Goal: Task Accomplishment & Management: Manage account settings

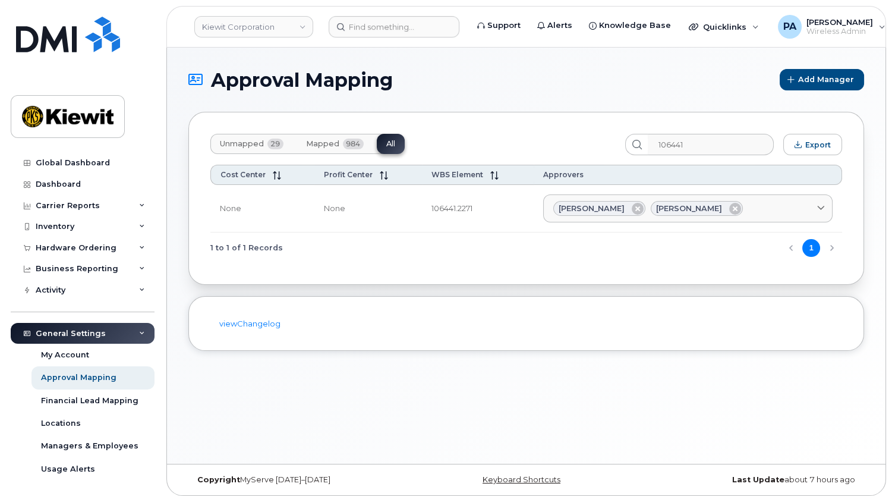
scroll to position [90, 0]
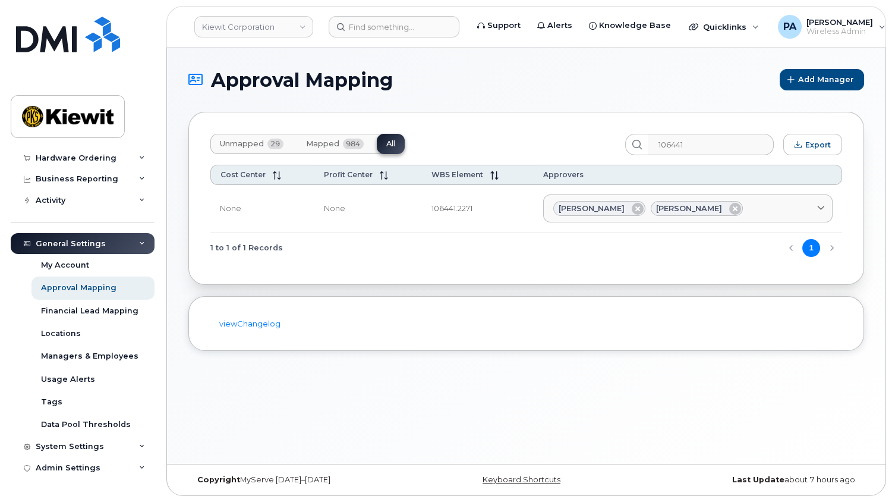
click at [232, 146] on span "Unmapped" at bounding box center [242, 144] width 44 height 10
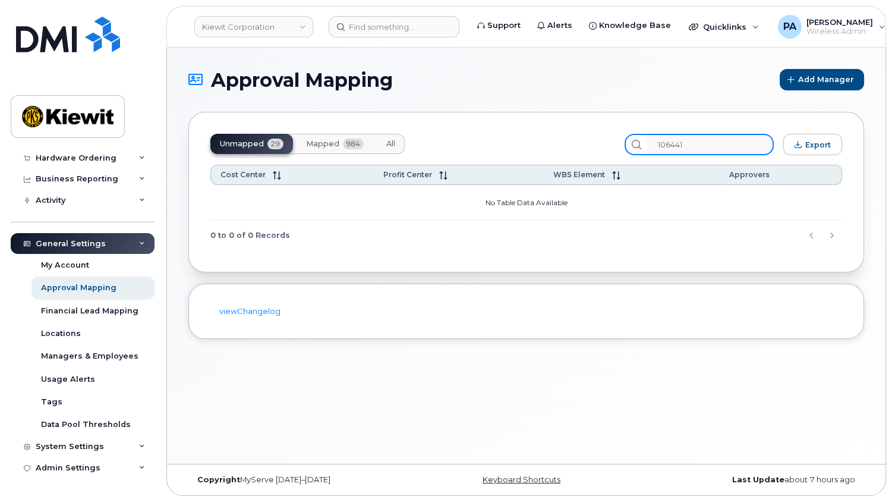
drag, startPoint x: 722, startPoint y: 146, endPoint x: 545, endPoint y: 154, distance: 176.8
click at [545, 154] on div "Unmapped 29 Mapped 984 All 106441 Export" at bounding box center [526, 144] width 632 height 21
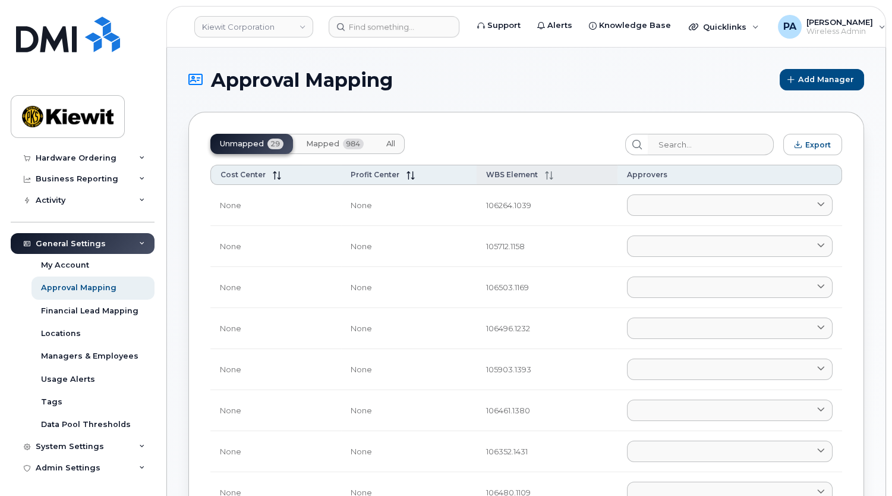
click at [507, 172] on span "WBS Element" at bounding box center [512, 174] width 52 height 9
click at [682, 141] on input "search" at bounding box center [710, 144] width 127 height 21
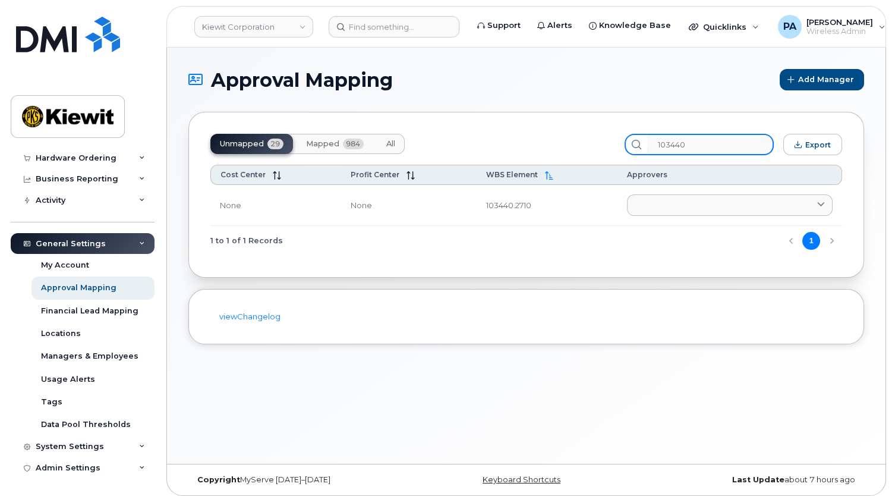
type input "103440"
click at [392, 135] on button "All" at bounding box center [391, 144] width 28 height 20
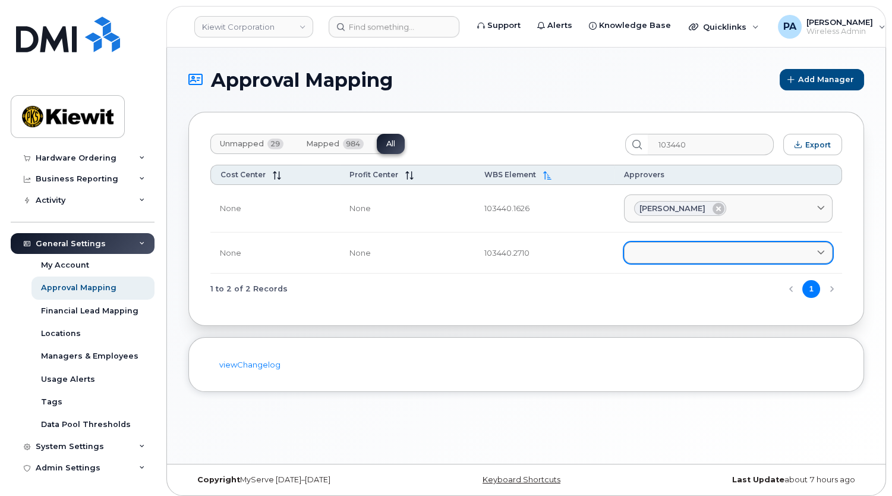
click at [718, 259] on link at bounding box center [728, 252] width 209 height 21
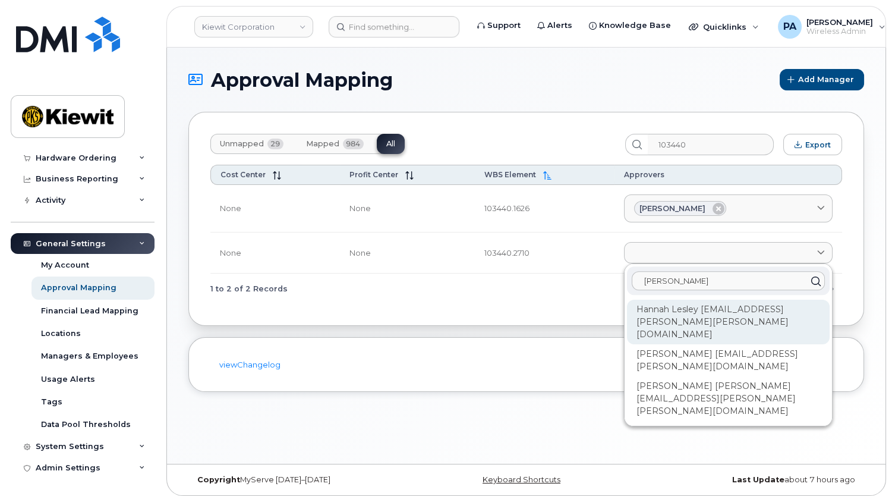
type input "Hann"
click at [667, 325] on div "Hannah Lesley HANNAH.LESLEY@KIEWIT.COM" at bounding box center [728, 322] width 203 height 45
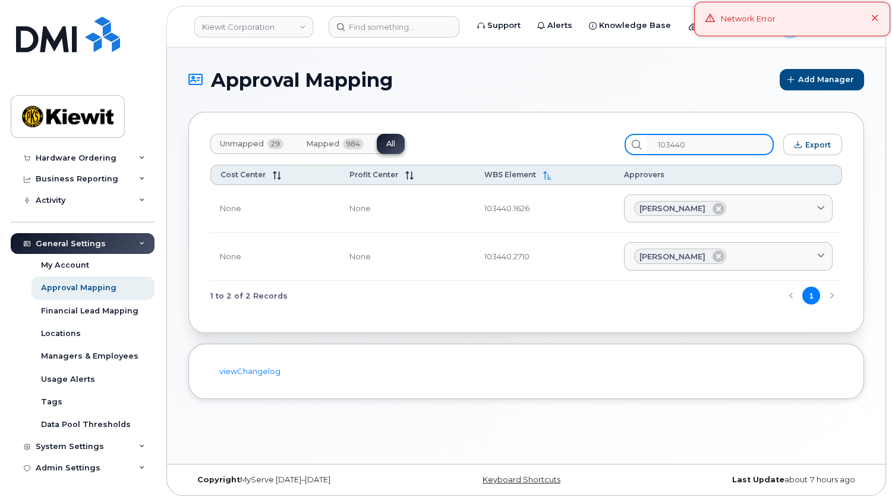
drag, startPoint x: 706, startPoint y: 142, endPoint x: 535, endPoint y: 155, distance: 171.1
click at [545, 159] on div "Unmapped 29 Mapped 984 All 103440 Export Cost Center Profit Center WBS Element …" at bounding box center [526, 222] width 676 height 221
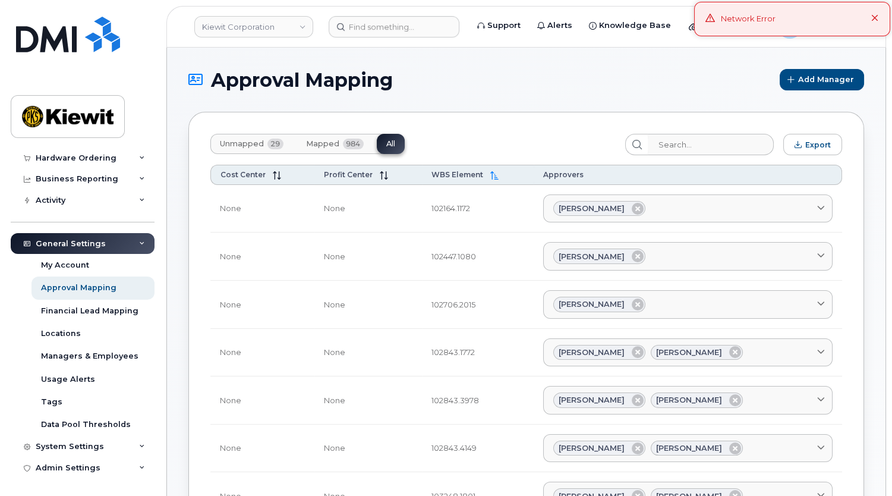
click at [250, 147] on span "Unmapped" at bounding box center [242, 144] width 44 height 10
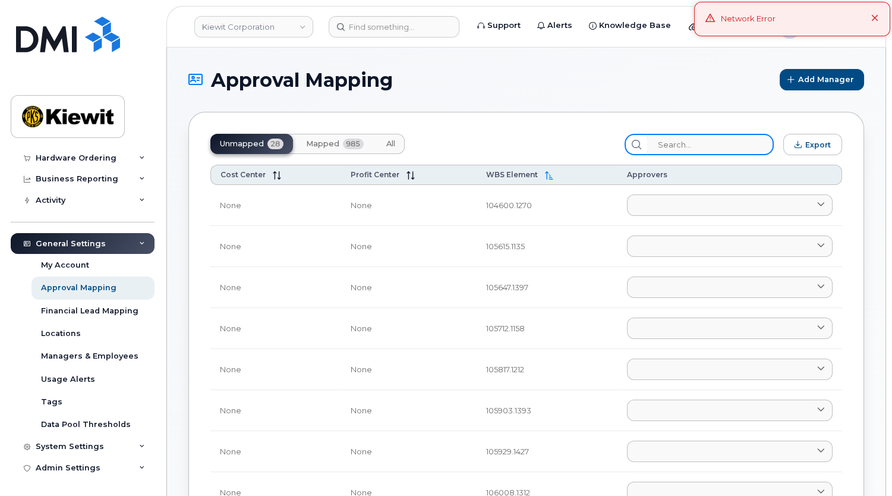
click at [696, 144] on input "search" at bounding box center [710, 144] width 127 height 21
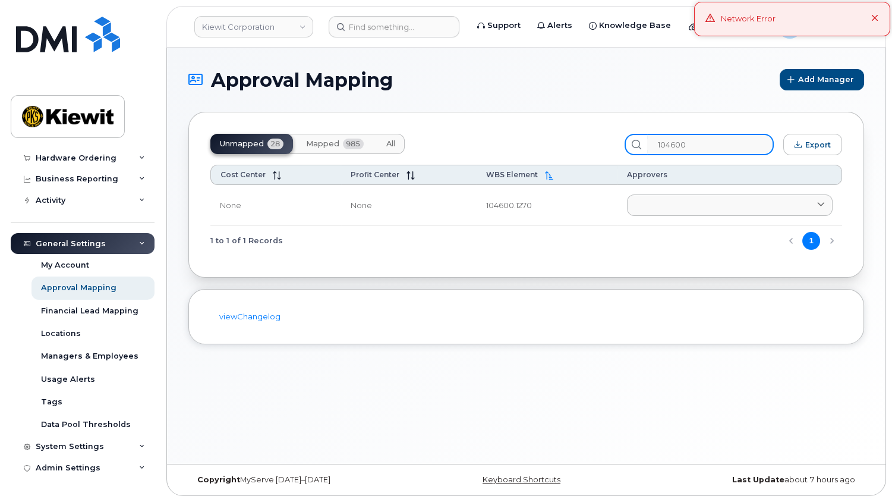
type input "104600"
click at [389, 145] on span "All" at bounding box center [390, 144] width 9 height 10
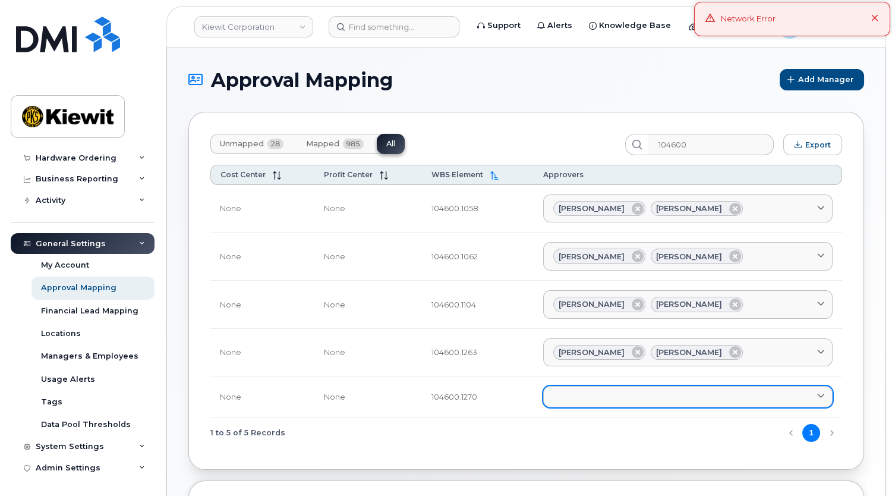
click at [628, 398] on link at bounding box center [688, 396] width 290 height 21
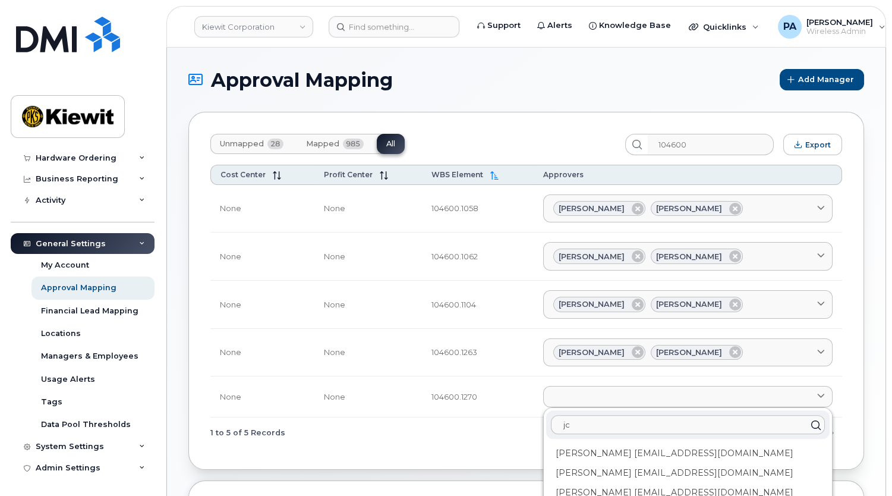
type input "j"
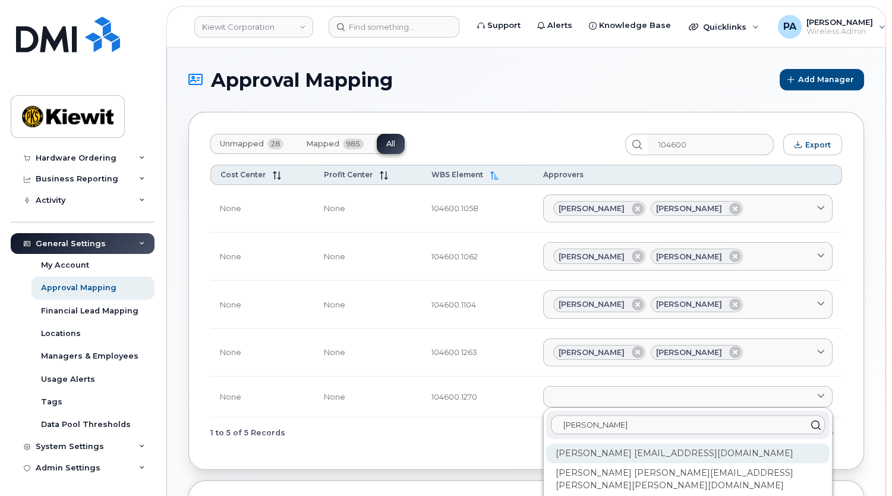
click at [646, 449] on div "[PERSON_NAME] [EMAIL_ADDRESS][DOMAIN_NAME]" at bounding box center [688, 454] width 284 height 20
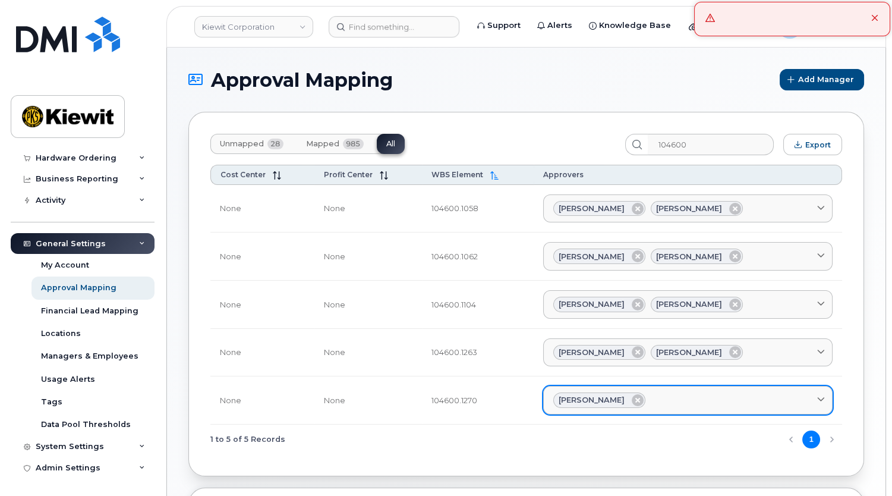
click at [662, 398] on div "[PERSON_NAME]" at bounding box center [688, 399] width 269 height 15
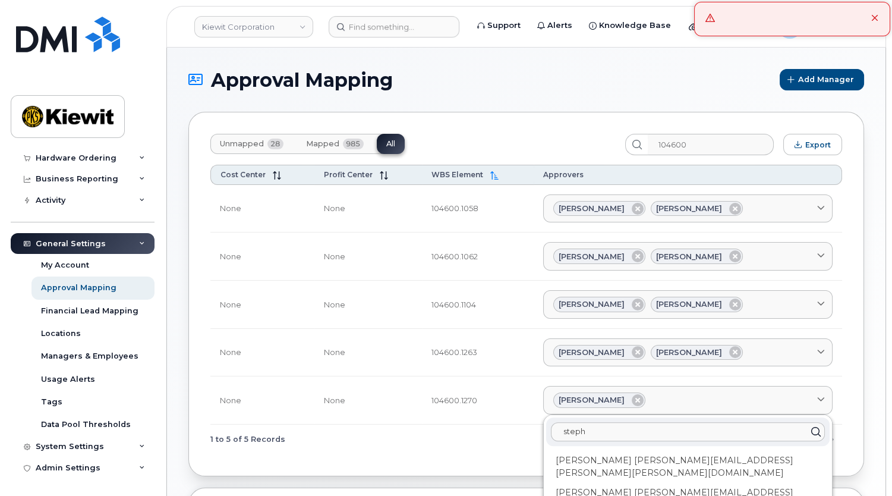
scroll to position [108, 0]
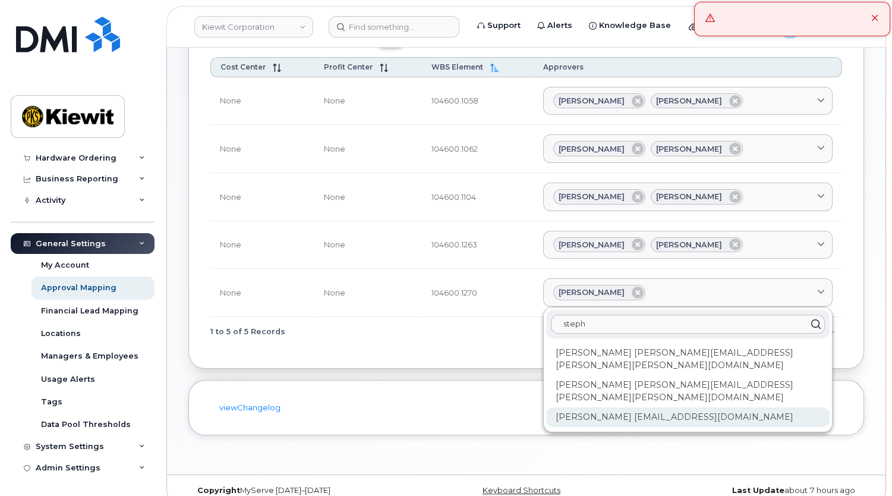
type input "steph"
click at [634, 407] on div "[PERSON_NAME] [EMAIL_ADDRESS][DOMAIN_NAME]" at bounding box center [688, 417] width 284 height 20
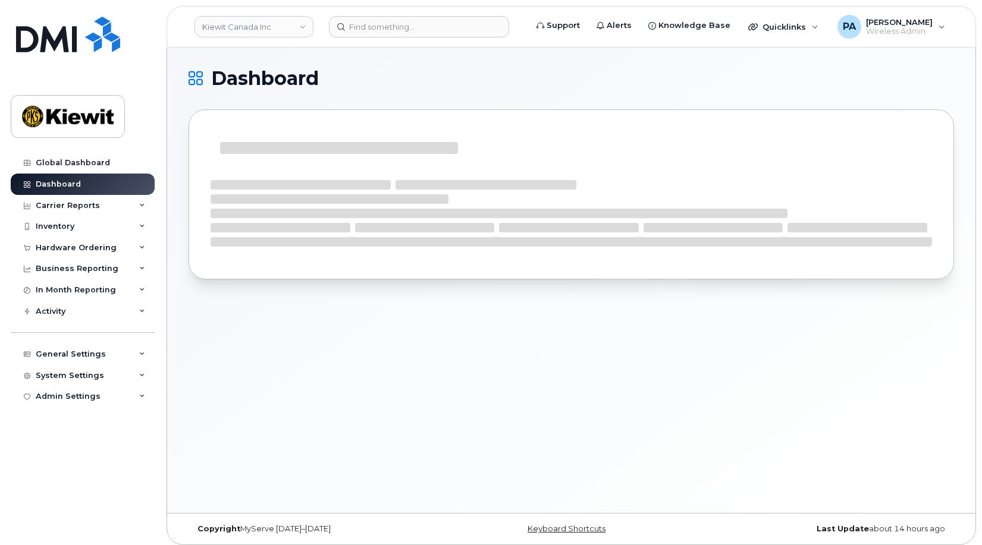
click at [248, 37] on div "Kiewit Canada Inc" at bounding box center [253, 27] width 131 height 24
click at [247, 27] on link "Kiewit Canada Inc" at bounding box center [253, 26] width 119 height 21
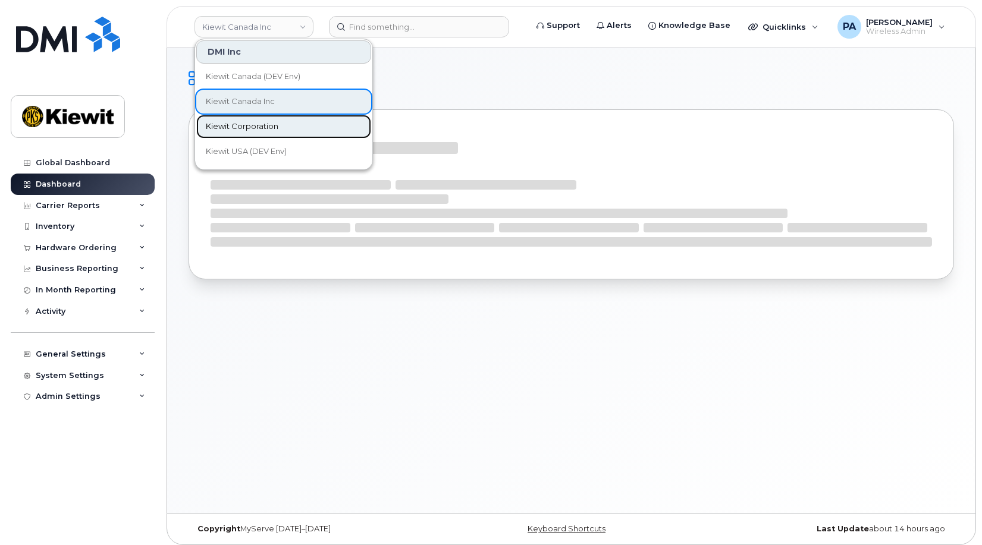
click at [249, 130] on span "Kiewit Corporation" at bounding box center [242, 127] width 73 height 12
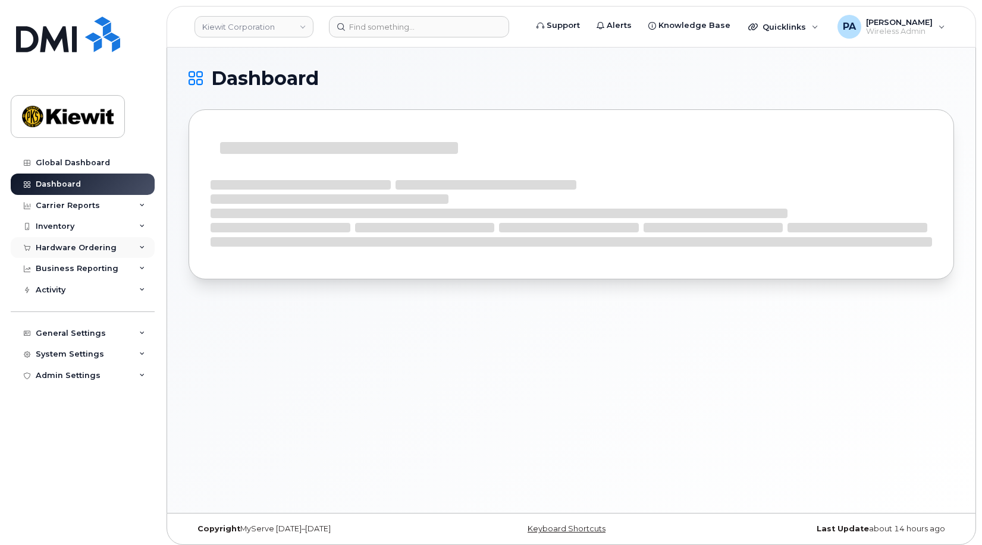
click at [61, 248] on div "Hardware Ordering" at bounding box center [76, 248] width 81 height 10
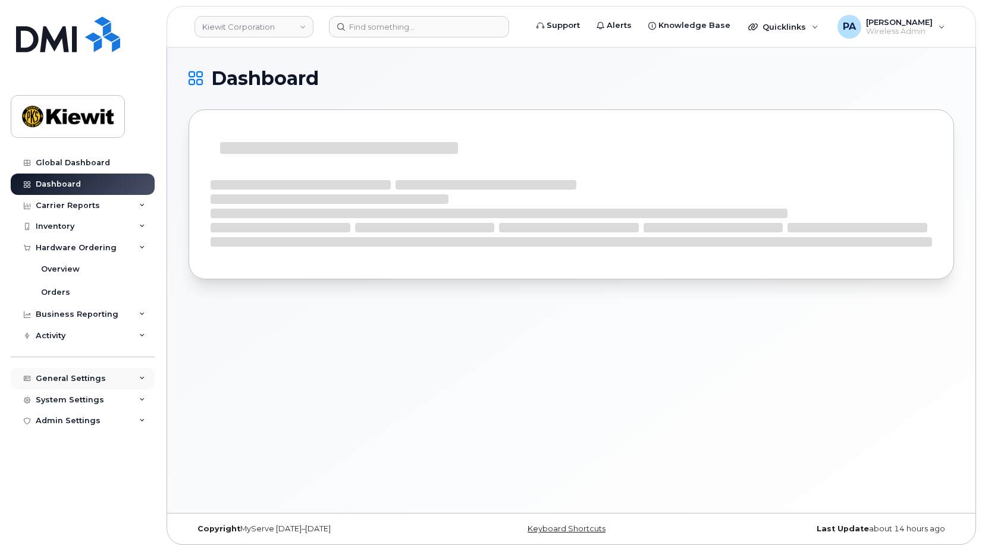
click at [60, 381] on div "General Settings" at bounding box center [71, 379] width 70 height 10
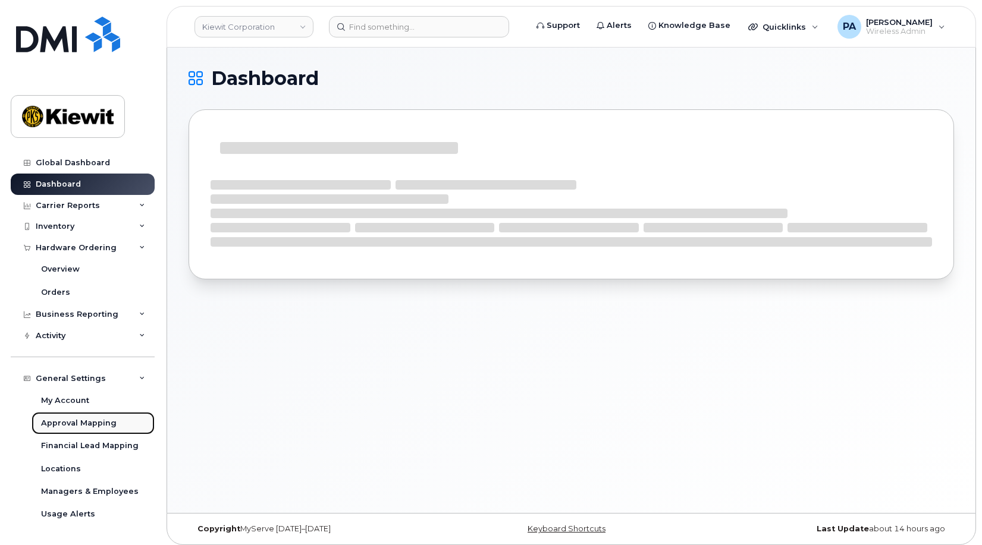
click at [64, 426] on div "Approval Mapping" at bounding box center [79, 423] width 76 height 11
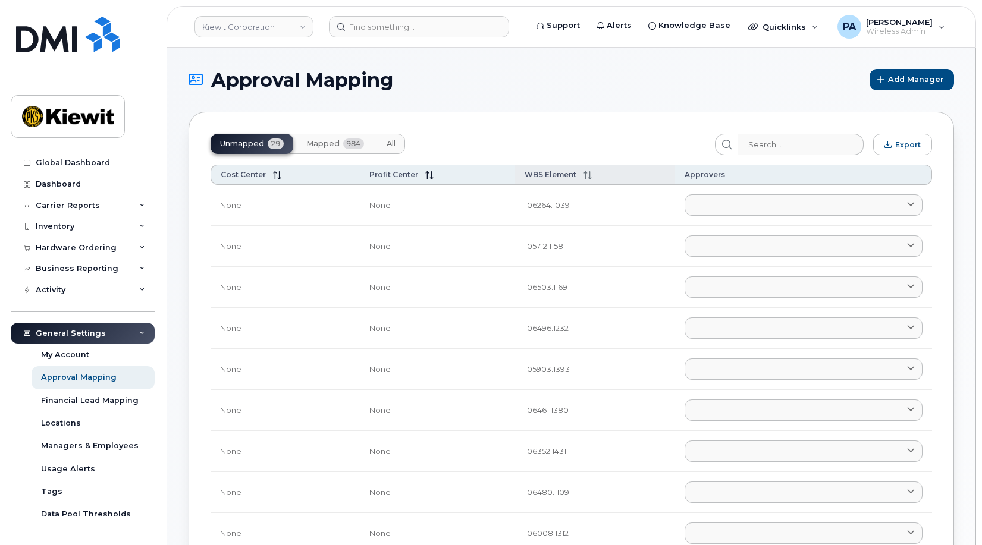
click at [565, 177] on span "WBS Element" at bounding box center [550, 174] width 52 height 9
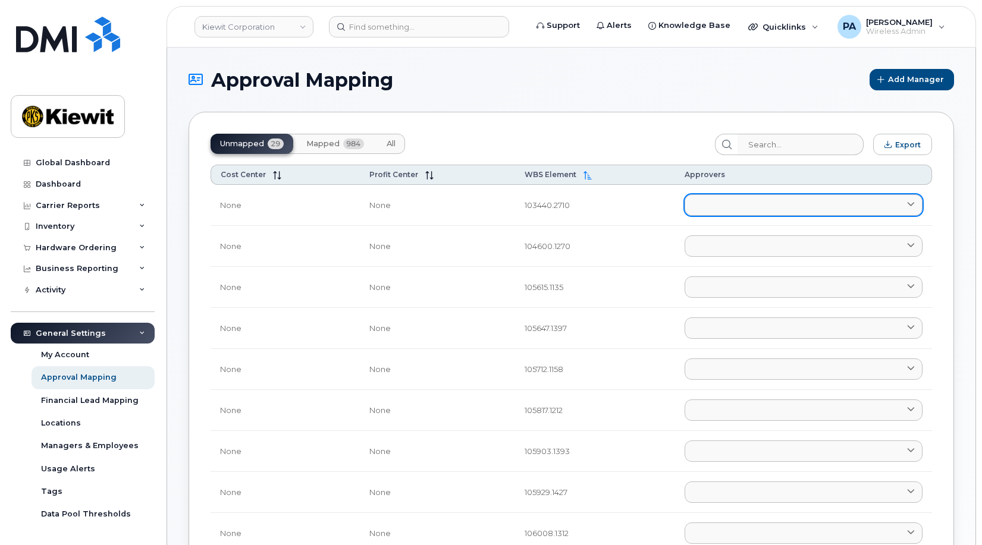
click at [702, 208] on link at bounding box center [803, 204] width 238 height 21
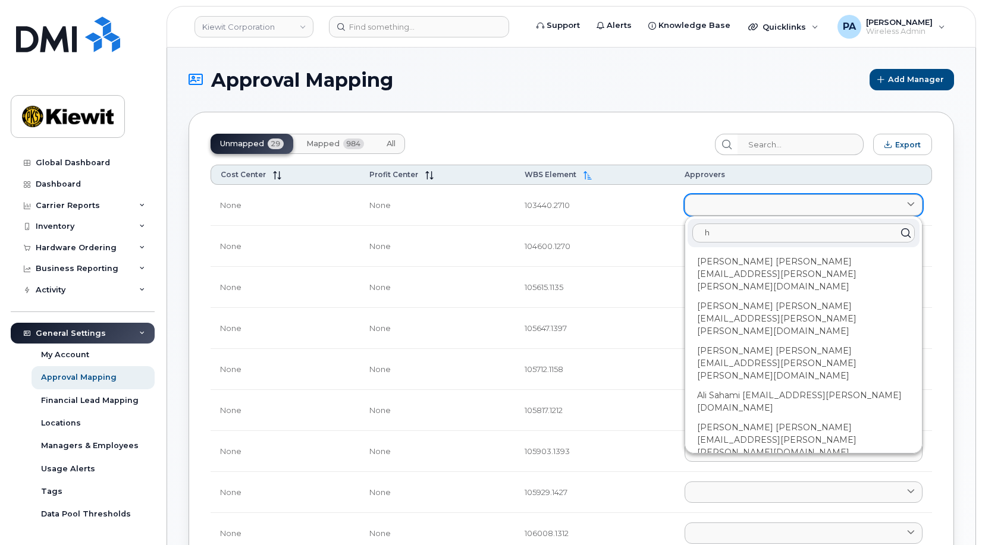
type input "ha"
type input "han"
type input "hann"
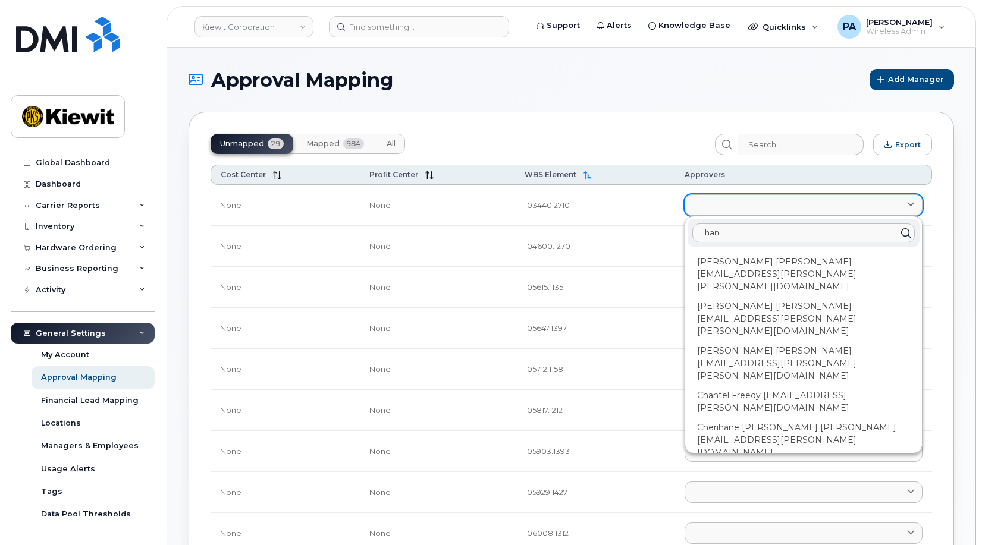
type input "hann"
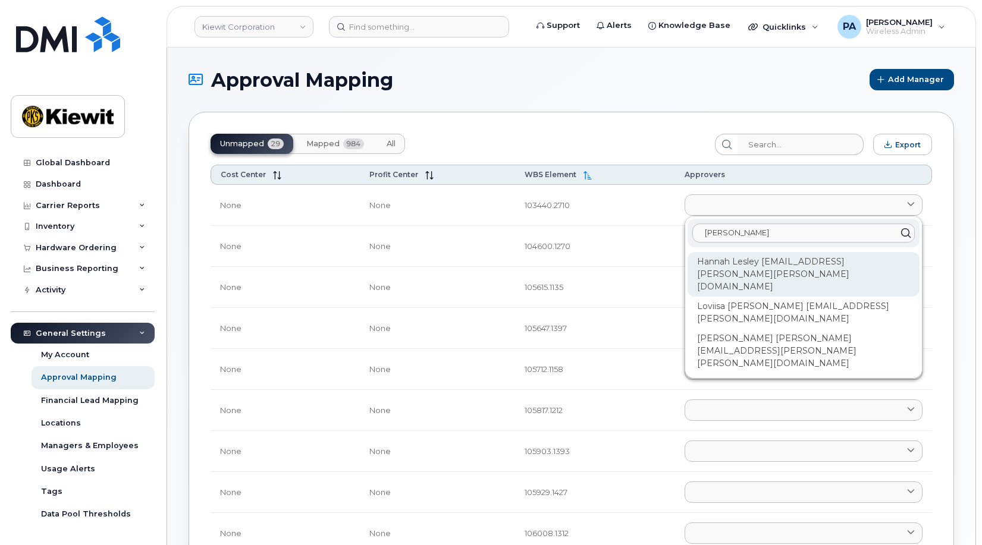
type input "hann"
click at [739, 262] on div "Hannah Lesley [EMAIL_ADDRESS][PERSON_NAME][PERSON_NAME][DOMAIN_NAME]" at bounding box center [803, 274] width 232 height 45
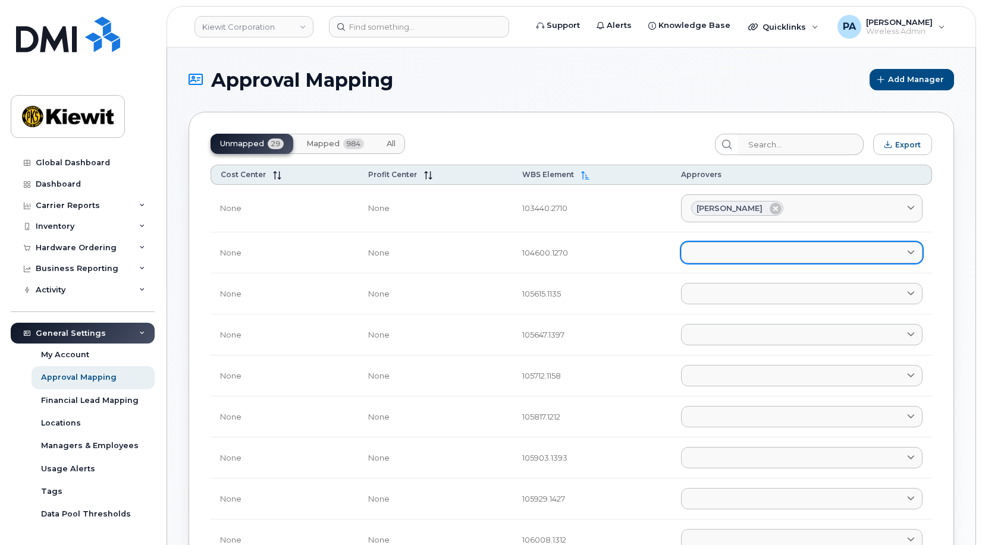
click at [720, 247] on link at bounding box center [801, 252] width 241 height 21
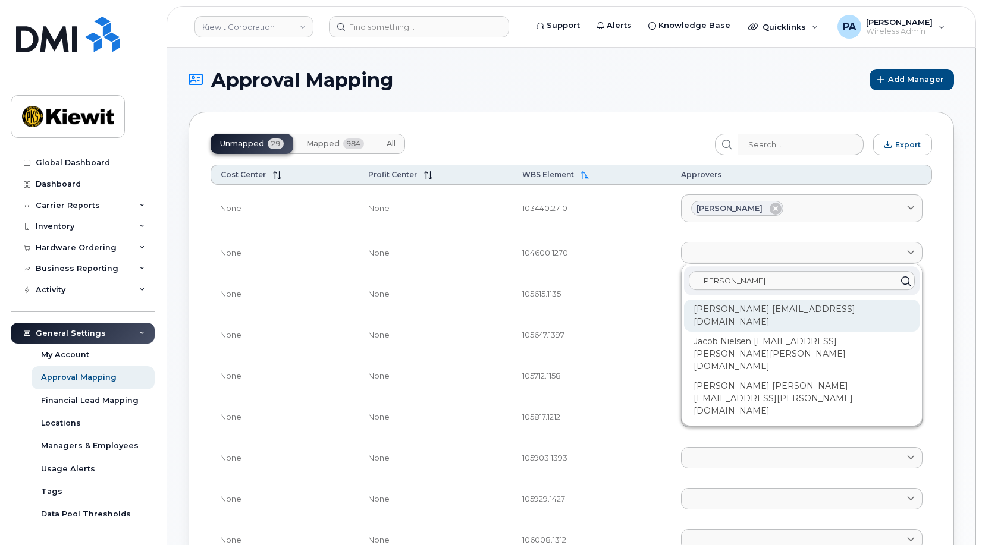
click at [746, 311] on div "[PERSON_NAME] [EMAIL_ADDRESS][DOMAIN_NAME]" at bounding box center [801, 316] width 235 height 32
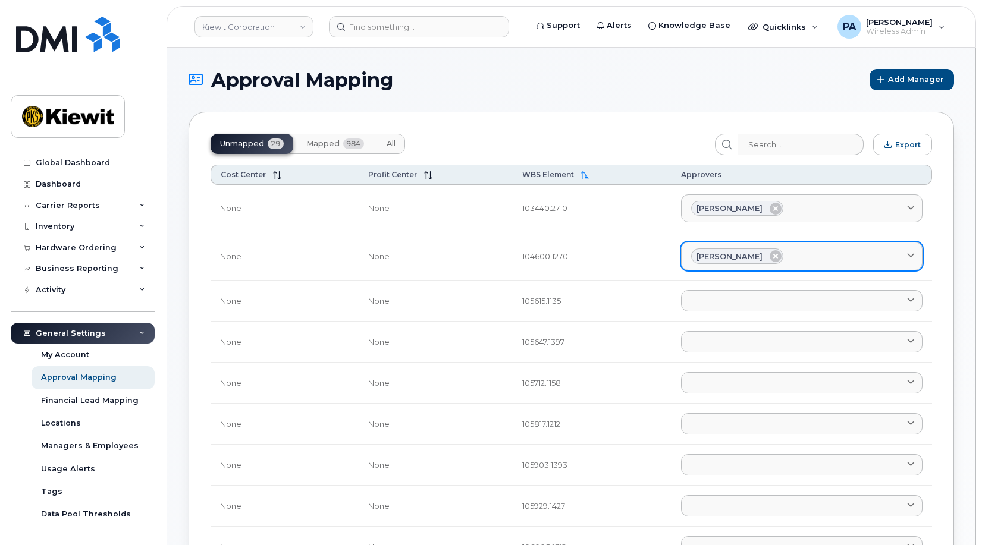
click at [813, 253] on div "Jacob Chadwick" at bounding box center [801, 256] width 221 height 15
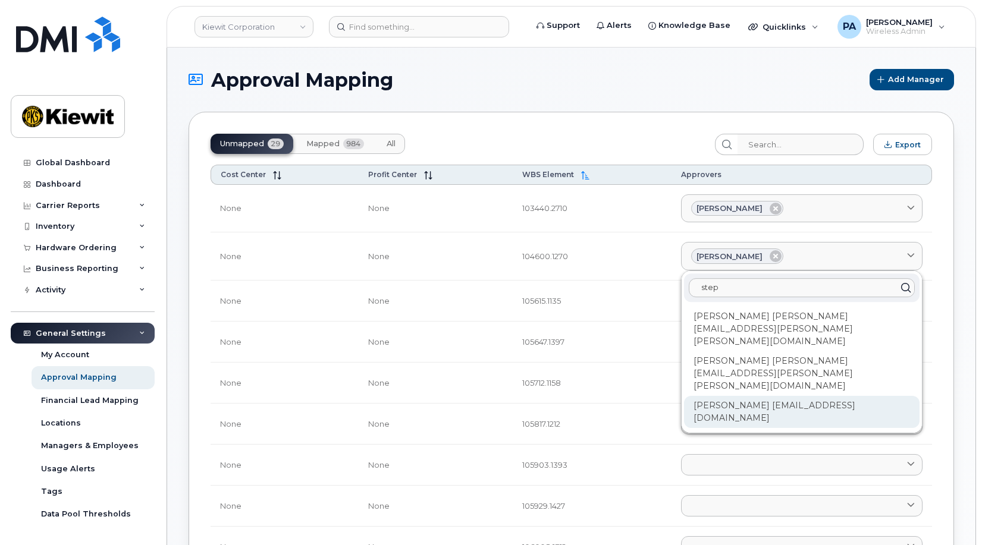
type input "step"
click at [729, 396] on div "Stephen Marshall SMARSHALL@MASSELEC.COM" at bounding box center [801, 412] width 235 height 32
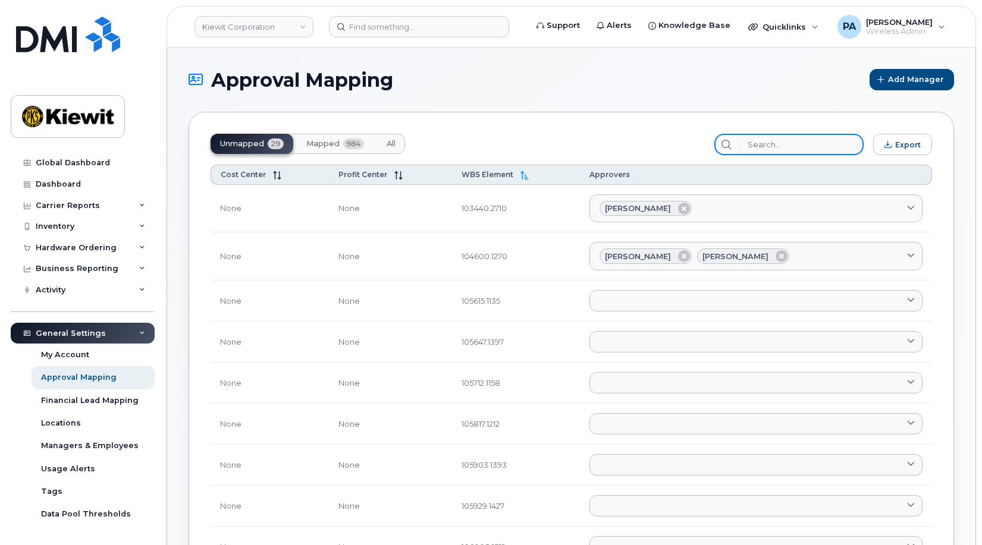
click at [812, 140] on input "search" at bounding box center [800, 144] width 127 height 21
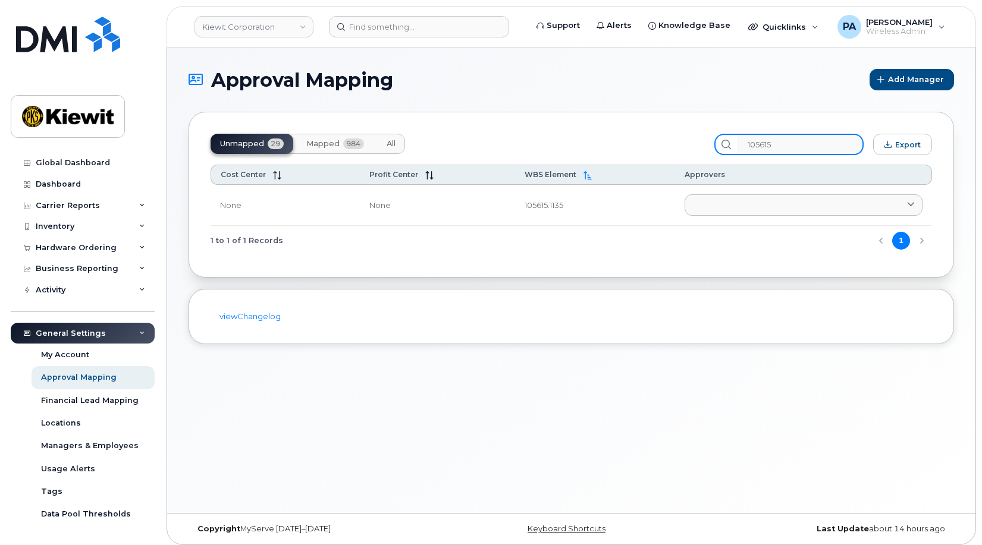
type input "105615"
click at [395, 144] on span "All" at bounding box center [390, 144] width 9 height 10
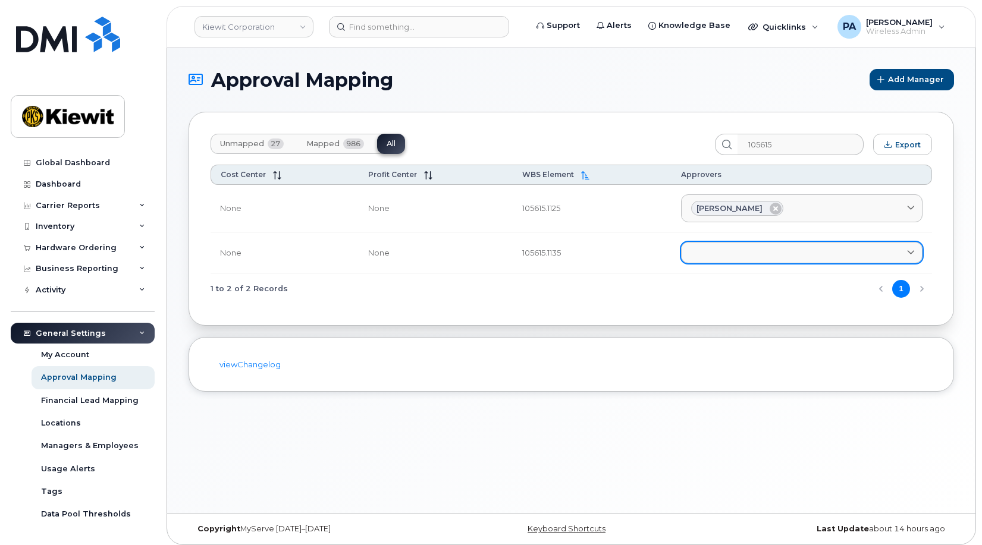
click at [759, 247] on link at bounding box center [801, 252] width 241 height 21
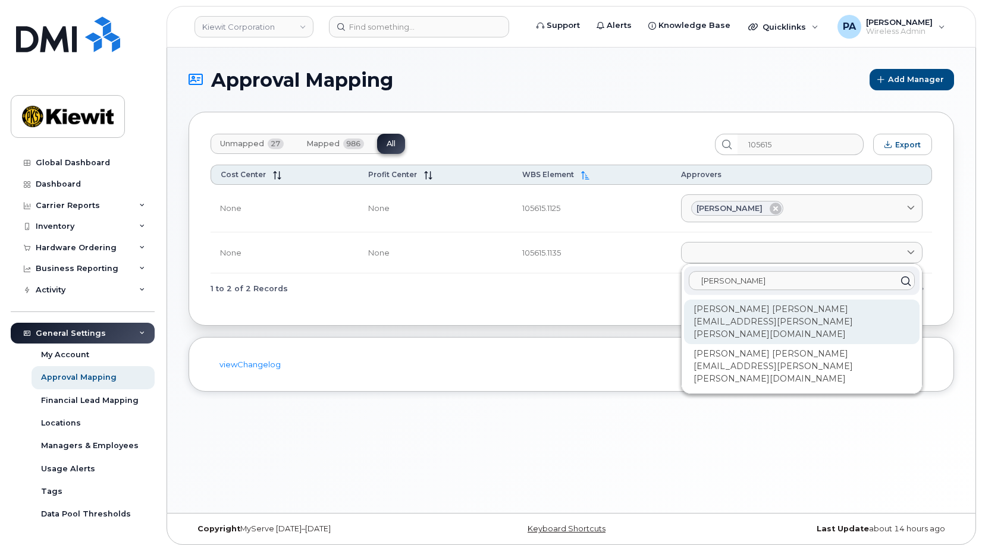
type input "emily"
click at [763, 304] on div "Emily Pinkerton EMILY.PINKERTON@KIEWIT.COM" at bounding box center [801, 322] width 235 height 45
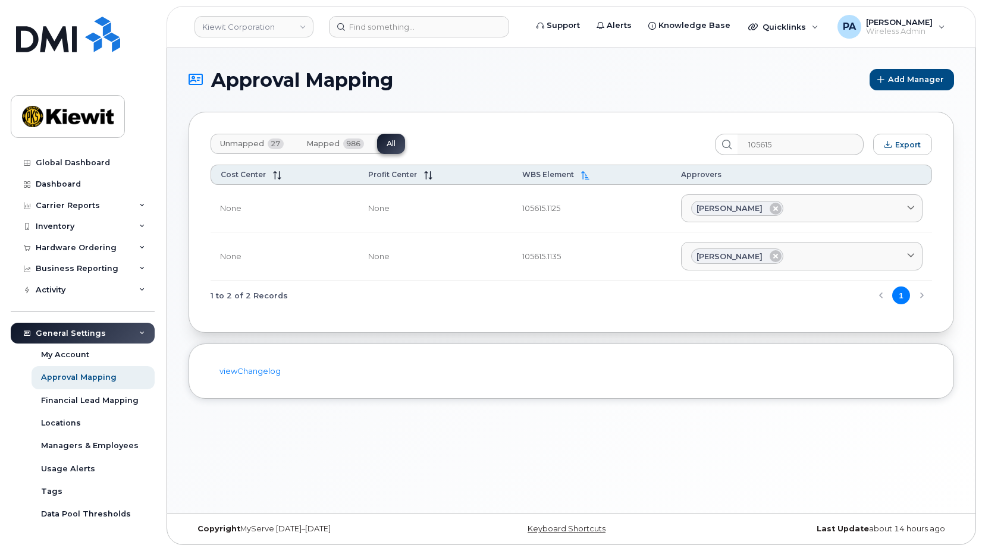
click at [248, 138] on button "Unmapped 27" at bounding box center [251, 144] width 83 height 20
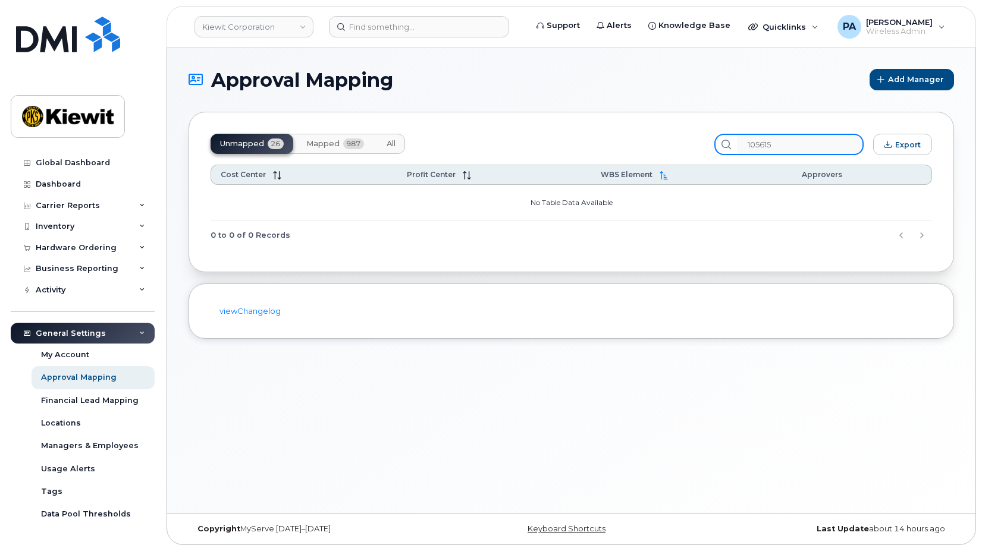
drag, startPoint x: 759, startPoint y: 140, endPoint x: 660, endPoint y: 149, distance: 99.7
click at [663, 150] on div "Unmapped 26 Mapped 987 All 105615 Export" at bounding box center [570, 144] width 721 height 21
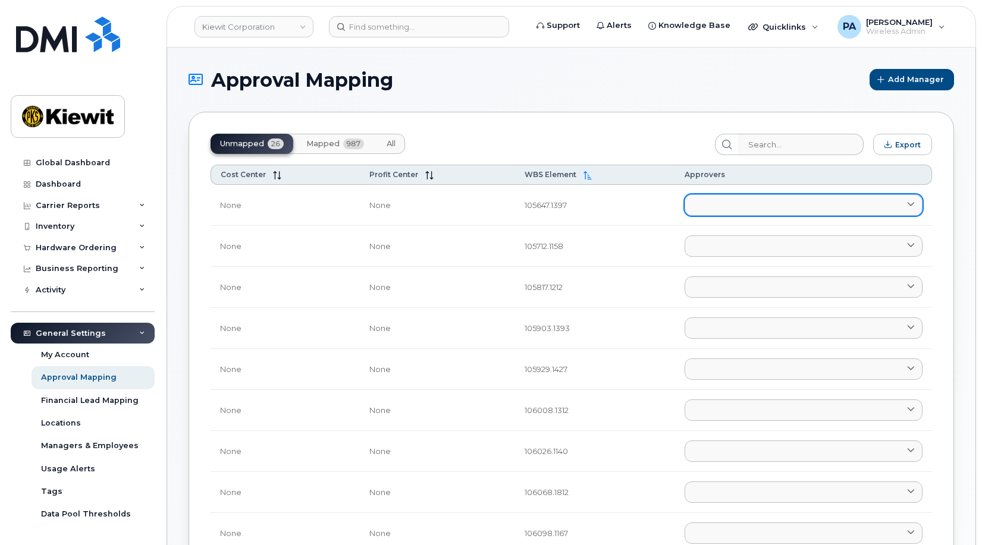
click at [717, 198] on link at bounding box center [803, 204] width 238 height 21
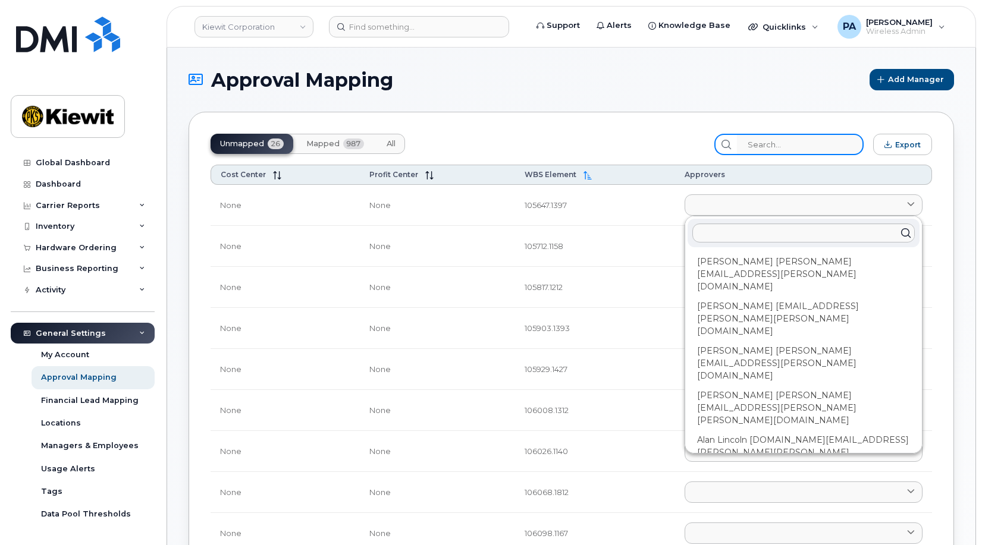
click at [790, 146] on input "search" at bounding box center [800, 144] width 127 height 21
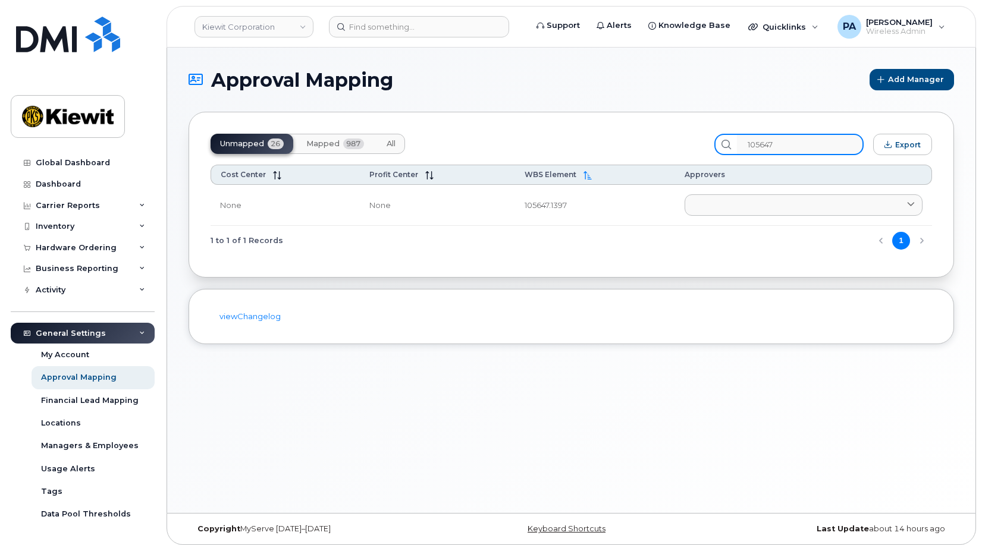
type input "105647"
click at [388, 144] on span "All" at bounding box center [390, 144] width 9 height 10
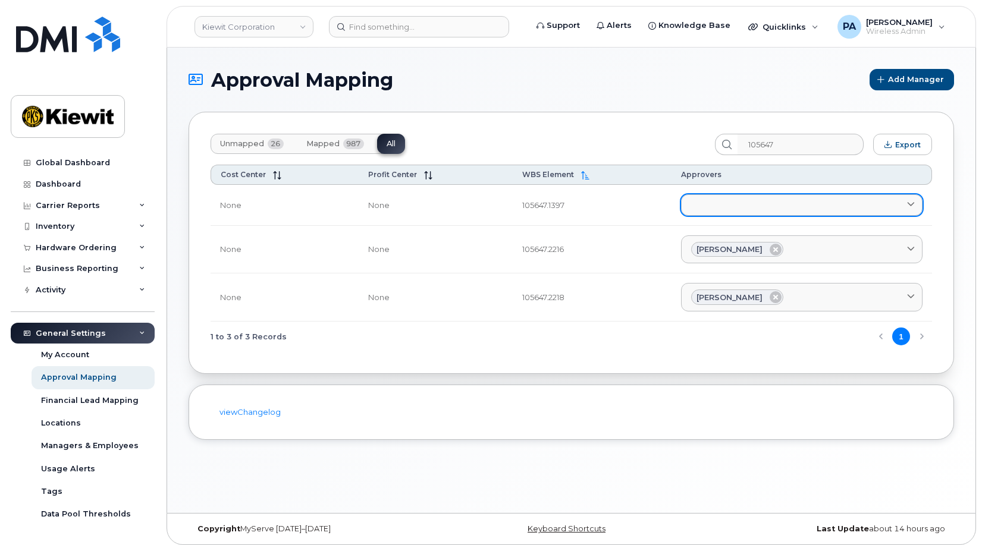
click at [769, 203] on link at bounding box center [801, 204] width 241 height 21
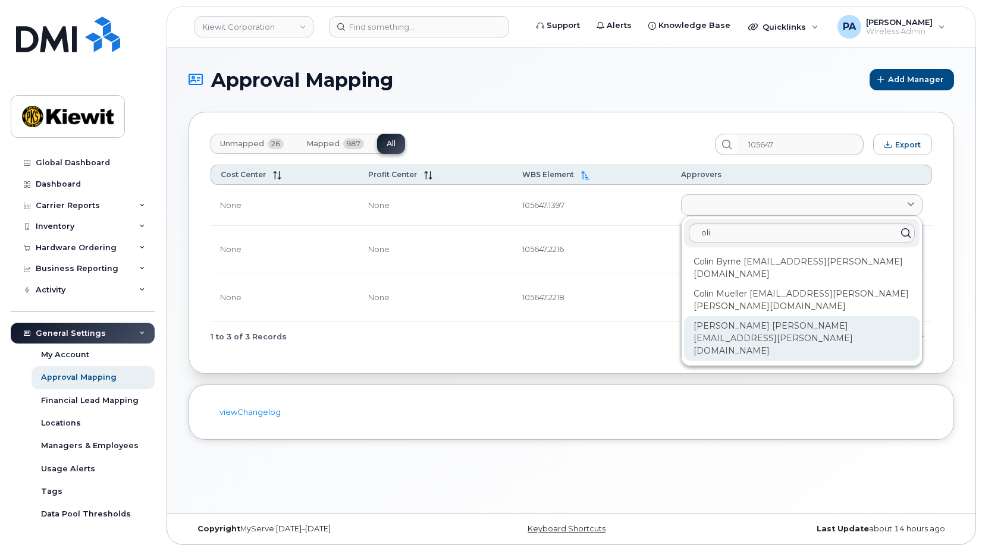
type input "oli"
click at [757, 316] on div "Olivia Prawoto OLIVIA.PRAWOTO@KIEWIT.COM" at bounding box center [801, 338] width 235 height 45
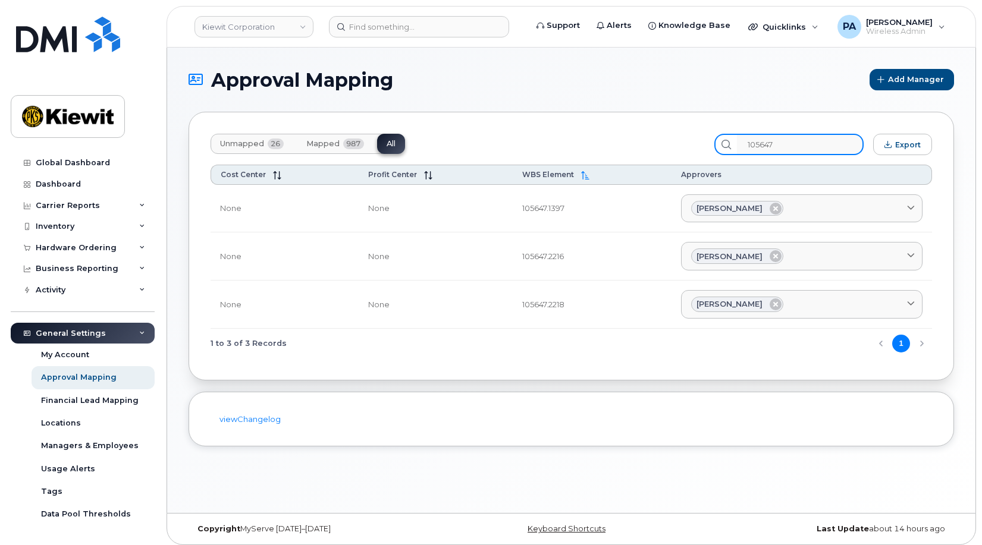
drag, startPoint x: 802, startPoint y: 139, endPoint x: 686, endPoint y: 127, distance: 117.1
click at [686, 127] on div "Unmapped 26 Mapped 987 All 105647 Export Cost Center Profit Center WBS Element …" at bounding box center [570, 246] width 765 height 269
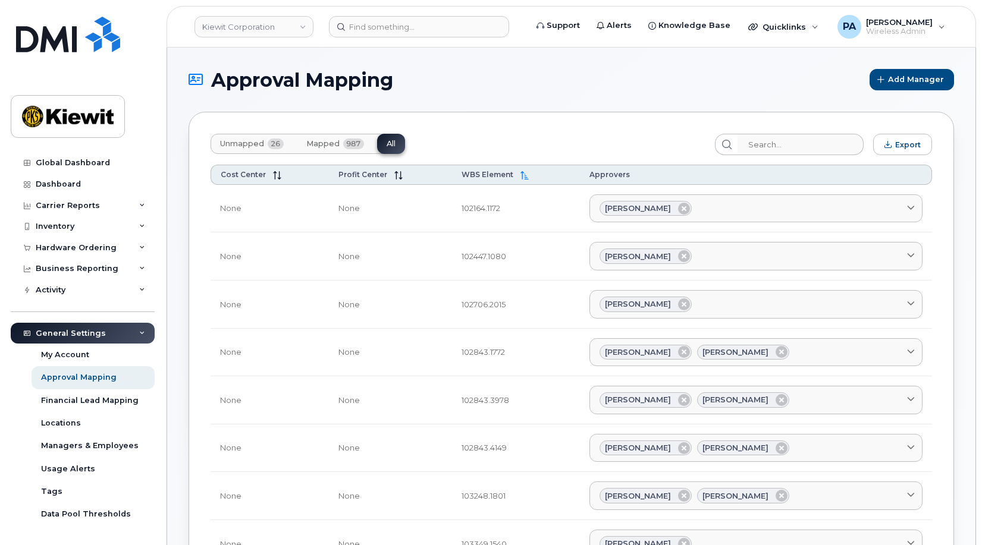
click at [267, 144] on button "Unmapped 26" at bounding box center [251, 144] width 83 height 20
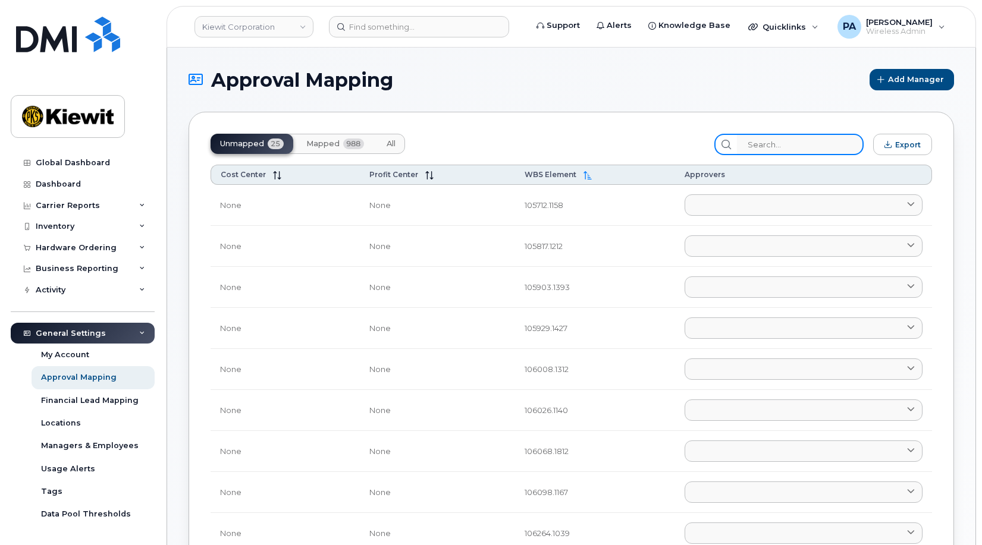
click at [820, 140] on input "search" at bounding box center [800, 144] width 127 height 21
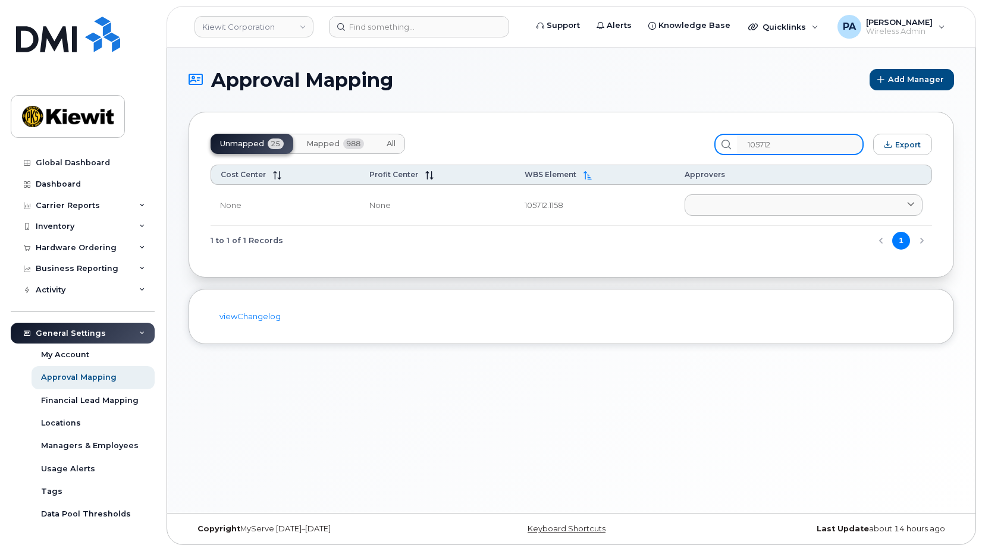
type input "105712"
click at [398, 144] on button "All" at bounding box center [391, 144] width 28 height 20
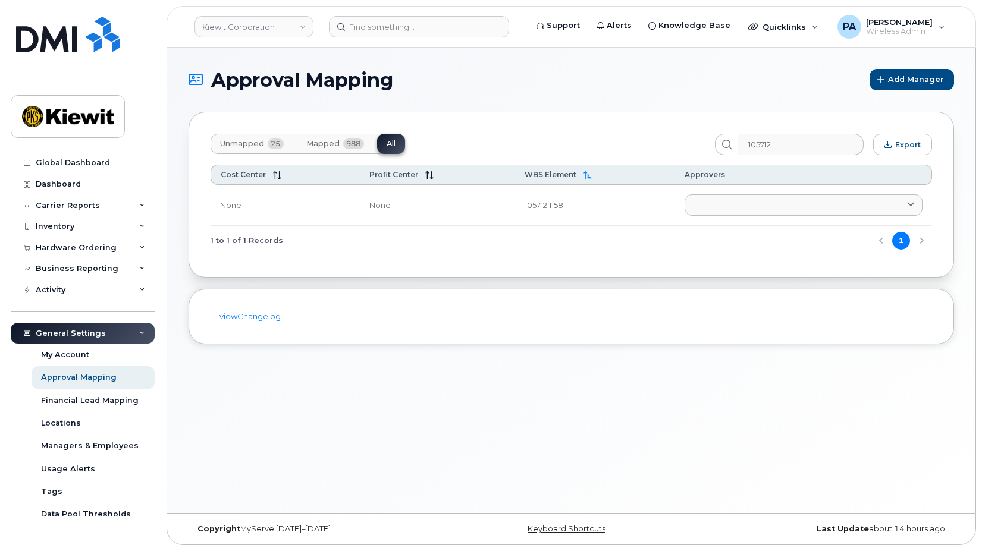
click at [231, 147] on span "Unmapped" at bounding box center [242, 144] width 44 height 10
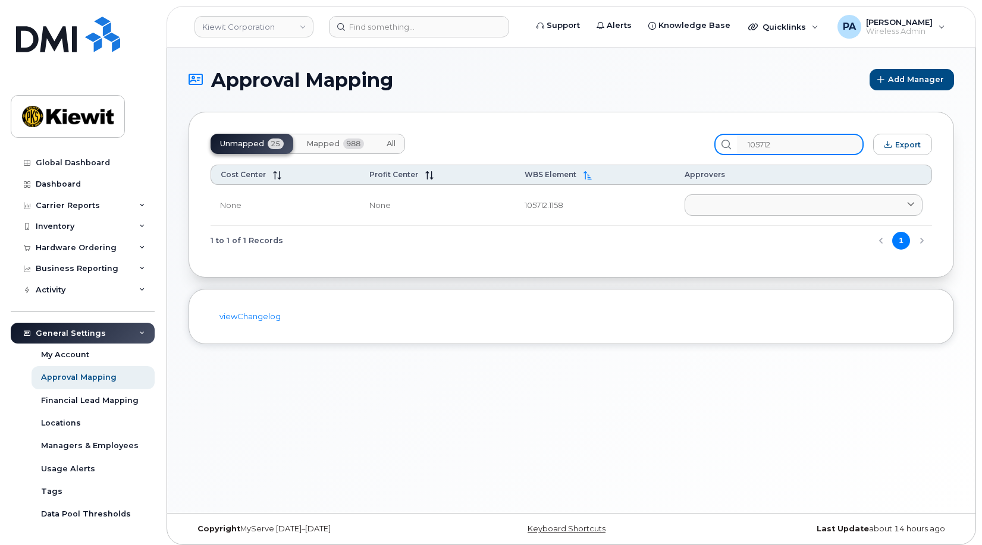
drag, startPoint x: 807, startPoint y: 143, endPoint x: 506, endPoint y: 142, distance: 301.5
click at [506, 142] on div "Unmapped 25 Mapped 988 All 105712 Export" at bounding box center [570, 144] width 721 height 21
type input "105817"
click at [397, 141] on button "All" at bounding box center [391, 144] width 28 height 20
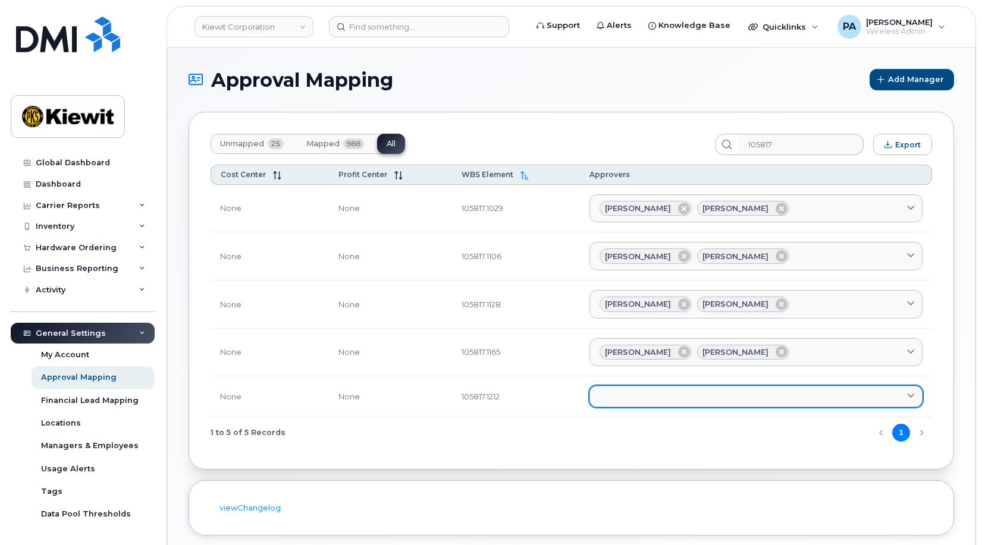
click at [699, 392] on link at bounding box center [755, 396] width 333 height 21
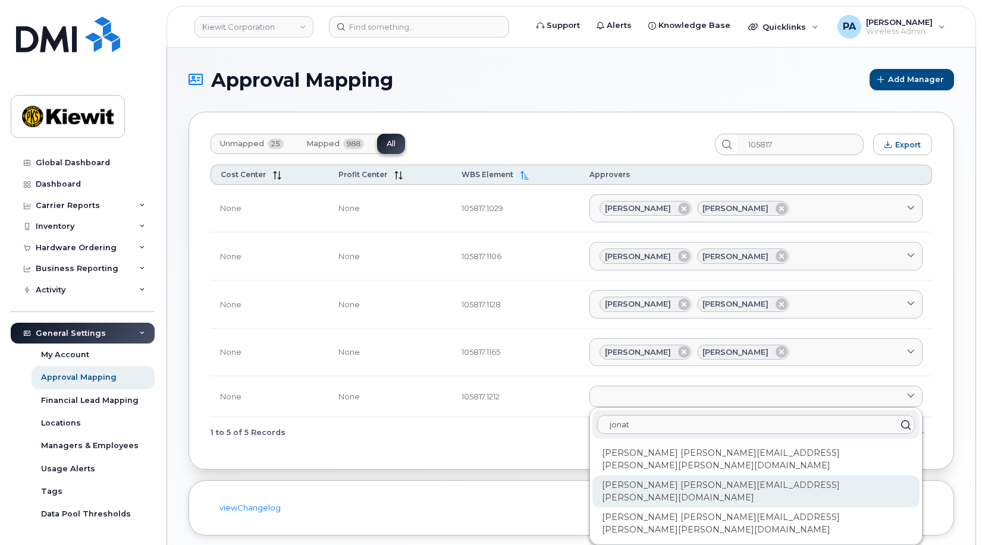
click at [699, 476] on div "Jonathan Koenighain JONATHAN.KOENIGHAIN@KIEWIT.COM" at bounding box center [755, 492] width 327 height 32
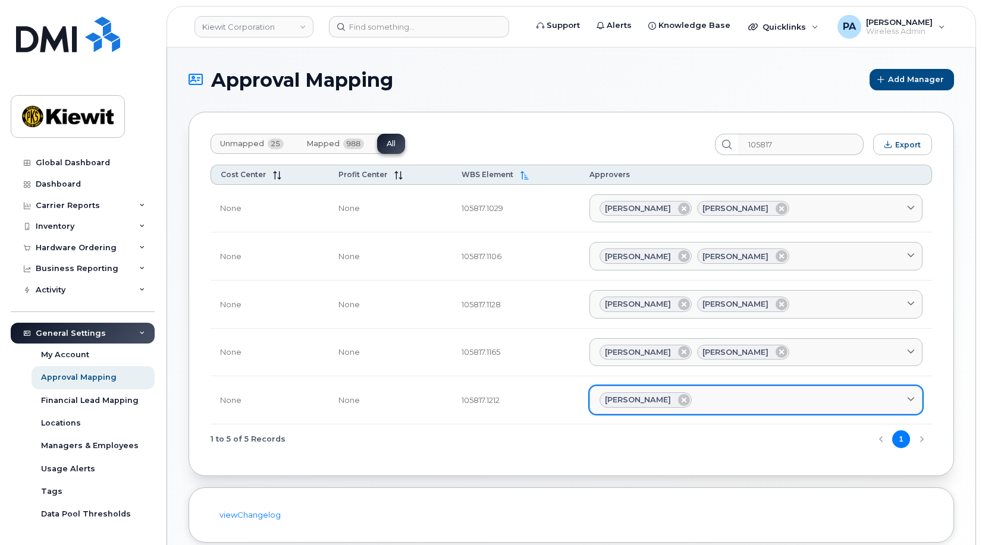
click at [725, 394] on div "Jonathan Koenighain" at bounding box center [755, 399] width 313 height 15
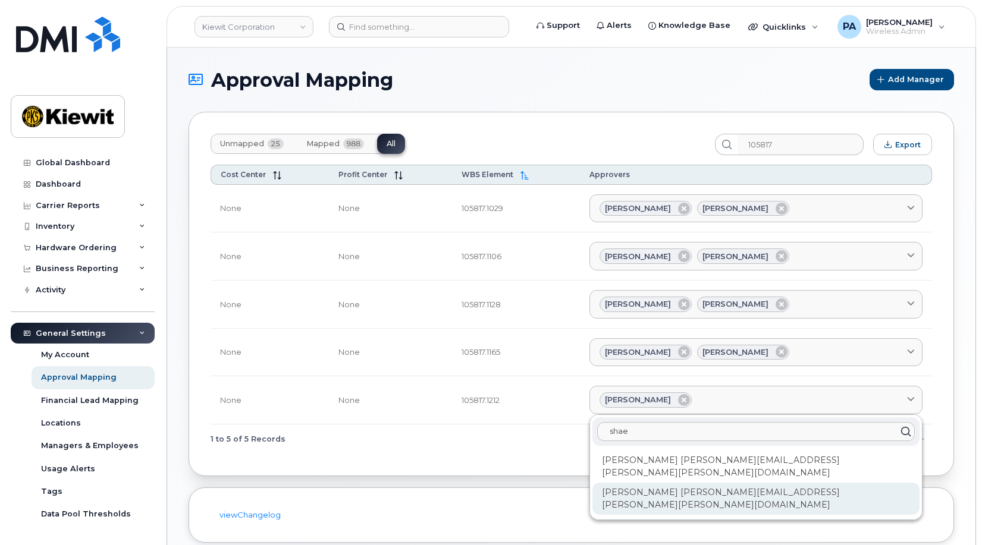
type input "shae"
click at [703, 483] on div "Shae Woodham SHAE.WOODHAM@KIEWIT.COM" at bounding box center [755, 499] width 327 height 32
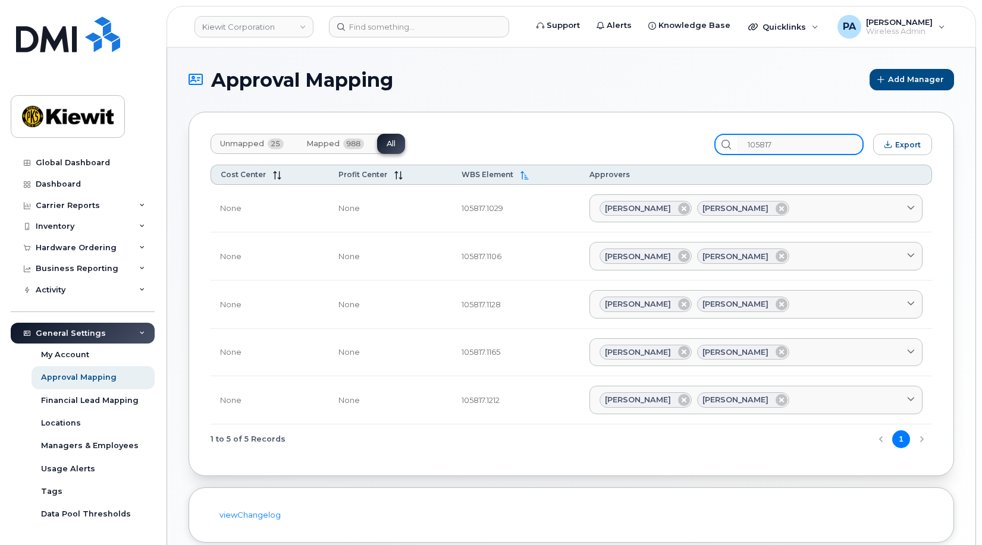
drag, startPoint x: 797, startPoint y: 134, endPoint x: 643, endPoint y: 125, distance: 154.3
click at [643, 125] on div "Unmapped 25 Mapped 988 All 105817 Export Cost Center Profit Center WBS Element …" at bounding box center [570, 294] width 765 height 364
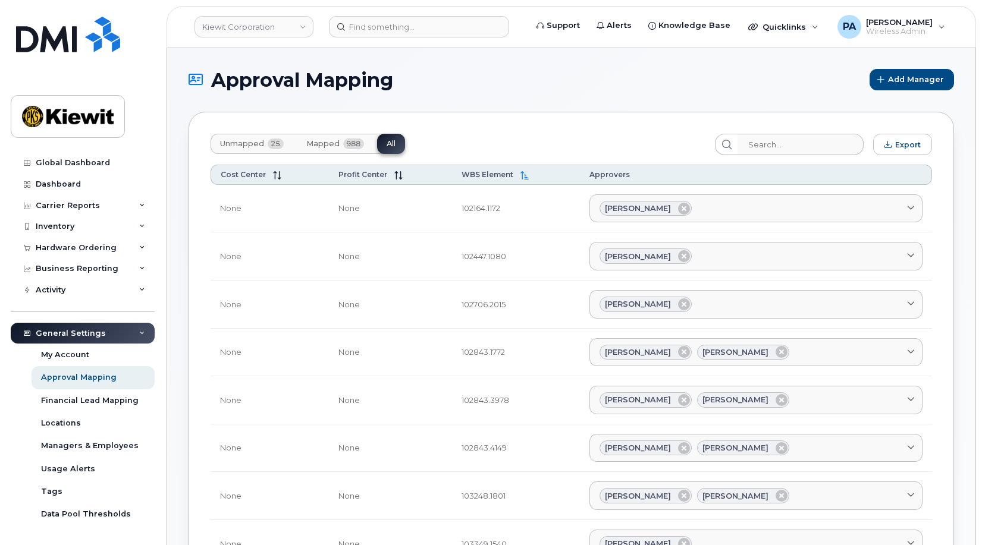
click at [249, 140] on span "Unmapped" at bounding box center [242, 144] width 44 height 10
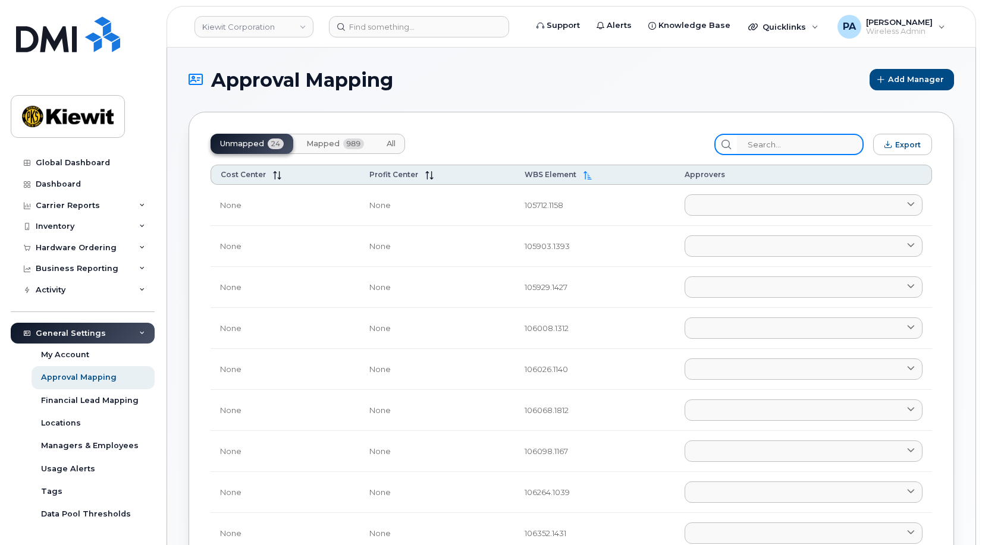
click at [767, 155] on input "search" at bounding box center [800, 144] width 127 height 21
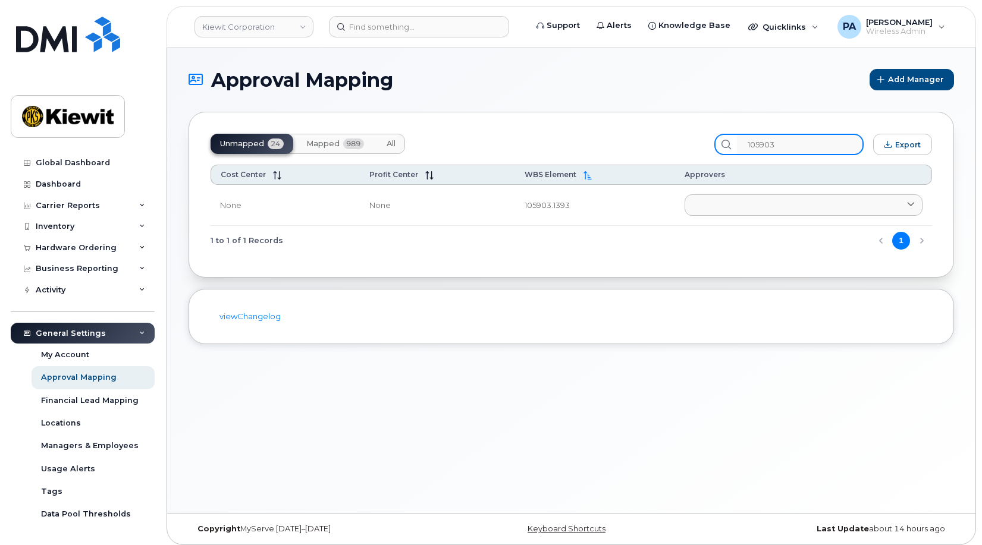
type input "105903"
click at [389, 142] on span "All" at bounding box center [390, 144] width 9 height 10
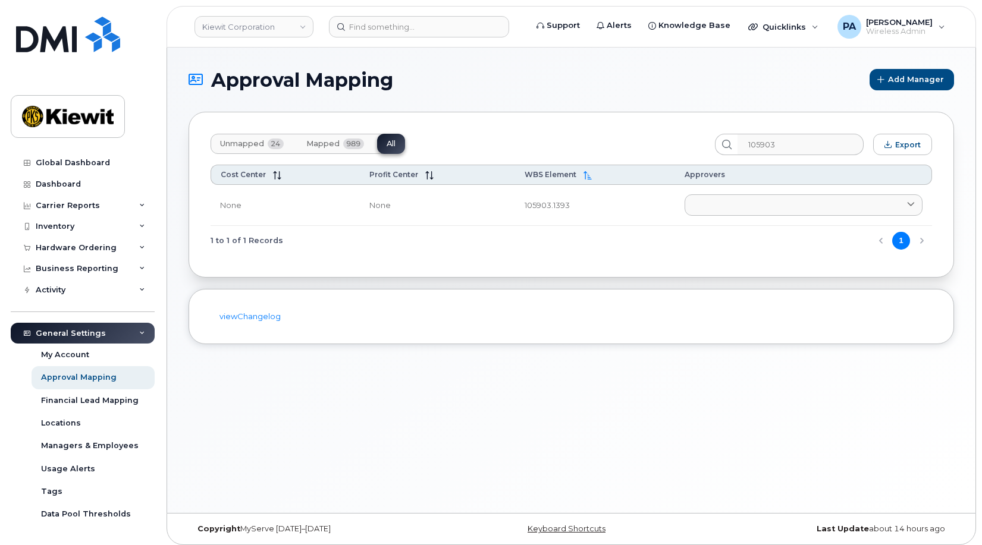
click at [243, 145] on span "Unmapped" at bounding box center [242, 144] width 44 height 10
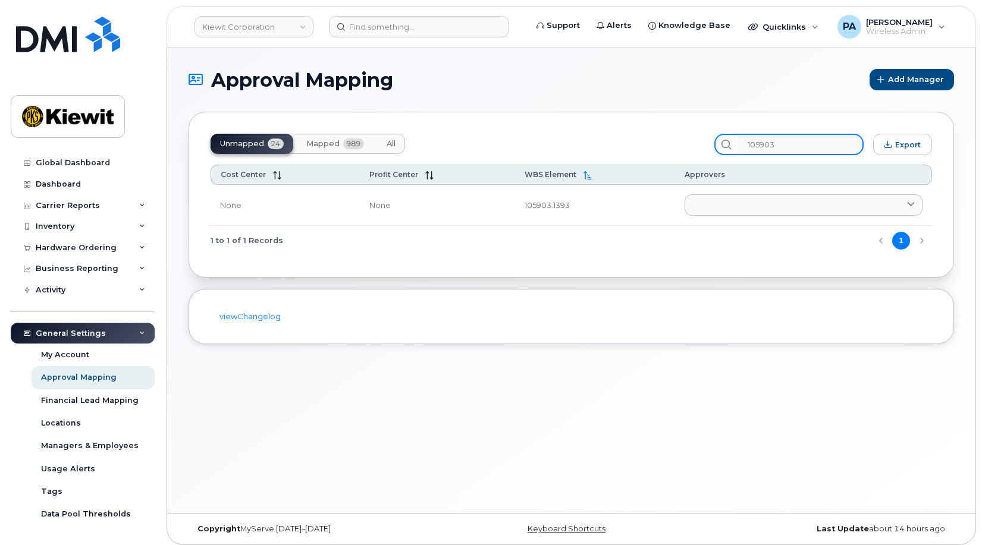
drag, startPoint x: 797, startPoint y: 149, endPoint x: 703, endPoint y: 145, distance: 94.0
click at [708, 146] on div "Unmapped 24 Mapped 989 All 105903 Export" at bounding box center [570, 144] width 721 height 21
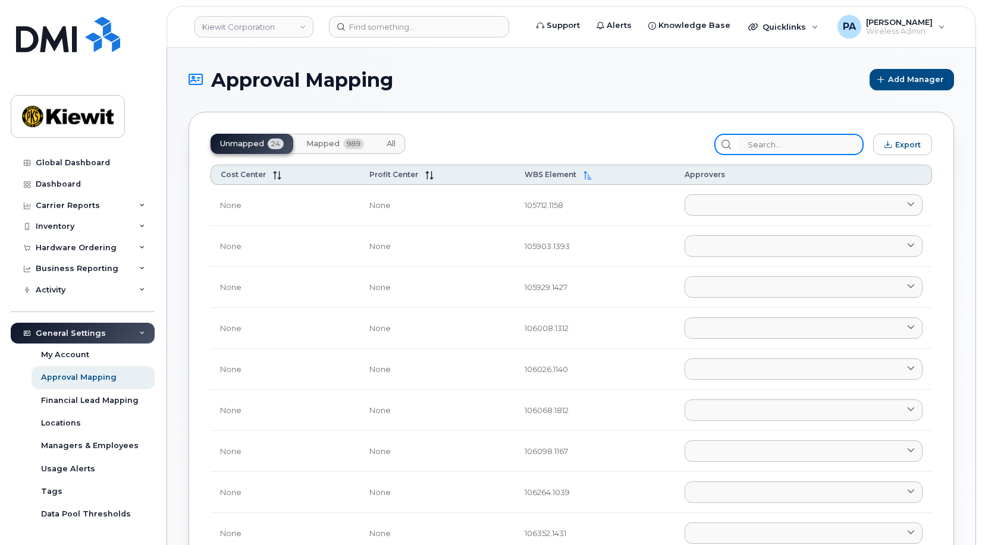
click at [812, 141] on input "search" at bounding box center [800, 144] width 127 height 21
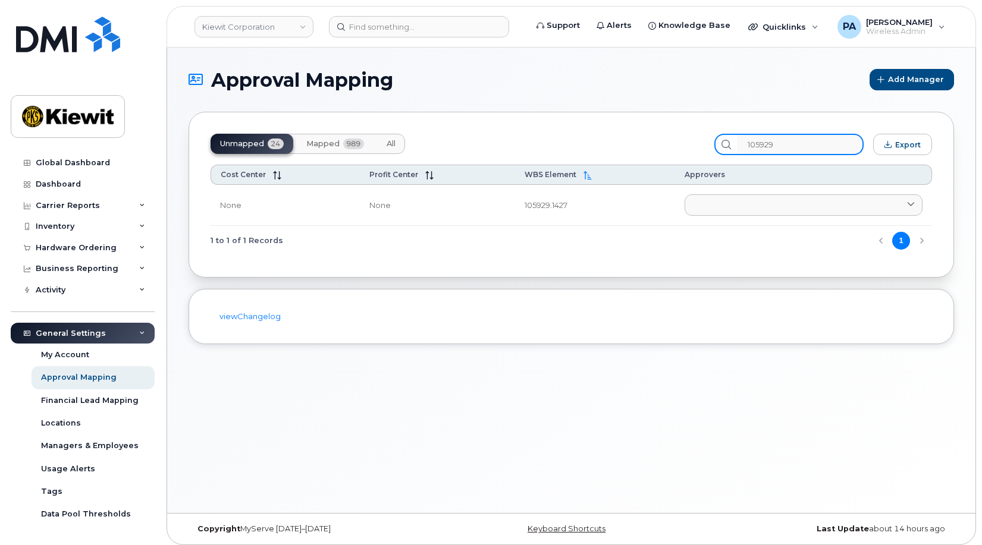
type input "105929"
click at [390, 140] on span "All" at bounding box center [390, 144] width 9 height 10
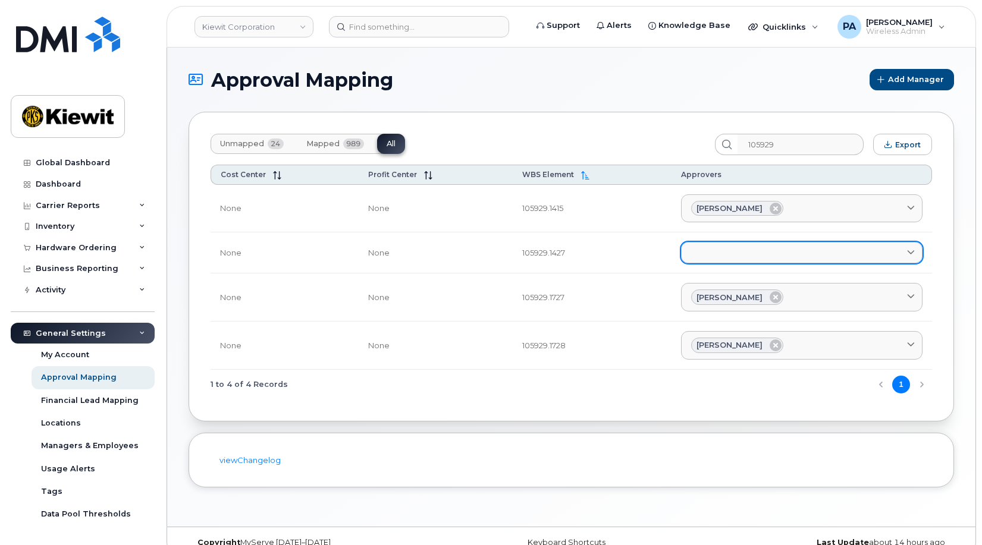
click at [740, 252] on link at bounding box center [801, 252] width 241 height 21
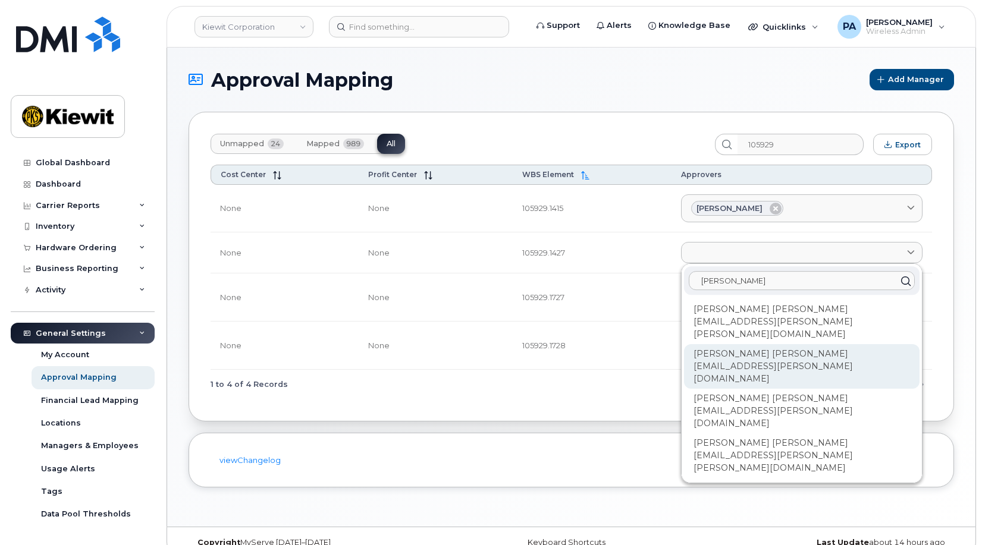
type input "jared"
click at [741, 344] on div "Jared Hicks JARED.HICKS1@KIEWIT.COM" at bounding box center [801, 366] width 235 height 45
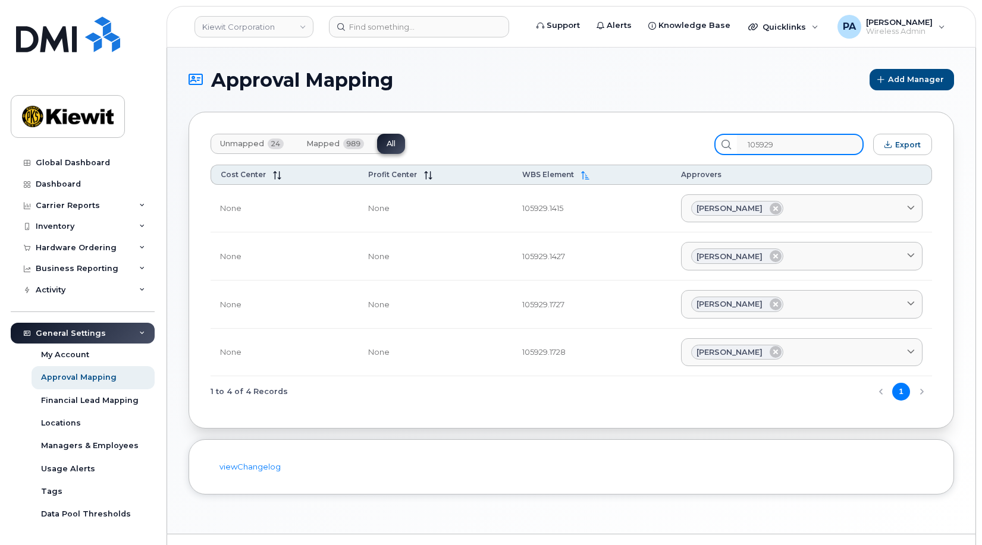
drag, startPoint x: 814, startPoint y: 138, endPoint x: 689, endPoint y: 133, distance: 125.5
click at [696, 135] on div "Unmapped 24 Mapped 989 All 105929 Export" at bounding box center [570, 144] width 721 height 21
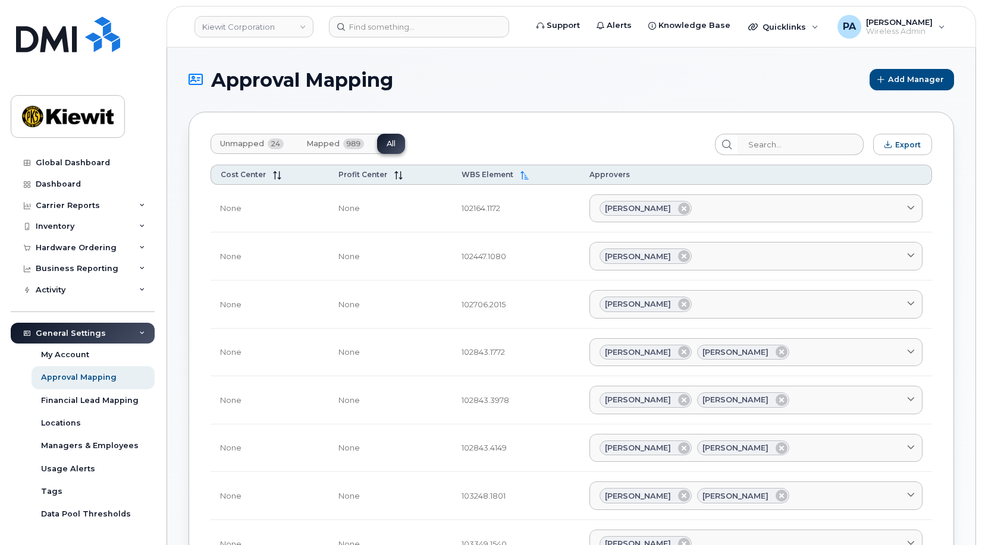
click at [243, 144] on span "Unmapped" at bounding box center [242, 144] width 44 height 10
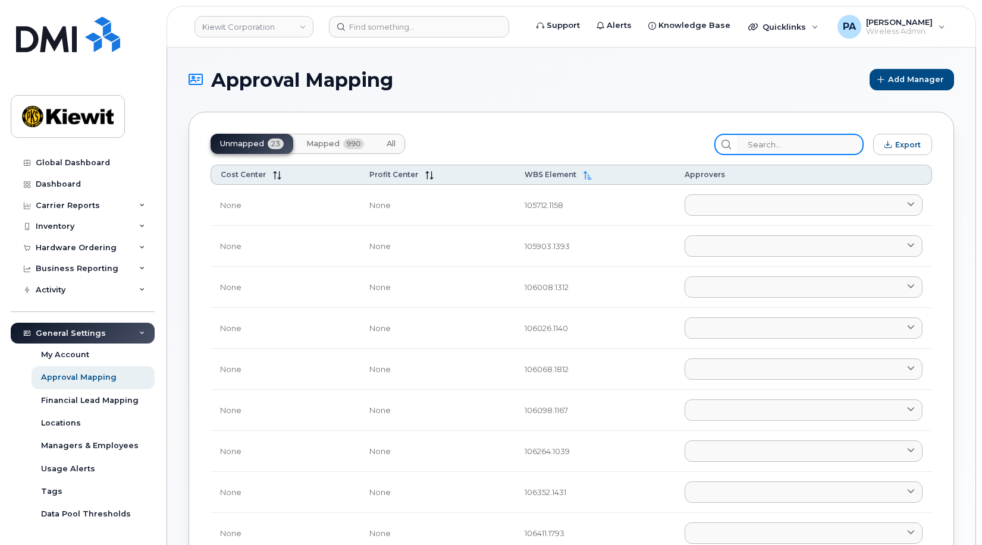
click at [762, 146] on input "search" at bounding box center [800, 144] width 127 height 21
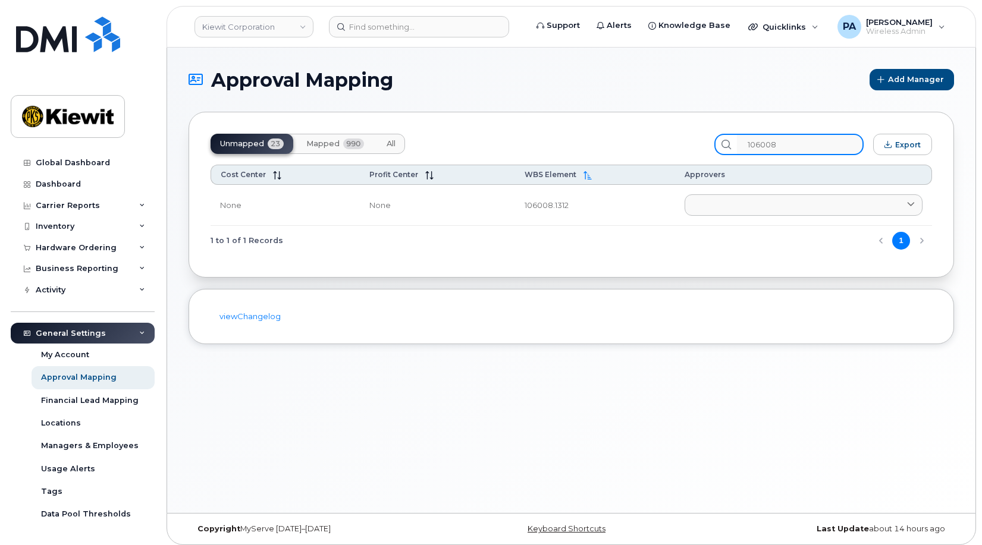
type input "106008"
click at [395, 146] on span "All" at bounding box center [390, 144] width 9 height 10
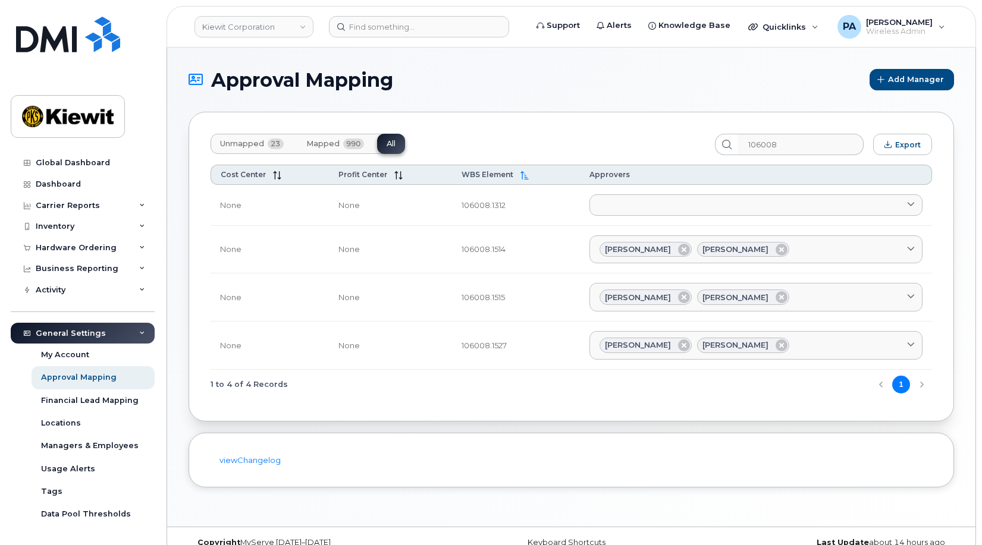
click at [689, 191] on td "Aaron Seward AARON.SEWARD@KSTCJV.COM Abrianna Garcia ABRIANNA.GARCIA@KIEWIT.COM…" at bounding box center [756, 205] width 352 height 41
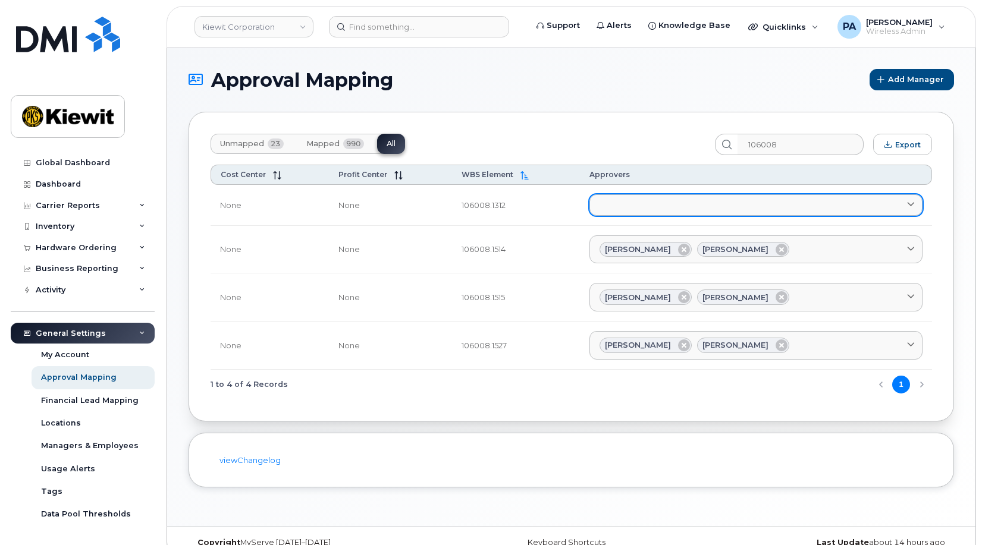
click at [696, 203] on link at bounding box center [755, 204] width 333 height 21
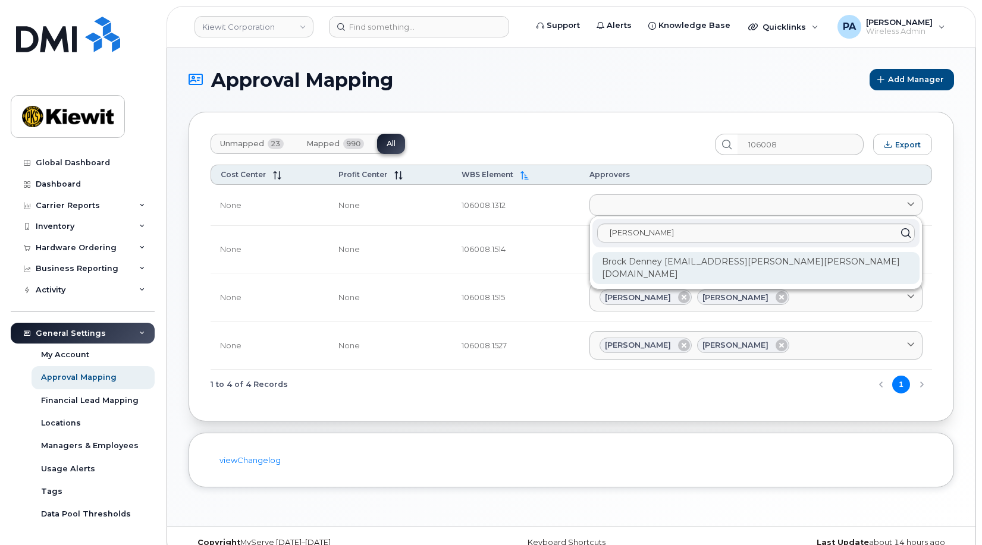
click at [713, 258] on div "Brock Denney BROCK.DENNEY@KIEWIT.COM" at bounding box center [755, 268] width 327 height 32
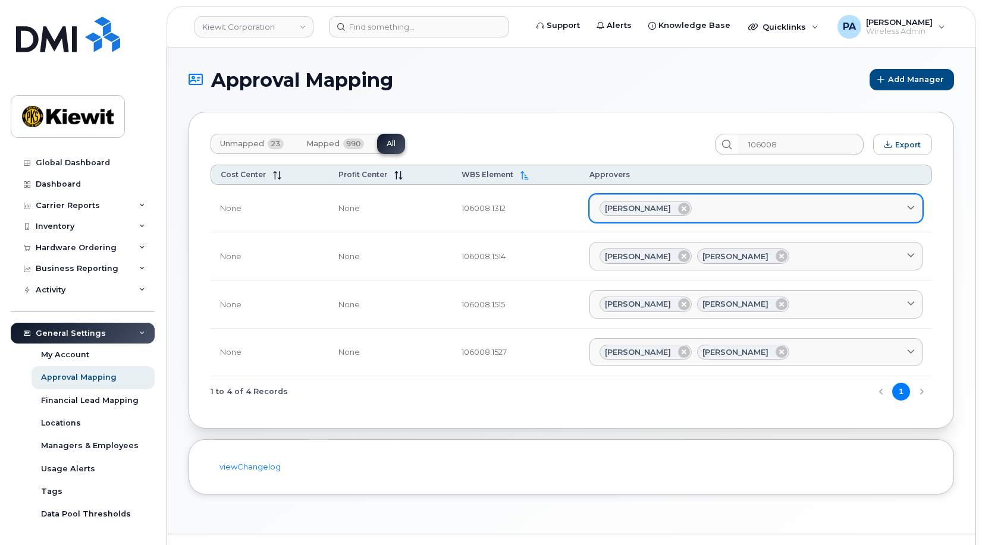
click at [744, 202] on div "Brock Denney" at bounding box center [755, 208] width 313 height 15
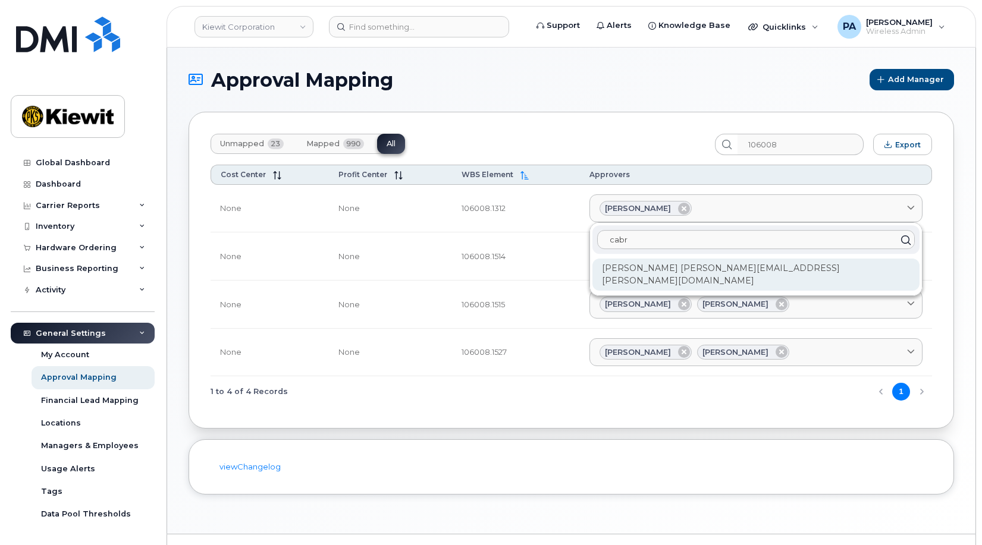
type input "cabr"
click at [705, 265] on div "Cabra Poulton CABRA.POULTON@KIEWIT.COM" at bounding box center [755, 275] width 327 height 32
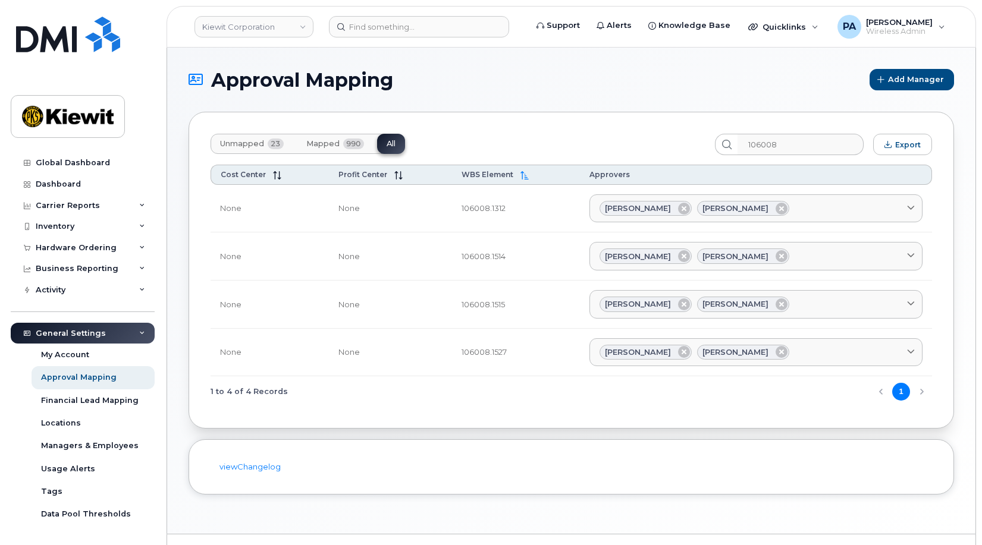
click at [237, 146] on span "Unmapped" at bounding box center [242, 144] width 44 height 10
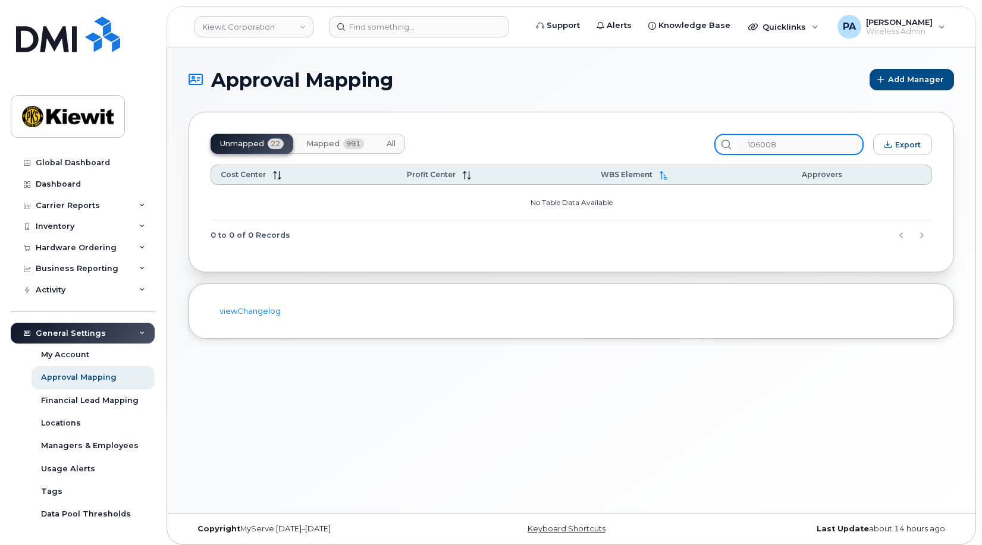
drag, startPoint x: 771, startPoint y: 145, endPoint x: 694, endPoint y: 140, distance: 77.4
click at [699, 142] on div "Unmapped 22 Mapped 991 All 106008 Export" at bounding box center [570, 144] width 721 height 21
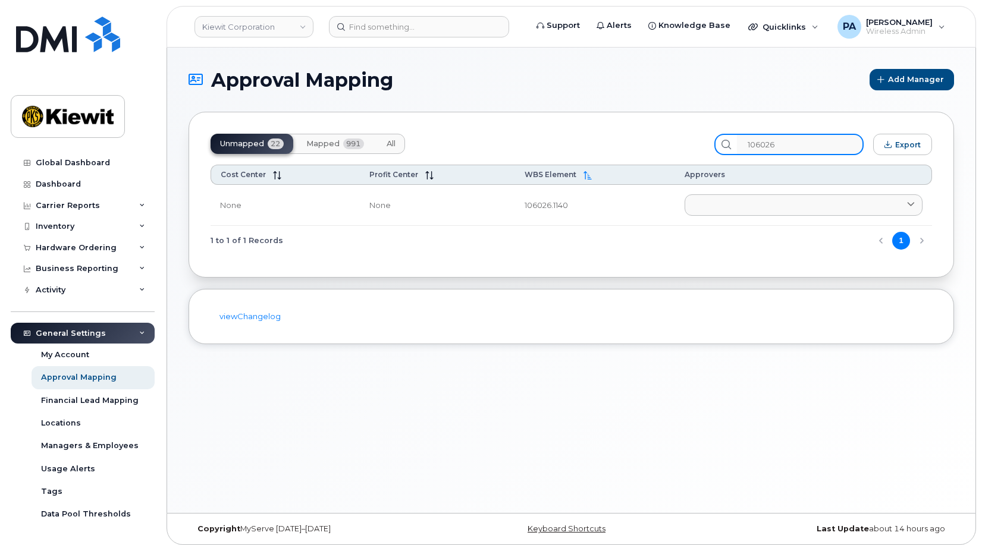
type input "106026"
click at [392, 142] on span "All" at bounding box center [390, 144] width 9 height 10
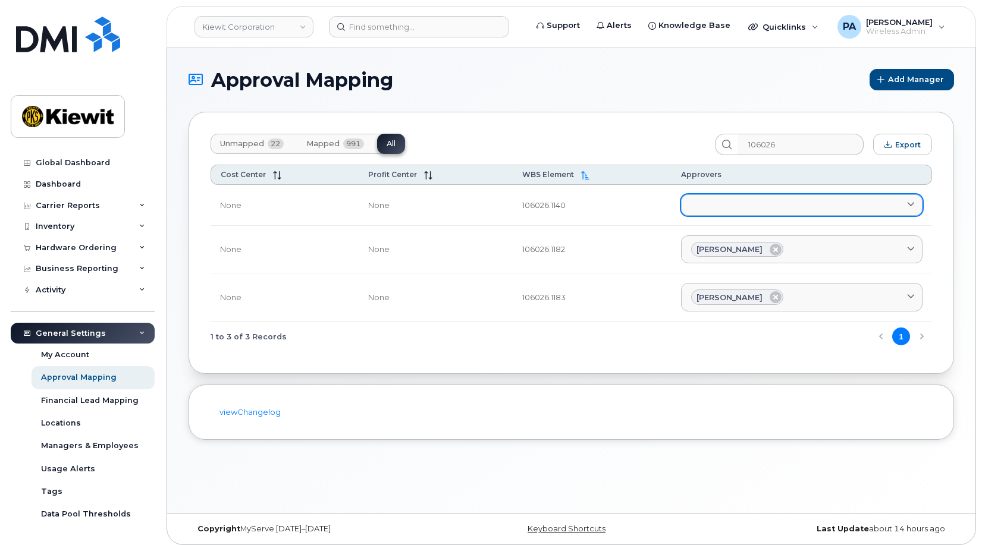
click at [713, 212] on link at bounding box center [801, 204] width 241 height 21
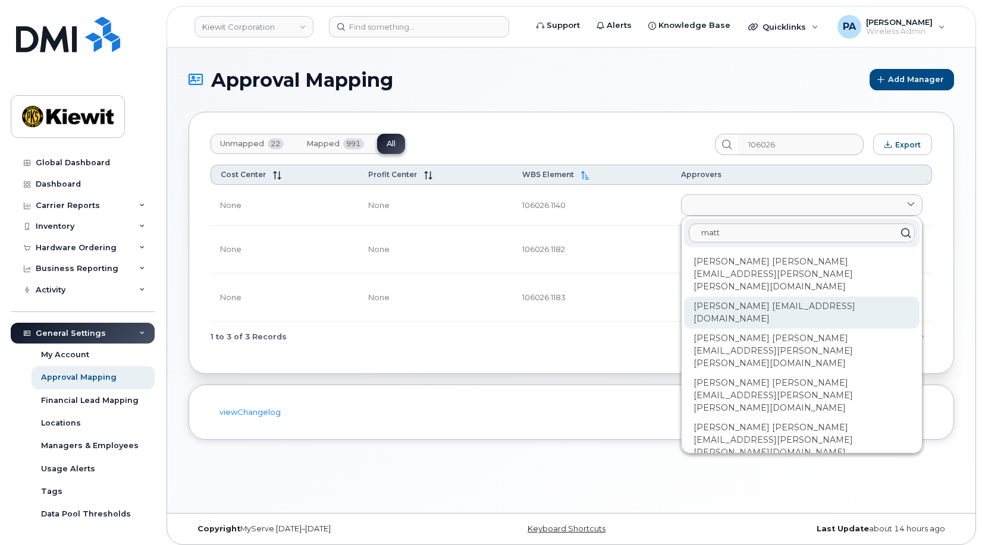
type input "matt"
click at [741, 297] on div "Matthew Edwards MBEDWARDS@WEEKSMARINE.COM" at bounding box center [801, 313] width 235 height 32
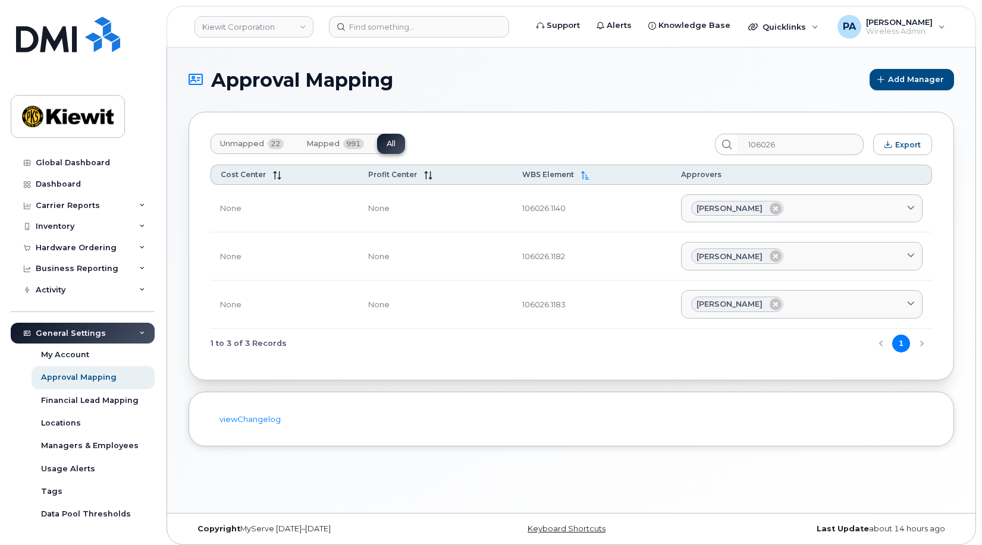
click at [253, 150] on button "Unmapped 22" at bounding box center [251, 144] width 83 height 20
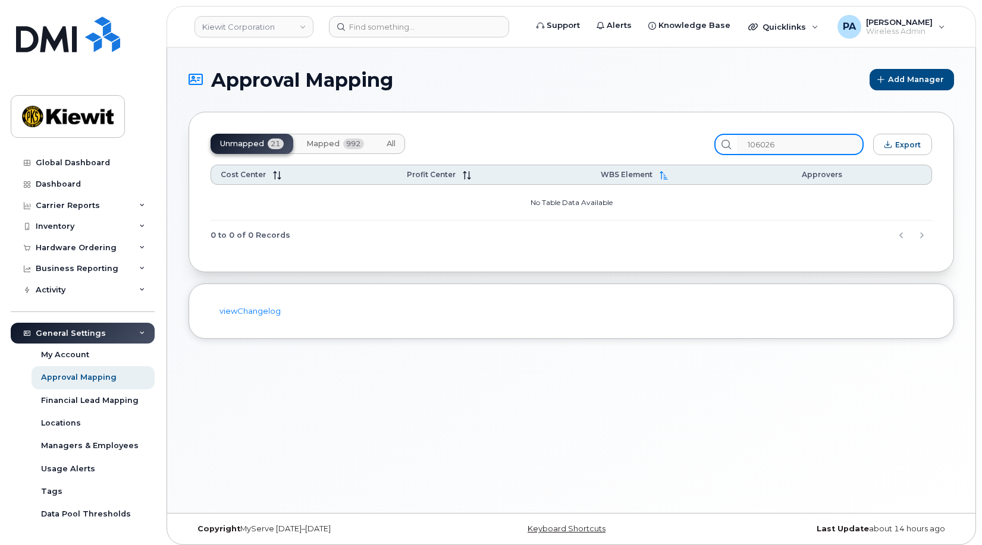
drag, startPoint x: 812, startPoint y: 144, endPoint x: 661, endPoint y: 136, distance: 151.2
click at [661, 136] on div "Unmapped 21 Mapped 992 All 106026 Export" at bounding box center [570, 144] width 721 height 21
type input "1"
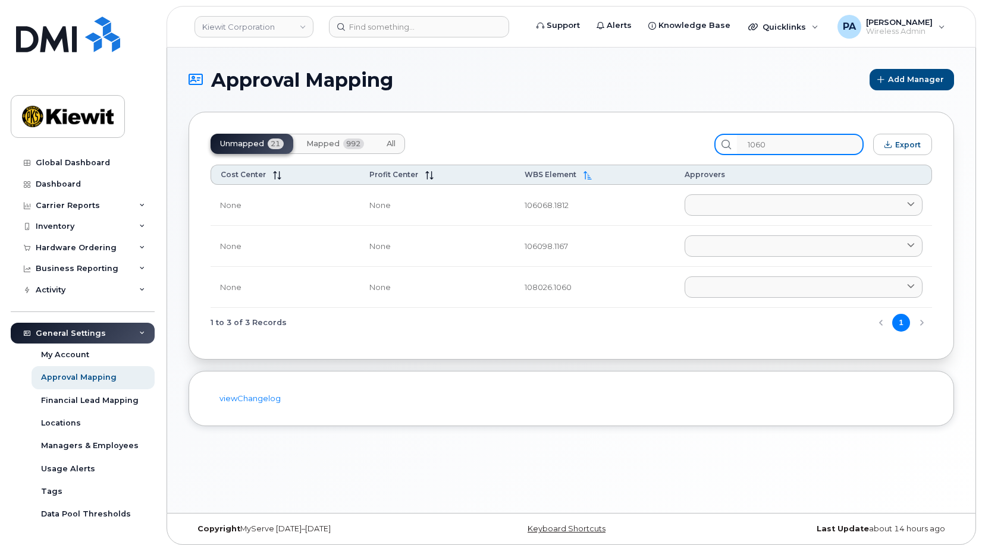
type input "1060"
click at [391, 142] on span "All" at bounding box center [390, 144] width 9 height 10
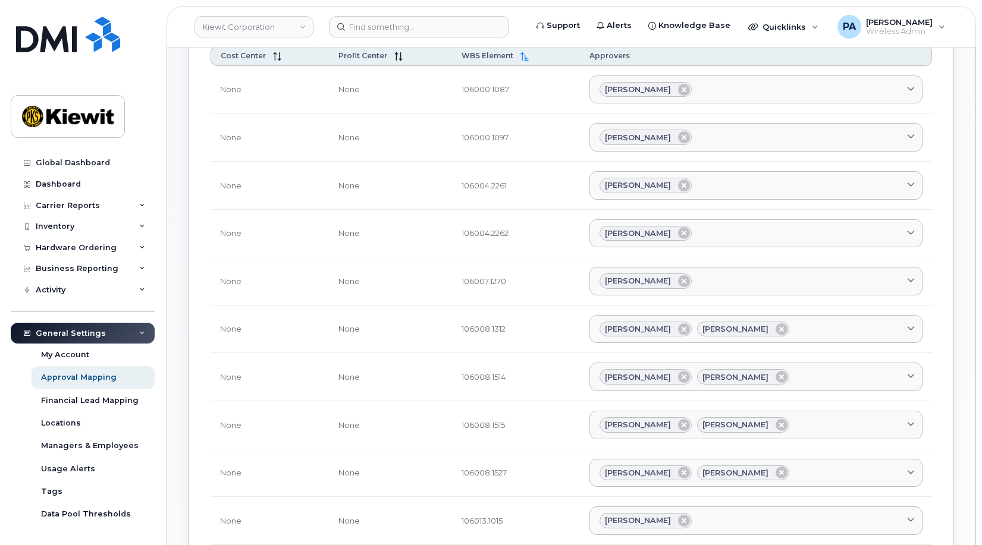
scroll to position [59, 0]
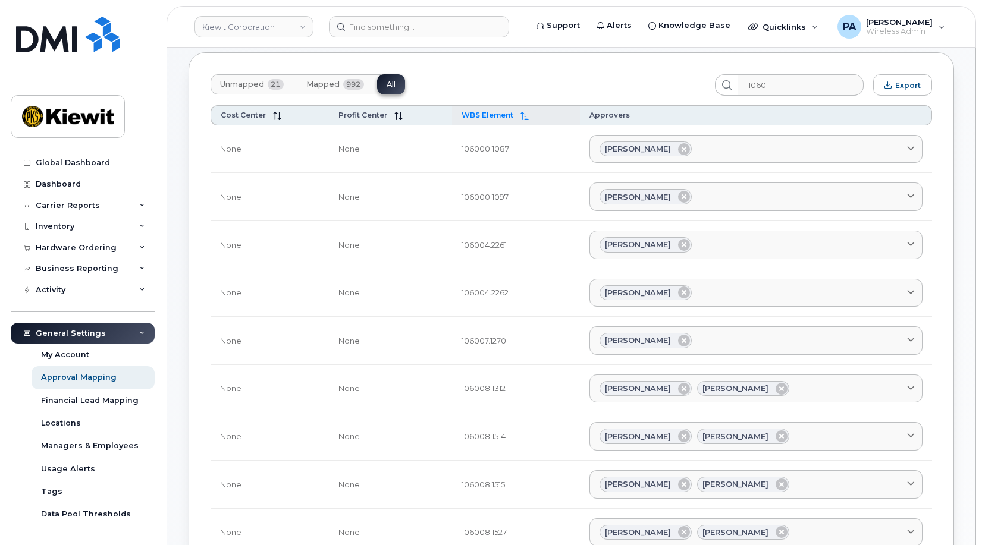
click at [488, 117] on span "WBS Element" at bounding box center [487, 115] width 52 height 9
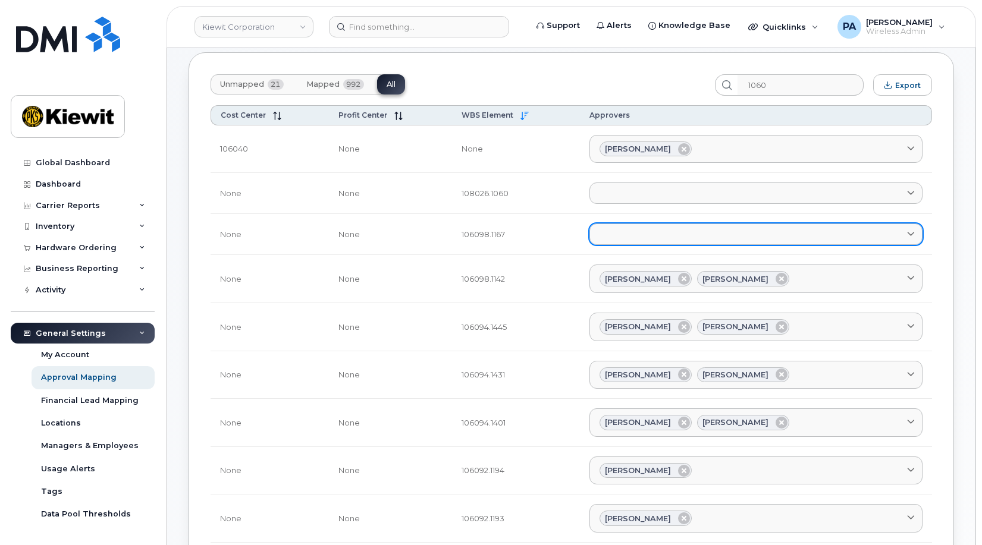
click at [604, 233] on link at bounding box center [755, 234] width 333 height 21
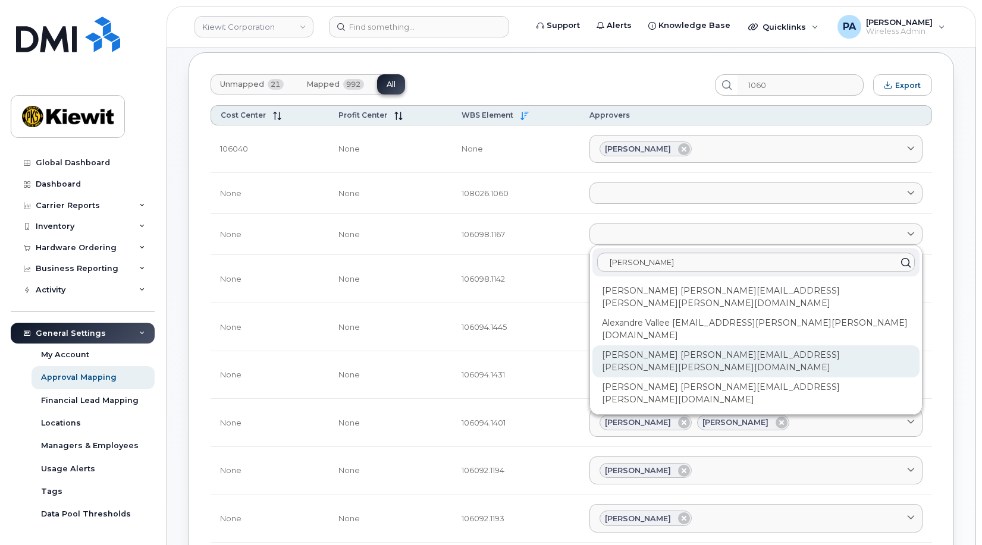
click at [641, 345] on div "Alex Banuelos ALEX.BANUELOS@KIEWIT.COM" at bounding box center [755, 361] width 327 height 32
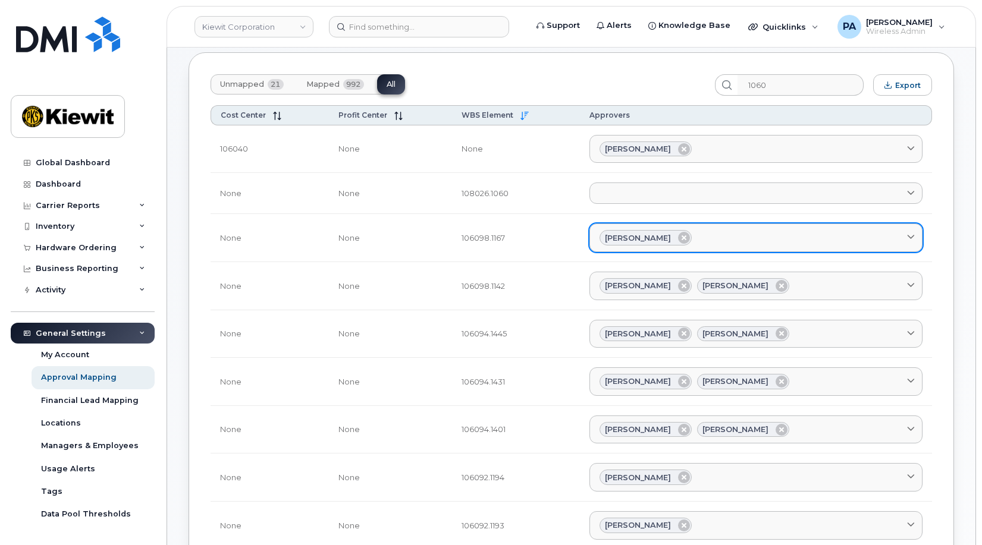
click at [716, 235] on div "Alex Banuelos" at bounding box center [755, 237] width 313 height 15
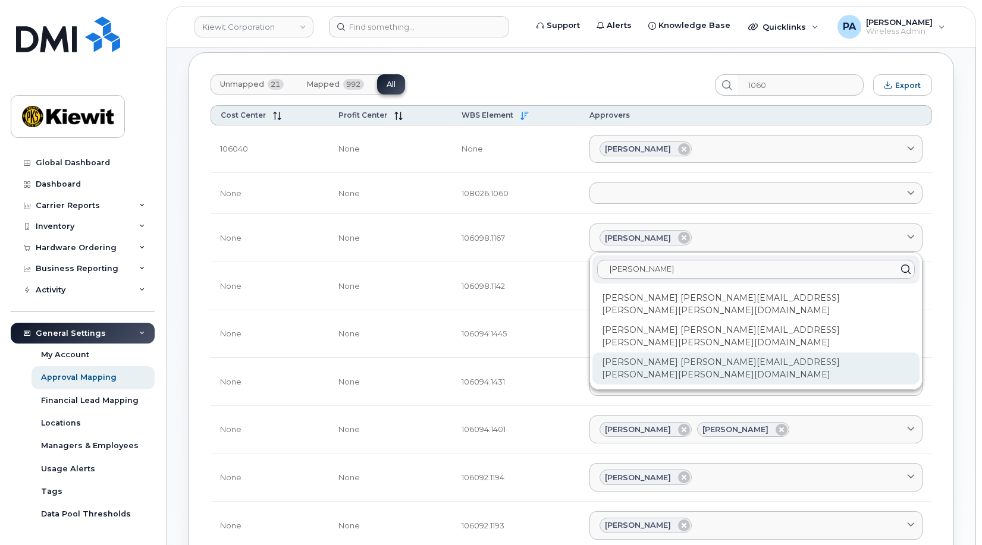
type input "emma"
click at [698, 353] on div "Emma Sorrell EMMA.SORRELL@KIEWIT.COM" at bounding box center [755, 369] width 327 height 32
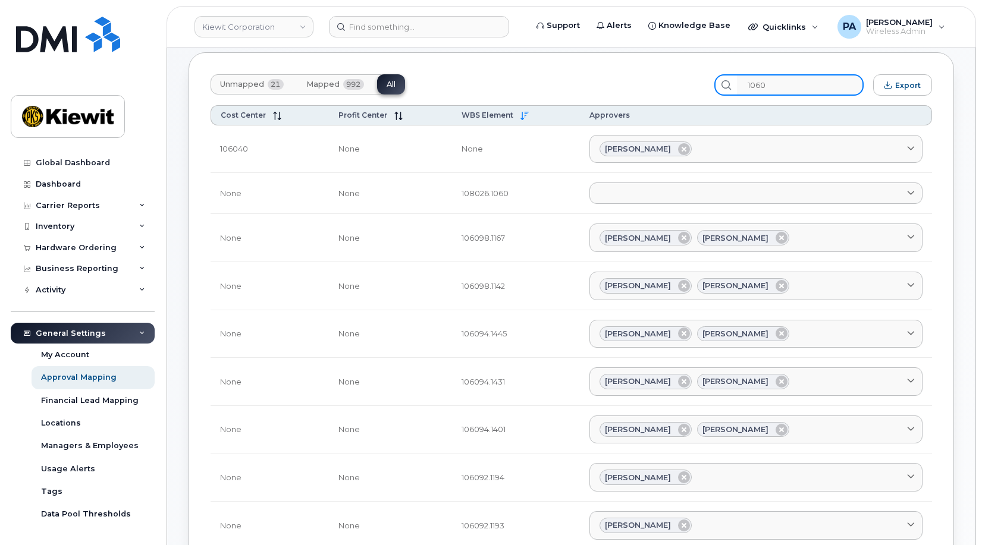
click at [790, 87] on input "1060" at bounding box center [800, 84] width 127 height 21
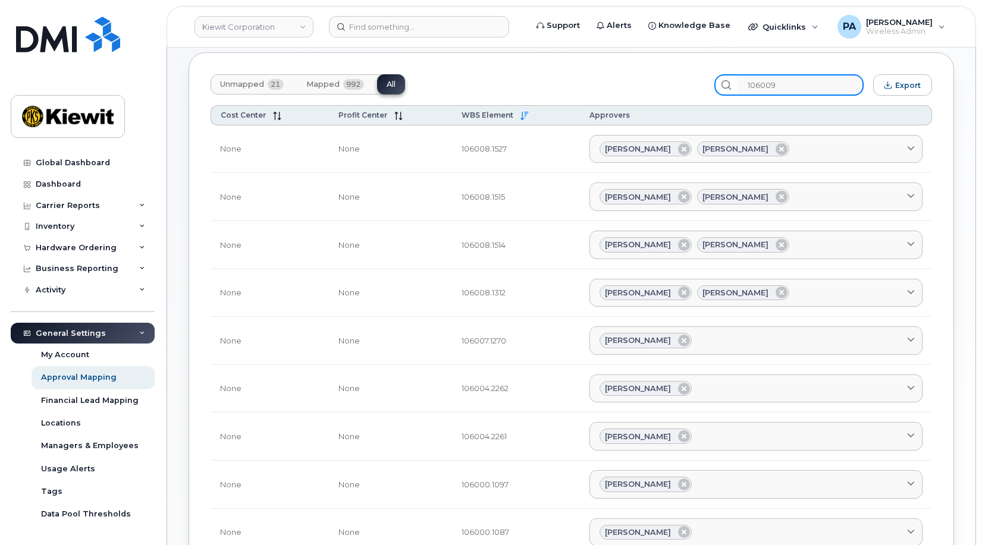
scroll to position [6, 0]
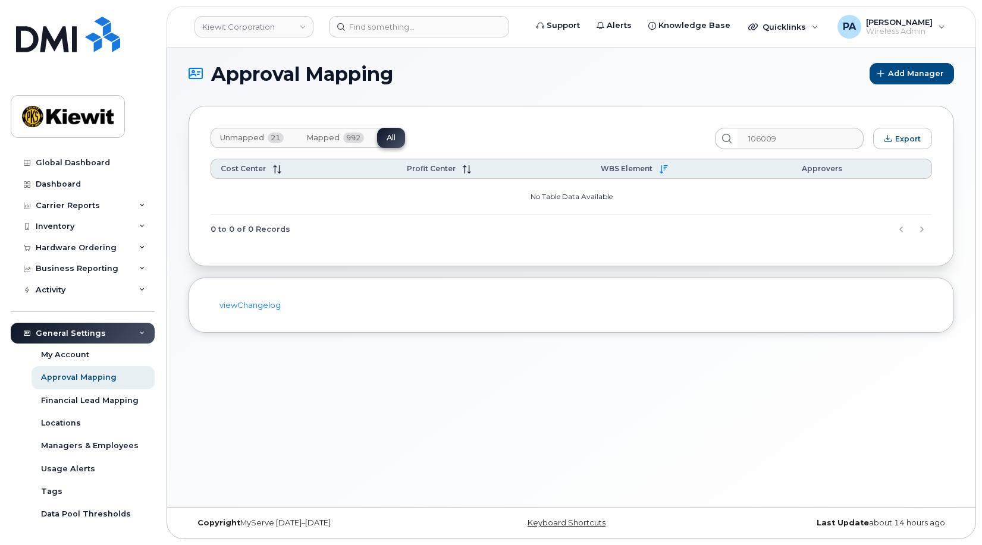
click at [264, 140] on span "Unmapped" at bounding box center [242, 138] width 44 height 10
drag, startPoint x: 813, startPoint y: 134, endPoint x: 565, endPoint y: 133, distance: 247.3
click at [566, 136] on div "Unmapped 20 Mapped 993 All 106009 Export" at bounding box center [570, 138] width 721 height 21
type input "]"
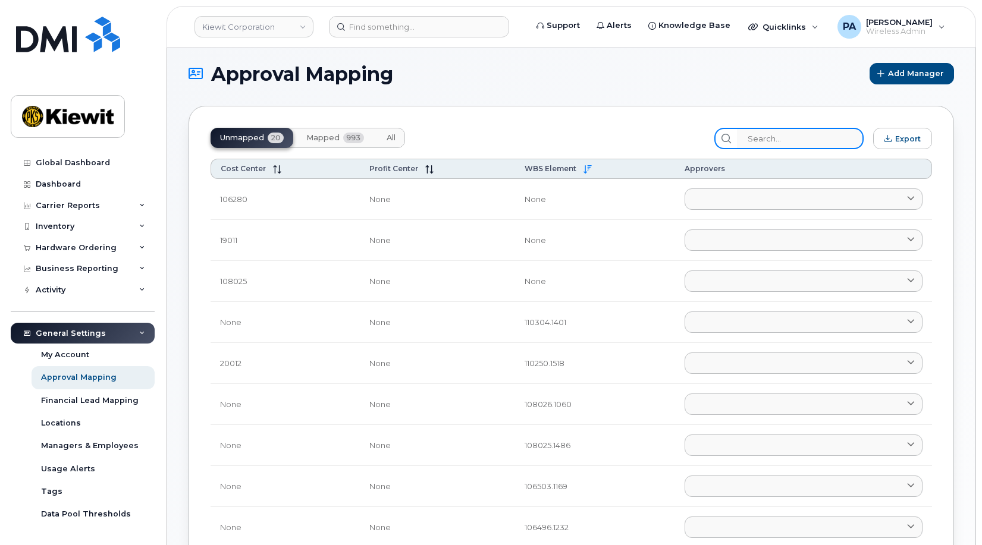
click at [812, 140] on input "search" at bounding box center [800, 138] width 127 height 21
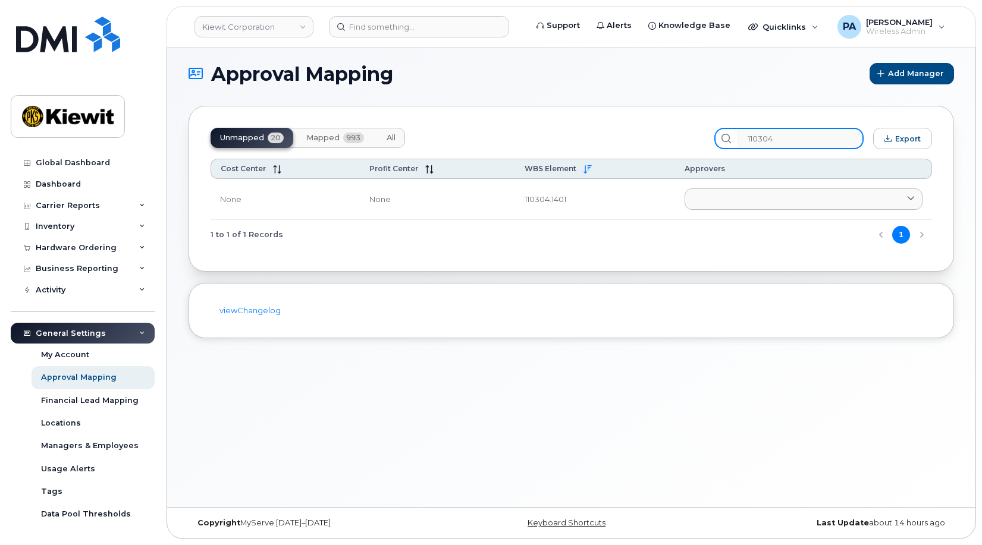
type input "110304"
click at [393, 139] on span "All" at bounding box center [390, 138] width 9 height 10
click at [257, 138] on span "Unmapped" at bounding box center [242, 138] width 44 height 10
drag, startPoint x: 804, startPoint y: 140, endPoint x: 588, endPoint y: 155, distance: 216.9
click at [589, 155] on div "Unmapped 20 Mapped 993 All 110304 Export Cost Center Profit Center WBS Element …" at bounding box center [570, 189] width 765 height 166
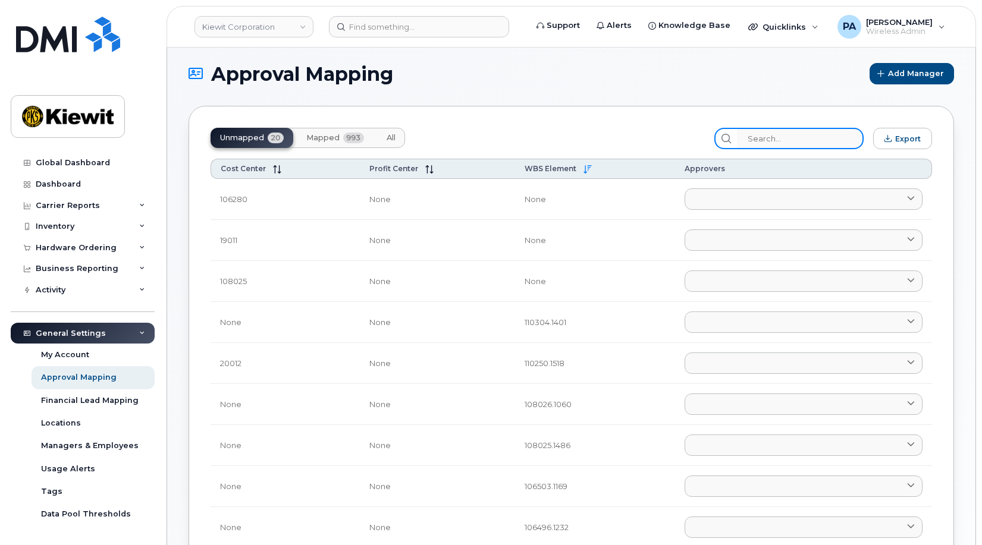
click at [768, 142] on input "search" at bounding box center [800, 138] width 127 height 21
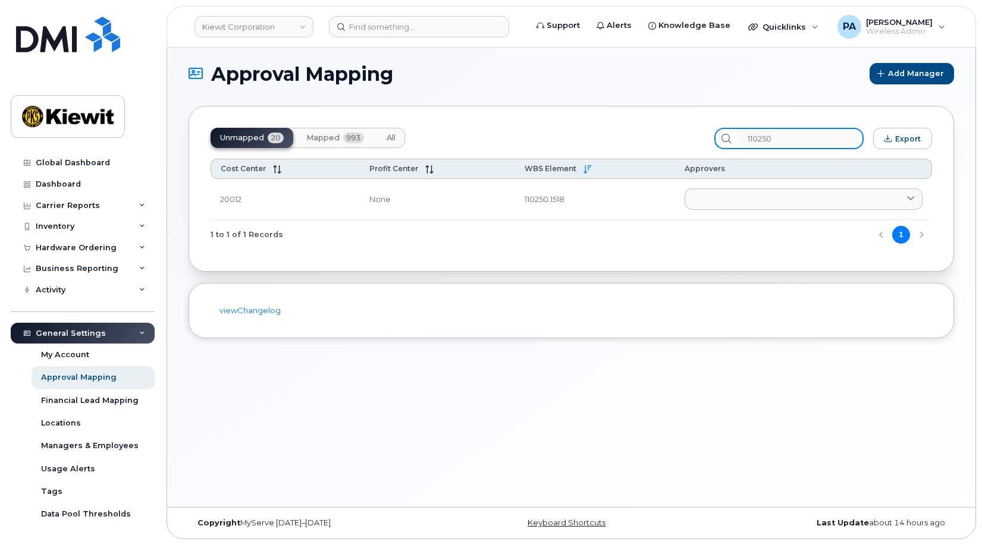
type input "110250"
click at [391, 138] on span "All" at bounding box center [390, 138] width 9 height 10
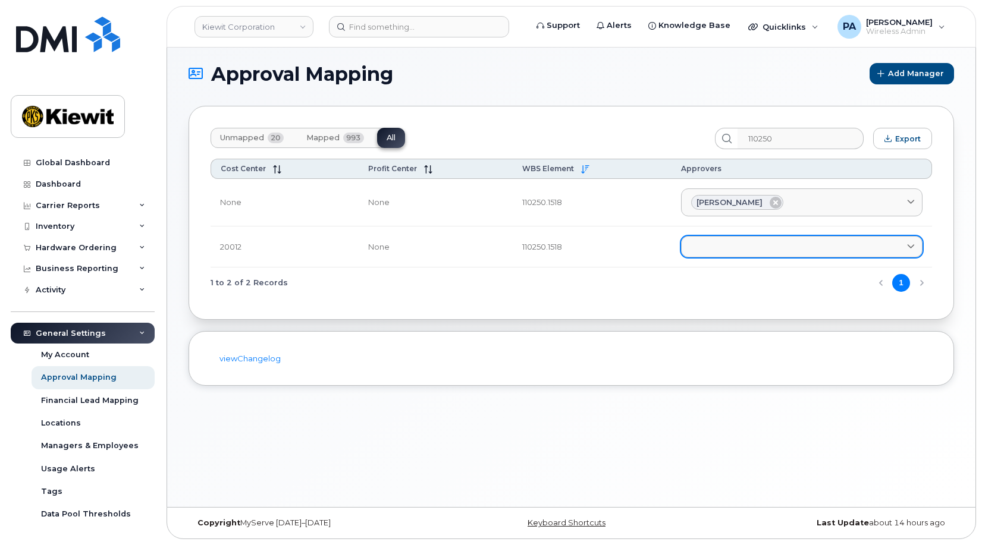
click at [731, 252] on link at bounding box center [801, 246] width 241 height 21
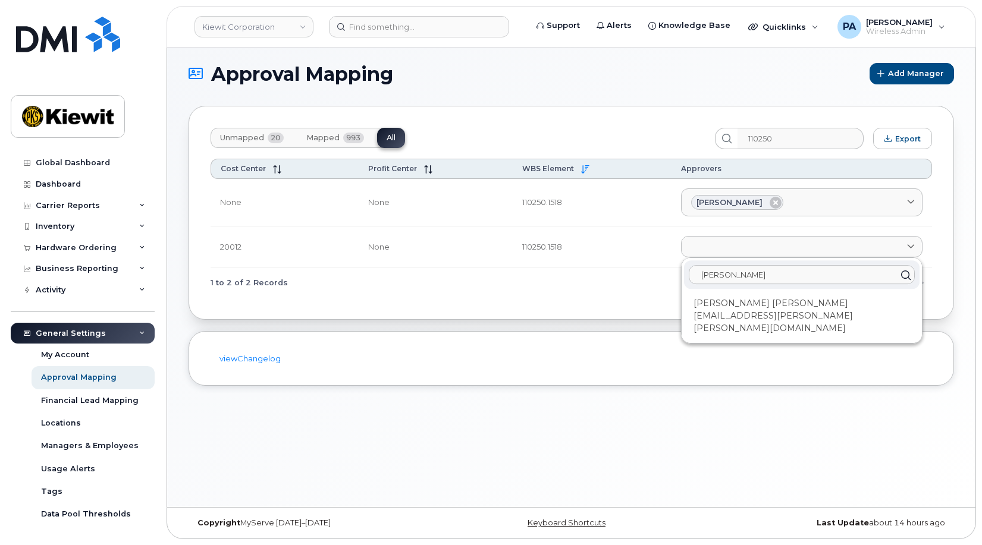
type input "Rachel"
click at [266, 254] on td "20012" at bounding box center [284, 247] width 148 height 41
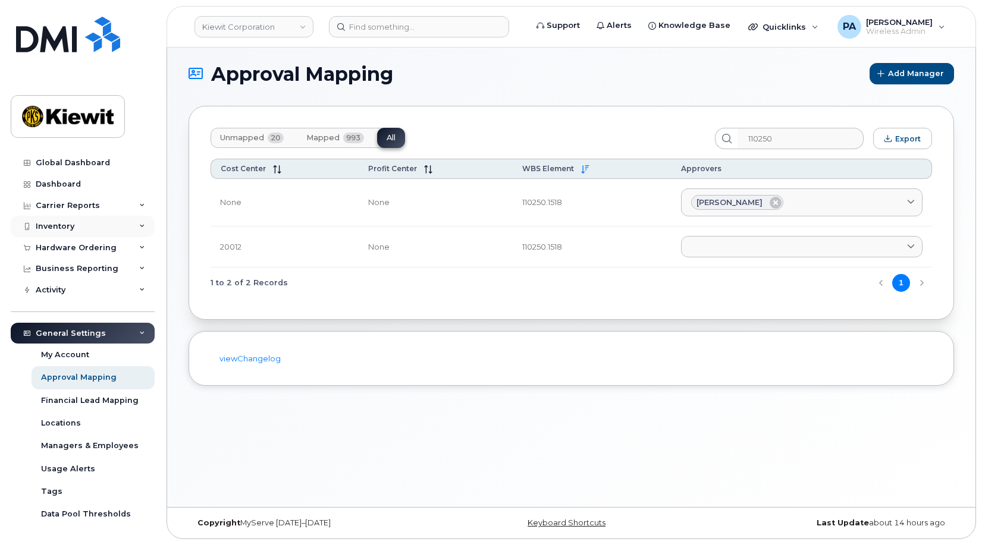
drag, startPoint x: 56, startPoint y: 221, endPoint x: 37, endPoint y: 230, distance: 21.0
drag, startPoint x: 37, startPoint y: 230, endPoint x: 32, endPoint y: 225, distance: 7.2
click at [32, 225] on div at bounding box center [26, 227] width 13 height 10
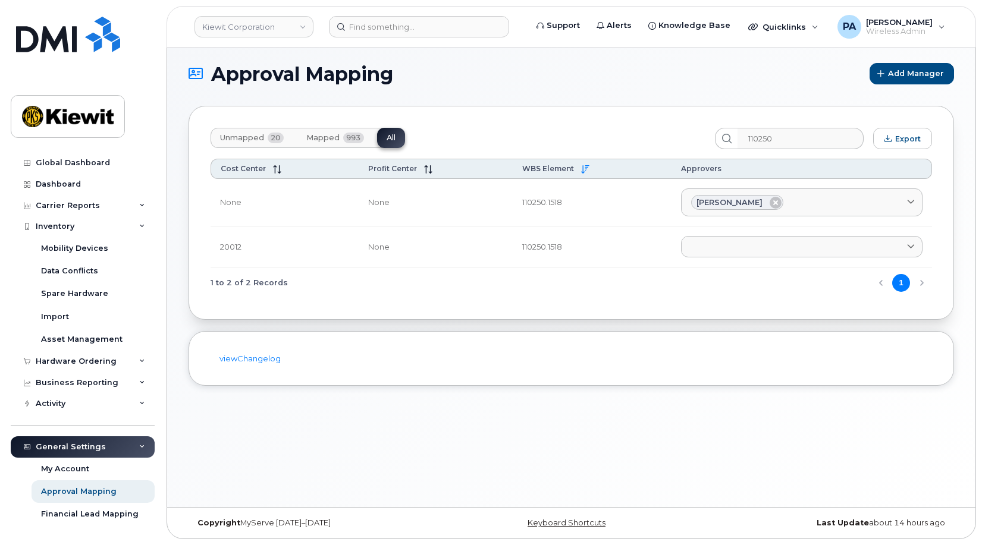
click at [224, 136] on span "Unmapped" at bounding box center [242, 138] width 44 height 10
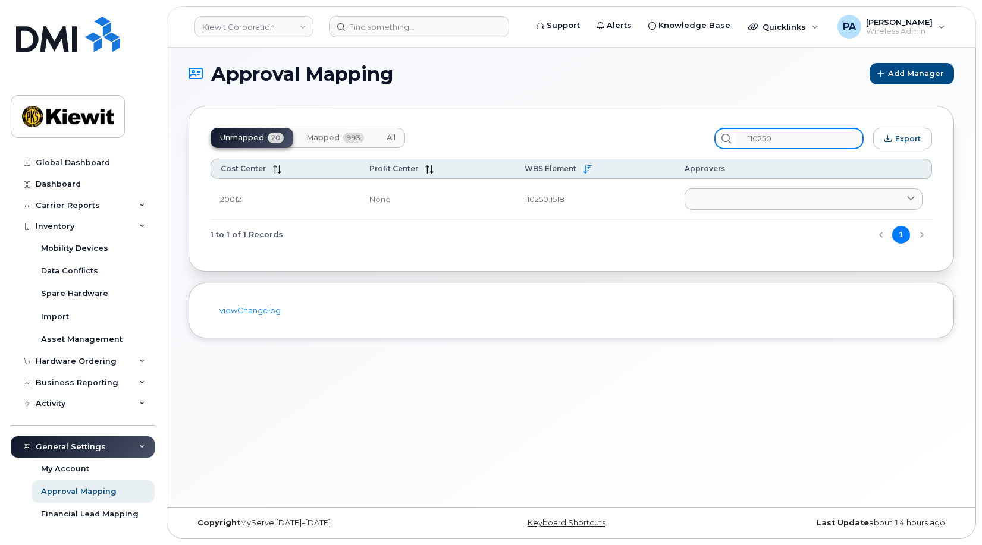
drag, startPoint x: 762, startPoint y: 142, endPoint x: 592, endPoint y: 153, distance: 171.1
click at [592, 153] on div "Unmapped 20 Mapped 993 All 110250 Export Cost Center Profit Center WBS Element …" at bounding box center [570, 189] width 765 height 166
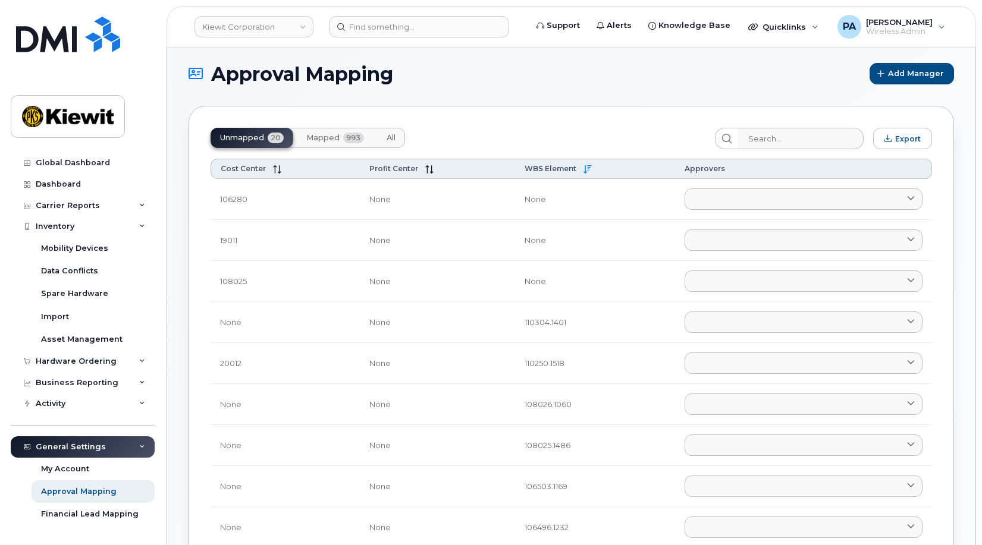
click at [393, 140] on span "All" at bounding box center [390, 138] width 9 height 10
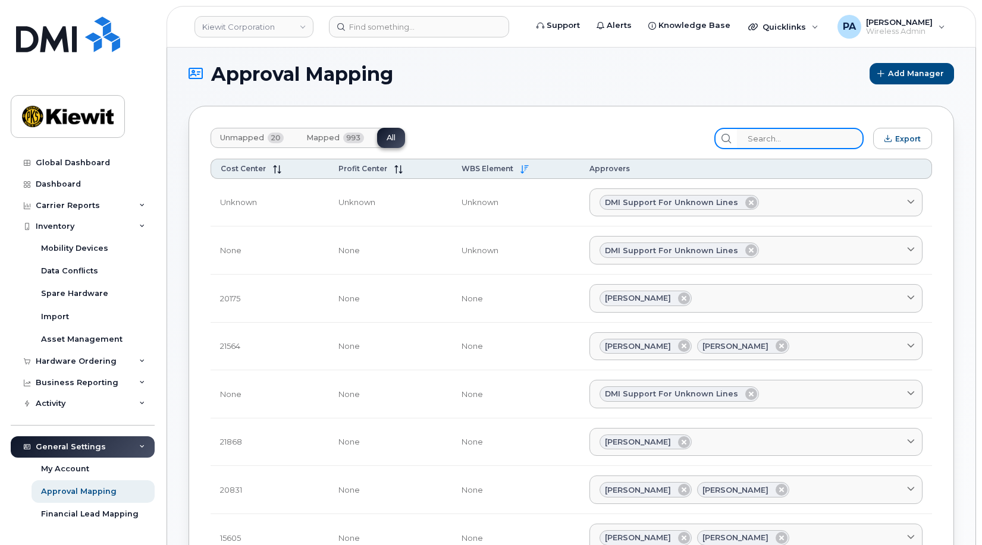
click at [787, 142] on input "search" at bounding box center [800, 138] width 127 height 21
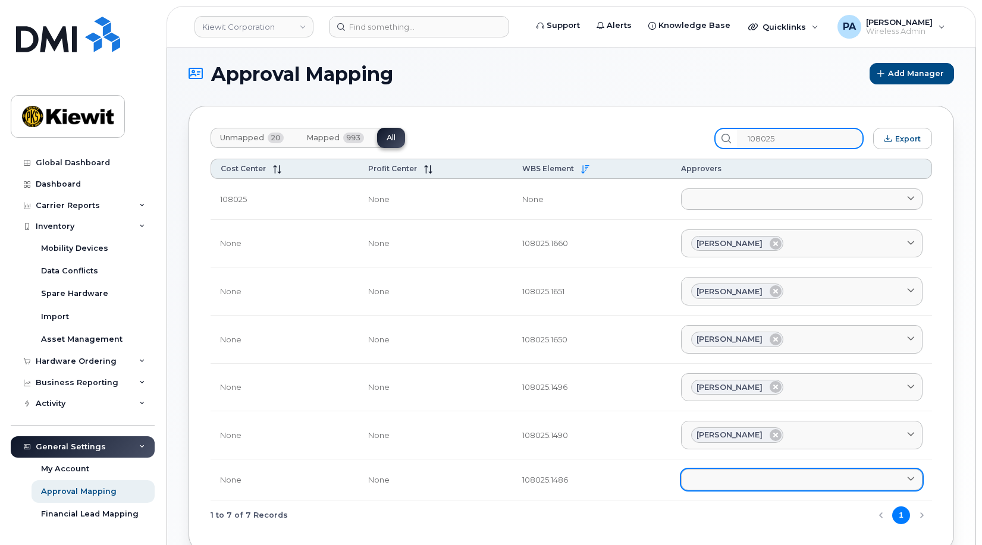
type input "108025"
click at [722, 472] on link at bounding box center [801, 479] width 241 height 21
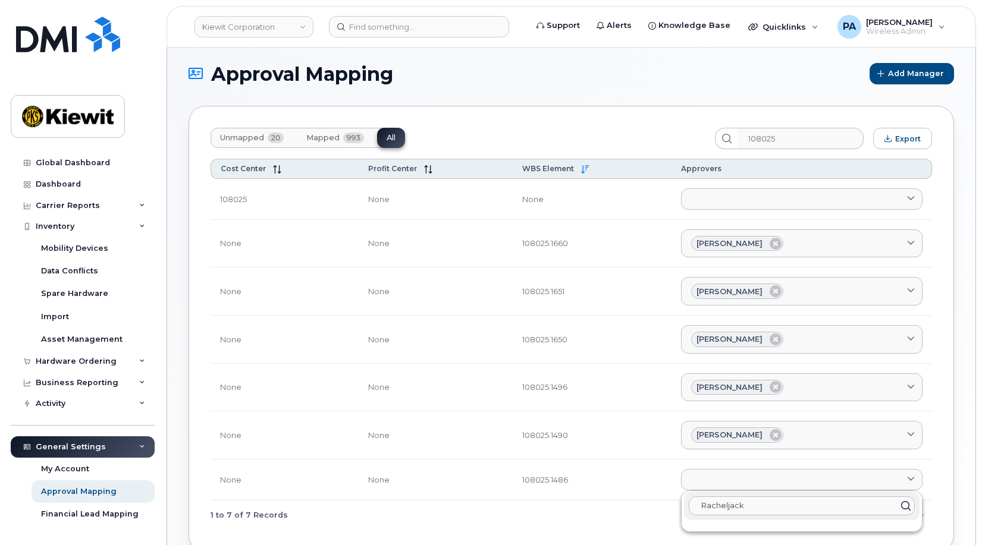
drag, startPoint x: 759, startPoint y: 505, endPoint x: 546, endPoint y: 499, distance: 213.0
click at [548, 500] on div "Cost Center Profit Center WBS Element Approvers 108025 None None Racheljack Non…" at bounding box center [570, 345] width 721 height 372
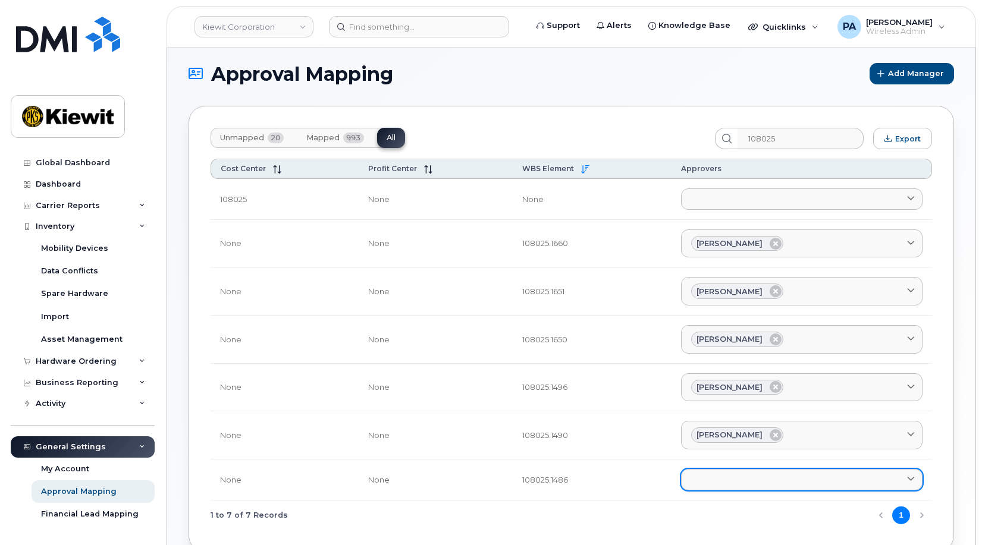
click at [739, 481] on link at bounding box center [801, 479] width 241 height 21
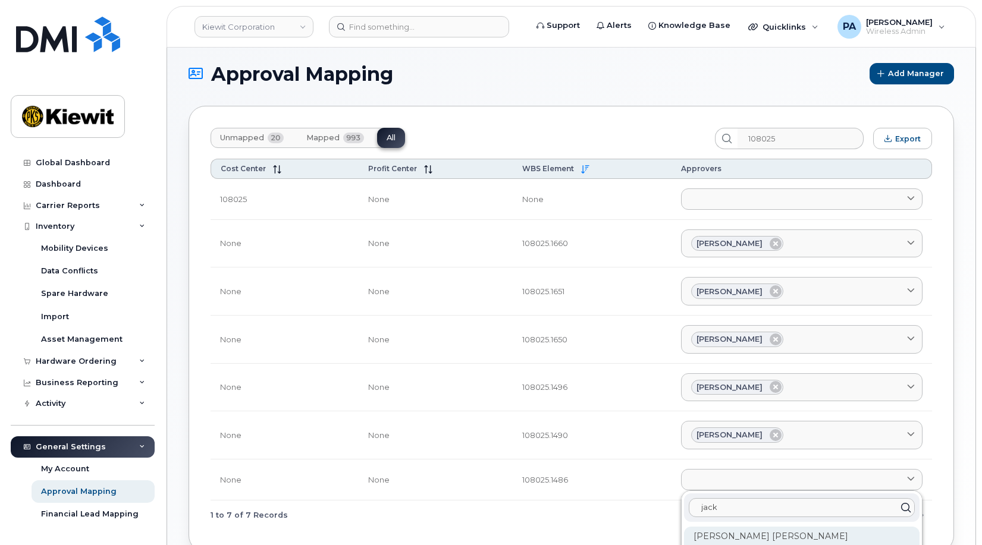
type input "jack"
click at [742, 533] on div "Jack Doody JACK.DOODY@WEEKSMARINE.COM" at bounding box center [801, 549] width 235 height 45
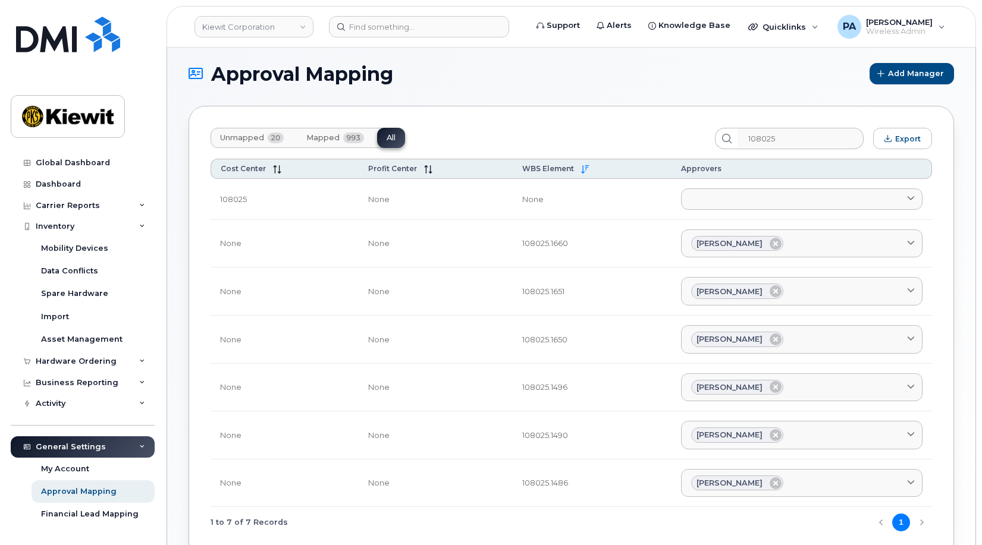
click at [253, 137] on span "Unmapped" at bounding box center [242, 138] width 44 height 10
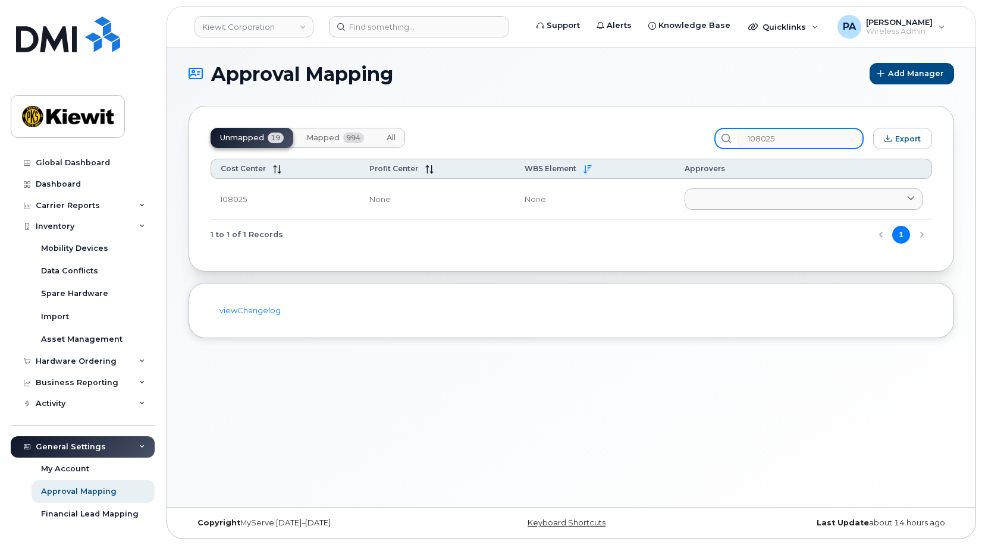
drag, startPoint x: 807, startPoint y: 134, endPoint x: 605, endPoint y: 140, distance: 202.2
click at [646, 140] on div "Unmapped 19 Mapped 994 All 108025 Export" at bounding box center [570, 138] width 721 height 21
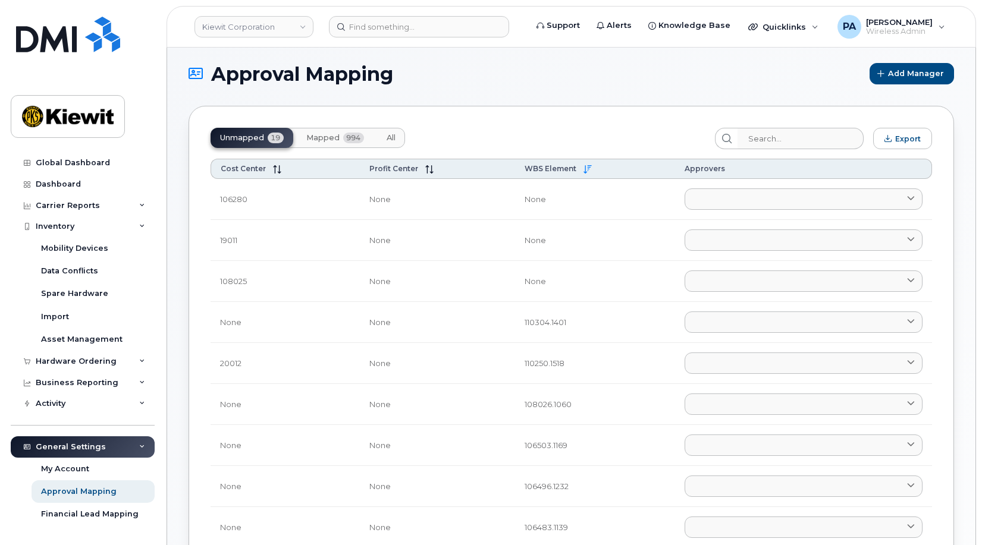
click at [540, 128] on div "Unmapped 19 Mapped 994 All" at bounding box center [457, 138] width 495 height 21
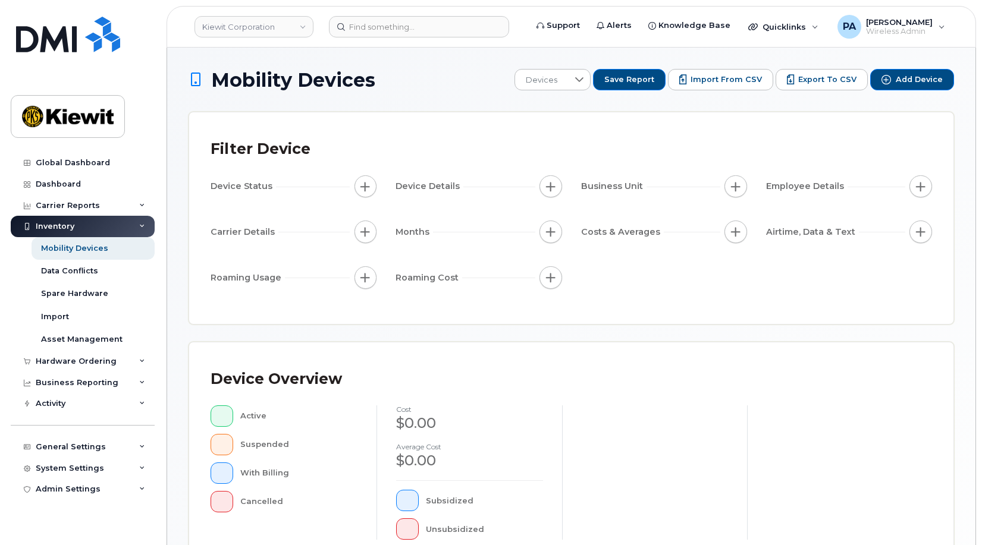
scroll to position [321, 0]
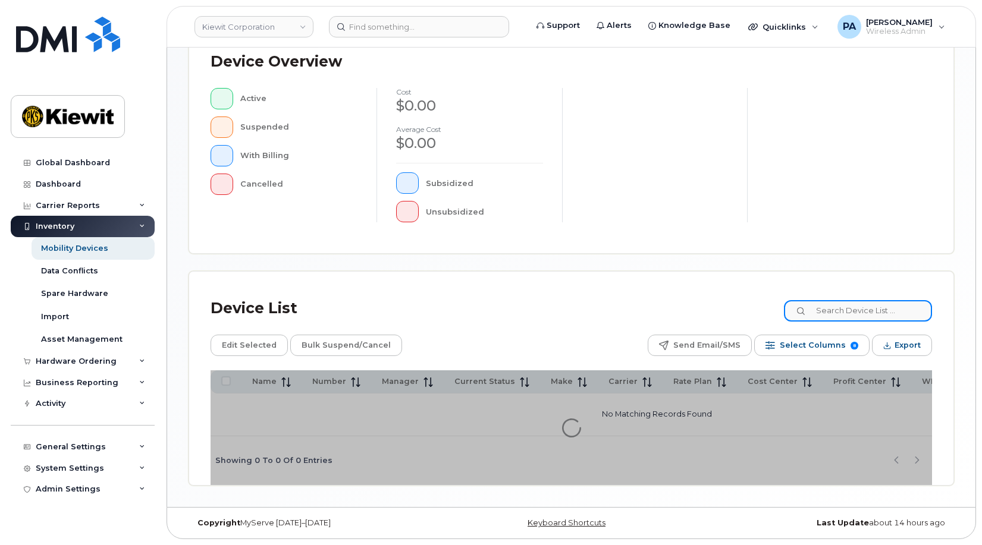
click at [849, 306] on input at bounding box center [858, 310] width 148 height 21
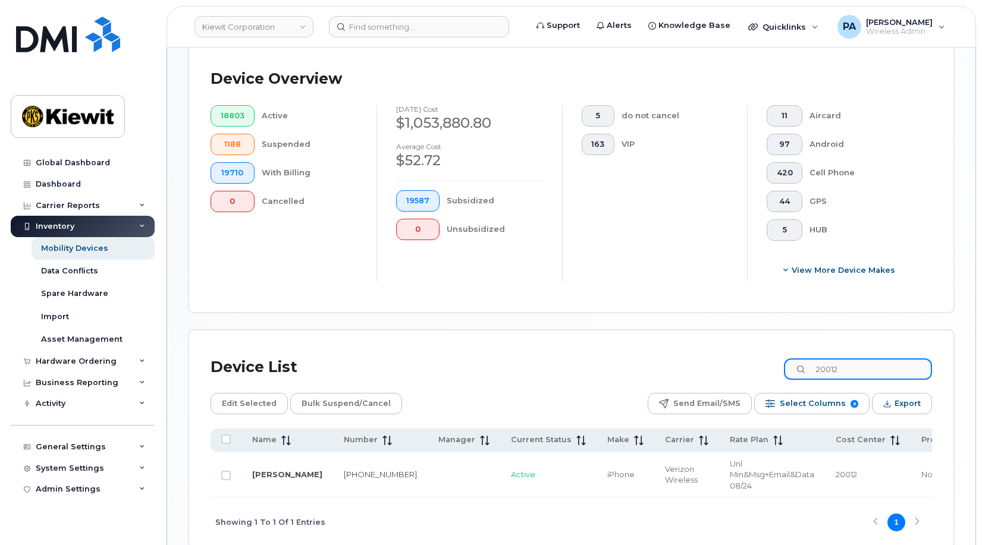
drag, startPoint x: 857, startPoint y: 370, endPoint x: 760, endPoint y: 361, distance: 97.3
click at [760, 361] on div "Device List 20012" at bounding box center [570, 367] width 721 height 31
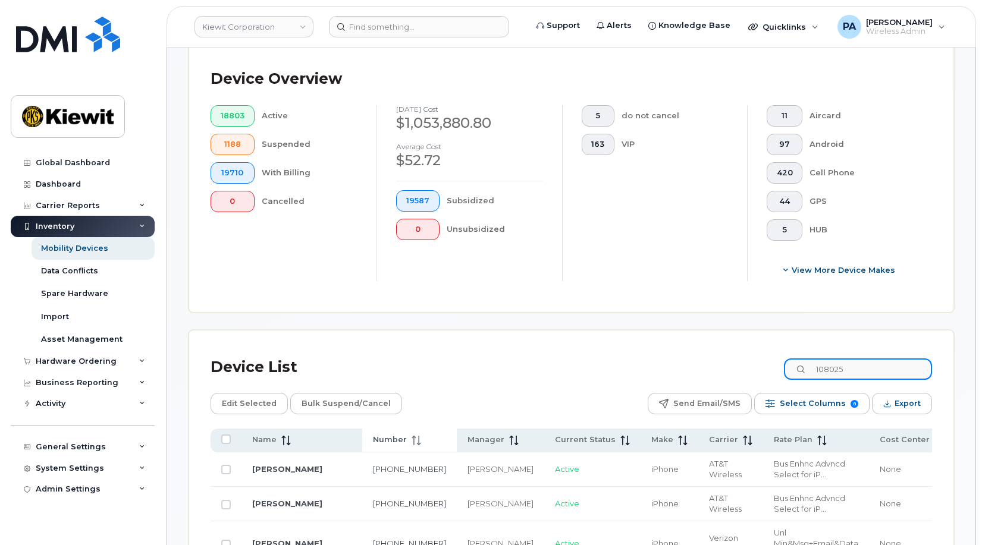
scroll to position [499, 0]
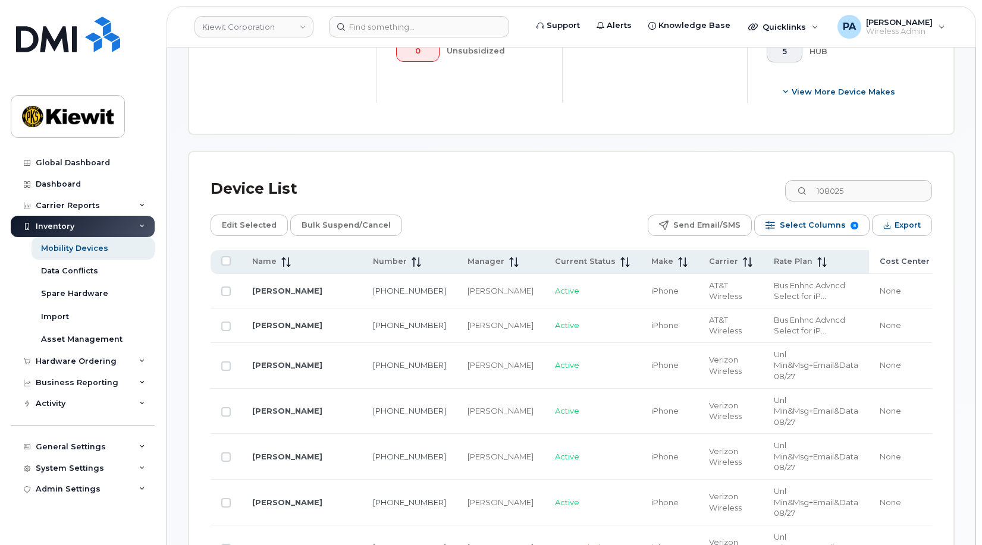
click at [879, 262] on span "Cost Center" at bounding box center [904, 261] width 50 height 11
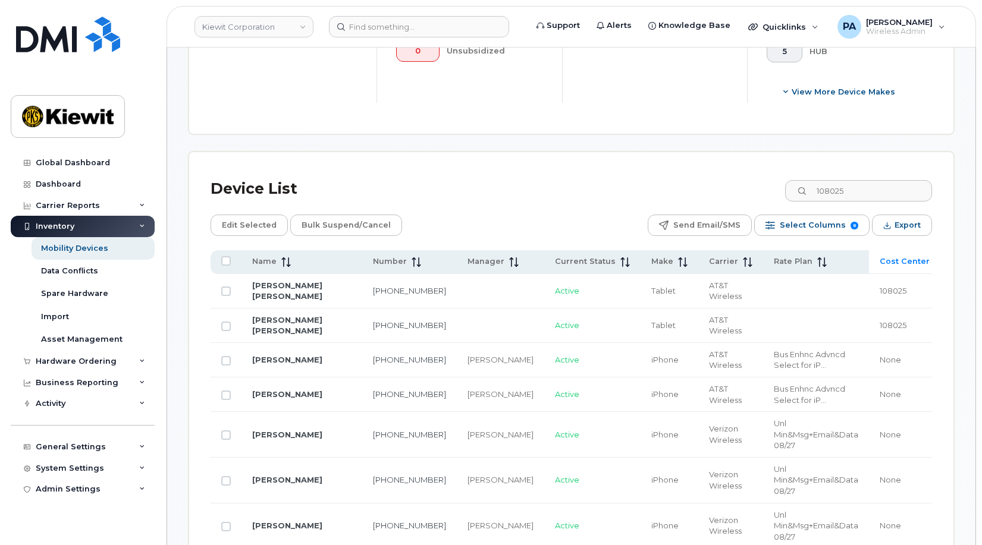
drag, startPoint x: 923, startPoint y: 397, endPoint x: 904, endPoint y: 405, distance: 21.3
click at [954, 405] on td "None" at bounding box center [998, 395] width 89 height 34
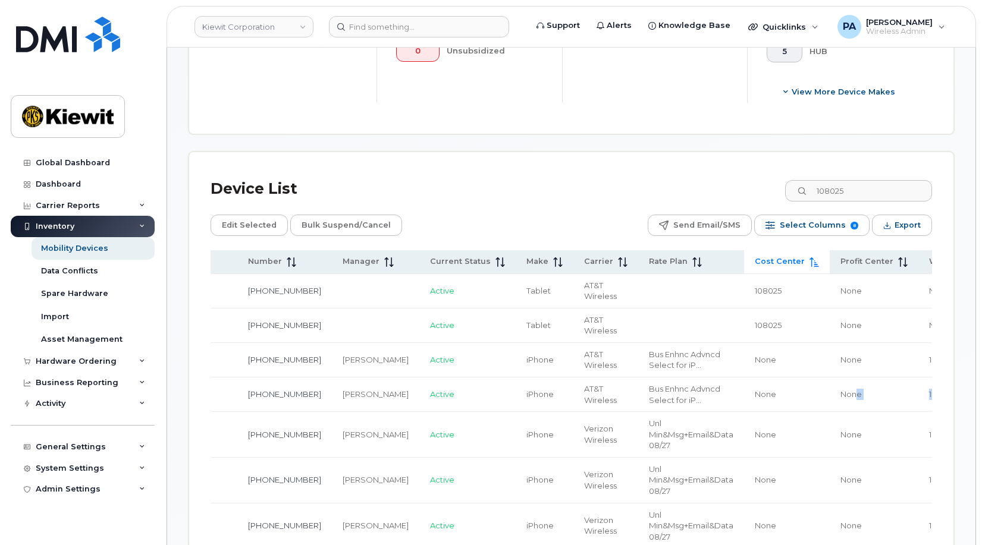
scroll to position [0, 202]
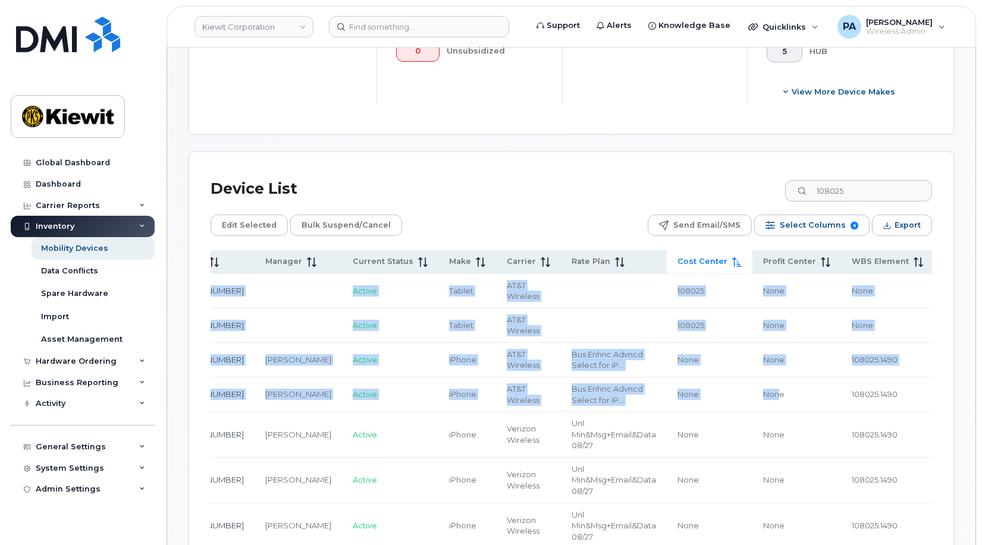
drag, startPoint x: 891, startPoint y: 402, endPoint x: 924, endPoint y: 403, distance: 33.3
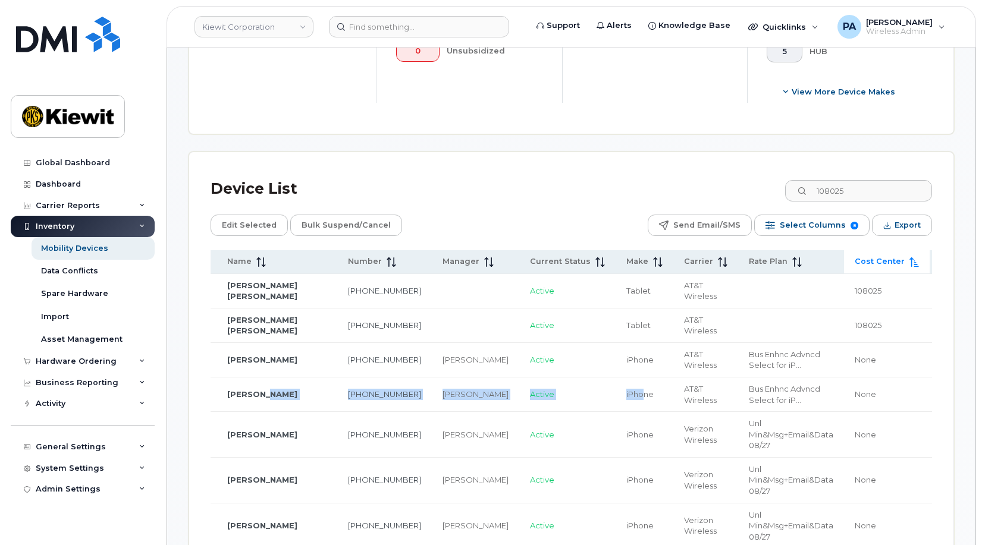
scroll to position [0, 0]
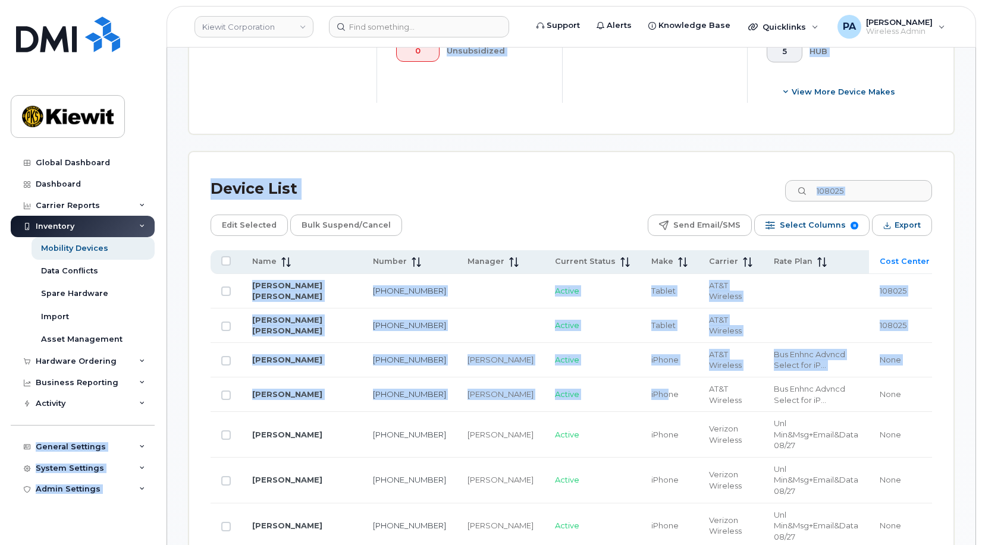
drag, startPoint x: 297, startPoint y: 403, endPoint x: 161, endPoint y: 402, distance: 136.8
click at [884, 184] on input "108025" at bounding box center [858, 190] width 148 height 21
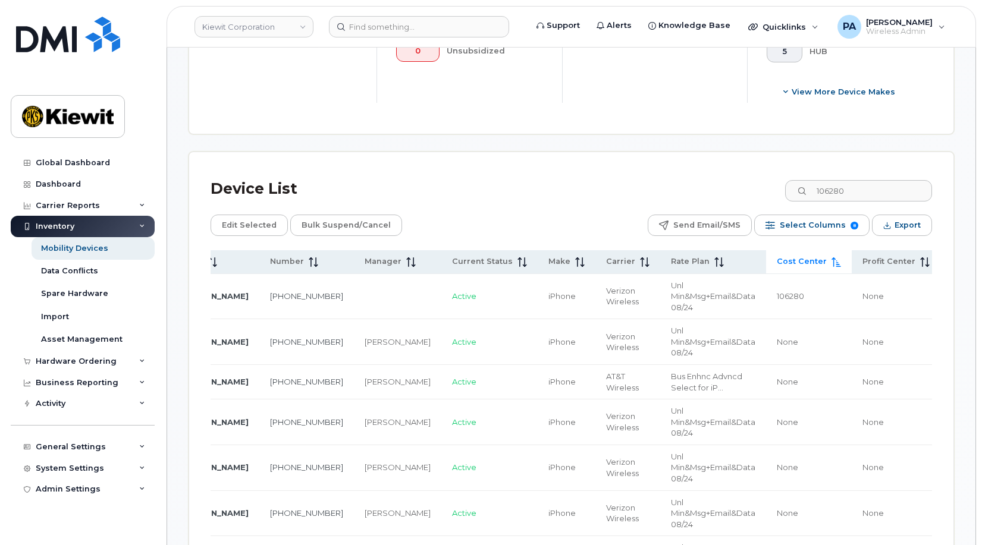
scroll to position [0, 157]
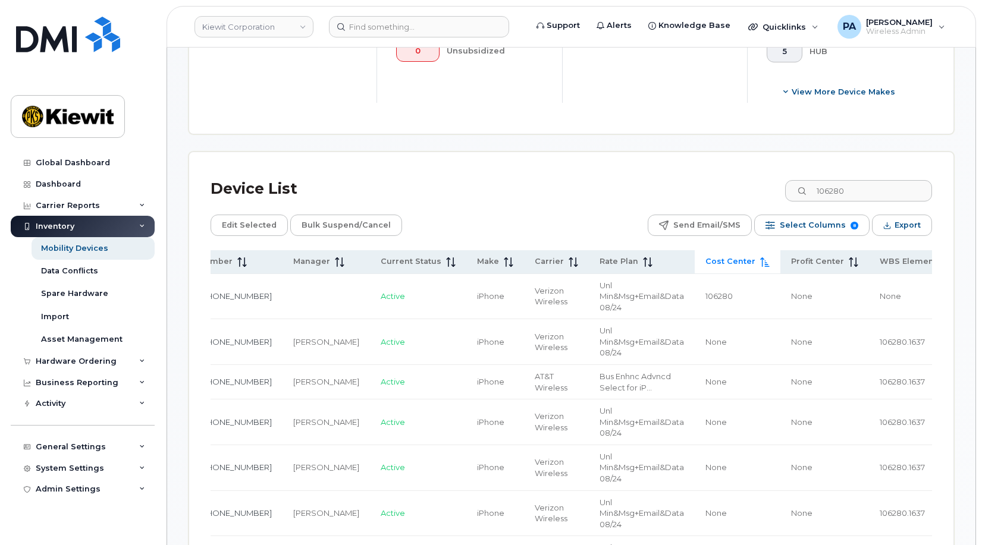
drag, startPoint x: 848, startPoint y: 340, endPoint x: 936, endPoint y: 339, distance: 88.0
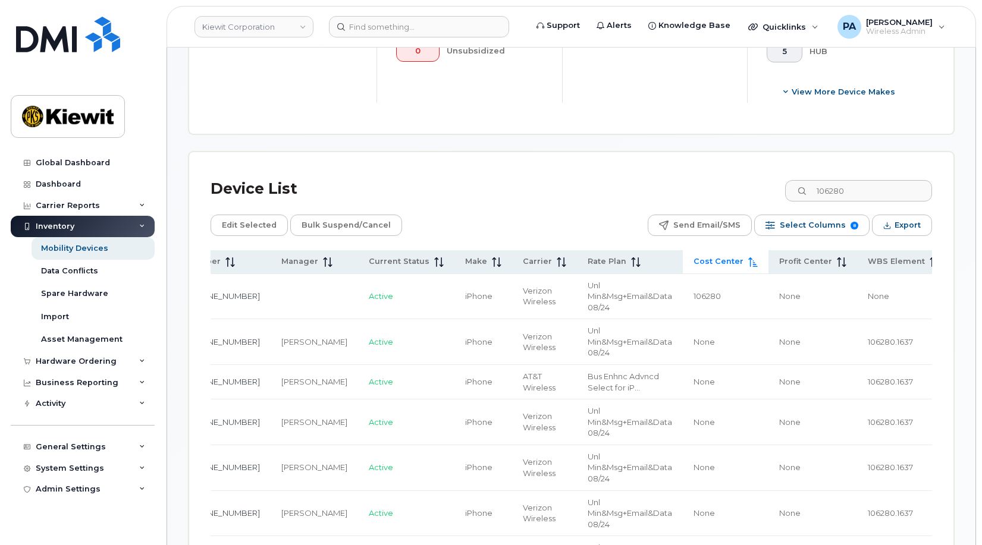
click at [867, 338] on span "106280.1637" at bounding box center [889, 342] width 45 height 10
drag, startPoint x: 876, startPoint y: 191, endPoint x: 702, endPoint y: 184, distance: 174.3
click at [708, 184] on div "Device List 106280" at bounding box center [570, 189] width 721 height 31
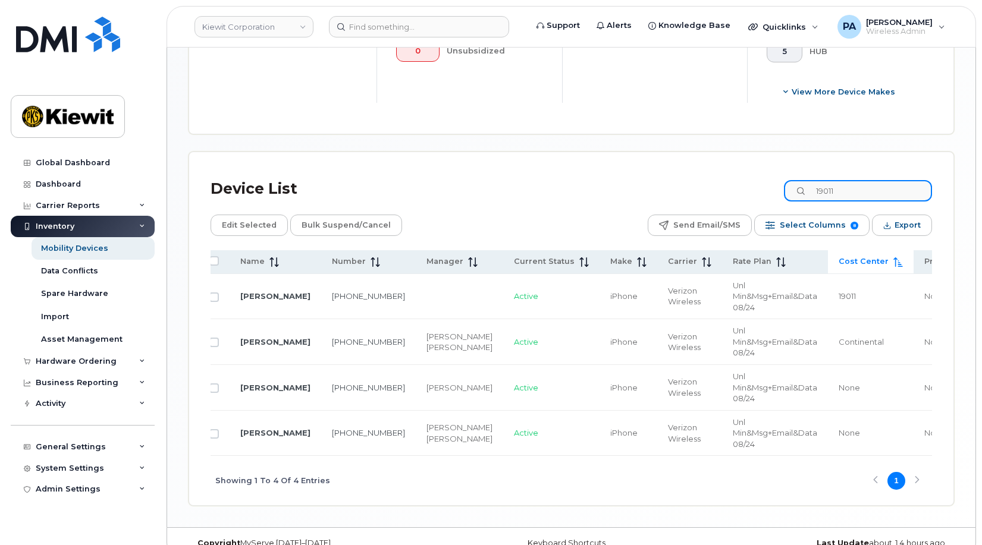
scroll to position [0, 0]
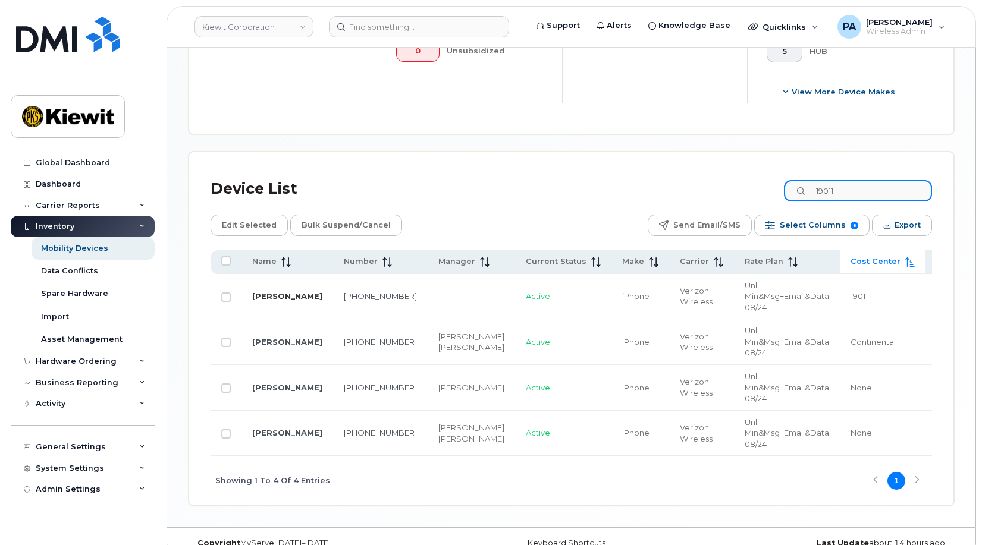
type input "19011"
click at [857, 190] on input "19011" at bounding box center [858, 190] width 148 height 21
click at [850, 265] on span "Cost Center" at bounding box center [875, 261] width 50 height 11
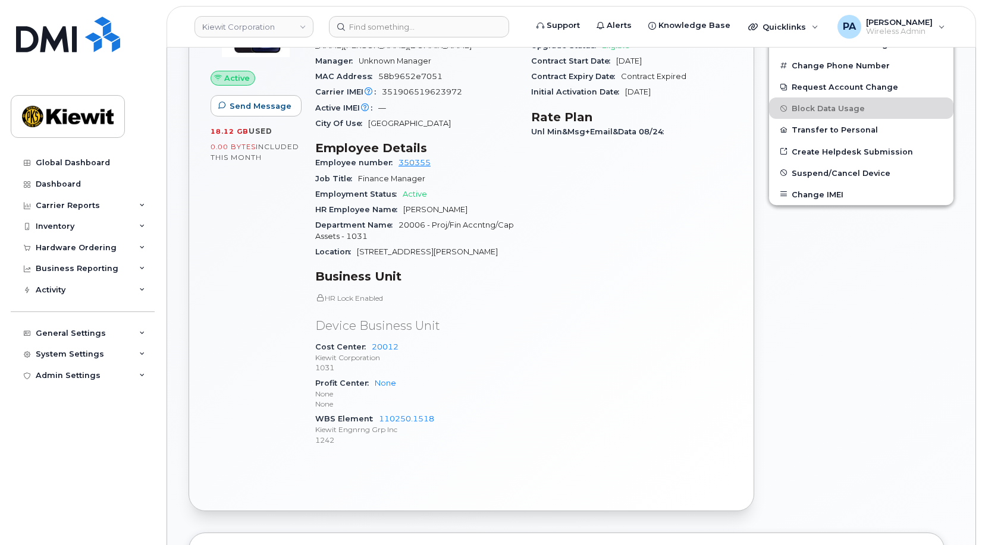
scroll to position [119, 0]
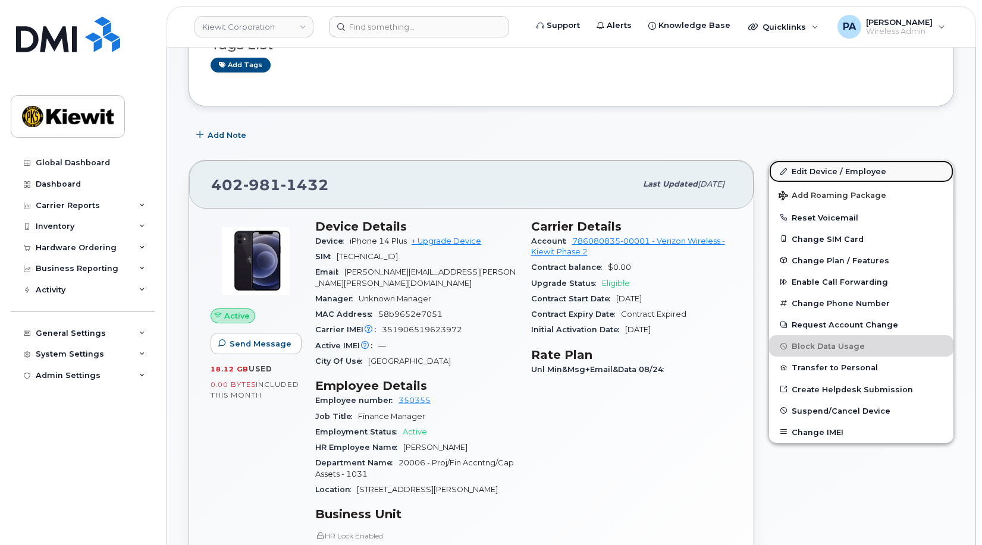
click at [851, 168] on link "Edit Device / Employee" at bounding box center [861, 171] width 184 height 21
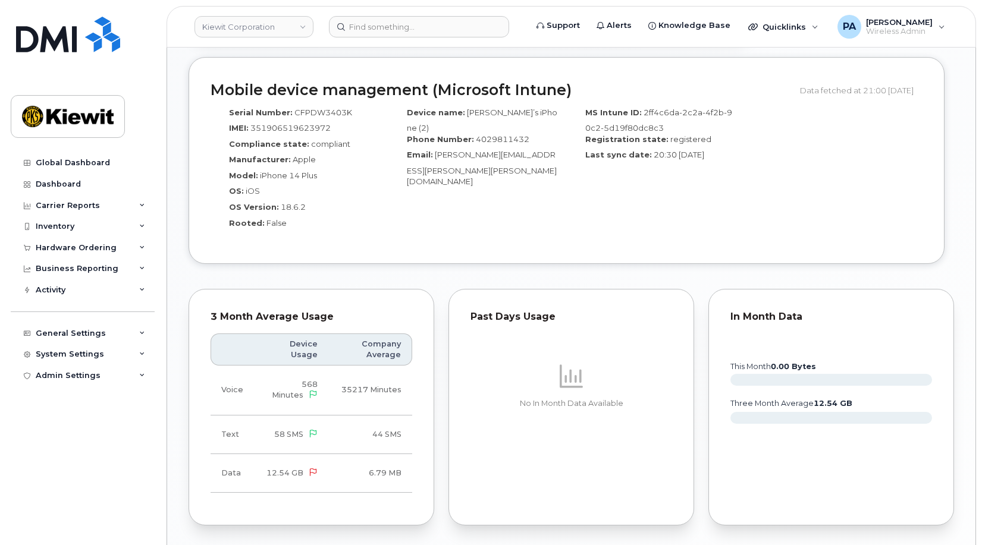
scroll to position [773, 0]
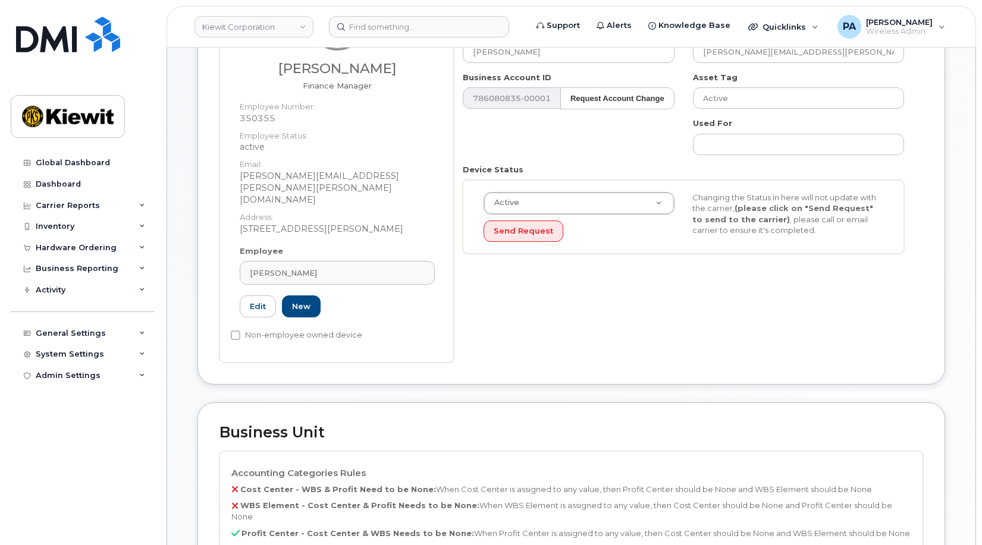
scroll to position [297, 0]
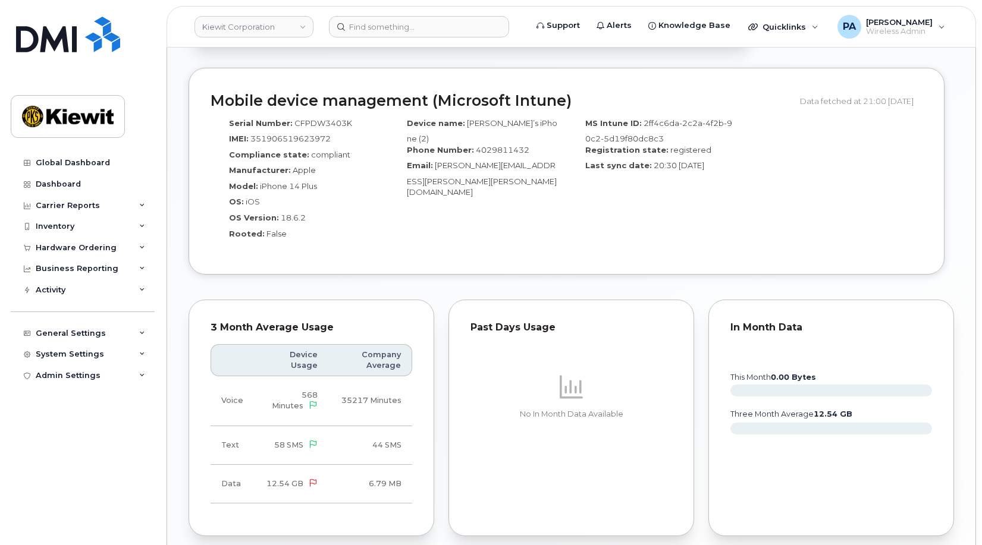
scroll to position [881, 0]
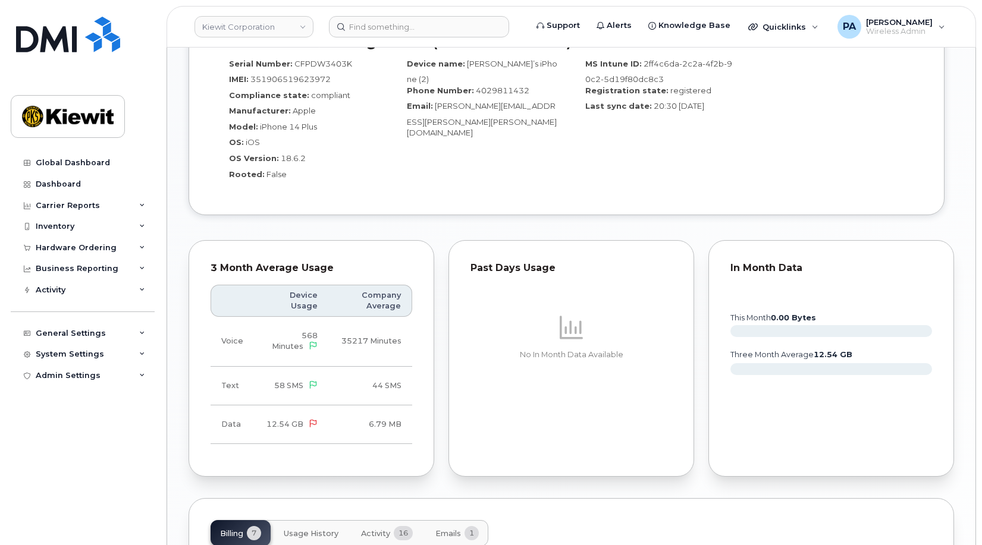
click at [441, 529] on span "Emails" at bounding box center [448, 534] width 26 height 10
click at [383, 529] on span "Activity" at bounding box center [375, 534] width 29 height 10
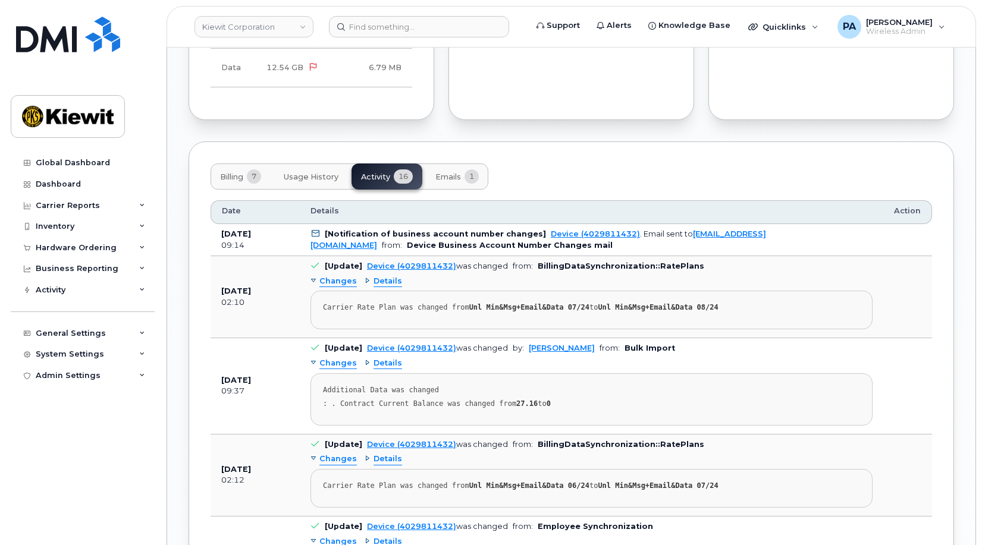
click at [339, 358] on span "Changes" at bounding box center [337, 363] width 37 height 11
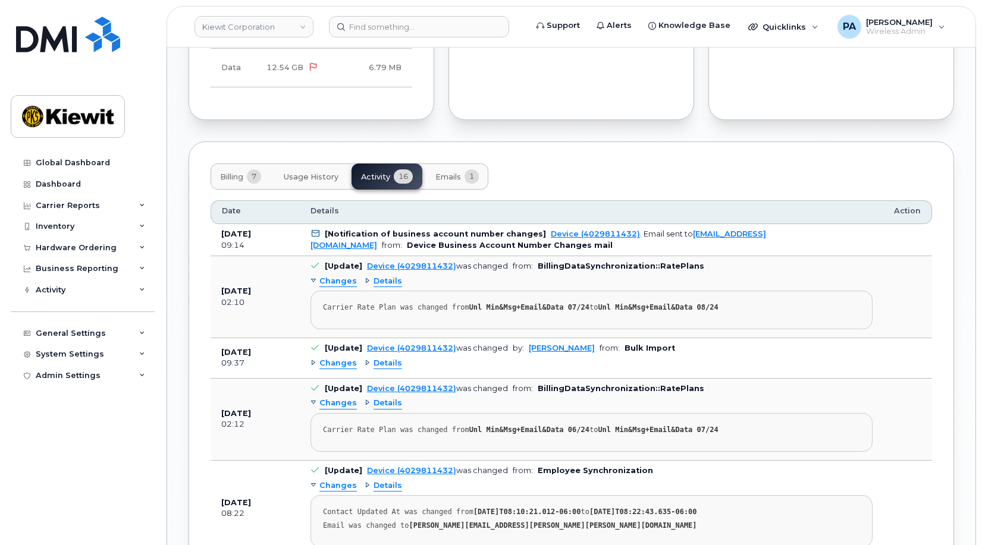
click at [344, 358] on span "Changes" at bounding box center [337, 363] width 37 height 11
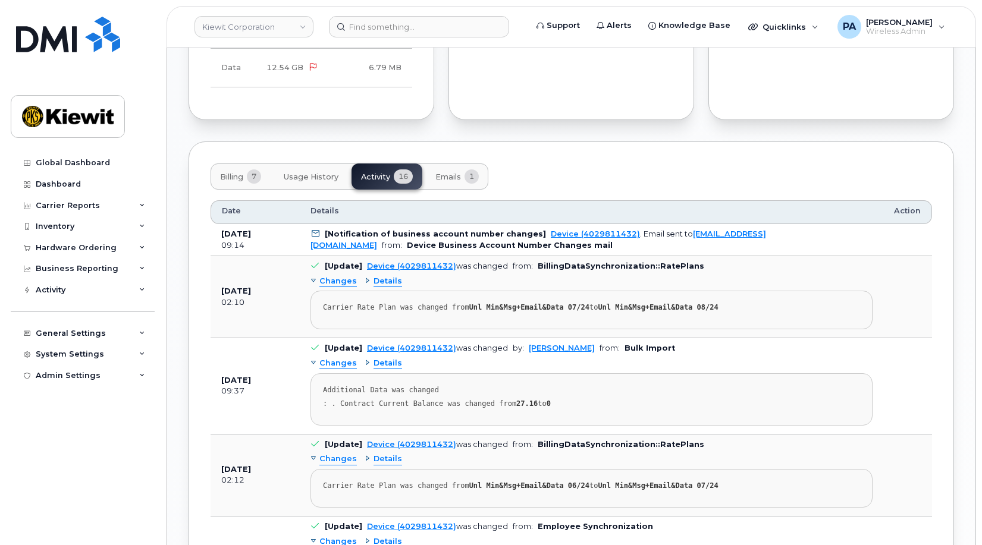
click at [377, 358] on span "Details" at bounding box center [387, 363] width 29 height 11
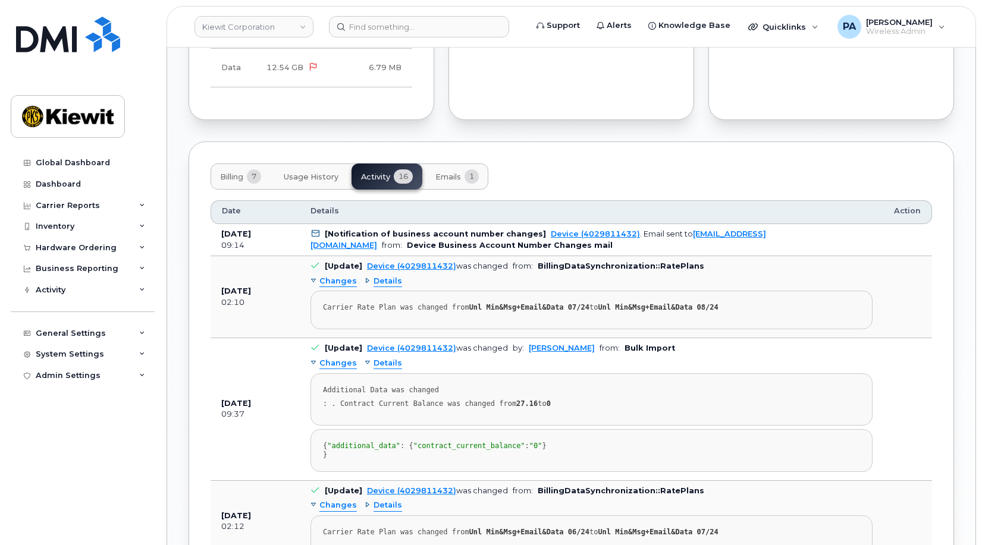
click at [377, 358] on span "Details" at bounding box center [387, 363] width 29 height 11
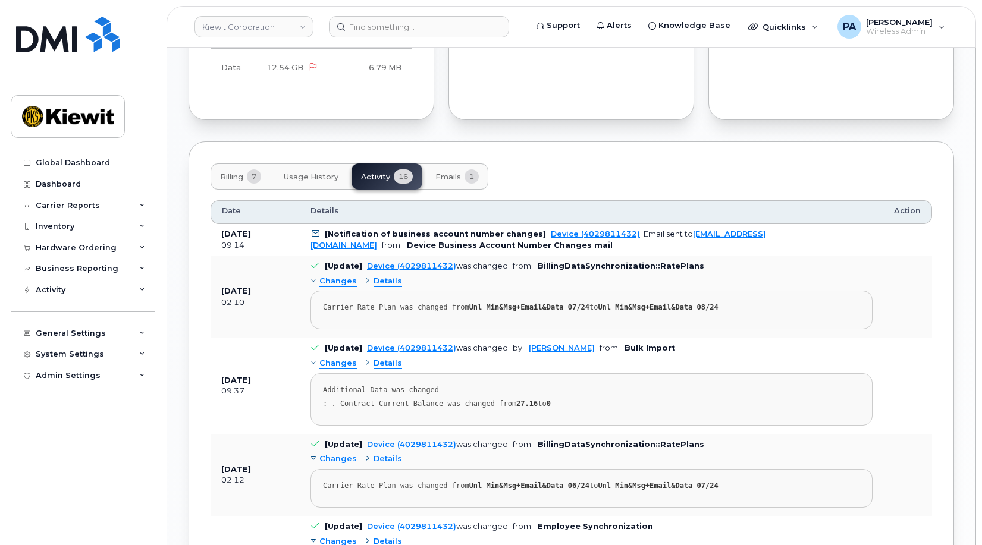
click at [338, 276] on span "Changes" at bounding box center [337, 281] width 37 height 11
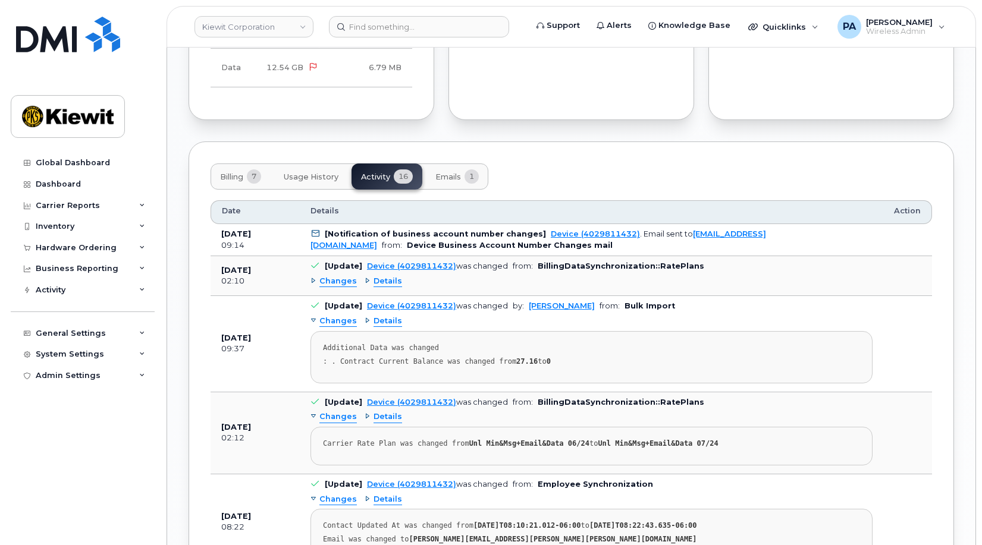
click at [338, 276] on span "Changes" at bounding box center [337, 281] width 37 height 11
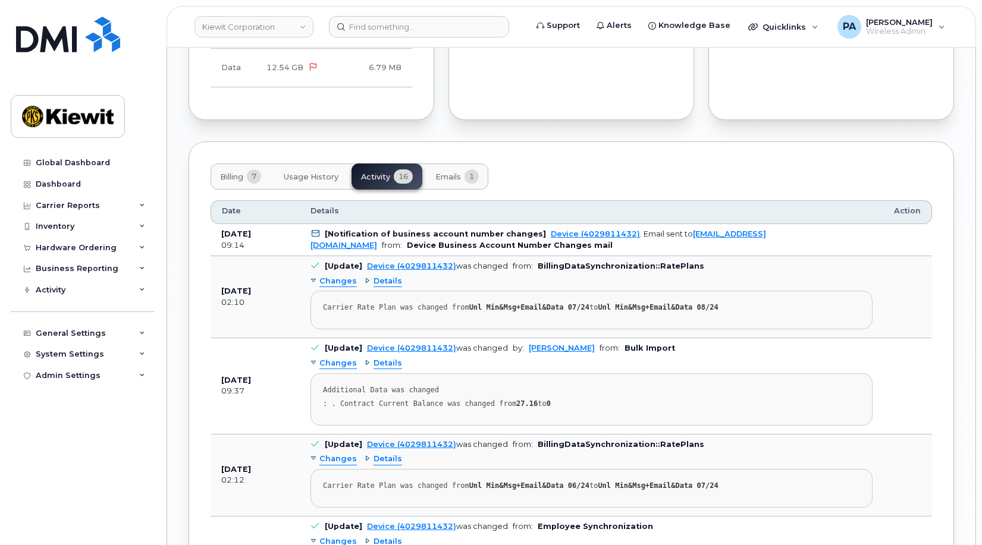
click at [387, 276] on span "Details" at bounding box center [387, 281] width 29 height 11
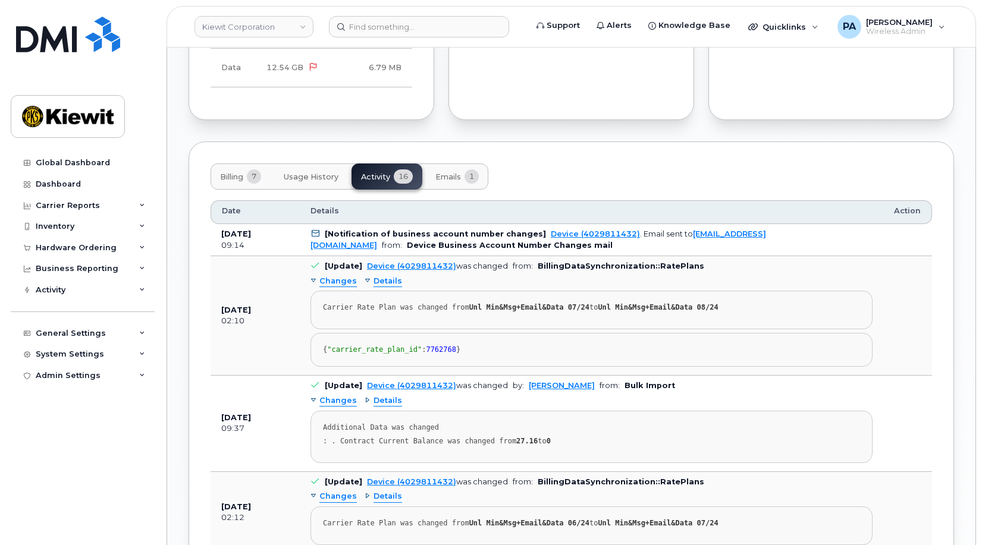
click at [387, 276] on span "Details" at bounding box center [387, 281] width 29 height 11
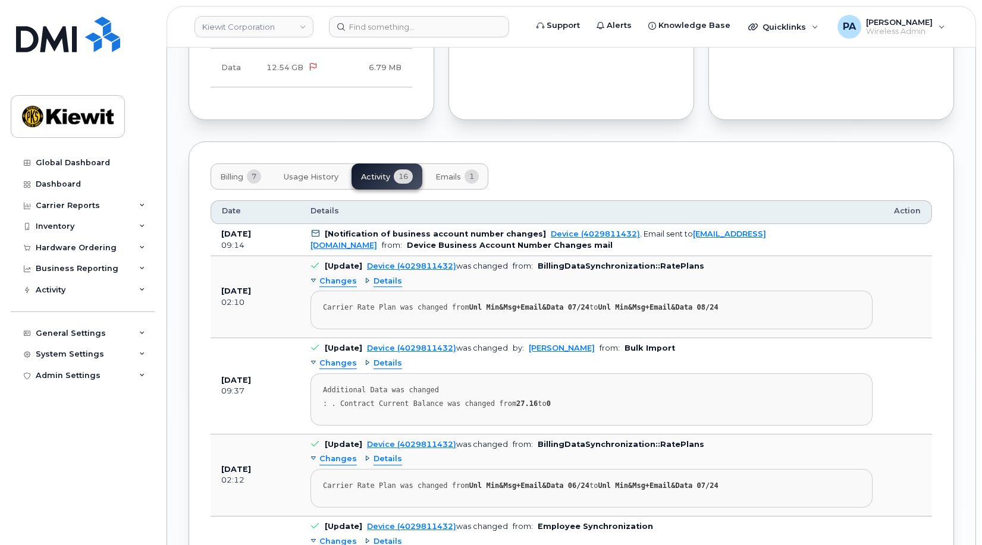
click at [354, 272] on div "Changes Details Carrier Rate Plan was changed from Unl Min&Msg+Email&Data 07/24…" at bounding box center [591, 301] width 562 height 58
click at [353, 276] on span "Changes" at bounding box center [337, 281] width 37 height 11
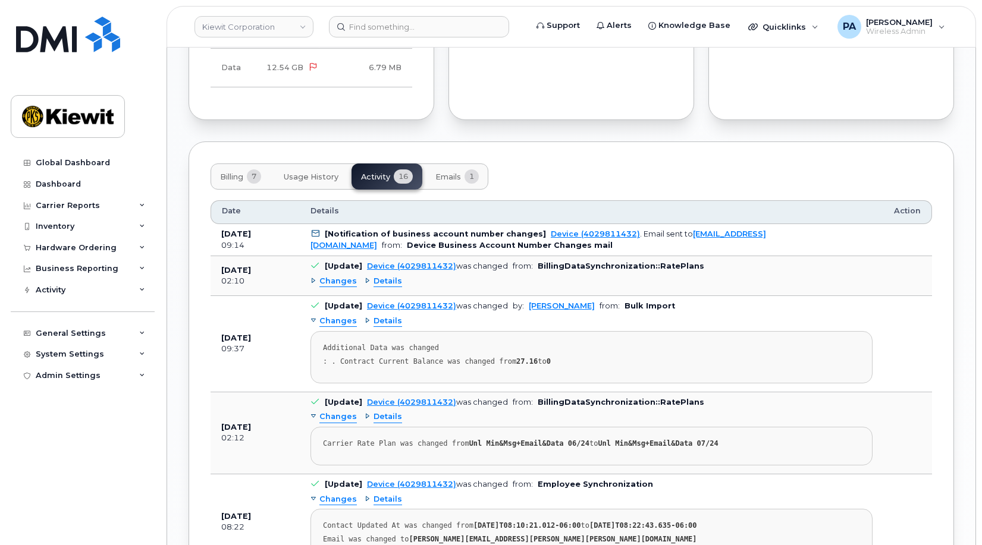
click at [343, 316] on span "Changes" at bounding box center [337, 321] width 37 height 11
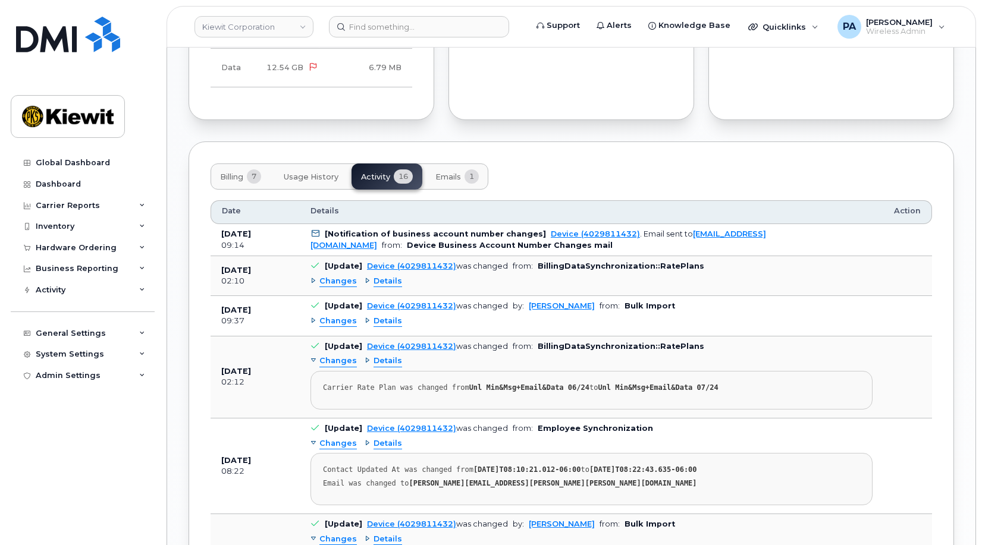
click at [342, 356] on span "Changes" at bounding box center [337, 361] width 37 height 11
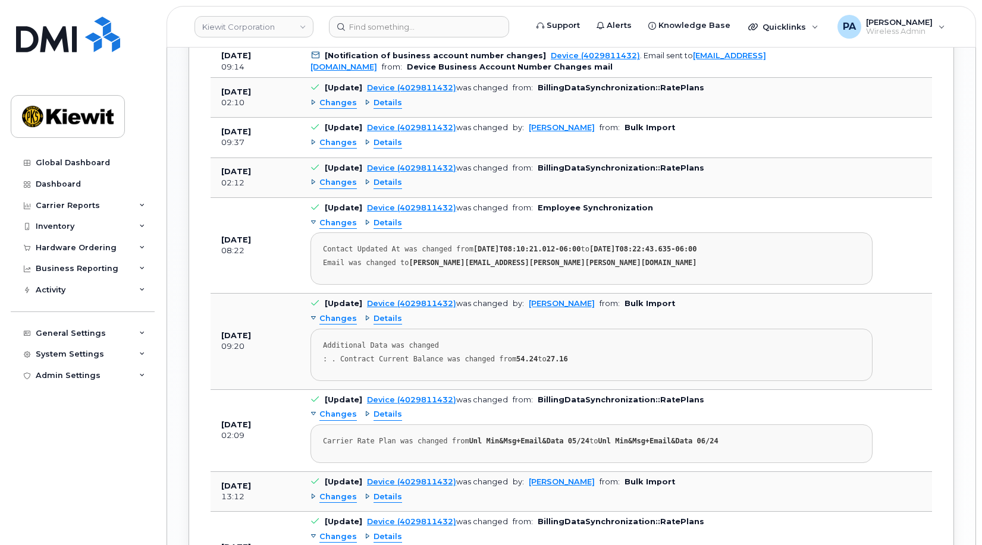
scroll to position [1357, 0]
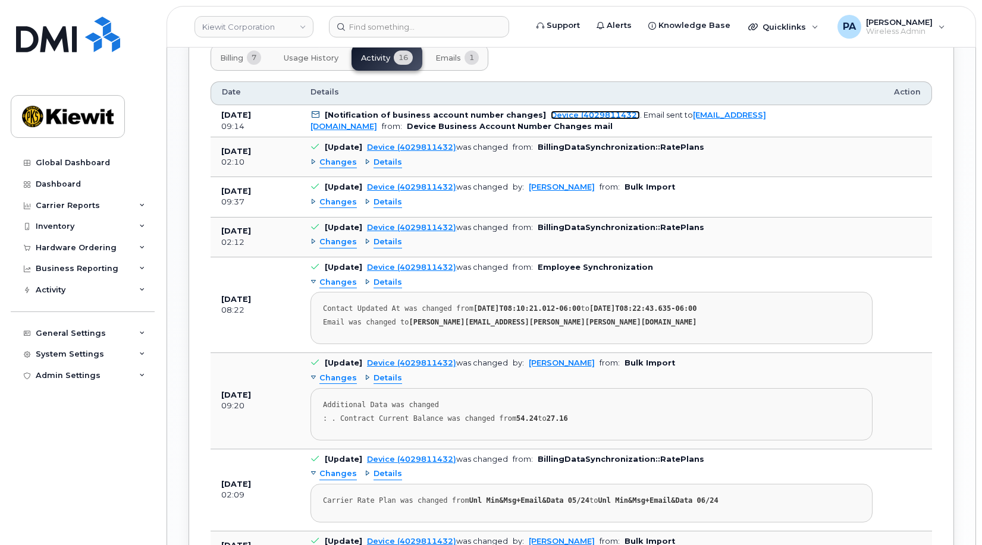
click at [596, 111] on link "Device (4029811432)" at bounding box center [595, 115] width 89 height 9
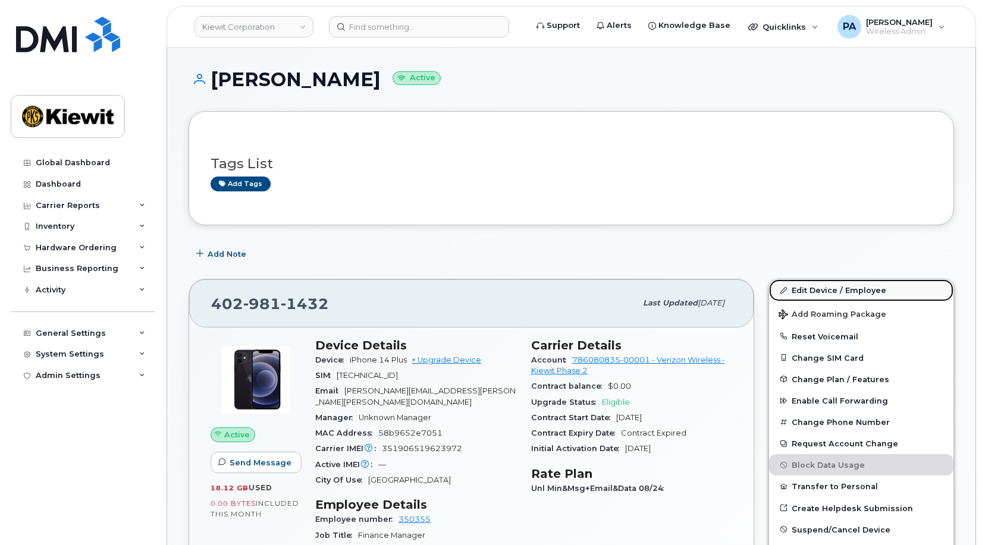
click at [868, 291] on link "Edit Device / Employee" at bounding box center [861, 289] width 184 height 21
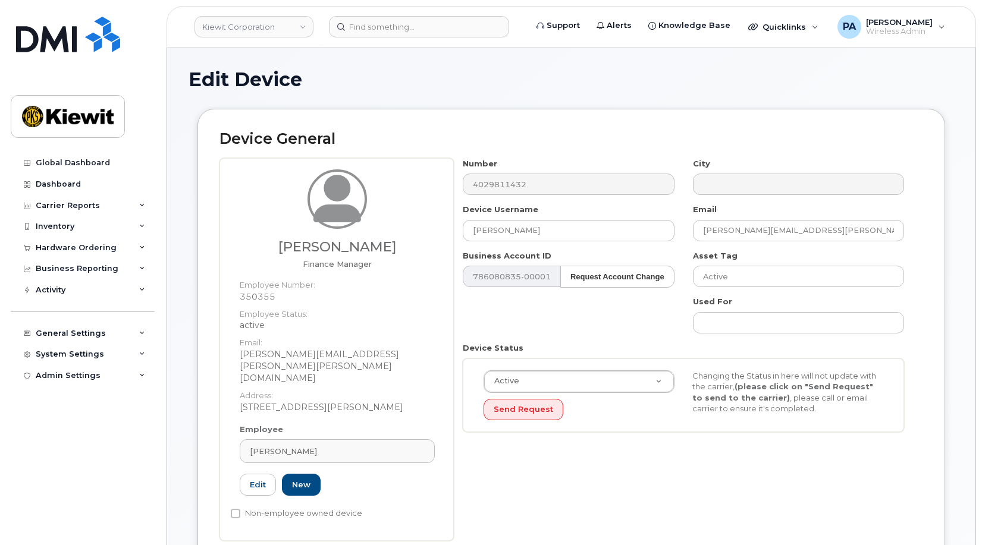
scroll to position [178, 0]
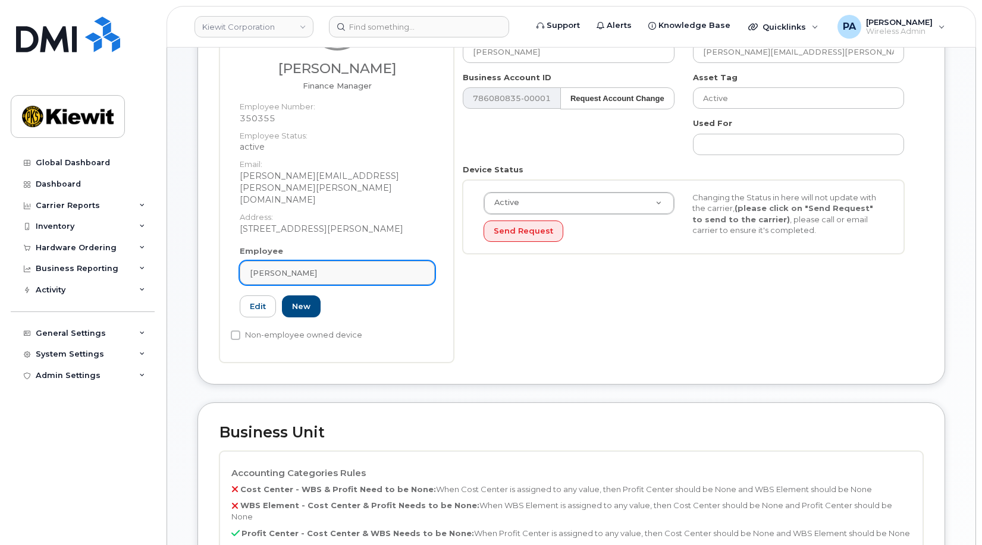
click at [369, 268] on div "[PERSON_NAME]" at bounding box center [337, 273] width 175 height 11
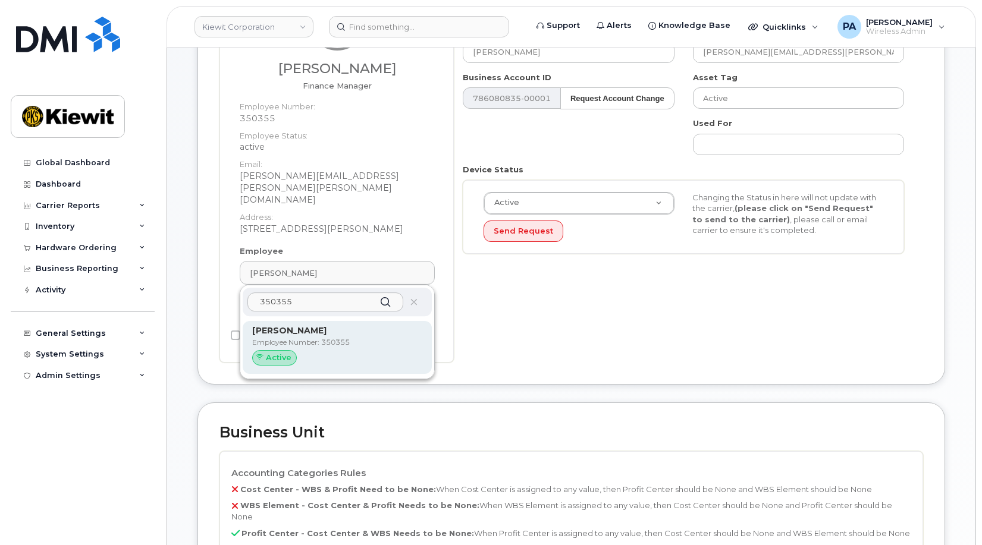
type input "350355"
click at [312, 337] on p "Employee Number: 350355" at bounding box center [337, 342] width 170 height 11
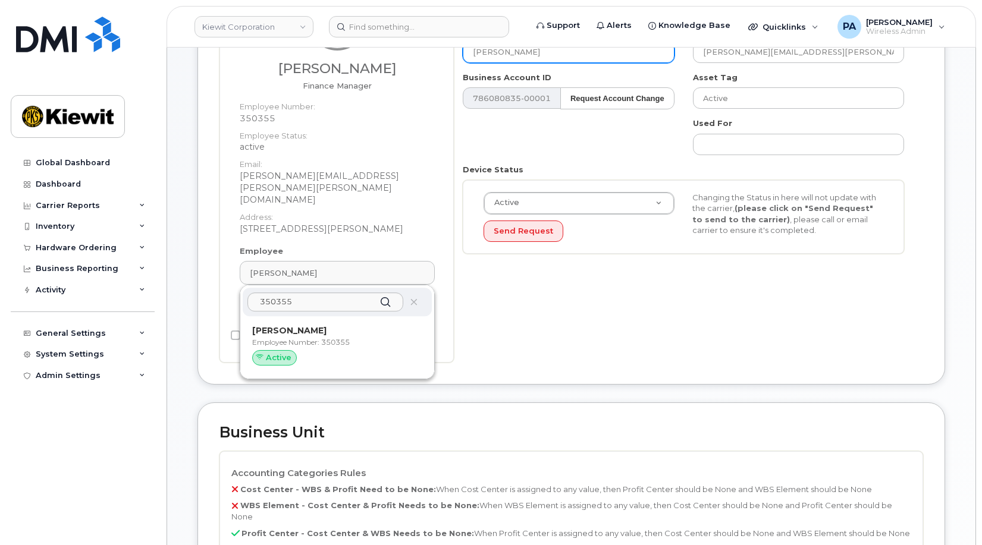
type input "[PERSON_NAME]"
type input "nathan.boggess@kiewit.com"
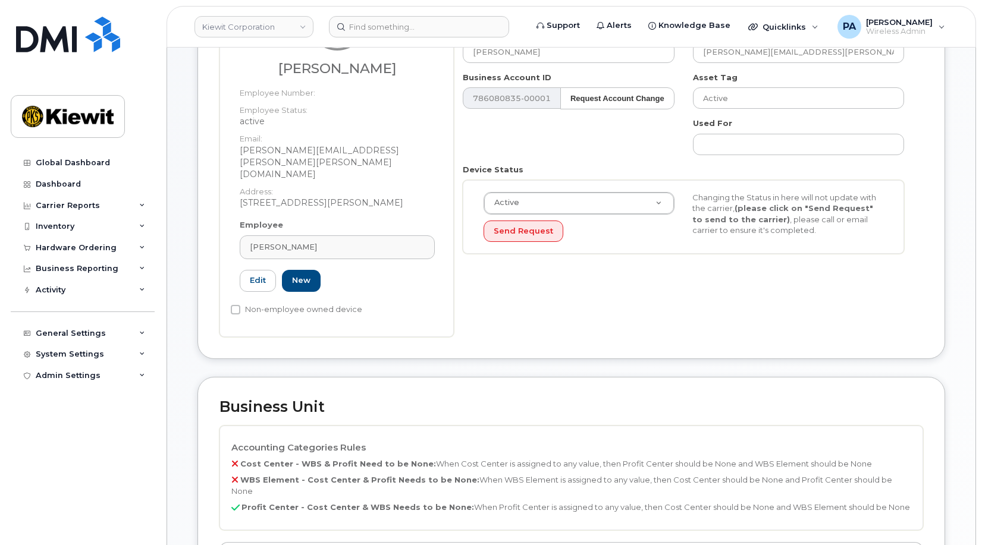
scroll to position [595, 0]
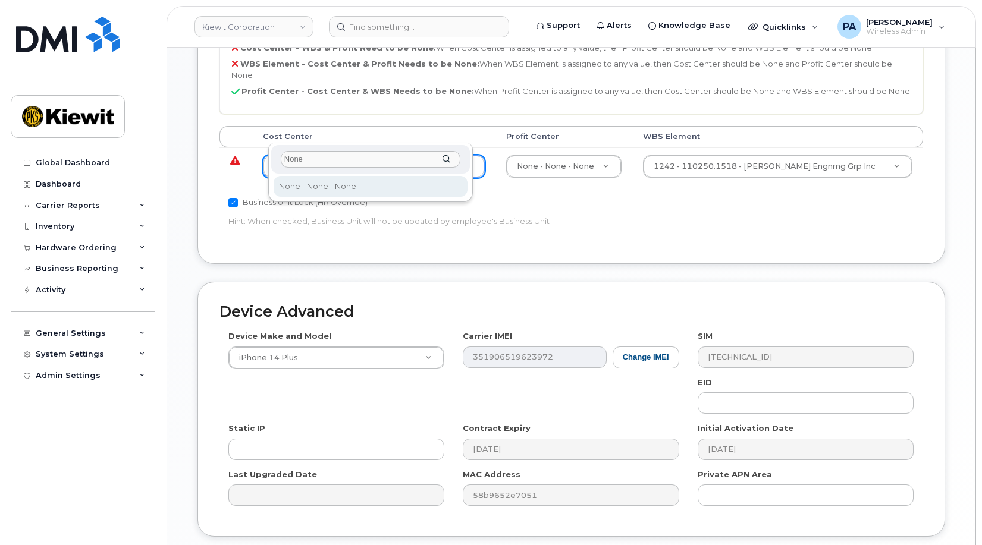
type input "None"
type input "29629358"
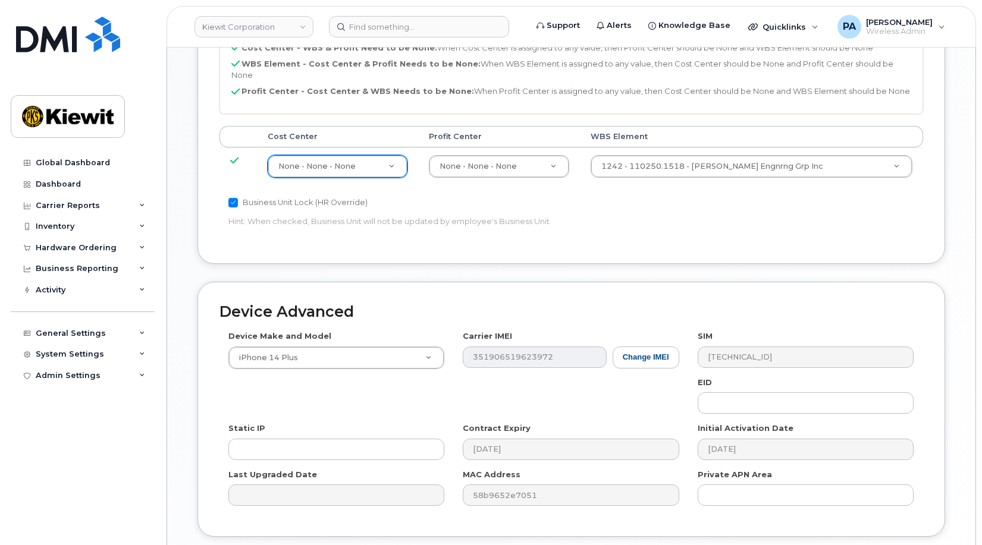
type input "Saving..."
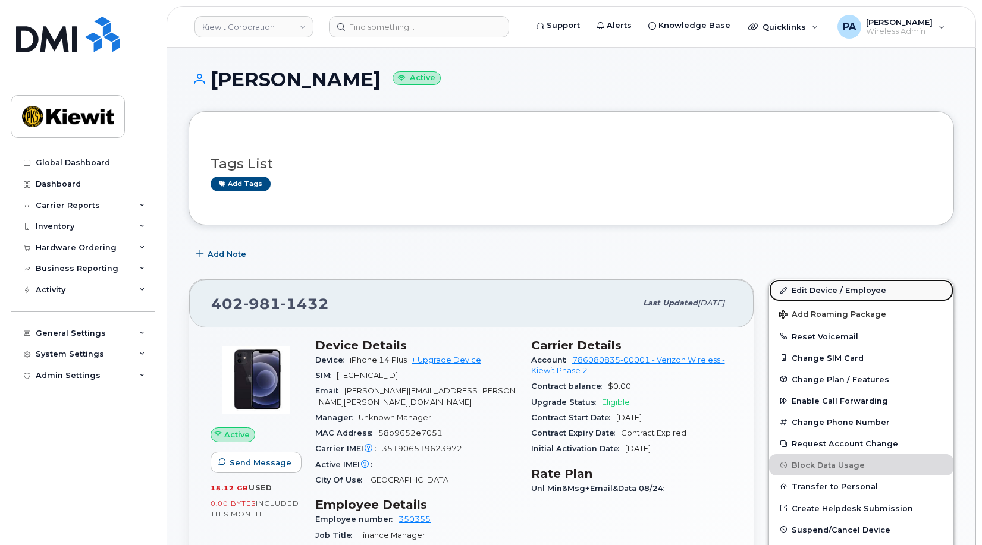
click at [847, 288] on link "Edit Device / Employee" at bounding box center [861, 289] width 184 height 21
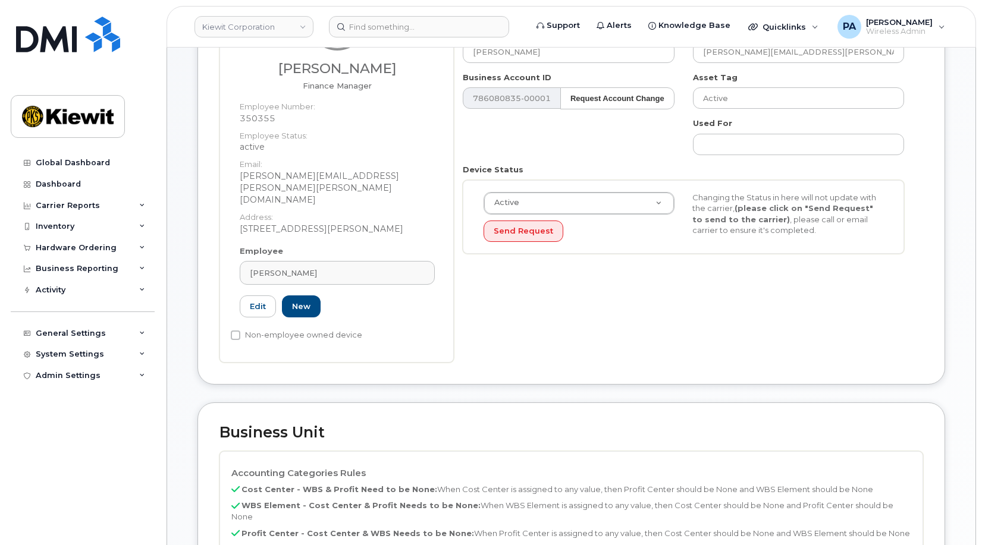
scroll to position [297, 0]
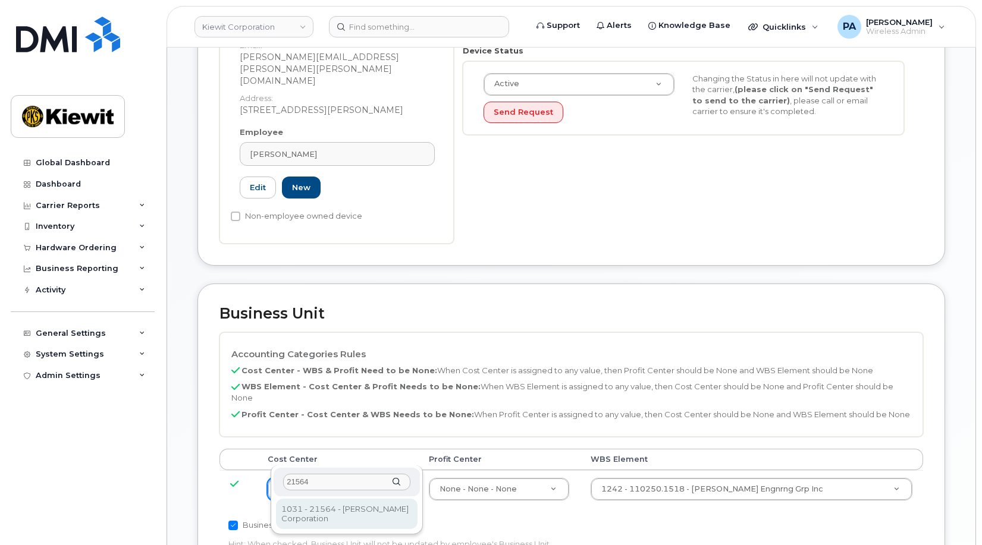
type input "21564"
type input "30347817"
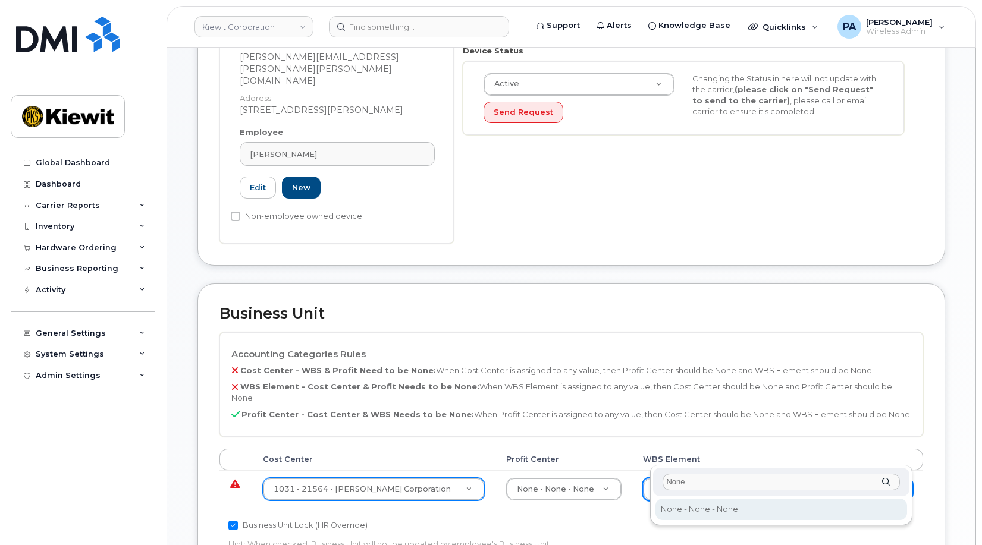
type input "None"
type input "29699477"
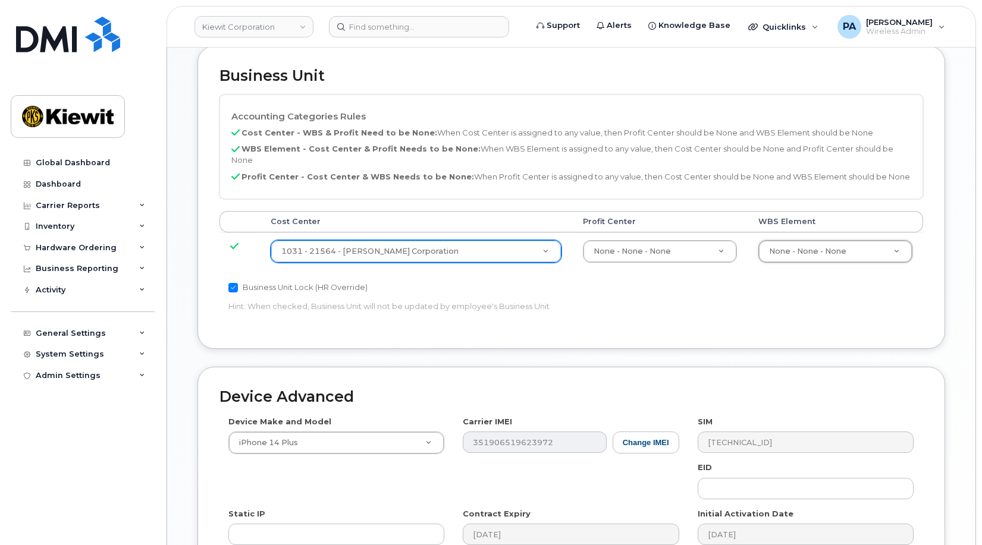
scroll to position [654, 0]
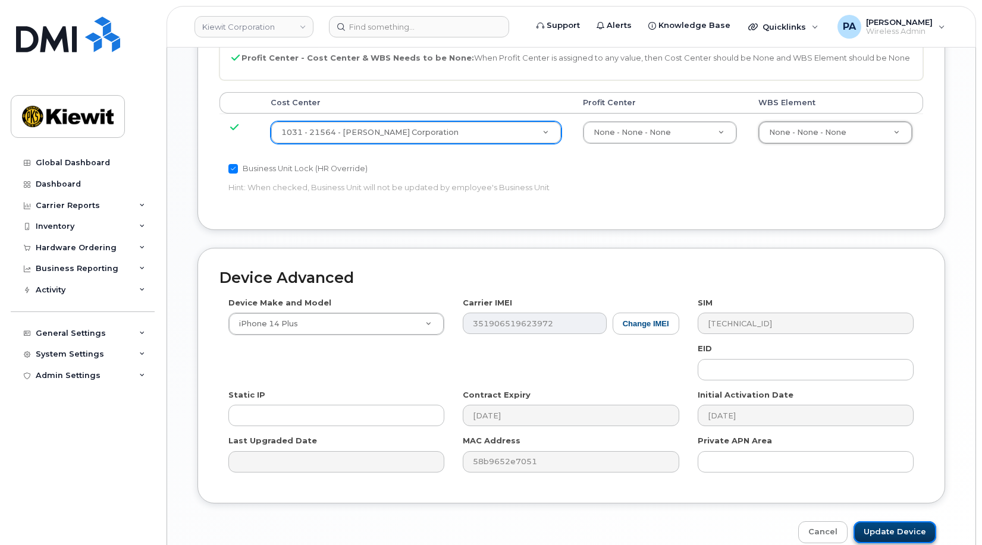
click at [907, 521] on input "Update Device" at bounding box center [894, 532] width 83 height 22
type input "Saving..."
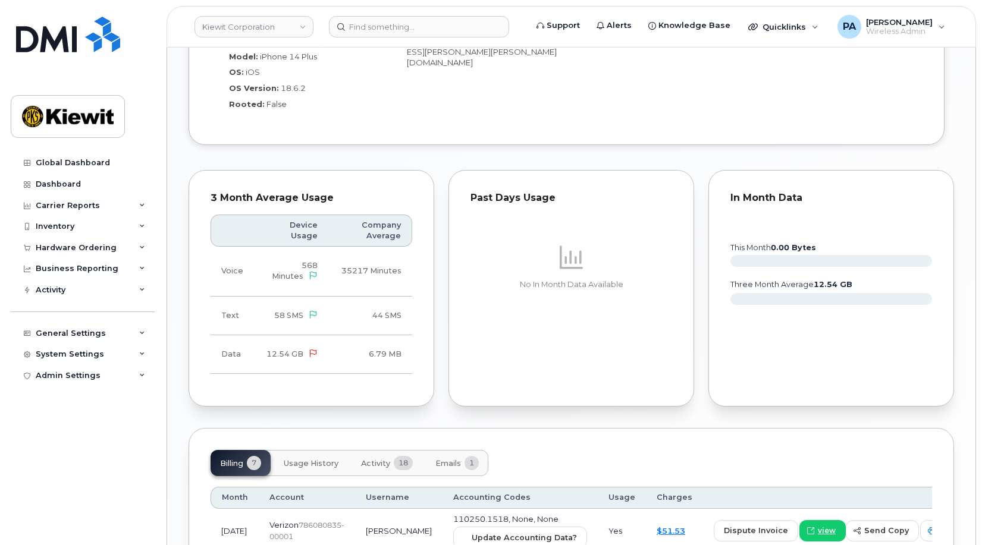
scroll to position [832, 0]
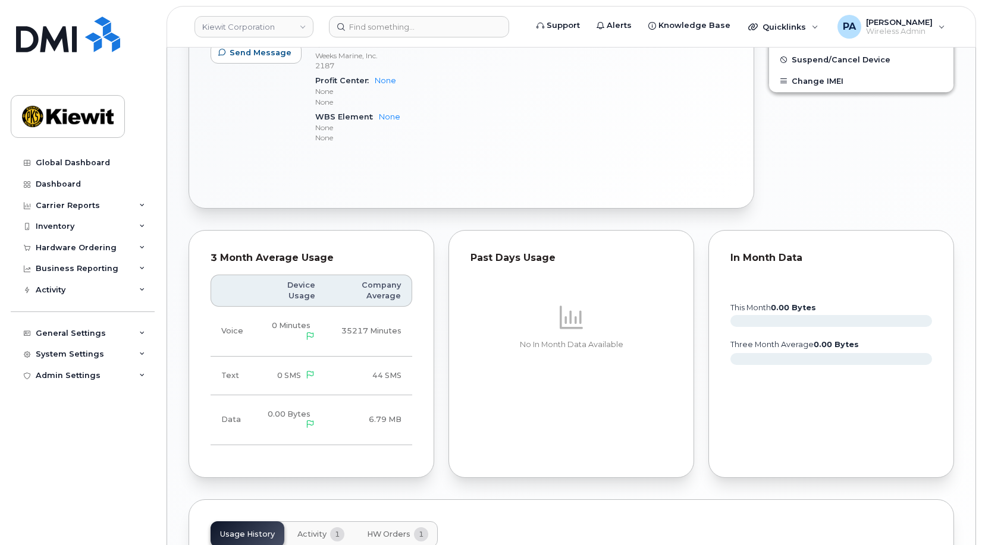
scroll to position [238, 0]
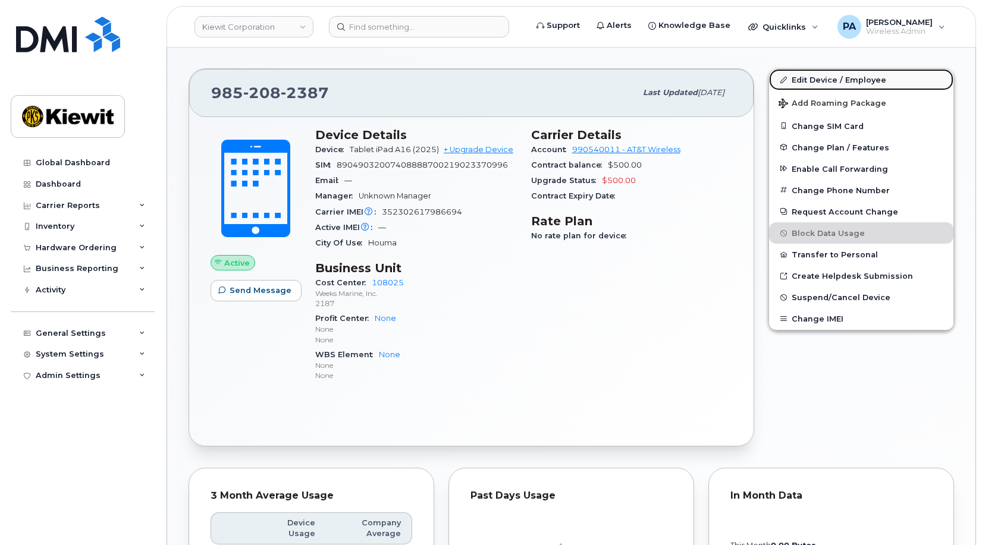
click at [865, 80] on link "Edit Device / Employee" at bounding box center [861, 79] width 184 height 21
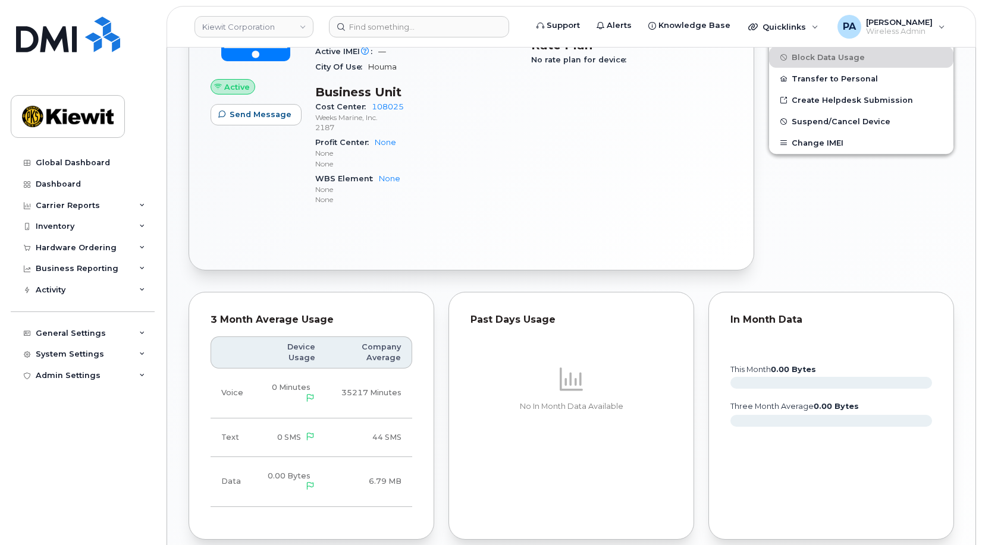
scroll to position [57, 0]
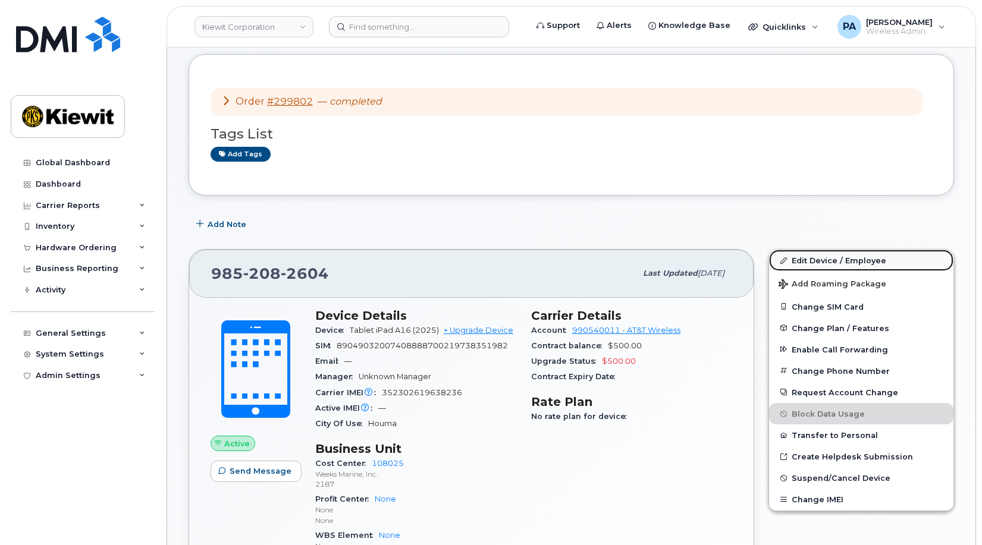
click at [825, 263] on link "Edit Device / Employee" at bounding box center [861, 260] width 184 height 21
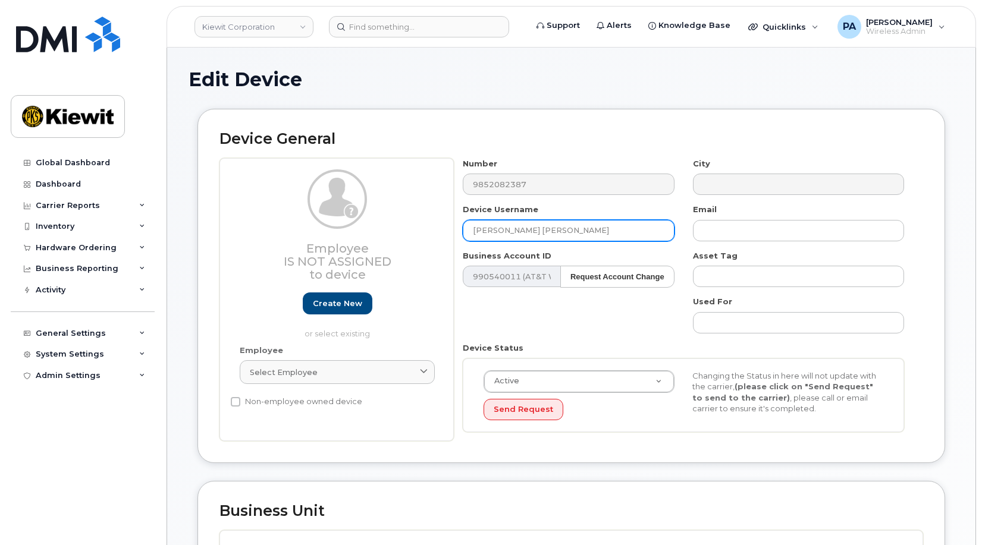
drag, startPoint x: 561, startPoint y: 234, endPoint x: 353, endPoint y: 243, distance: 208.3
click at [353, 243] on div "Employee Is not assigned to device Create new or select existing Employee Selec…" at bounding box center [570, 300] width 703 height 284
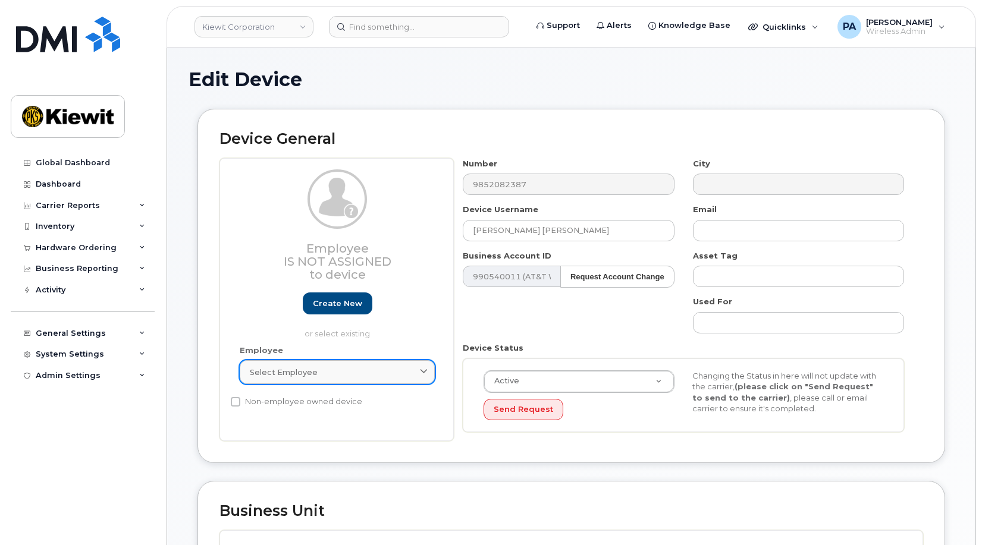
click at [291, 366] on link "Select employee" at bounding box center [337, 372] width 195 height 24
paste input "[PERSON_NAME] [PERSON_NAME]"
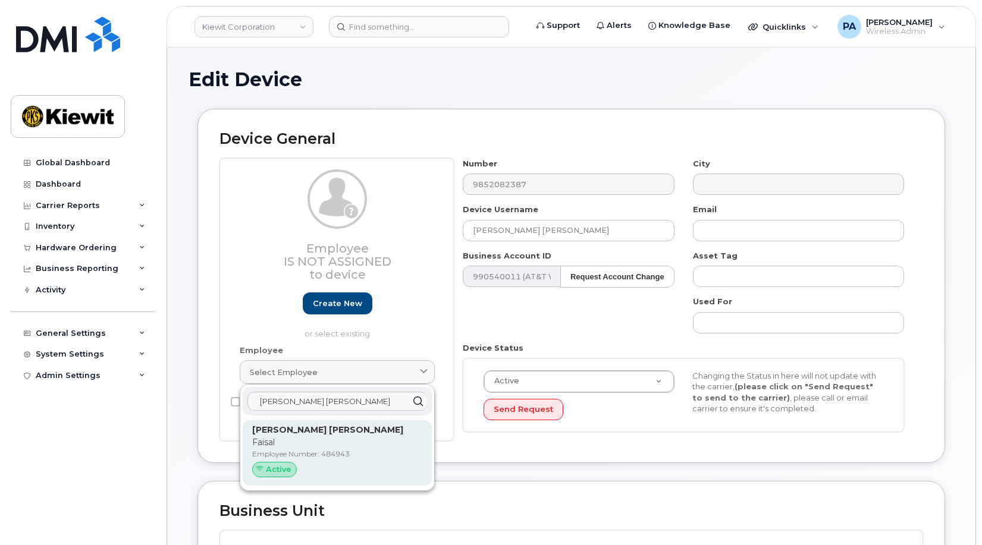
type input "[PERSON_NAME] [PERSON_NAME]"
click at [316, 435] on strong "[PERSON_NAME] [PERSON_NAME]" at bounding box center [327, 430] width 151 height 11
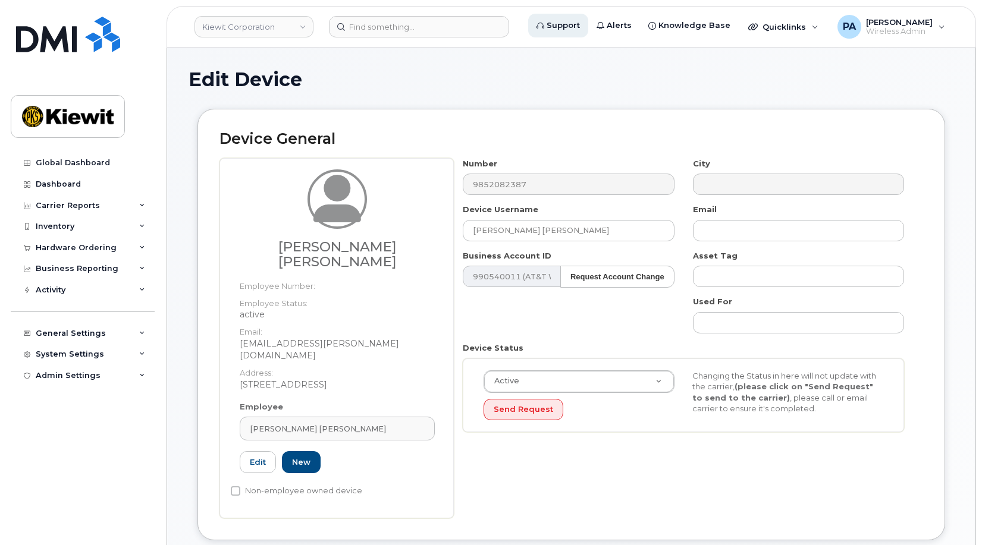
type input "484943"
type input "faisal.shovon@kiewit.com"
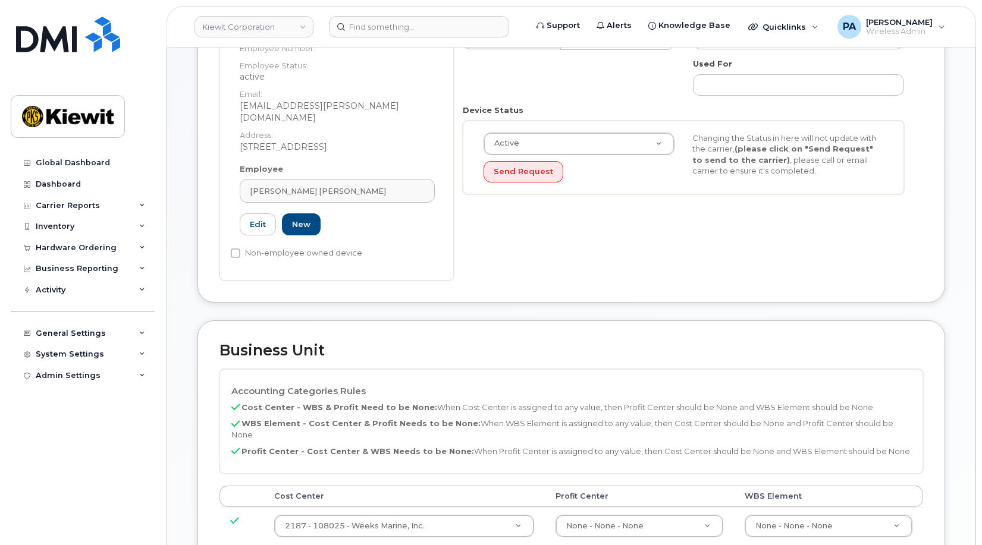
scroll to position [357, 0]
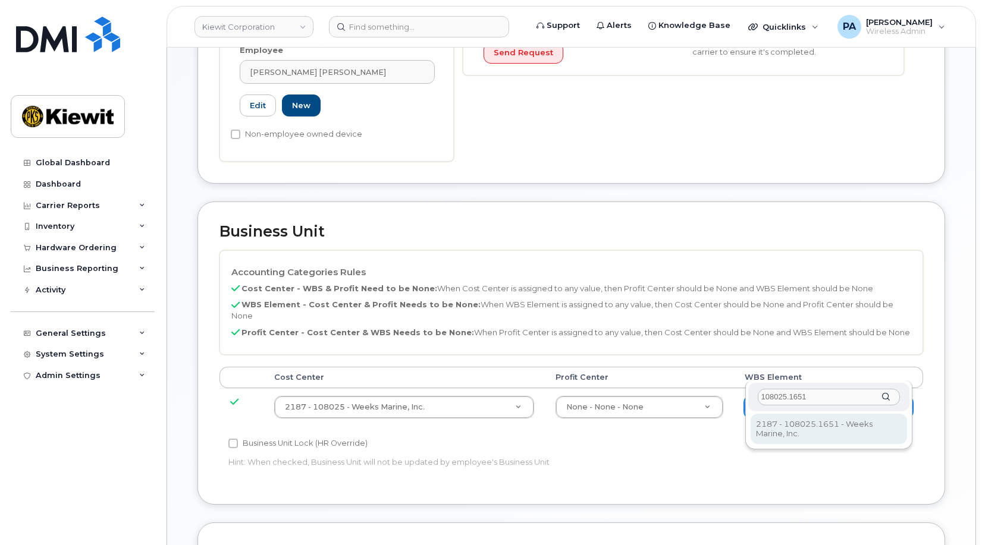
type input "108025.1651"
type input "33790925"
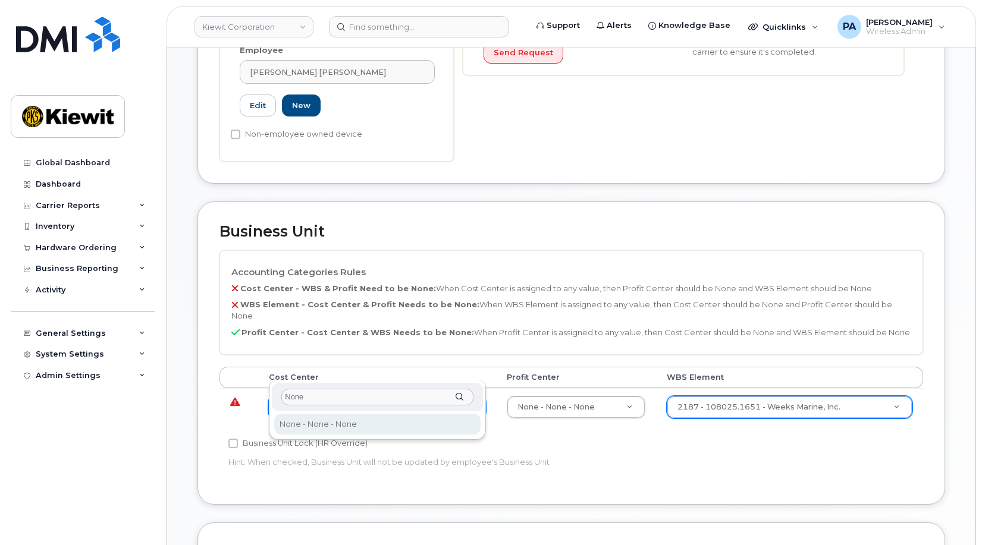
type input "None"
type input "29629358"
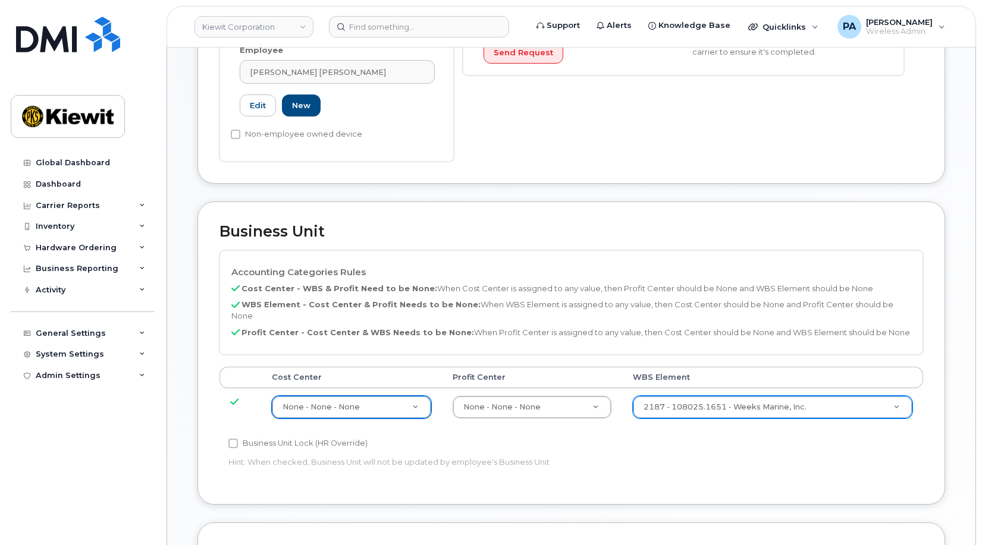
scroll to position [651, 0]
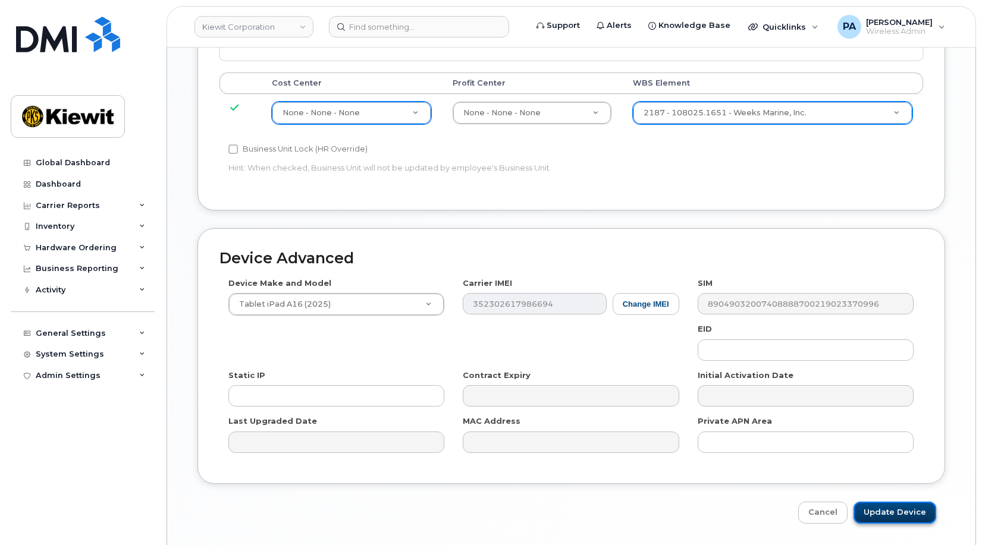
click at [911, 502] on input "Update Device" at bounding box center [894, 513] width 83 height 22
type input "Saving..."
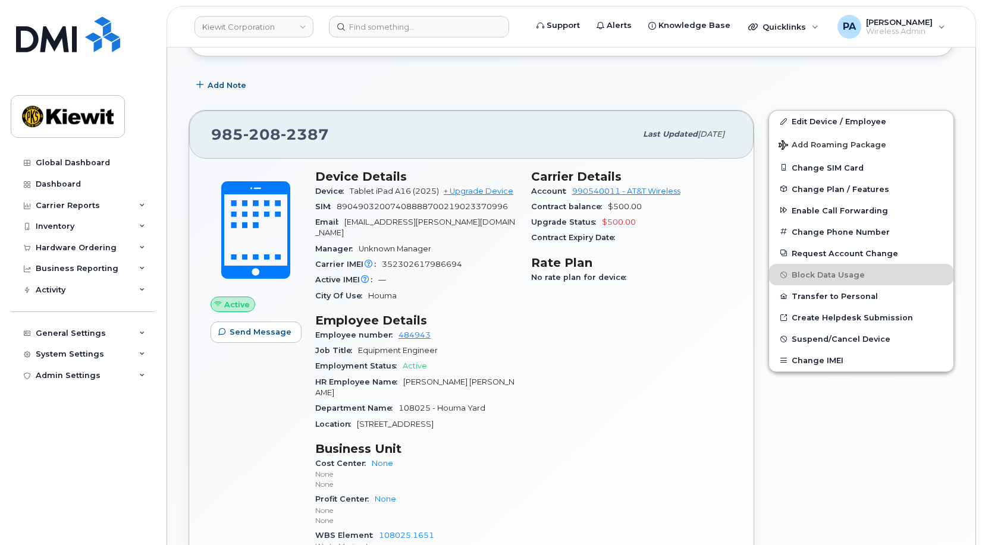
scroll to position [595, 0]
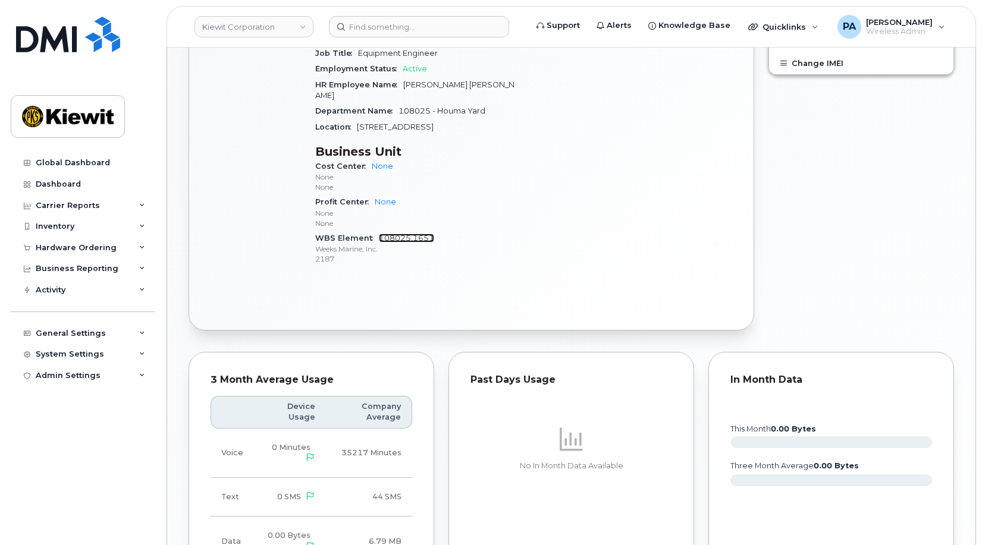
click at [404, 234] on link "108025.1651" at bounding box center [406, 238] width 55 height 9
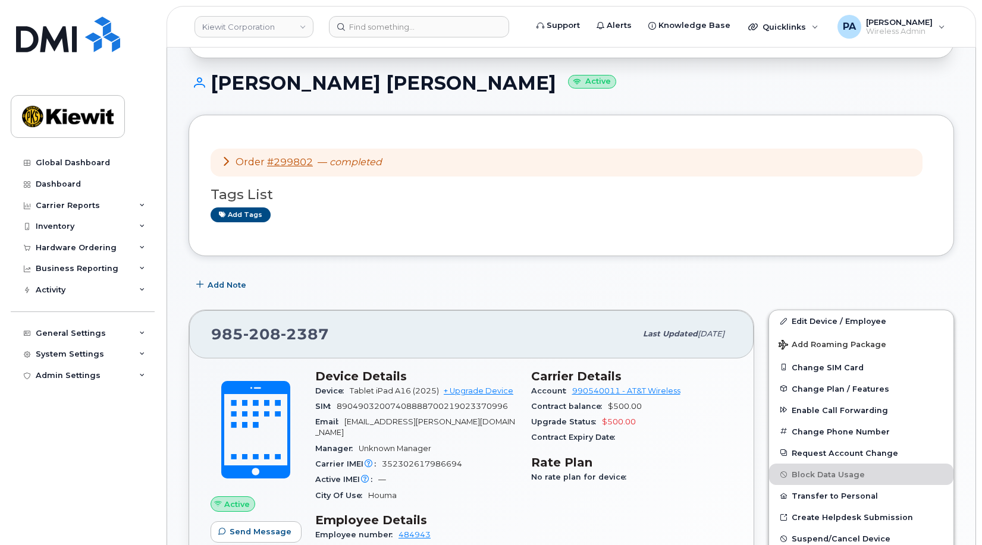
scroll to position [0, 0]
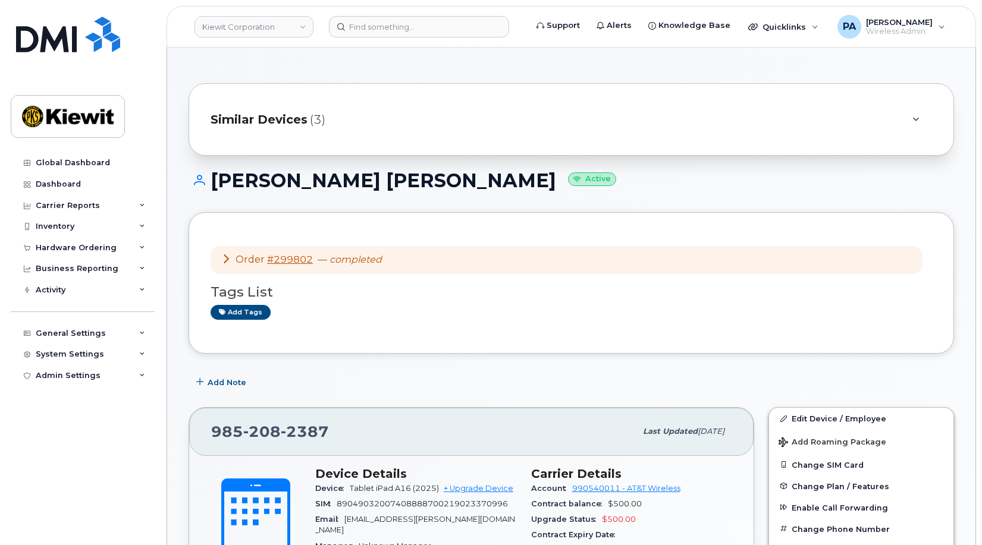
click at [230, 121] on span "Similar Devices" at bounding box center [258, 119] width 97 height 17
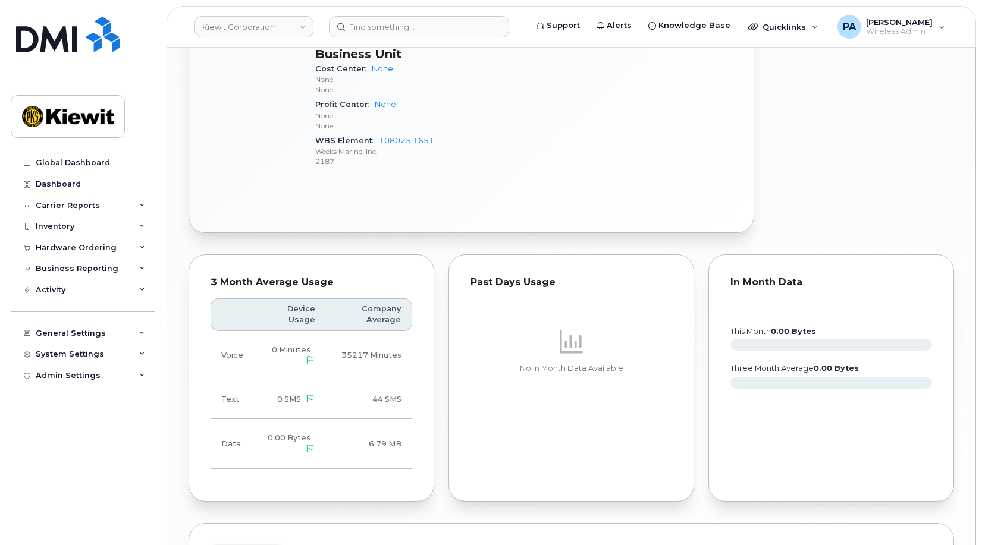
scroll to position [599, 0]
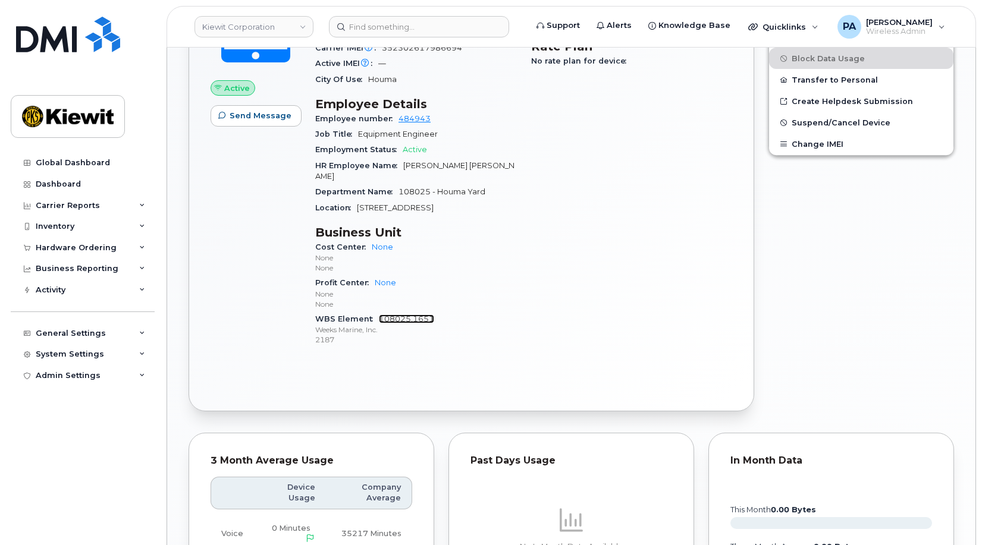
click at [422, 315] on link "108025.1651" at bounding box center [406, 319] width 55 height 9
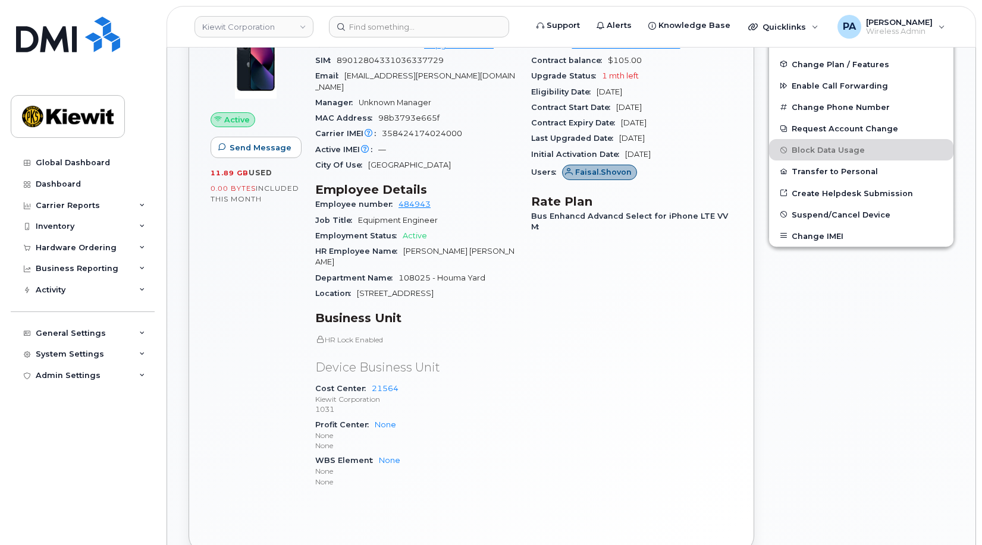
scroll to position [297, 0]
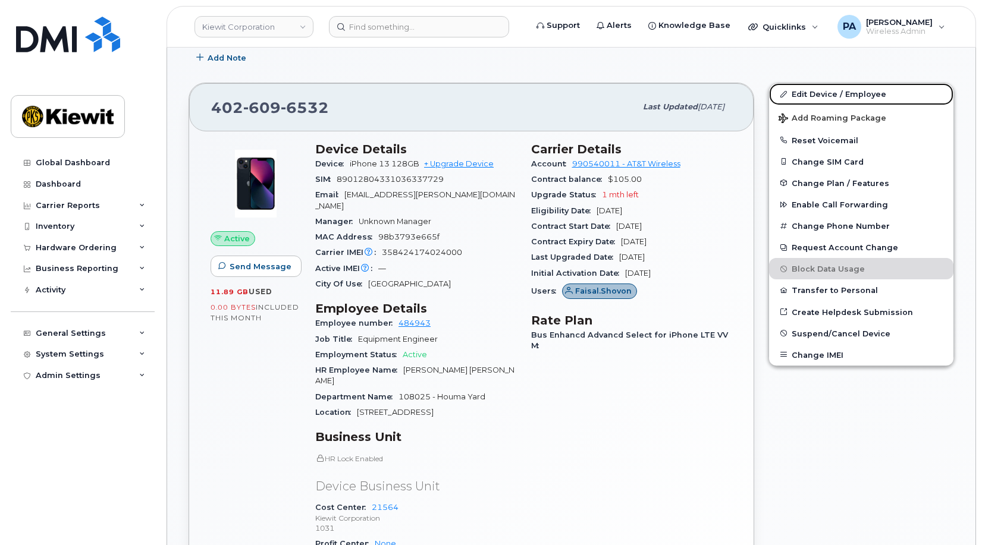
drag, startPoint x: 797, startPoint y: 97, endPoint x: 711, endPoint y: 105, distance: 86.6
click at [797, 97] on link "Edit Device / Employee" at bounding box center [861, 93] width 184 height 21
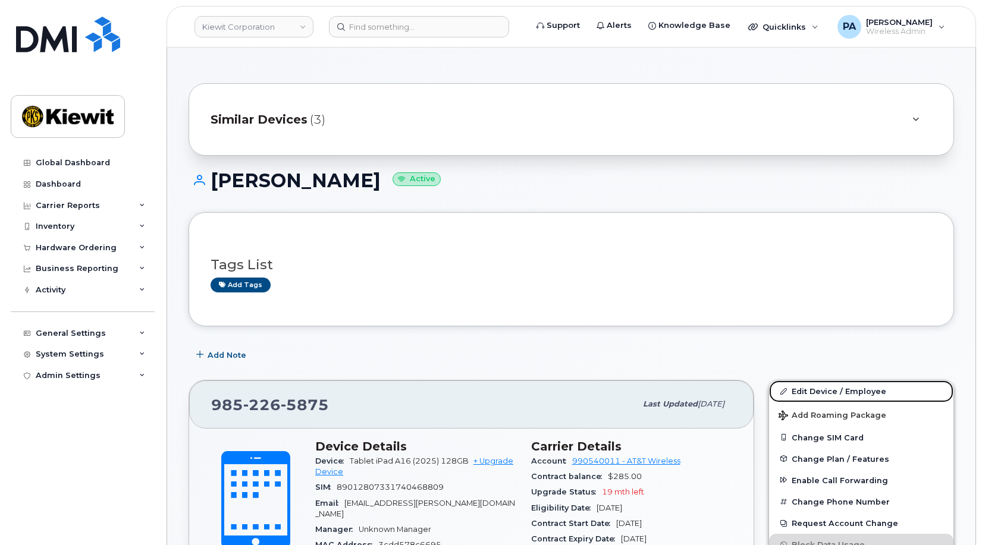
drag, startPoint x: 845, startPoint y: 393, endPoint x: 757, endPoint y: 386, distance: 88.2
click at [845, 393] on link "Edit Device / Employee" at bounding box center [861, 391] width 184 height 21
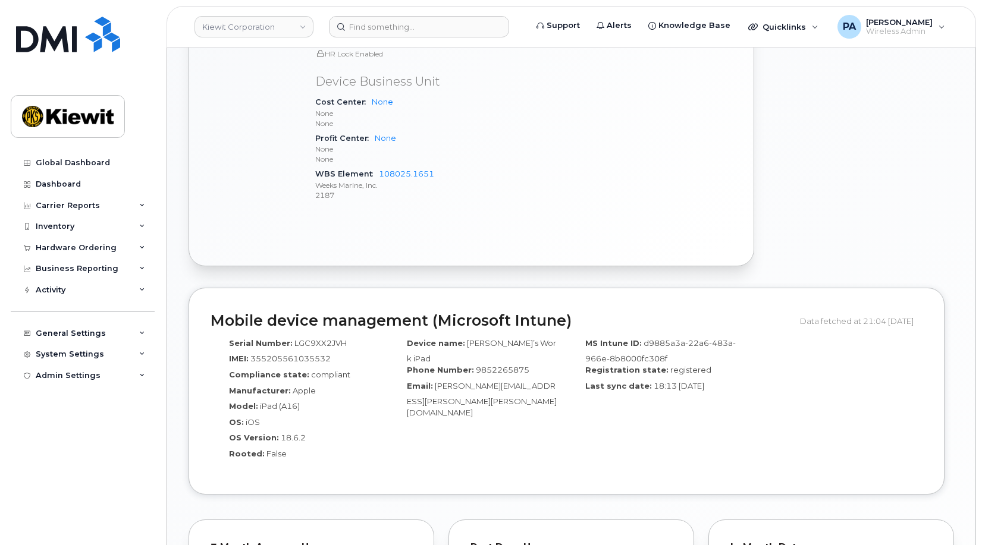
scroll to position [476, 0]
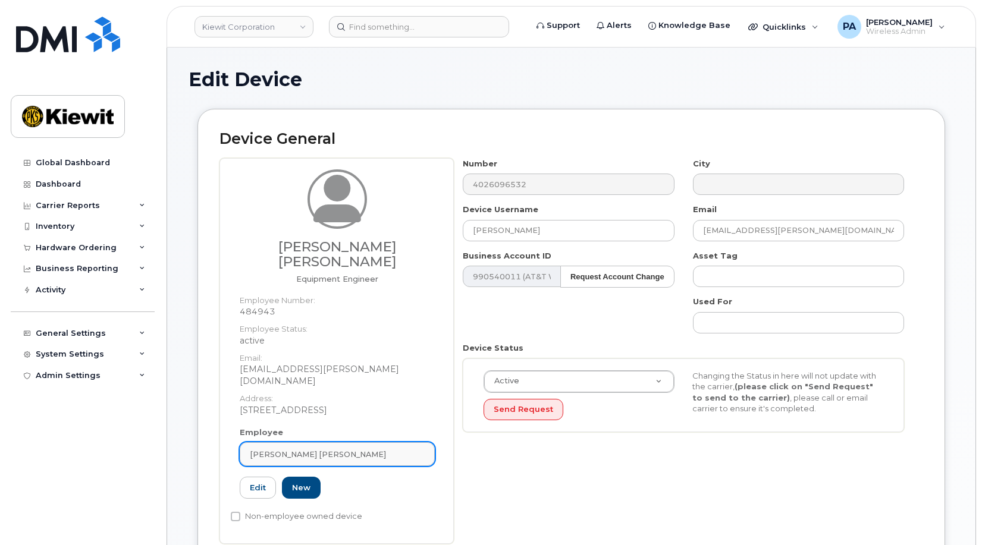
click at [382, 449] on div "[PERSON_NAME] [PERSON_NAME]" at bounding box center [337, 454] width 175 height 11
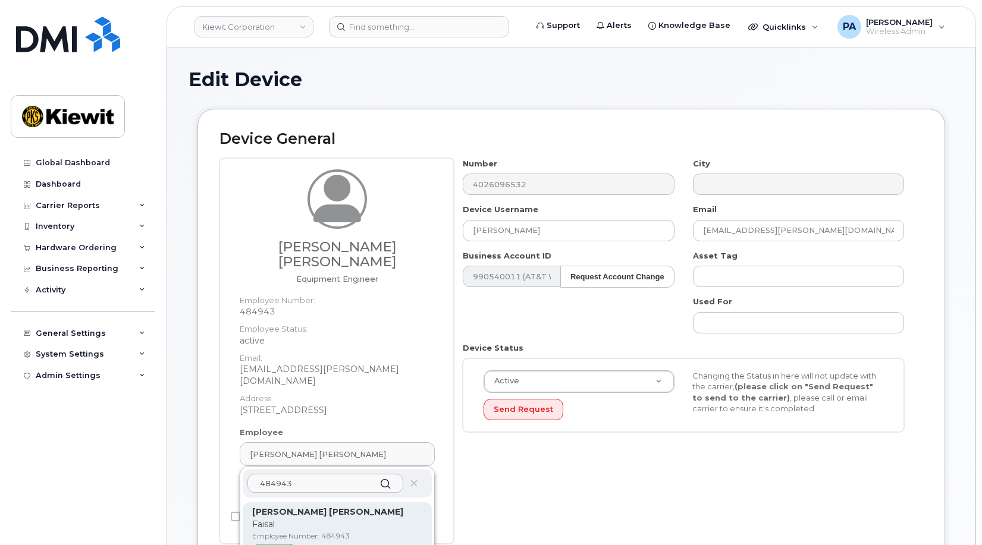
type input "484943"
click at [300, 518] on p "Faisal" at bounding box center [337, 524] width 170 height 12
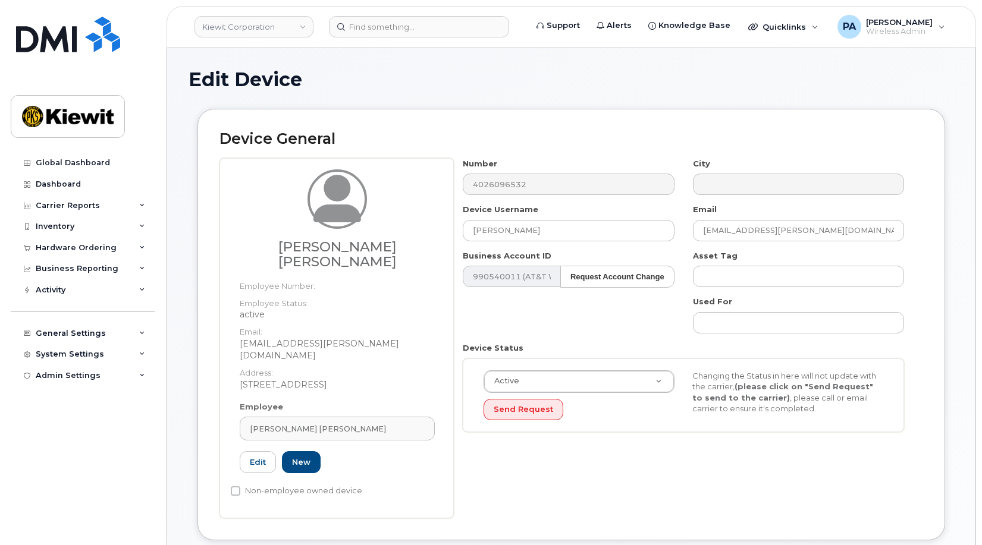
type input "[PERSON_NAME] [PERSON_NAME]"
type input "[EMAIL_ADDRESS][PERSON_NAME][DOMAIN_NAME]"
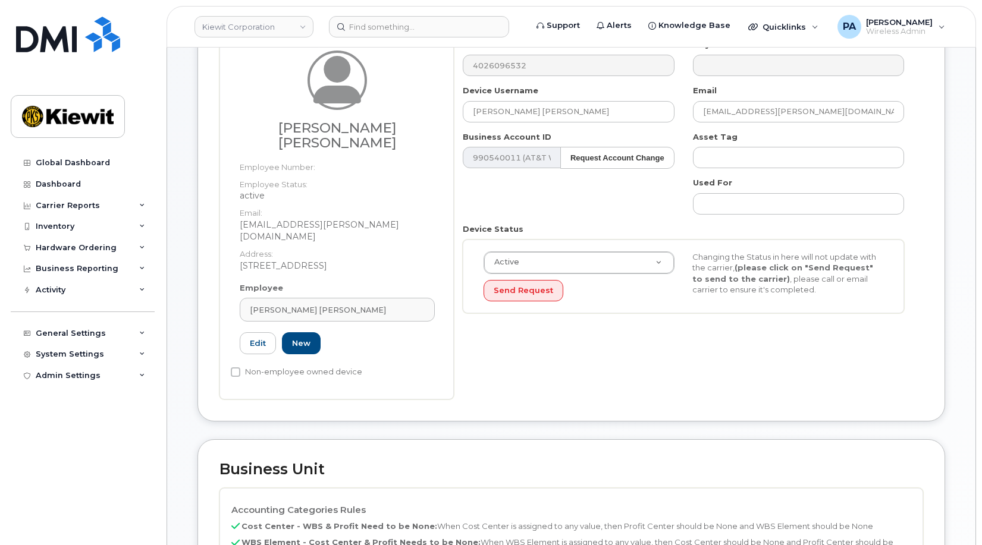
scroll to position [357, 0]
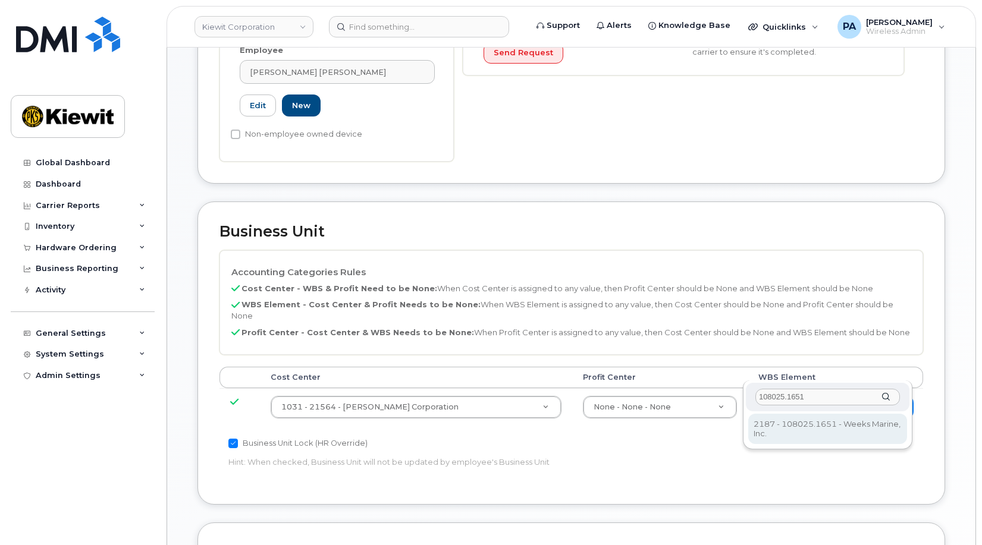
type input "108025.1651"
type input "33790925"
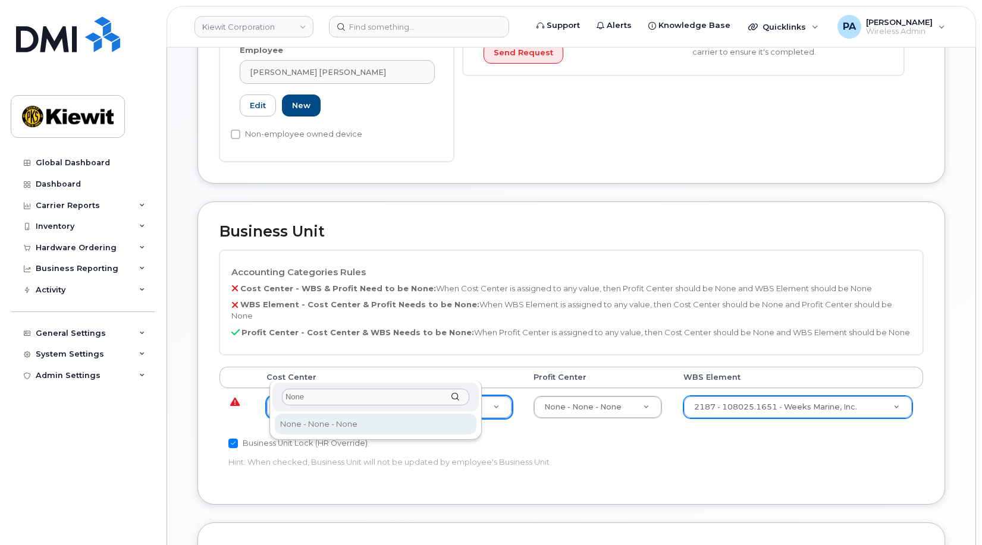
type input "None"
type input "29629358"
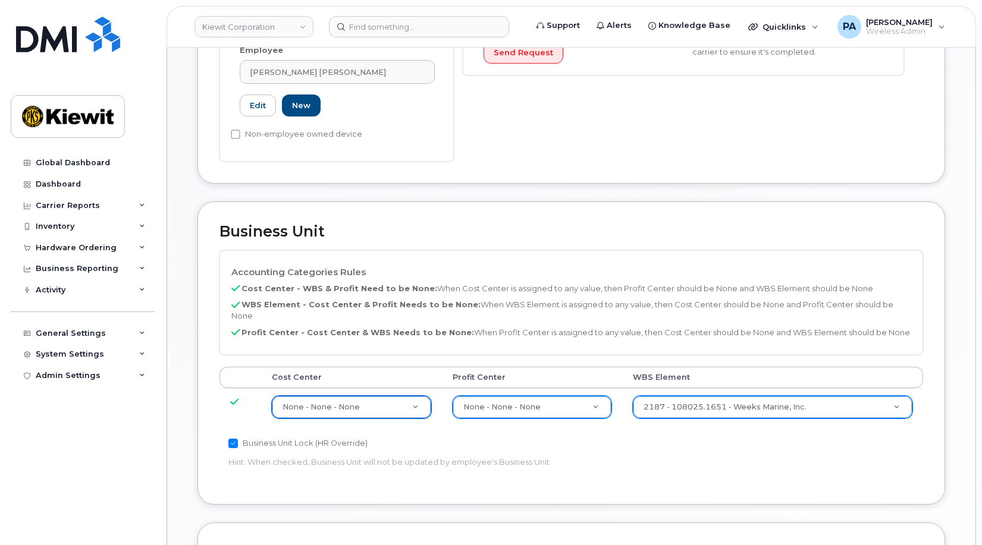
scroll to position [651, 0]
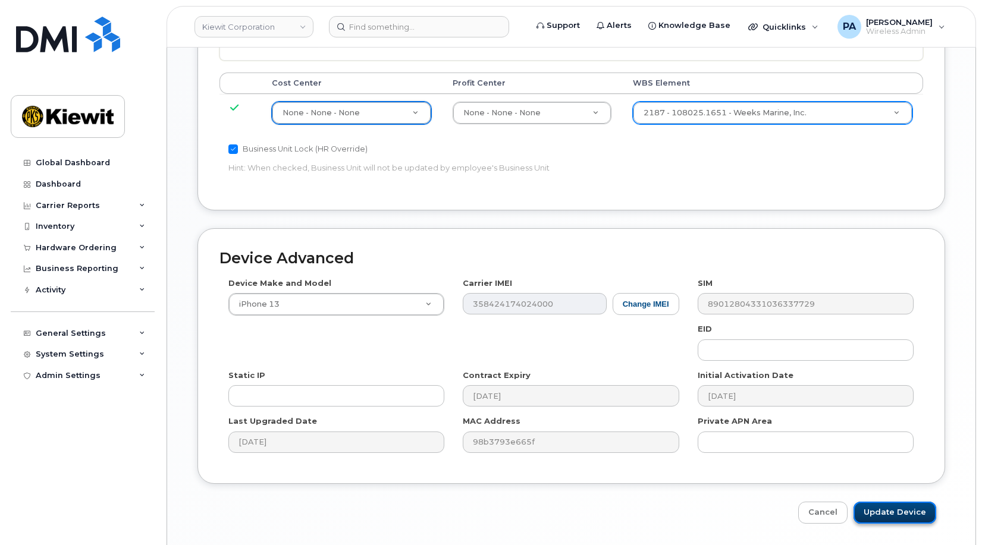
click at [891, 502] on input "Update Device" at bounding box center [894, 513] width 83 height 22
type input "Saving..."
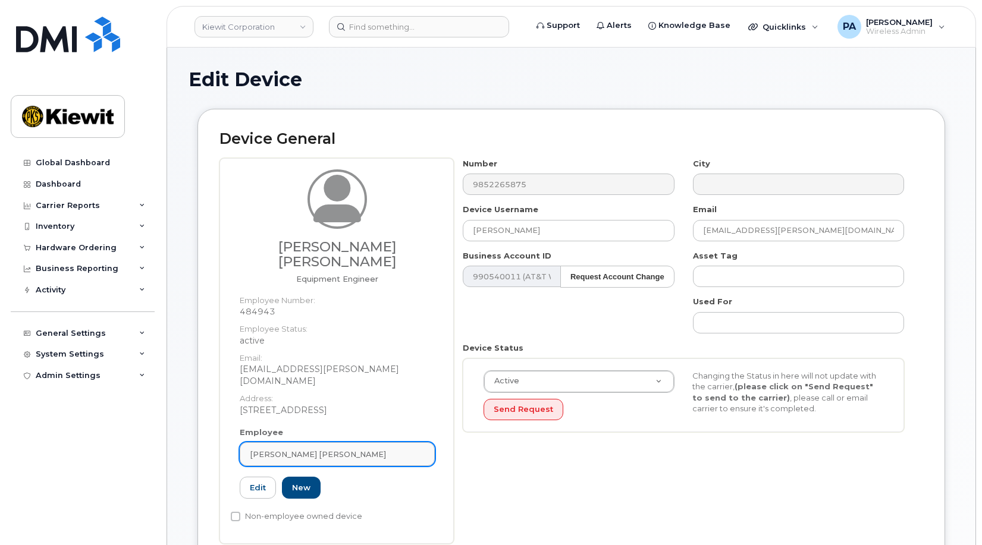
click at [273, 449] on span "[PERSON_NAME] [PERSON_NAME]" at bounding box center [318, 454] width 136 height 11
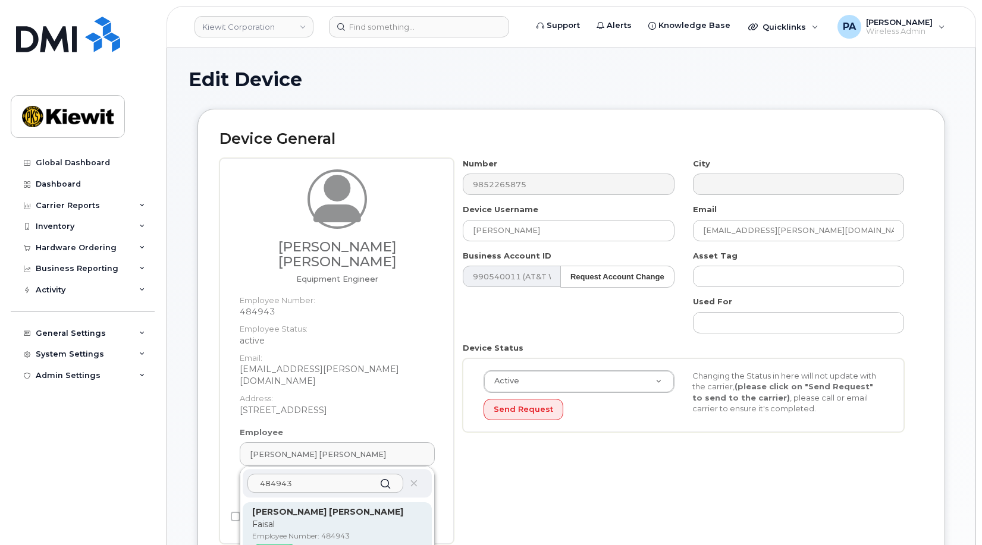
type input "484943"
click at [310, 518] on p "Faisal" at bounding box center [337, 524] width 170 height 12
type input "[PERSON_NAME] [PERSON_NAME]"
type input "[EMAIL_ADDRESS][PERSON_NAME][DOMAIN_NAME]"
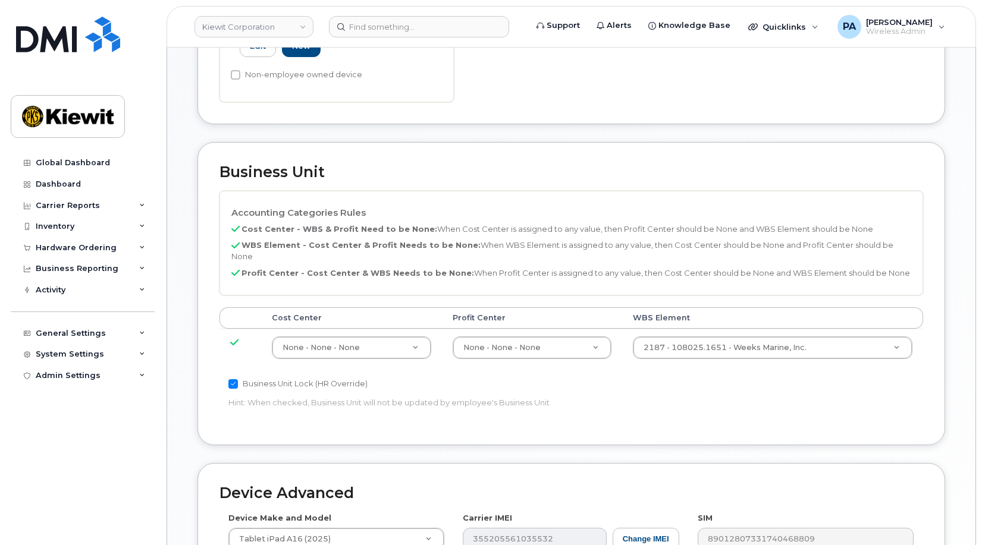
scroll to position [651, 0]
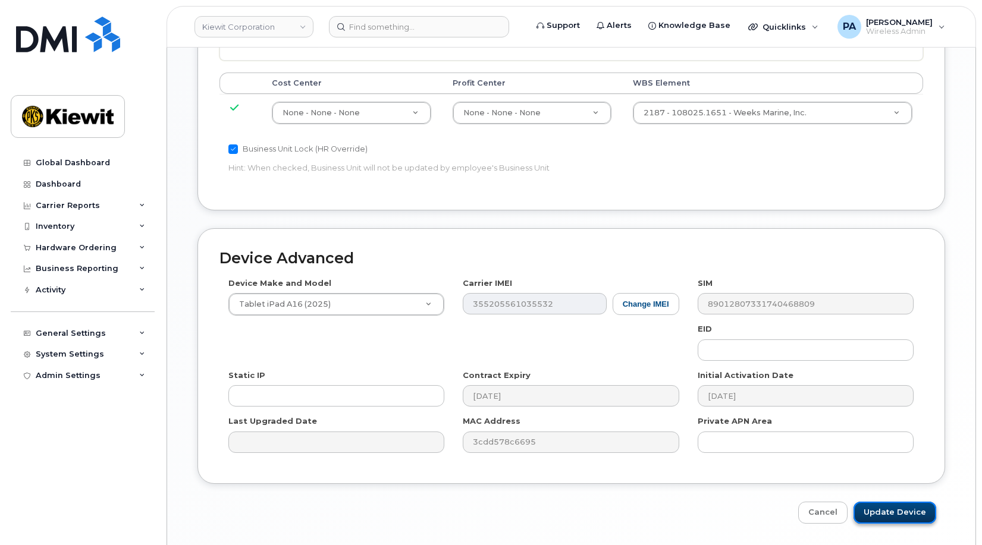
click at [891, 502] on input "Update Device" at bounding box center [894, 513] width 83 height 22
type input "Saving..."
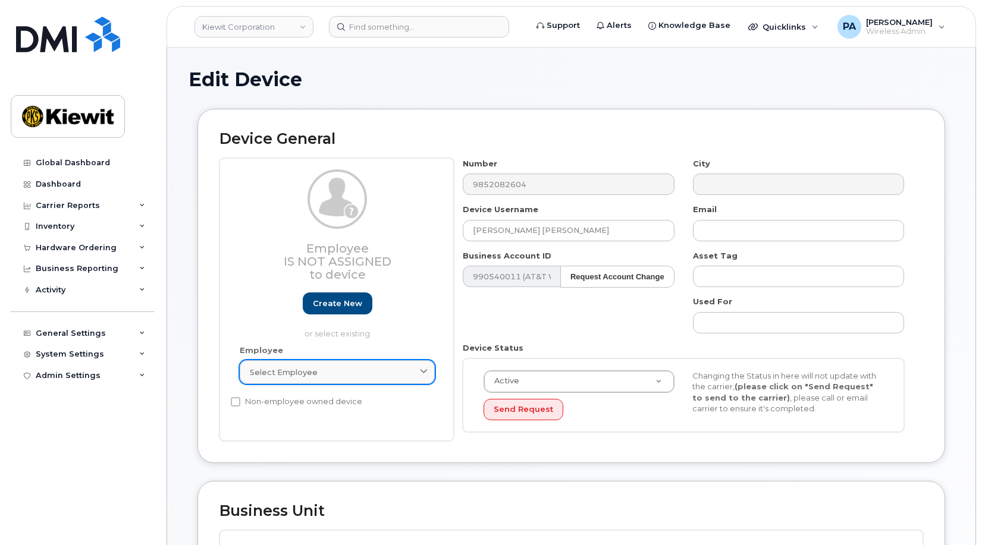
click at [356, 378] on link "Select employee" at bounding box center [337, 372] width 195 height 24
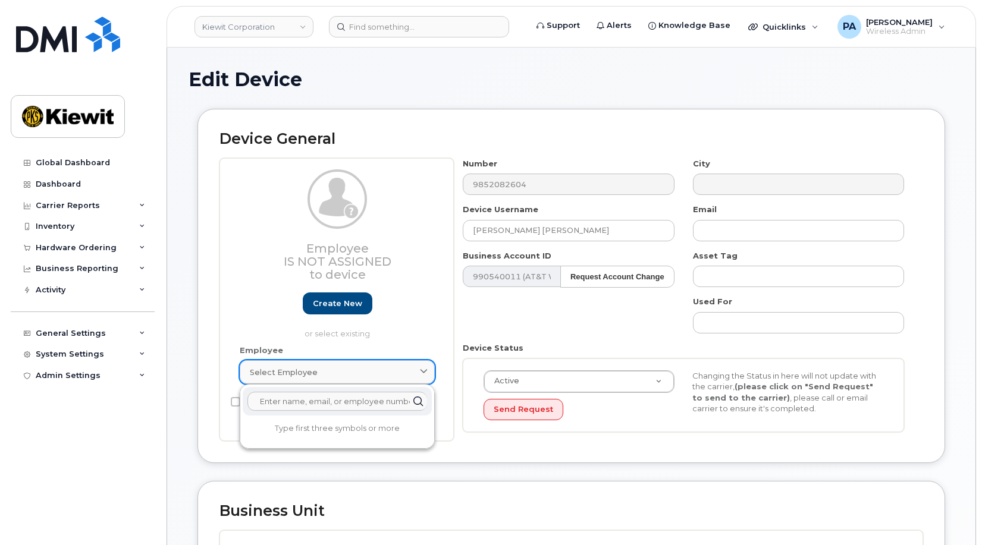
paste input "[PERSON_NAME] [PERSON_NAME]"
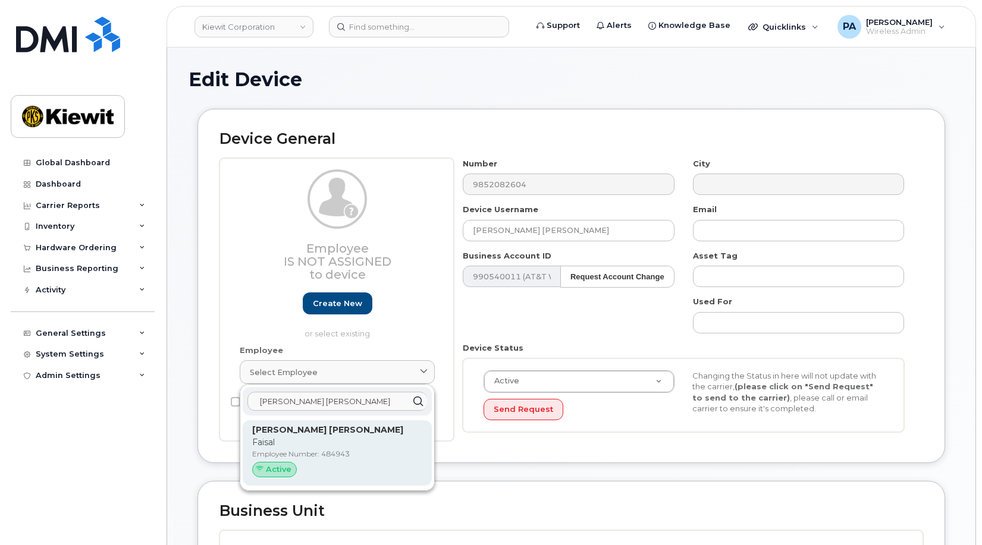
type input "[PERSON_NAME] [PERSON_NAME]"
click at [326, 435] on strong "[PERSON_NAME] [PERSON_NAME]" at bounding box center [327, 430] width 151 height 11
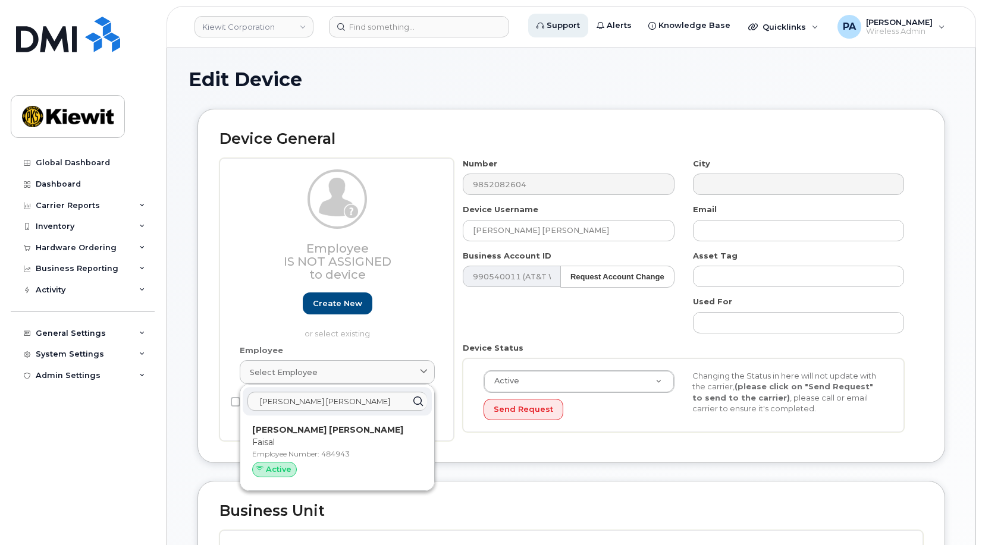
type input "[EMAIL_ADDRESS][PERSON_NAME][DOMAIN_NAME]"
type input "484943"
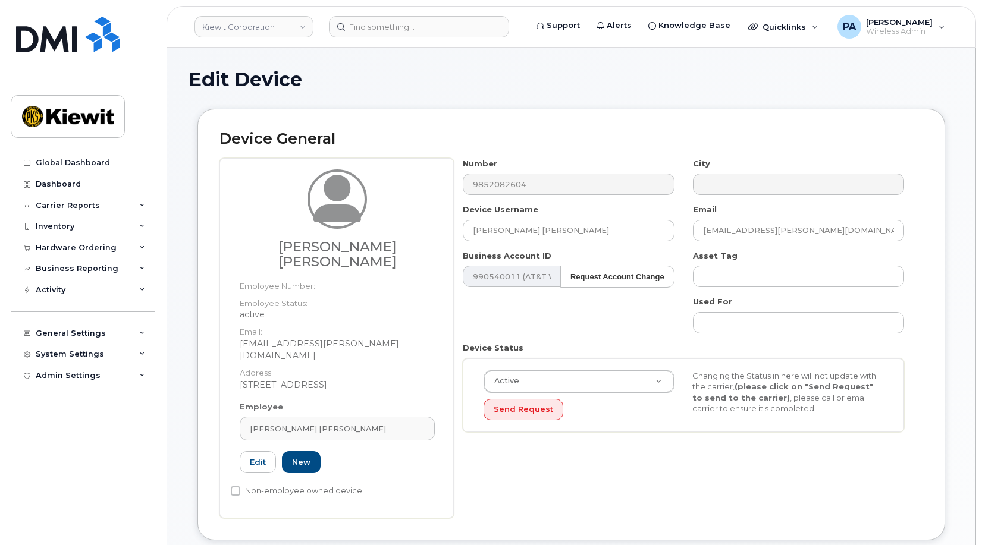
scroll to position [357, 0]
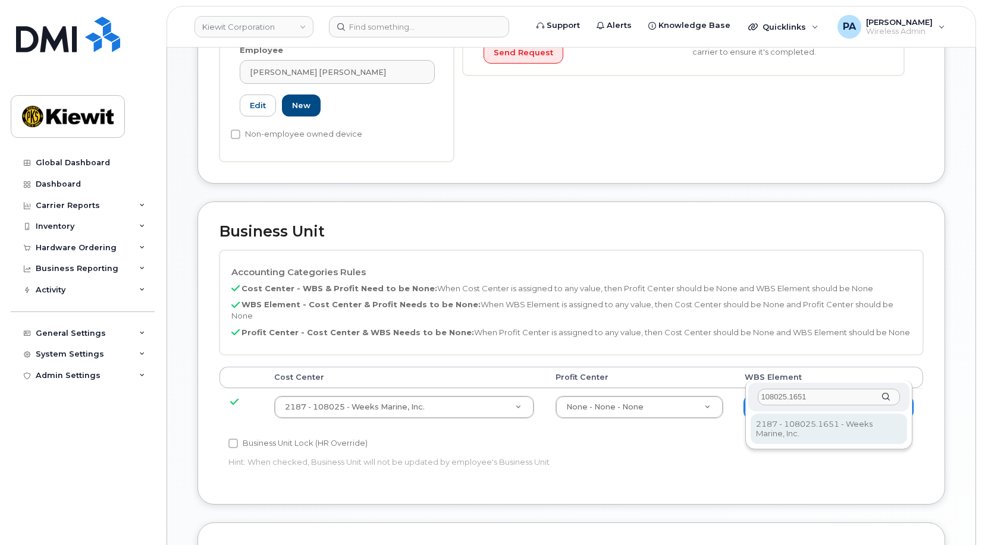
type input "108025.1651"
type input "33790925"
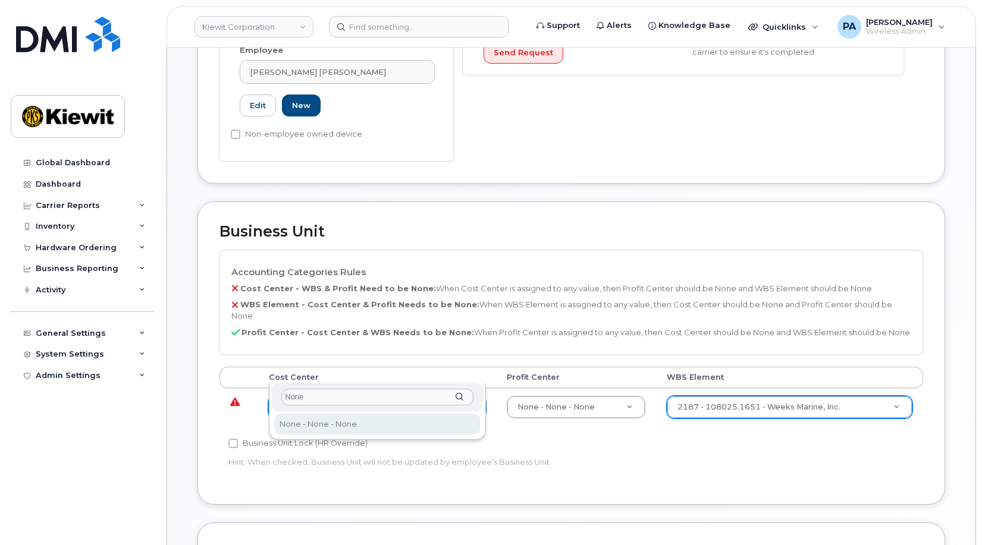
type input "None"
type input "29629358"
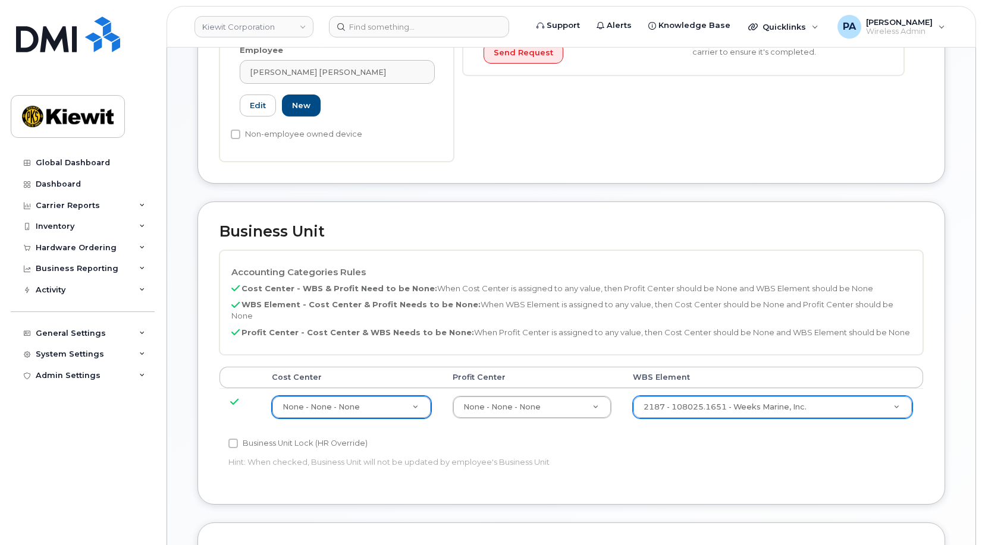
scroll to position [651, 0]
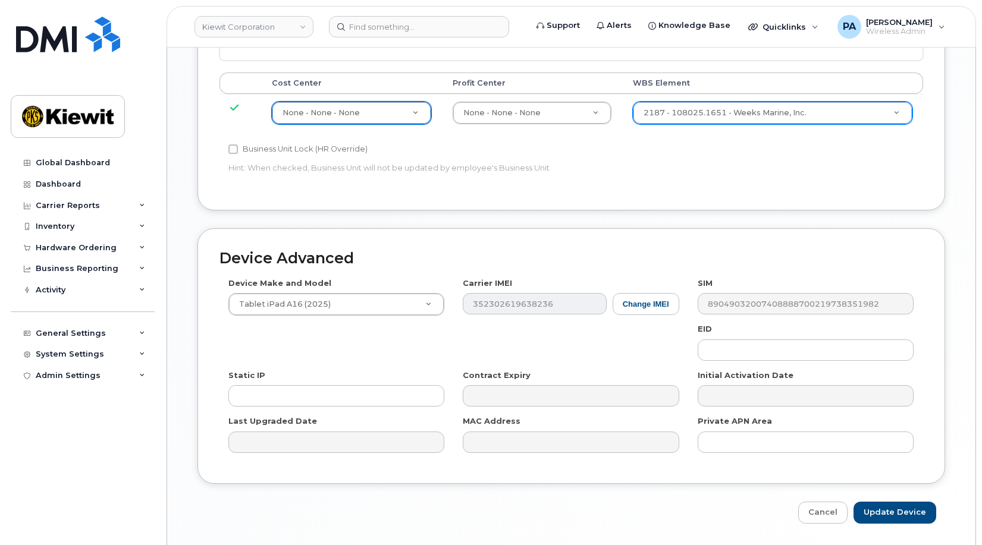
click at [883, 460] on div "Device Advanced Device Make and Model Tablet iPad A16 (2025) Android TCL 502 Wa…" at bounding box center [570, 376] width 765 height 296
click at [882, 502] on input "Update Device" at bounding box center [894, 513] width 83 height 22
type input "Saving..."
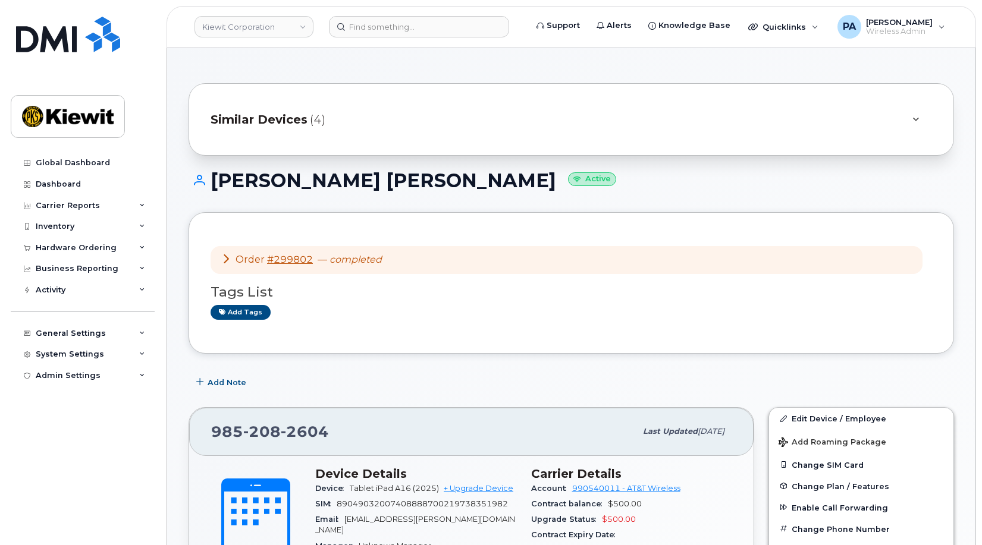
click at [254, 116] on span "Similar Devices" at bounding box center [258, 119] width 97 height 17
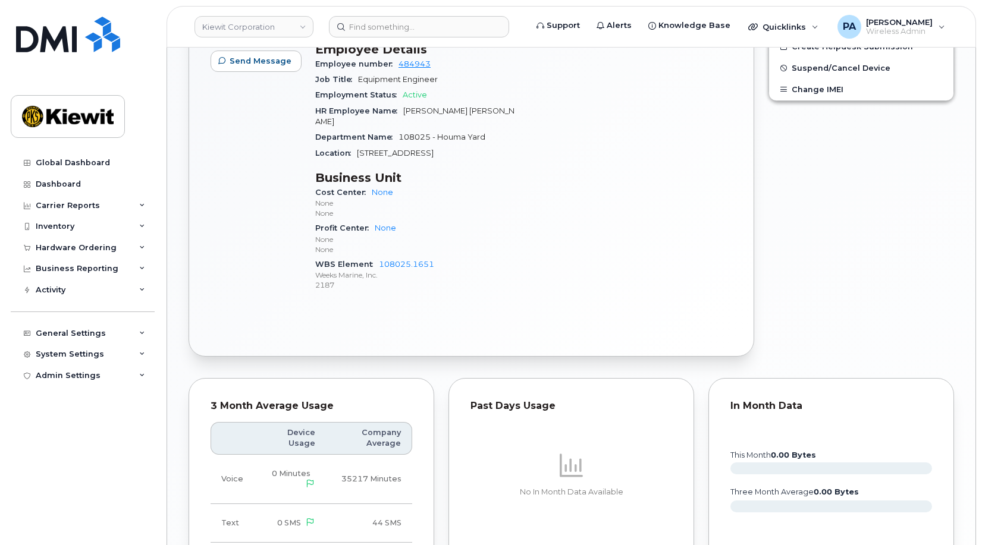
scroll to position [357, 0]
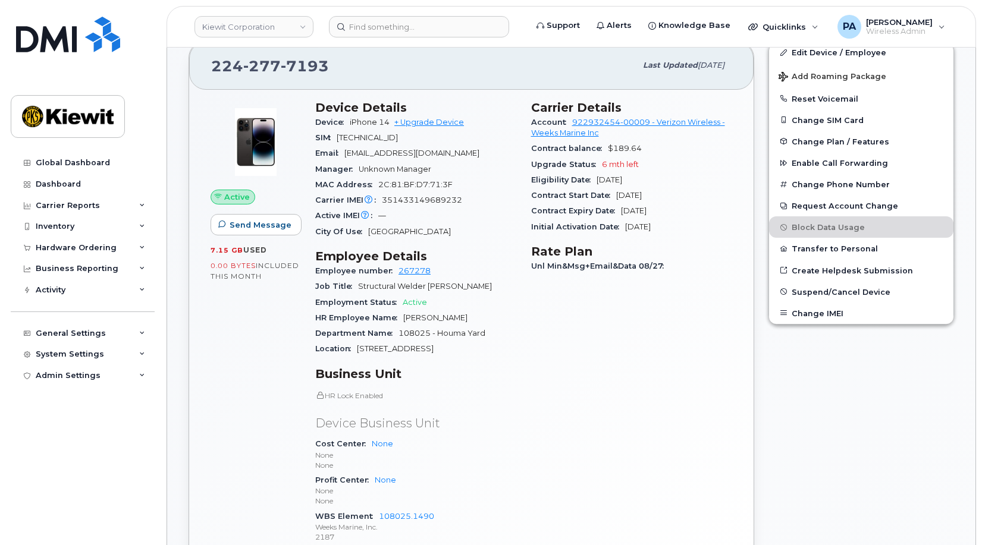
scroll to position [357, 0]
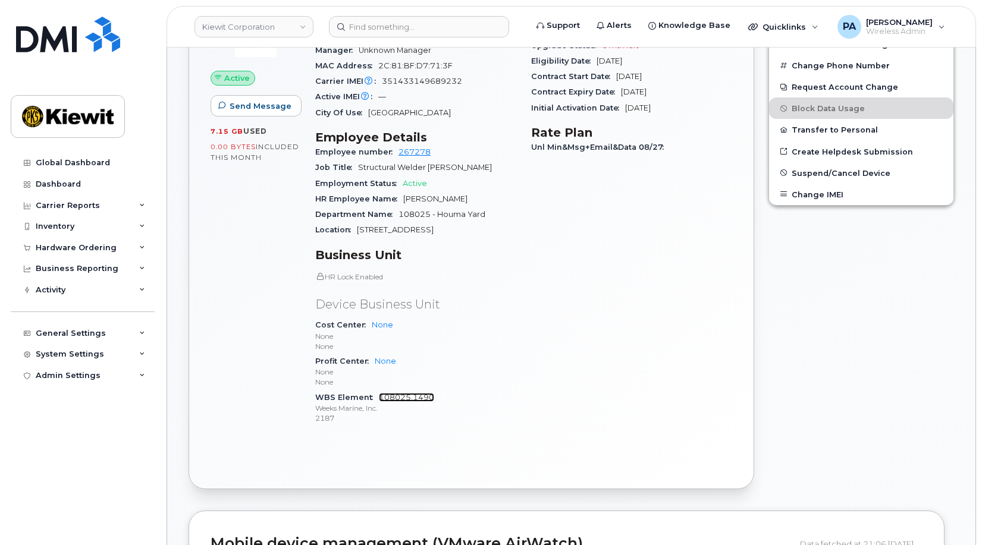
click at [401, 396] on link "108025.1490" at bounding box center [406, 397] width 55 height 9
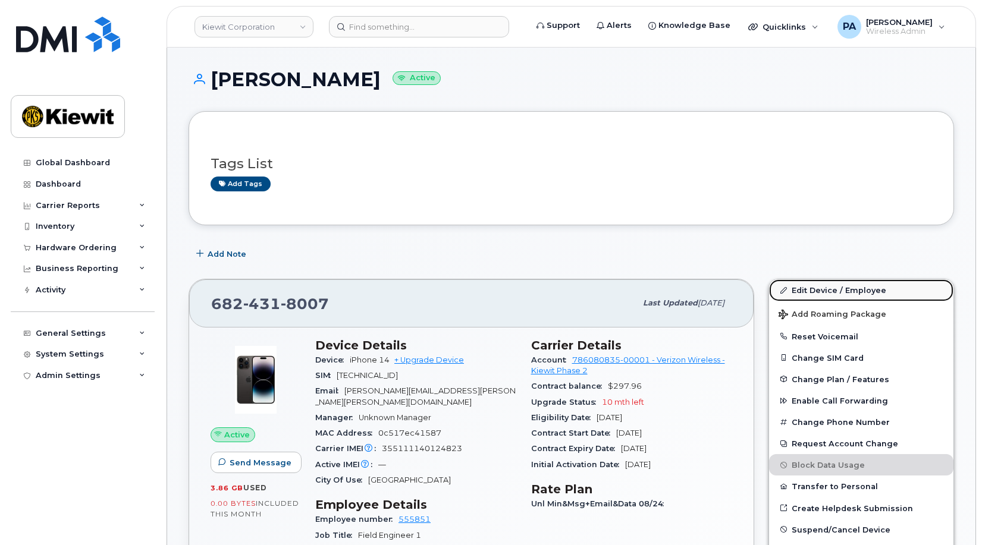
click at [852, 290] on link "Edit Device / Employee" at bounding box center [861, 289] width 184 height 21
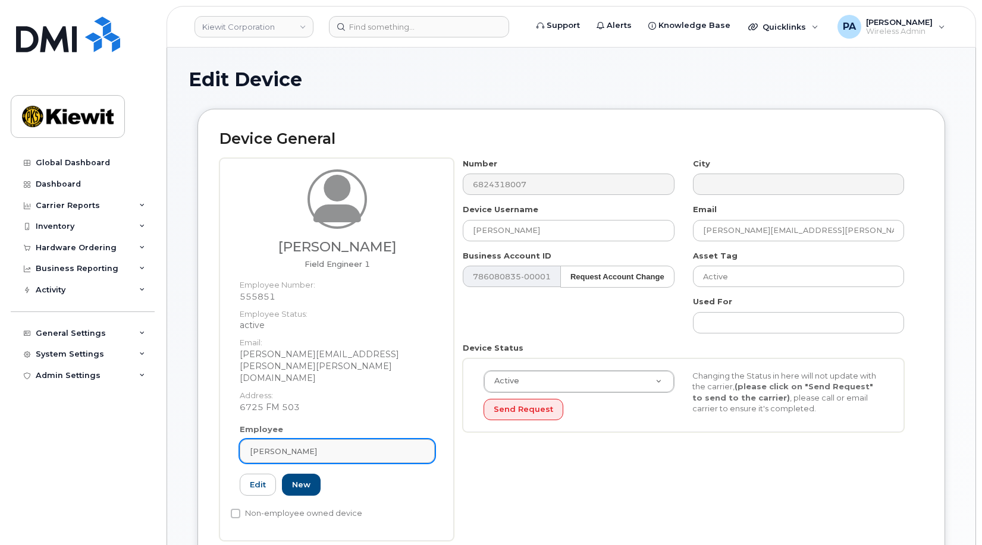
click at [319, 446] on div "Julie Kirby" at bounding box center [337, 451] width 175 height 11
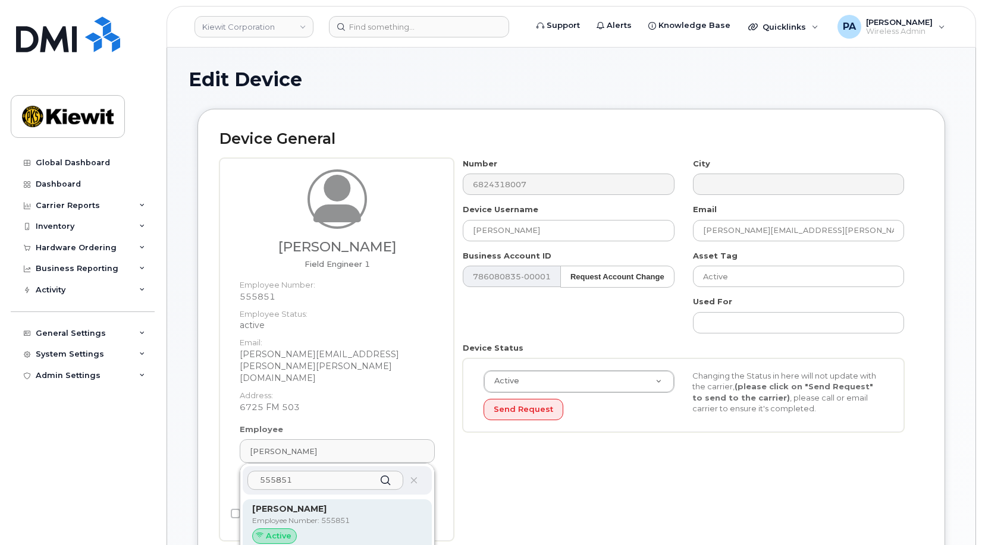
type input "555851"
click at [298, 515] on p "Employee Number: 555851" at bounding box center [337, 520] width 170 height 11
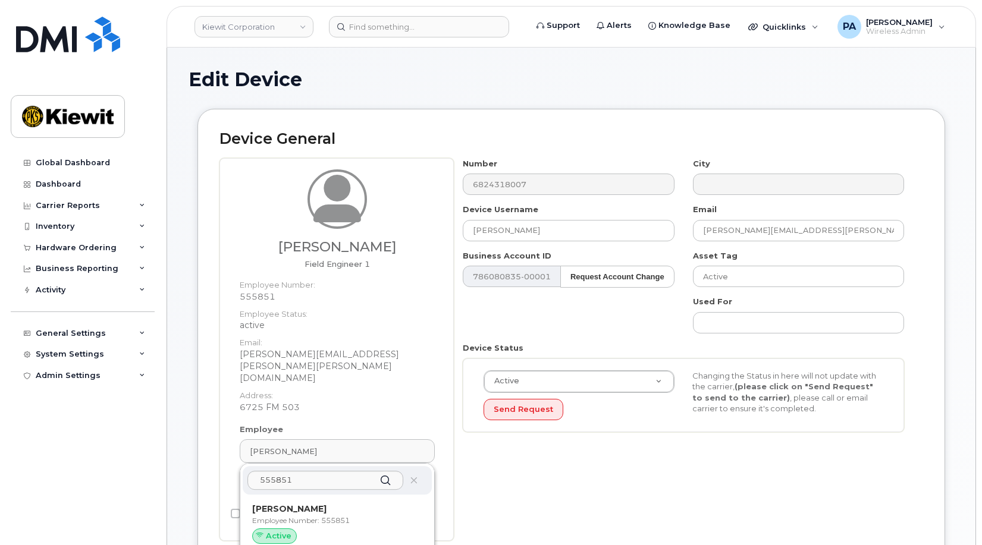
type input "Julie Kirby"
type input "julie.kirby@kiewit.com"
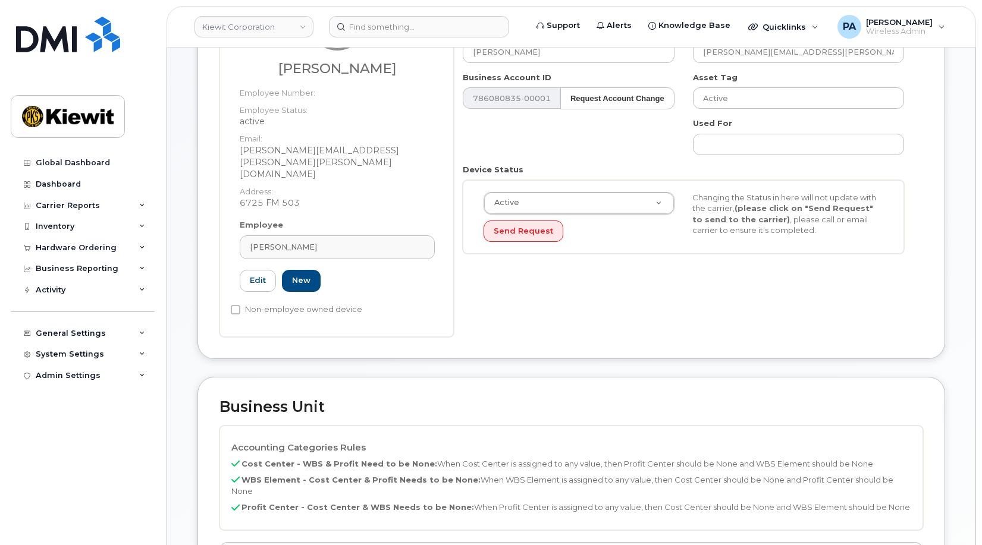
scroll to position [416, 0]
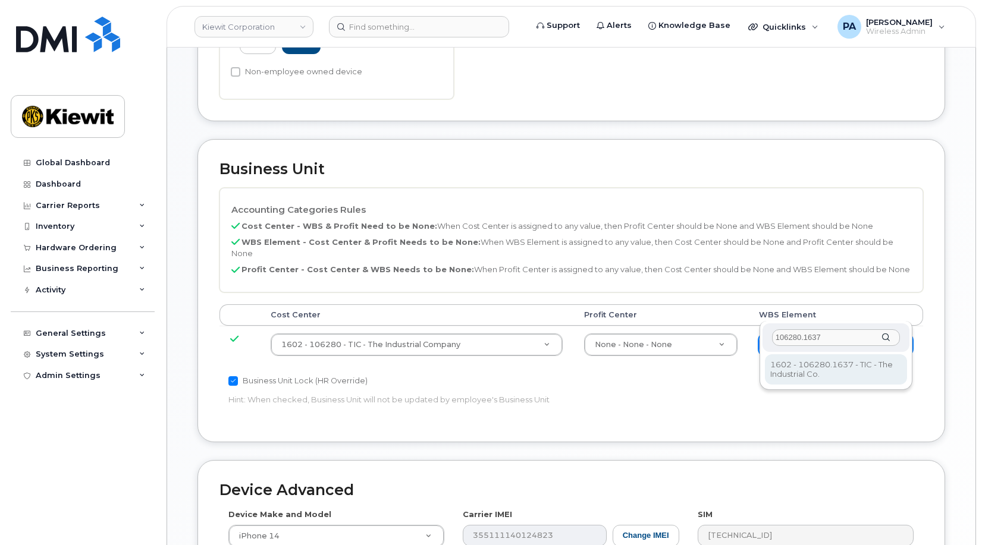
type input "106280.1637"
type input "34047556"
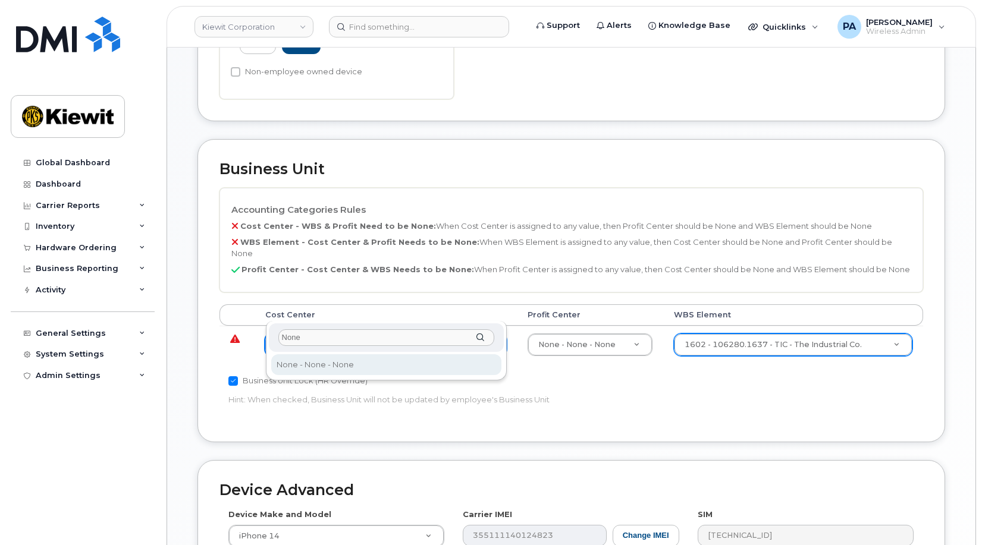
type input "None"
type input "29629358"
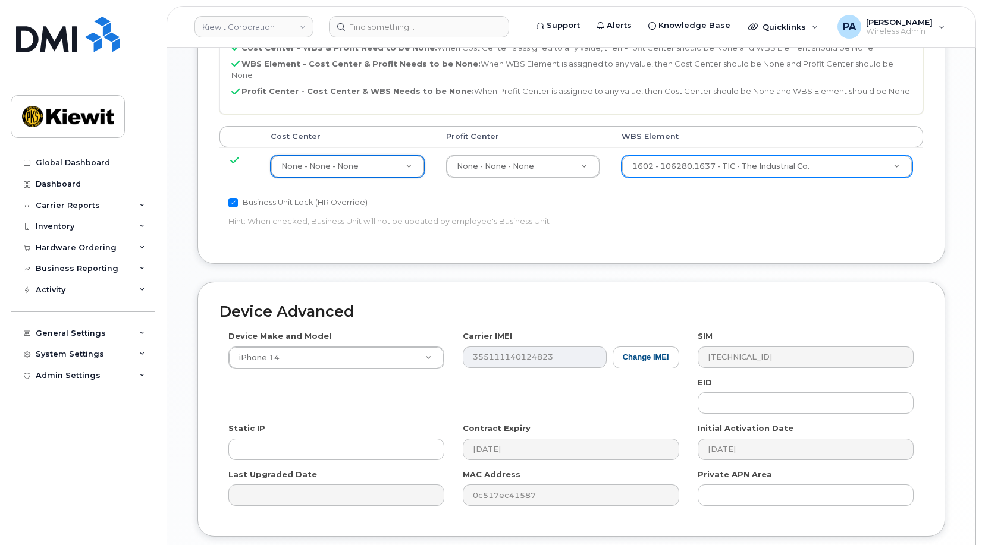
scroll to position [651, 0]
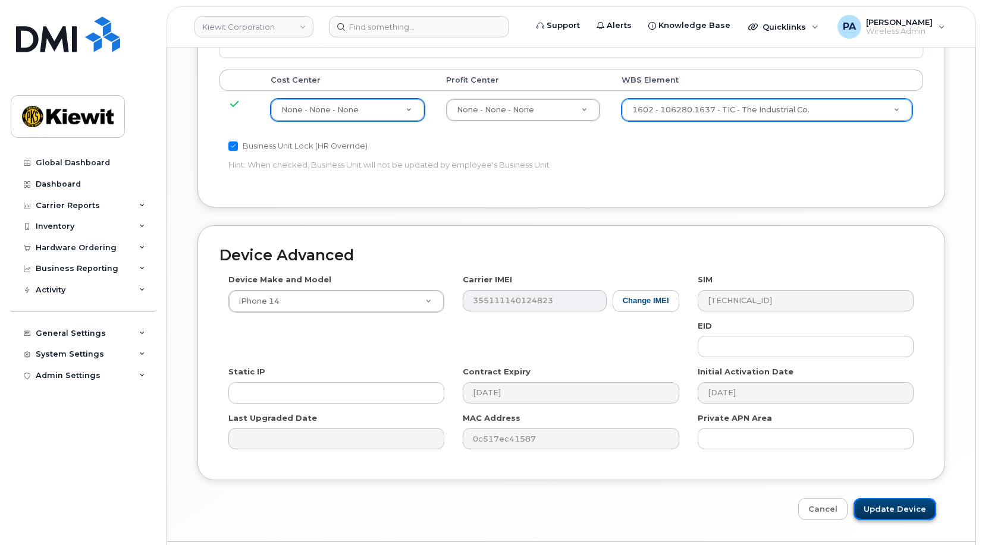
click at [874, 498] on input "Update Device" at bounding box center [894, 509] width 83 height 22
type input "Saving..."
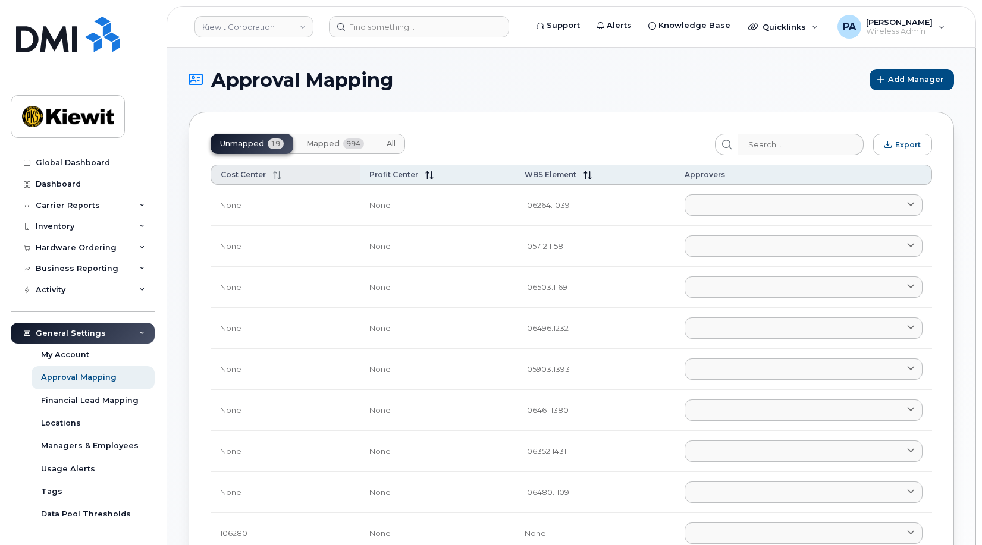
click at [259, 179] on span "Cost Center" at bounding box center [243, 174] width 45 height 9
click at [400, 146] on button "All" at bounding box center [391, 144] width 28 height 20
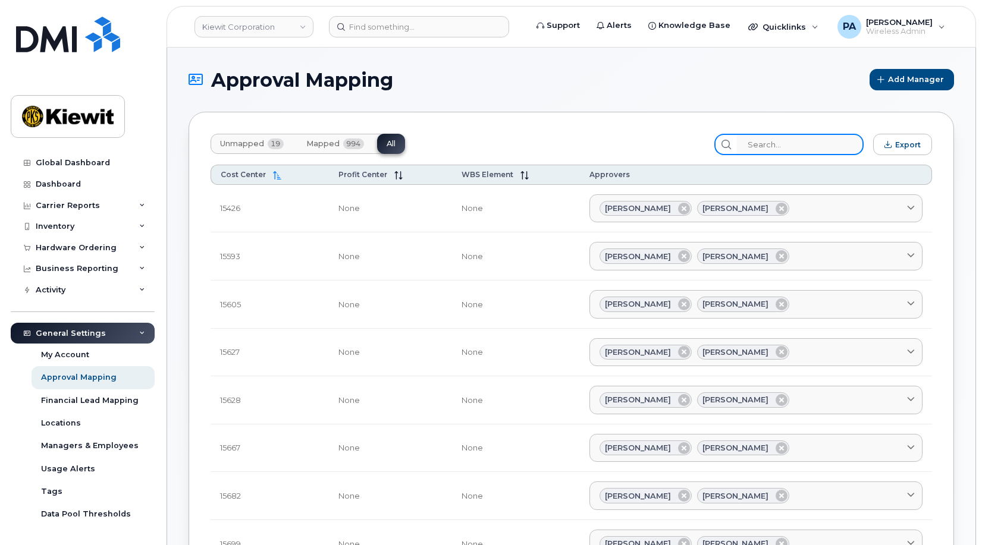
click at [794, 145] on input "search" at bounding box center [800, 144] width 127 height 21
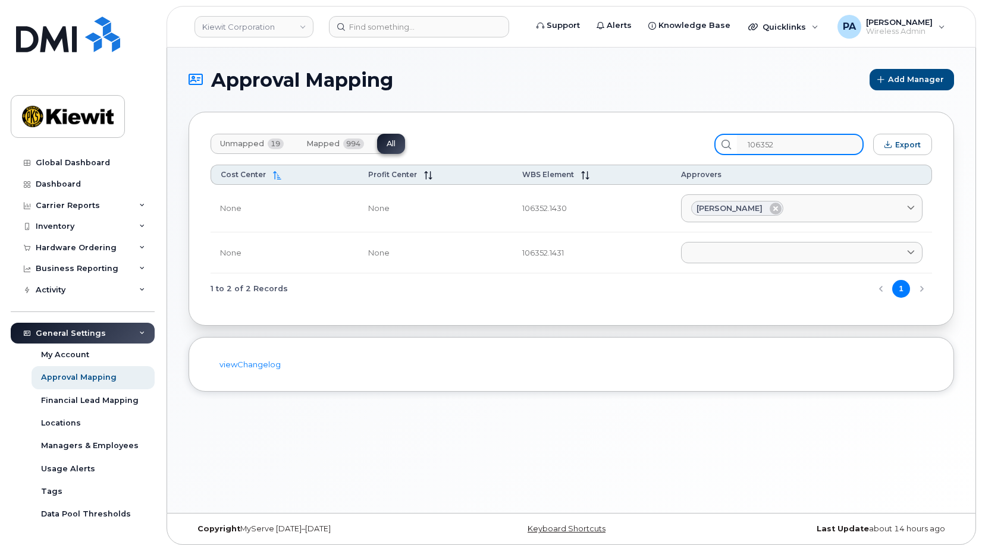
drag, startPoint x: 807, startPoint y: 142, endPoint x: 689, endPoint y: 142, distance: 118.3
click at [690, 142] on div "Unmapped 19 Mapped 994 All 106352 Export" at bounding box center [570, 144] width 721 height 21
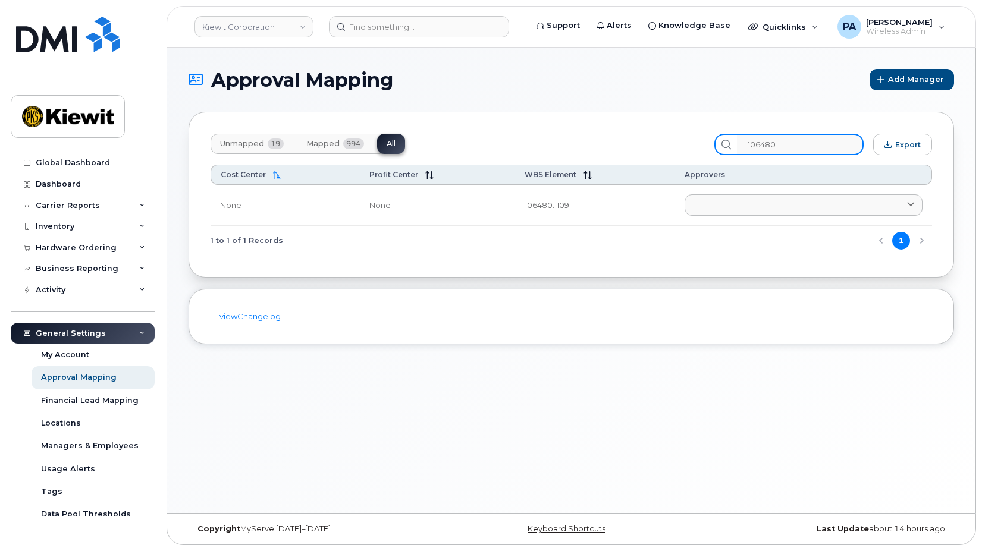
drag, startPoint x: 802, startPoint y: 136, endPoint x: 697, endPoint y: 141, distance: 104.8
click at [697, 141] on div "Unmapped 19 Mapped 994 All 106480 Export" at bounding box center [570, 144] width 721 height 21
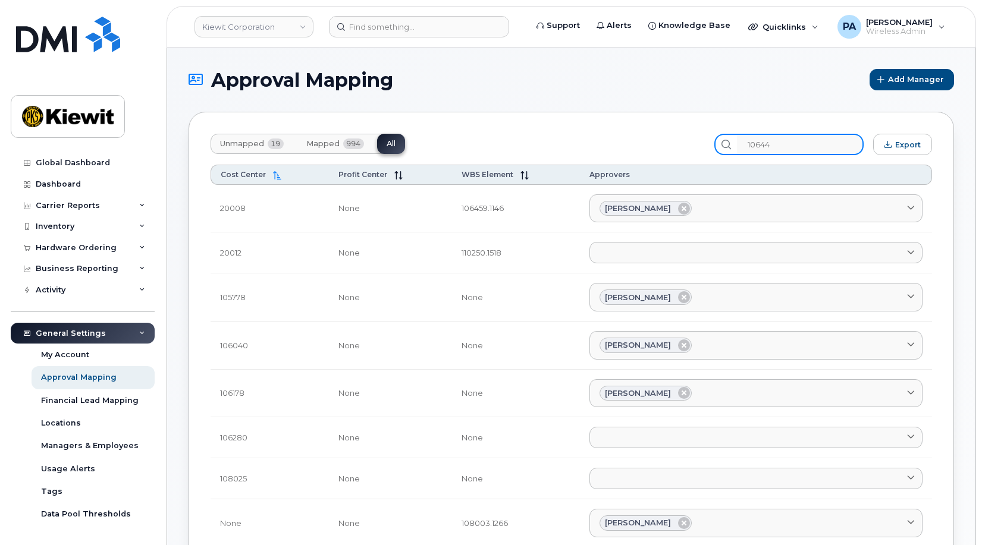
type input "106444"
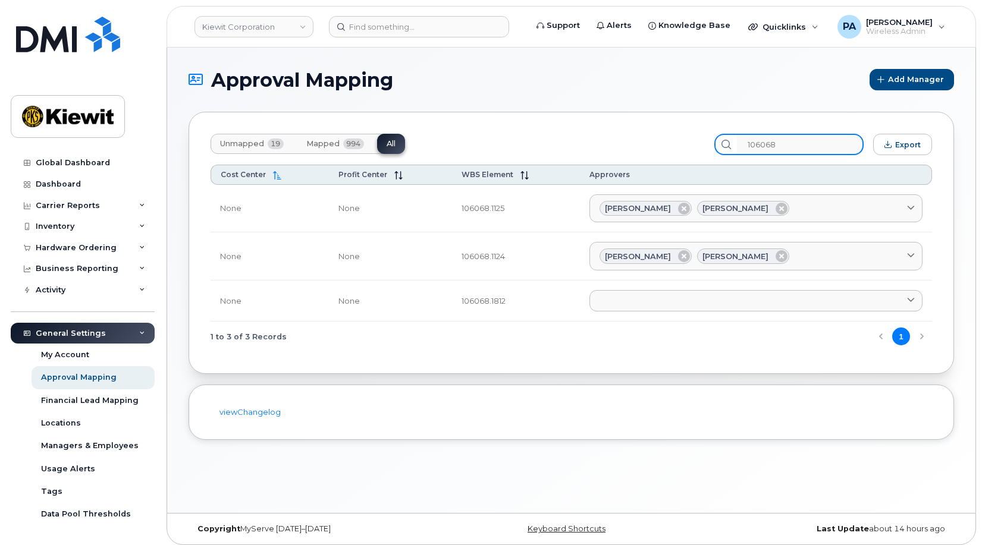
drag, startPoint x: 735, startPoint y: 149, endPoint x: 701, endPoint y: 146, distance: 34.0
click at [701, 146] on div "Unmapped 19 Mapped 994 All 106068 Export" at bounding box center [570, 144] width 721 height 21
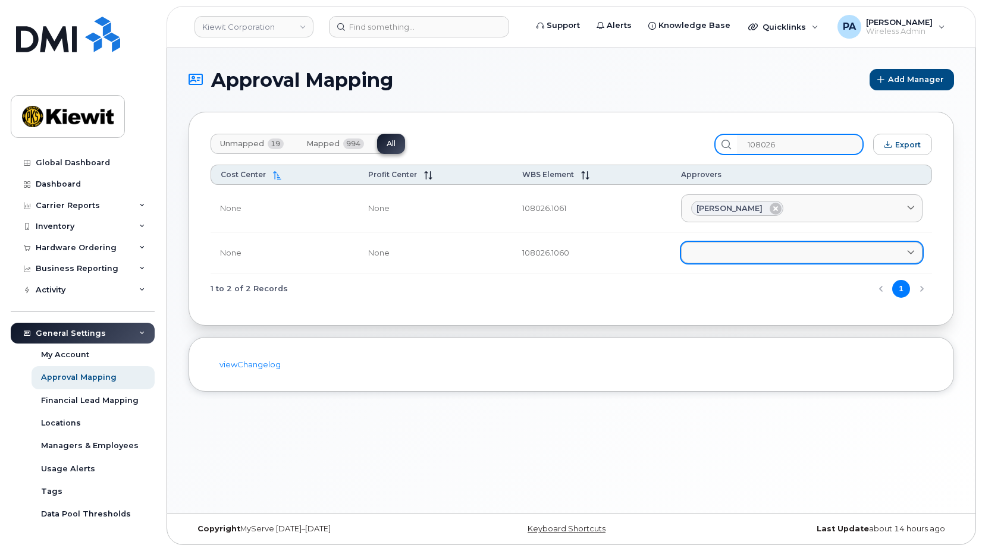
type input "108026"
click at [703, 247] on link at bounding box center [801, 252] width 241 height 21
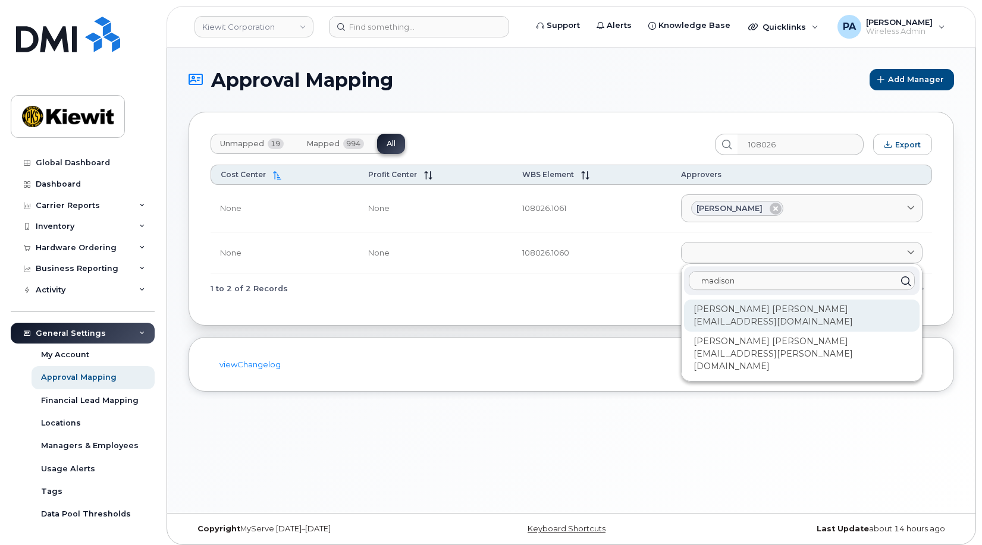
type input "madison"
click at [728, 310] on div "[PERSON_NAME] [PERSON_NAME][EMAIL_ADDRESS][DOMAIN_NAME]" at bounding box center [801, 316] width 235 height 32
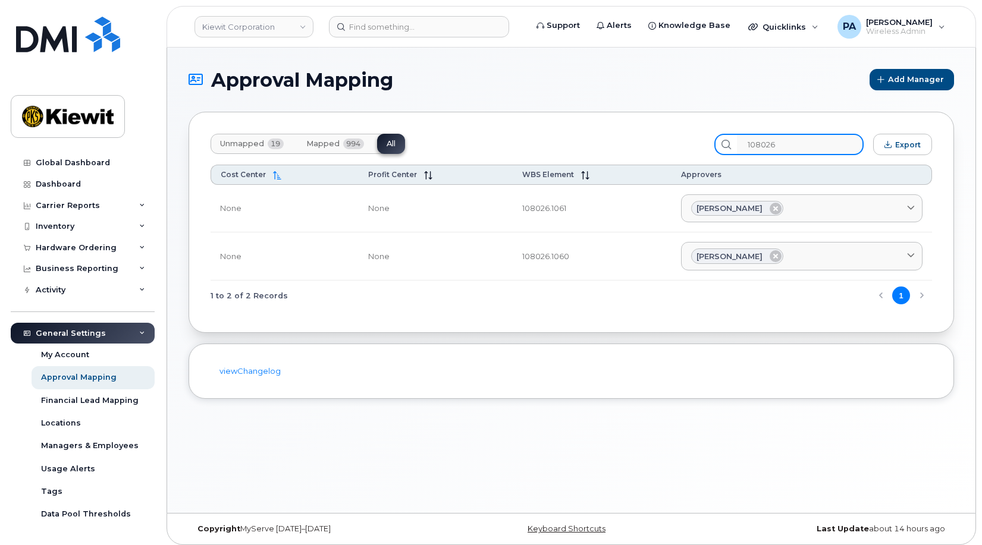
drag, startPoint x: 794, startPoint y: 142, endPoint x: 592, endPoint y: 152, distance: 202.4
click at [592, 152] on div "Unmapped 19 Mapped 994 All 108026 Export" at bounding box center [570, 144] width 721 height 21
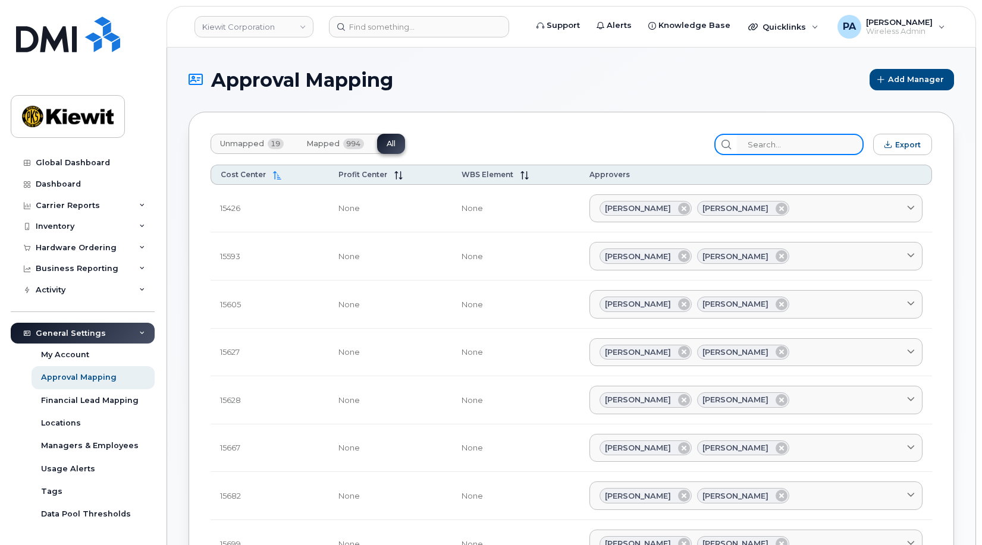
click at [792, 137] on input "search" at bounding box center [800, 144] width 127 height 21
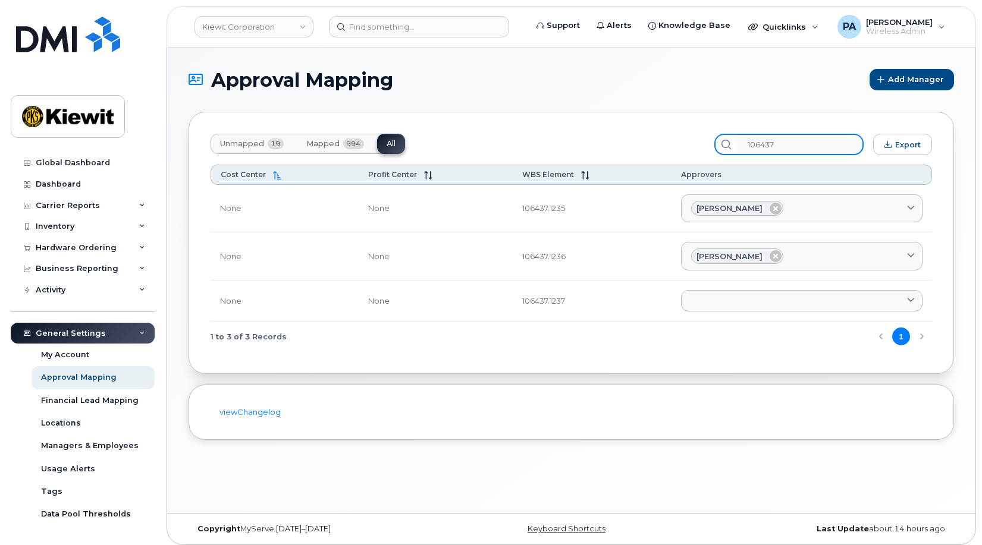
type input "106437"
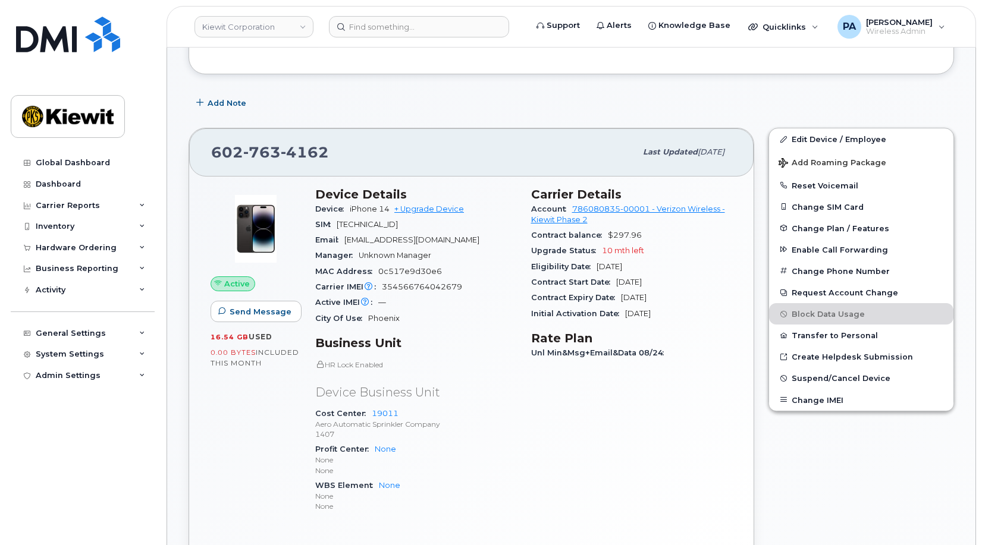
scroll to position [238, 0]
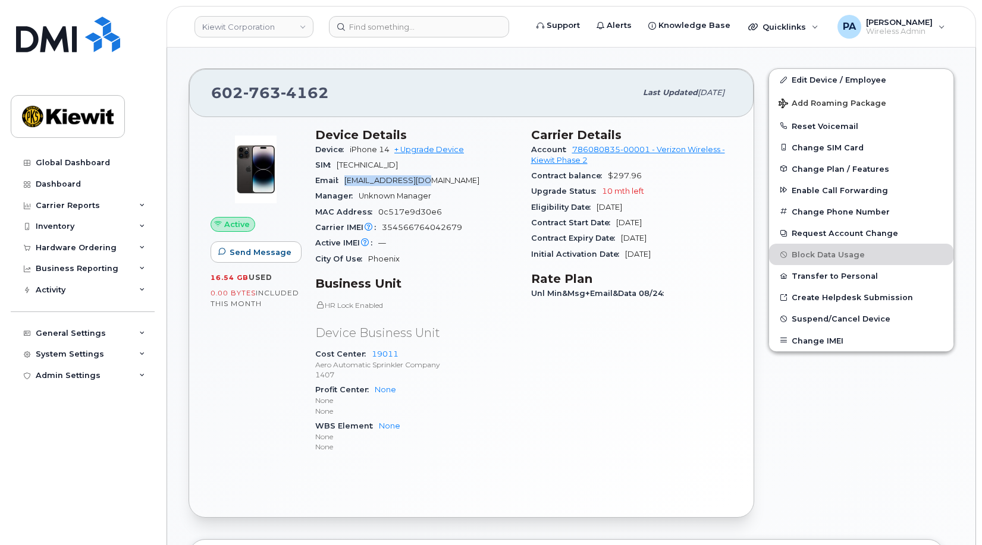
drag, startPoint x: 445, startPoint y: 179, endPoint x: 344, endPoint y: 180, distance: 101.1
click at [344, 180] on div "Email [EMAIL_ADDRESS][DOMAIN_NAME]" at bounding box center [416, 180] width 202 height 15
click at [869, 74] on link "Edit Device / Employee" at bounding box center [861, 79] width 184 height 21
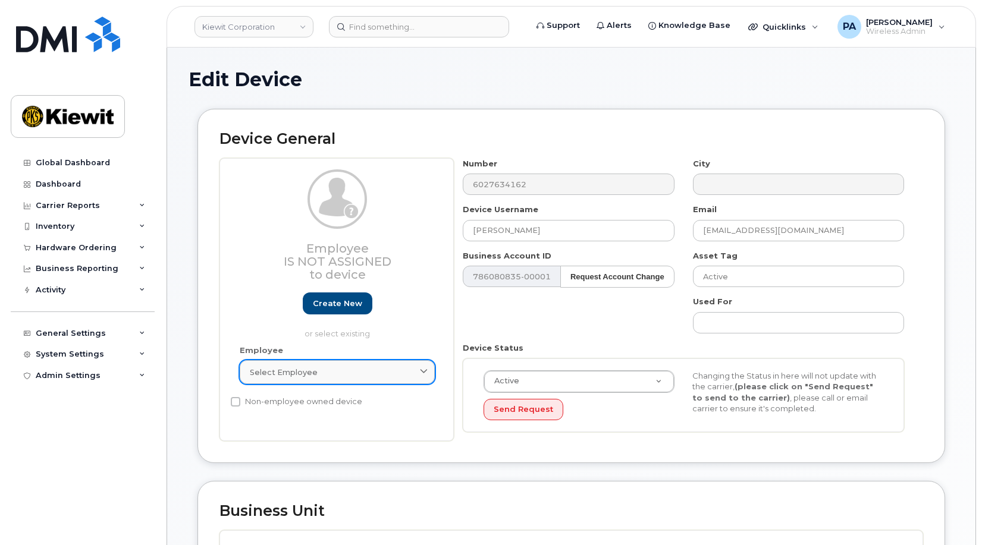
click at [335, 374] on div "Select employee" at bounding box center [337, 372] width 175 height 11
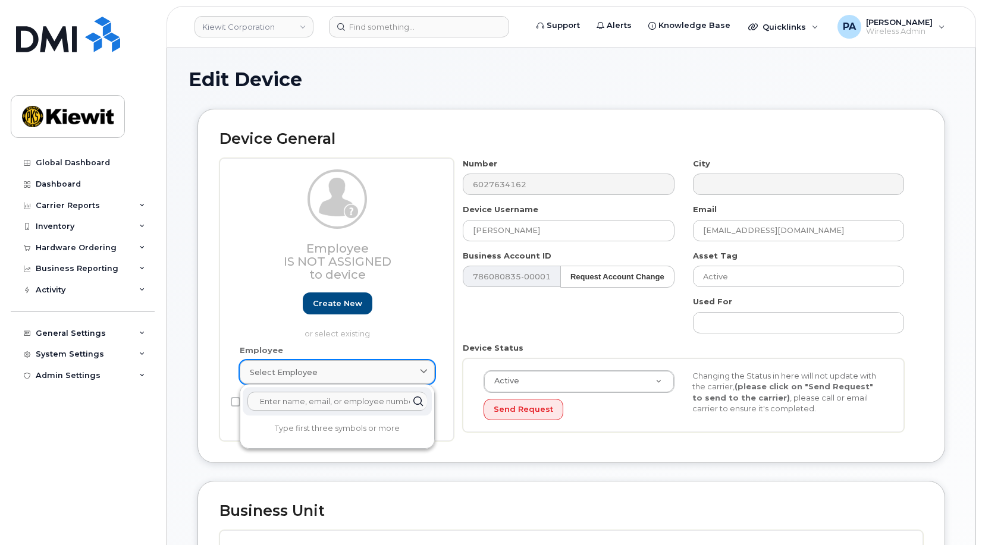
paste input "[EMAIL_ADDRESS][DOMAIN_NAME]"
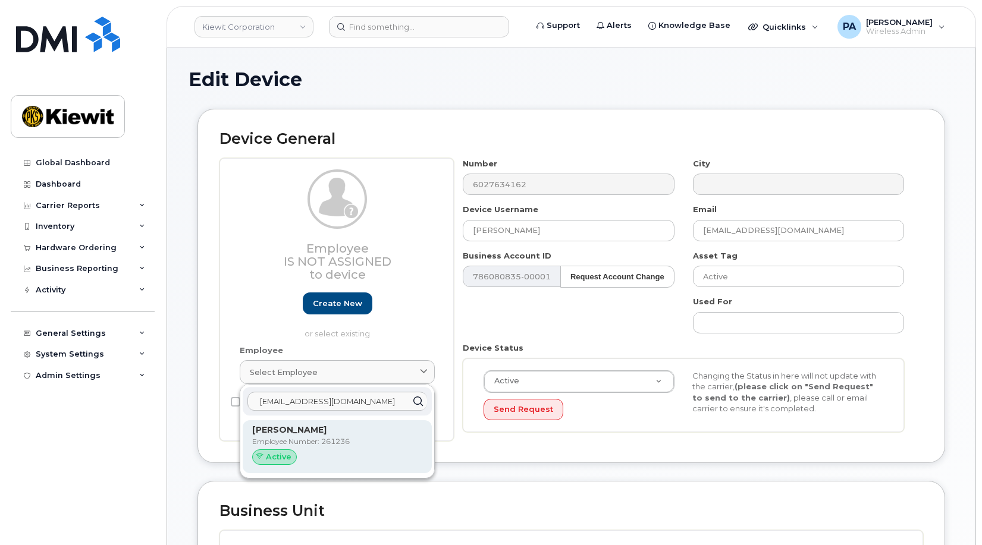
type input "[EMAIL_ADDRESS][DOMAIN_NAME]"
click at [313, 441] on p "Employee Number: 261236" at bounding box center [337, 441] width 170 height 11
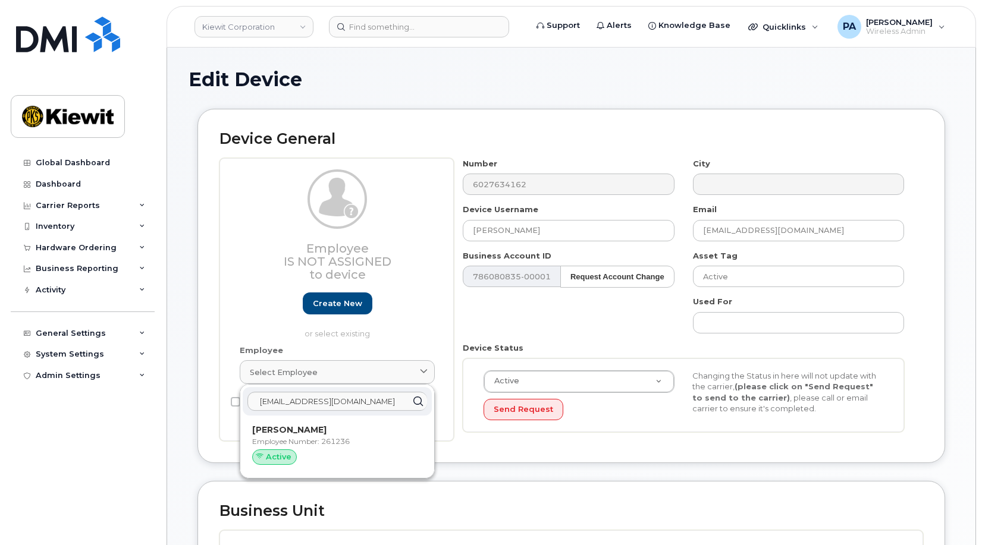
type input "261236"
type input "[EMAIL_ADDRESS][DOMAIN_NAME]"
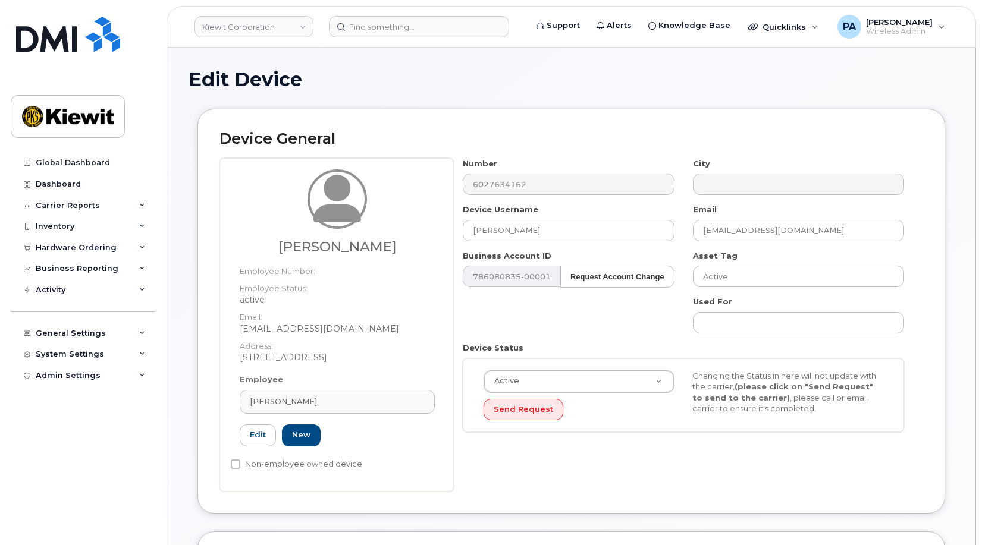
scroll to position [357, 0]
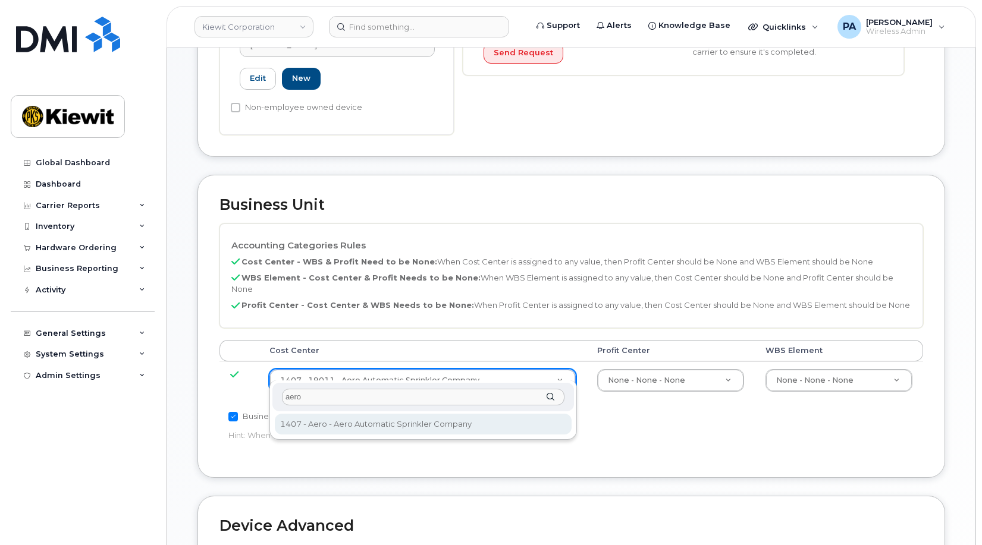
type input "aero"
type input "35235219"
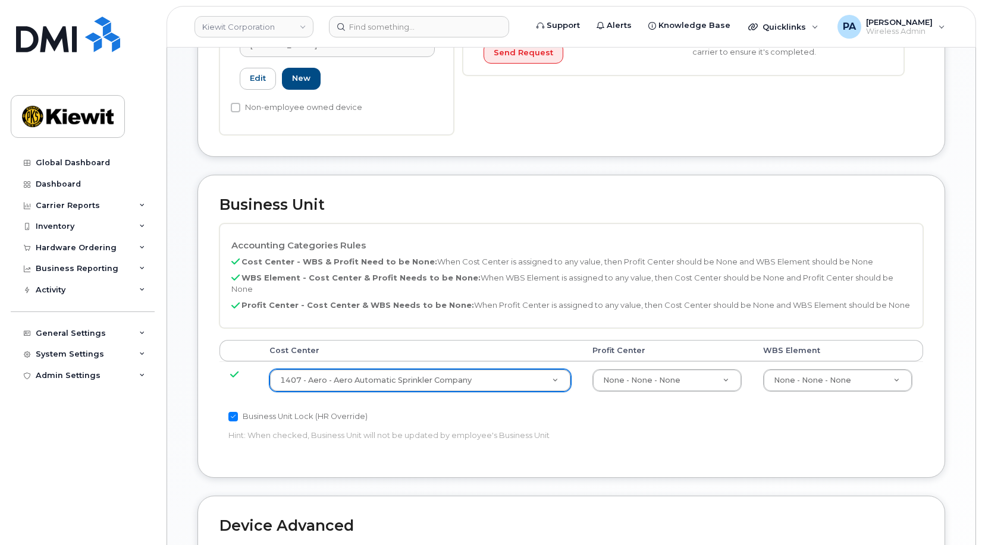
scroll to position [651, 0]
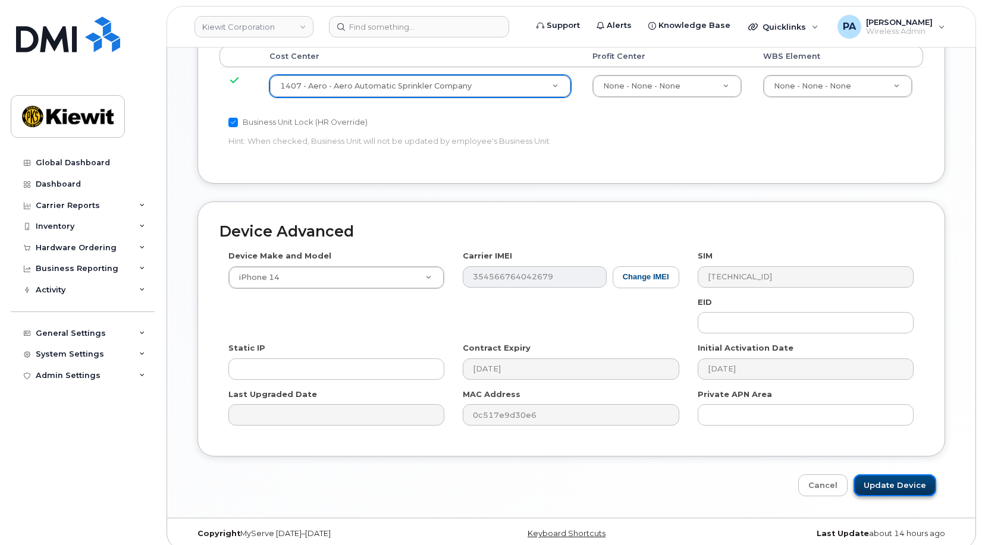
click at [901, 476] on input "Update Device" at bounding box center [894, 485] width 83 height 22
type input "Saving..."
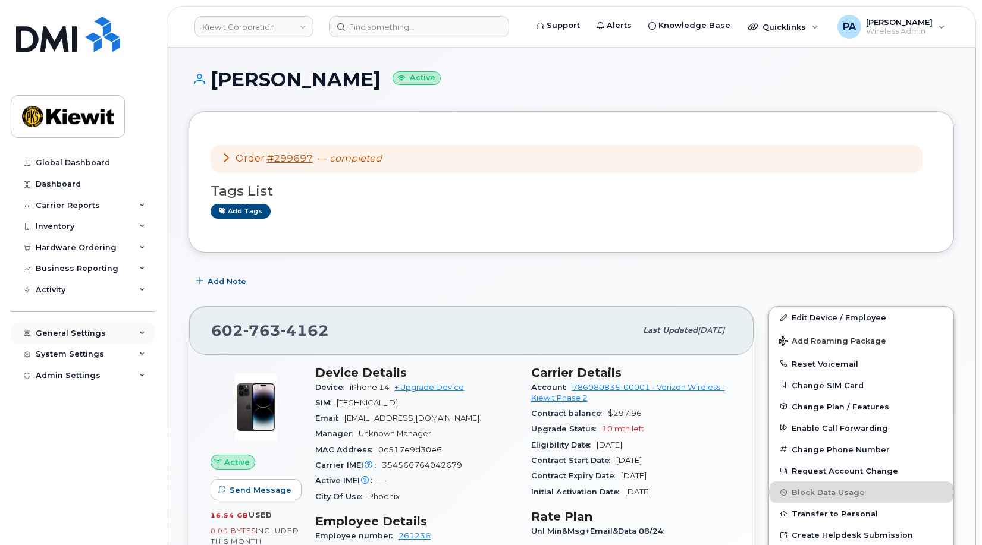
click at [70, 335] on div "General Settings" at bounding box center [71, 334] width 70 height 10
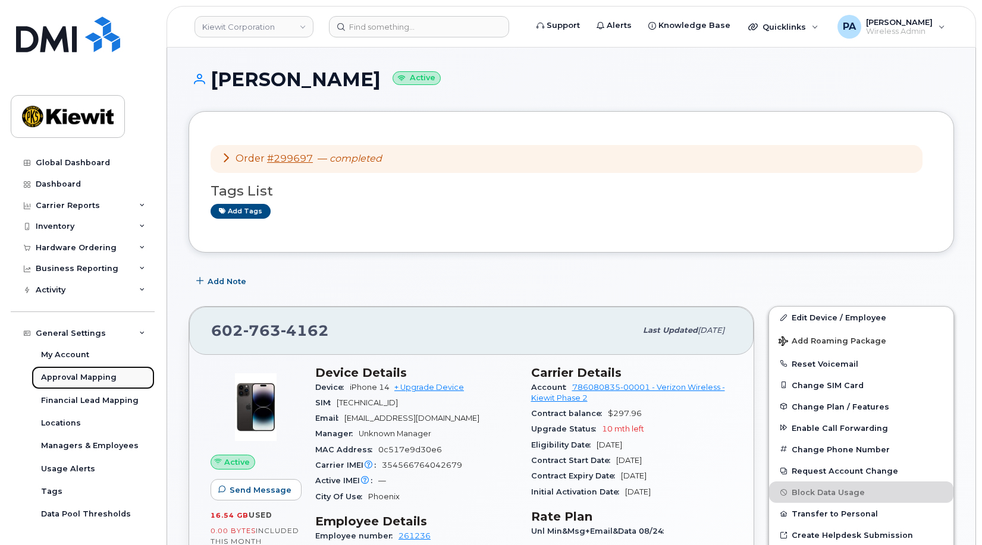
click at [83, 377] on div "Approval Mapping" at bounding box center [79, 377] width 76 height 11
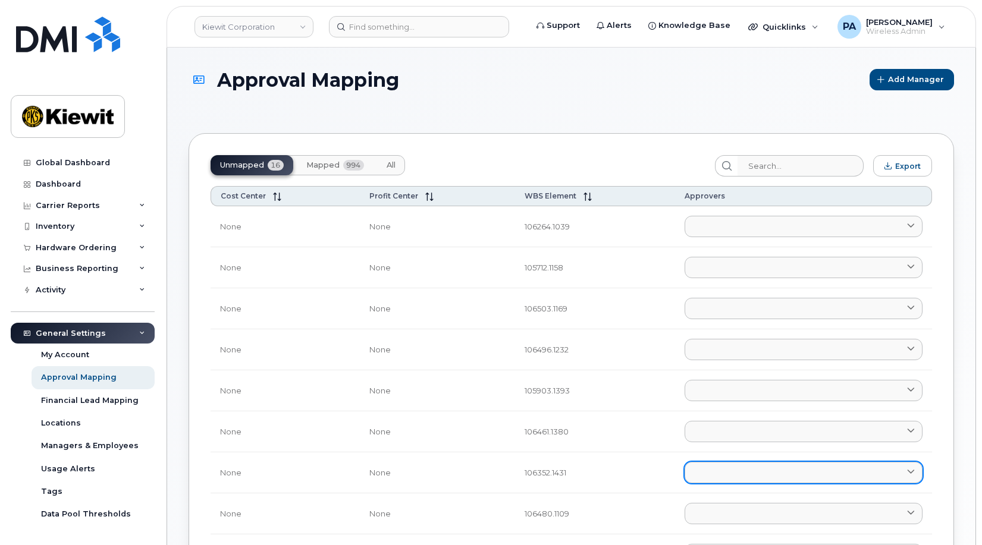
click at [718, 471] on link at bounding box center [803, 472] width 238 height 21
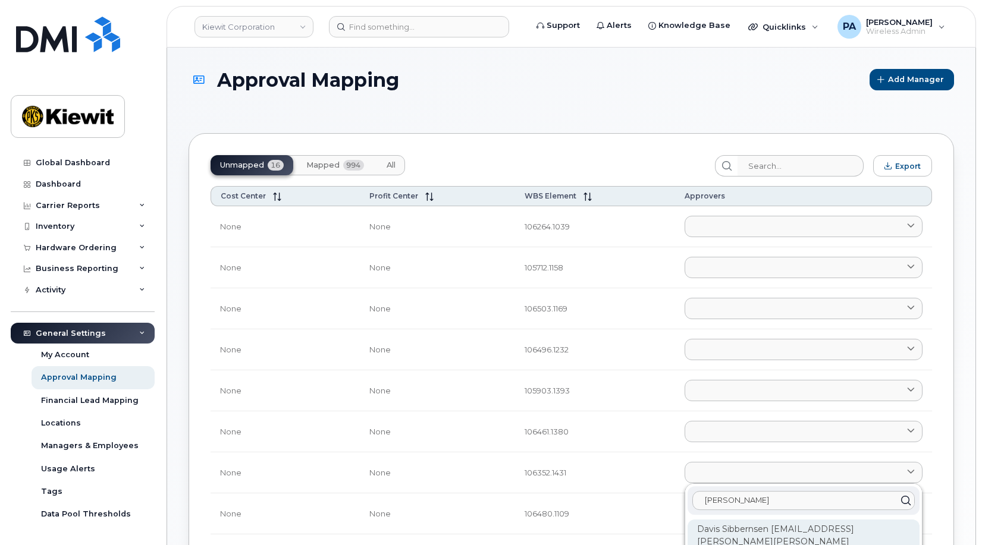
type input "[PERSON_NAME]"
click at [728, 532] on div "Davis Sibbernsen [EMAIL_ADDRESS][PERSON_NAME][PERSON_NAME][DOMAIN_NAME]" at bounding box center [803, 542] width 232 height 45
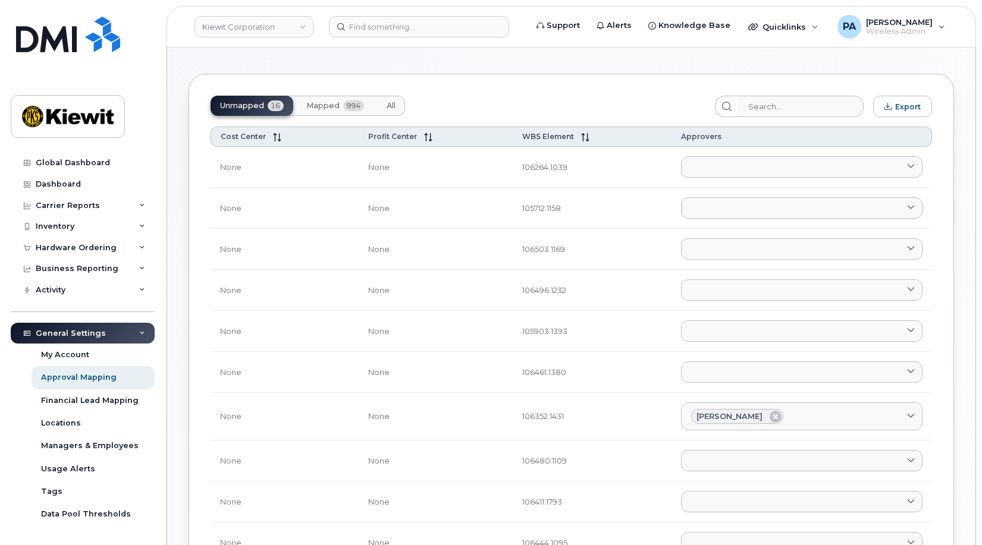
scroll to position [238, 0]
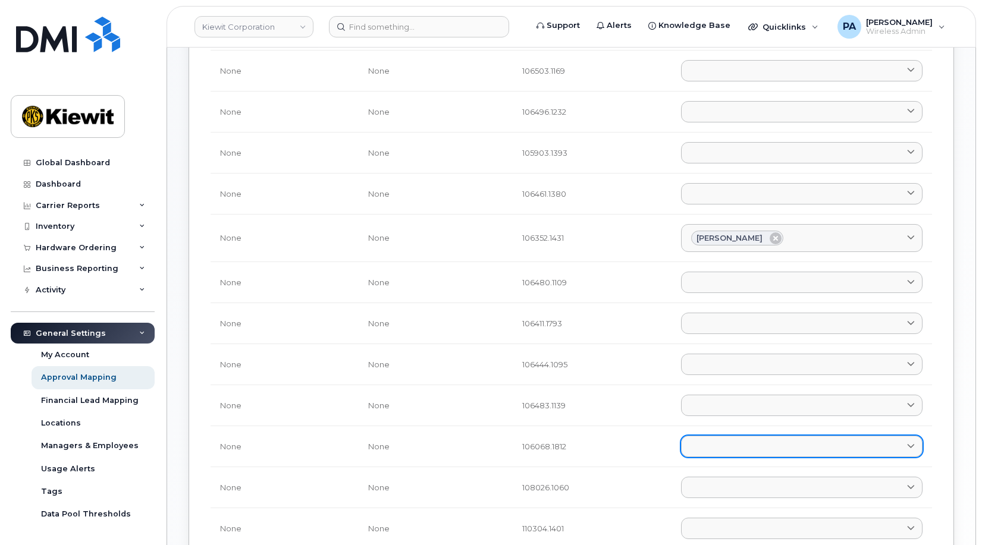
click at [719, 445] on link at bounding box center [801, 446] width 241 height 21
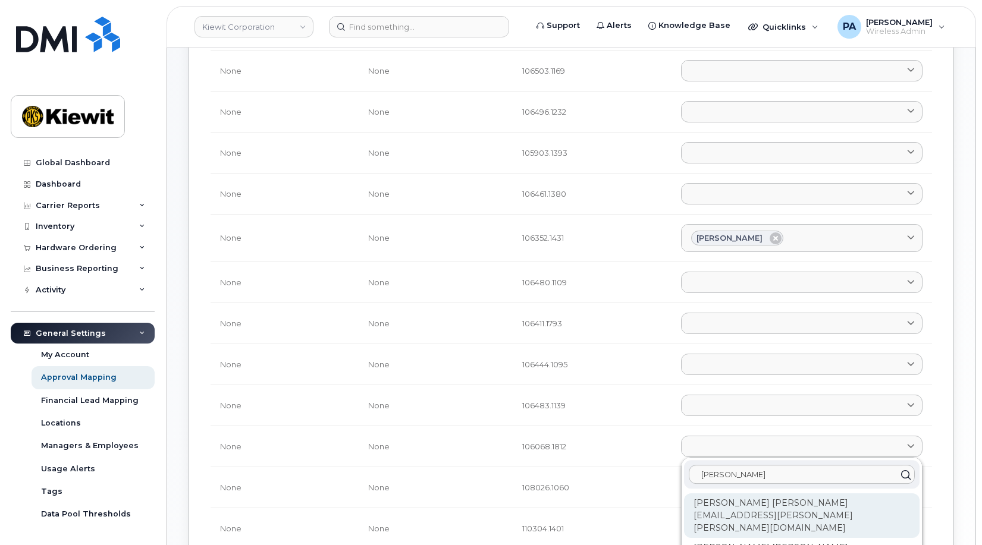
click at [725, 511] on div "Alexandra Johnson [EMAIL_ADDRESS][PERSON_NAME][PERSON_NAME][DOMAIN_NAME]" at bounding box center [801, 515] width 235 height 45
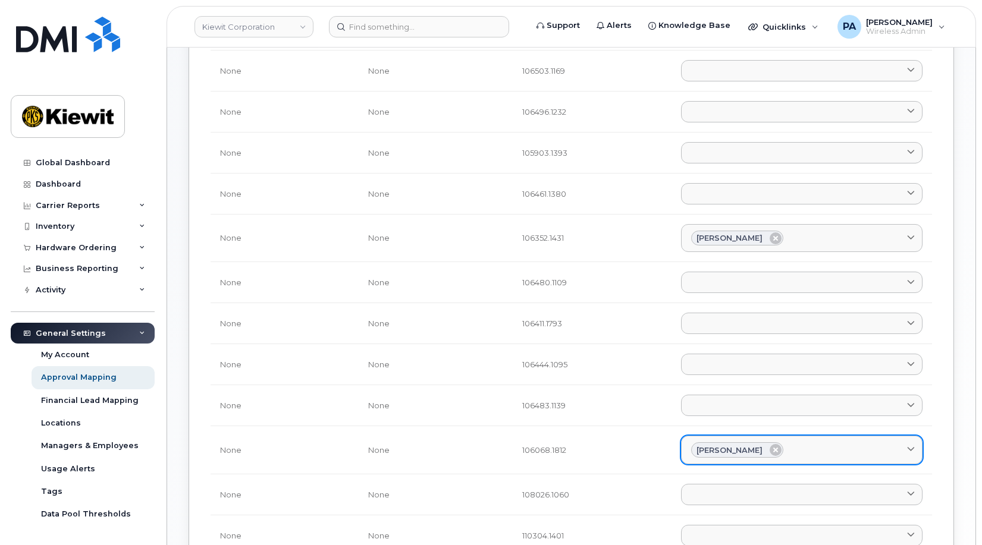
click at [801, 446] on div "Alexandra Johnson" at bounding box center [801, 449] width 221 height 15
type input ","
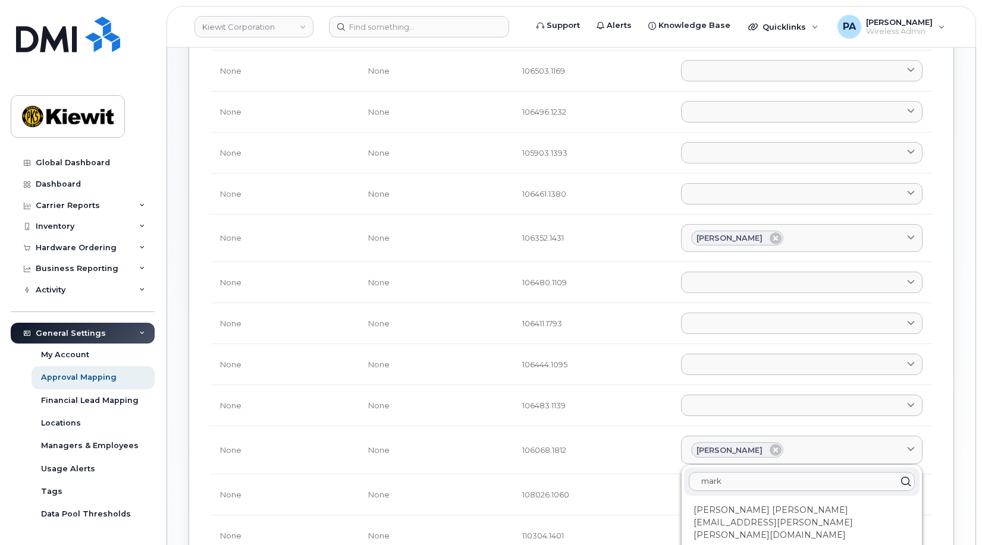
type input "mark"
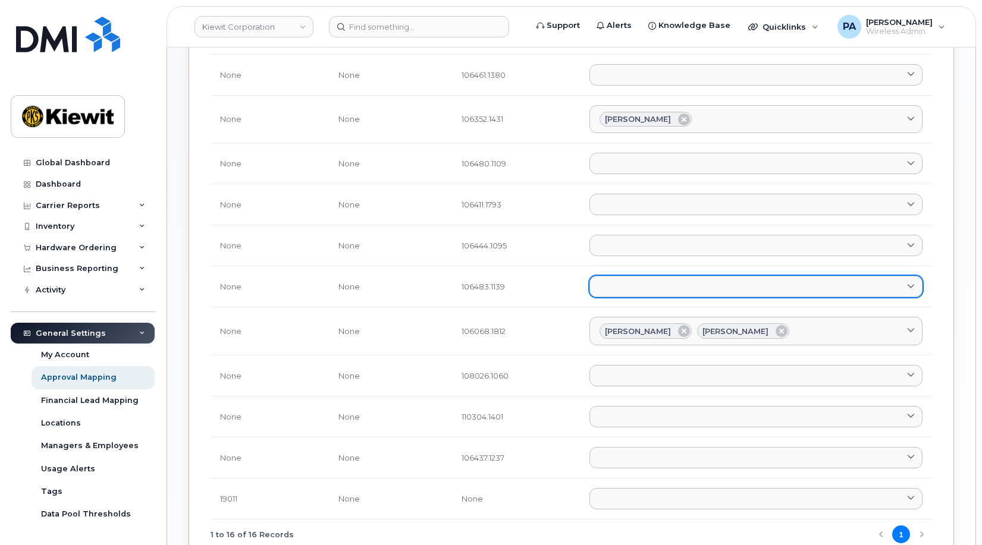
scroll to position [416, 0]
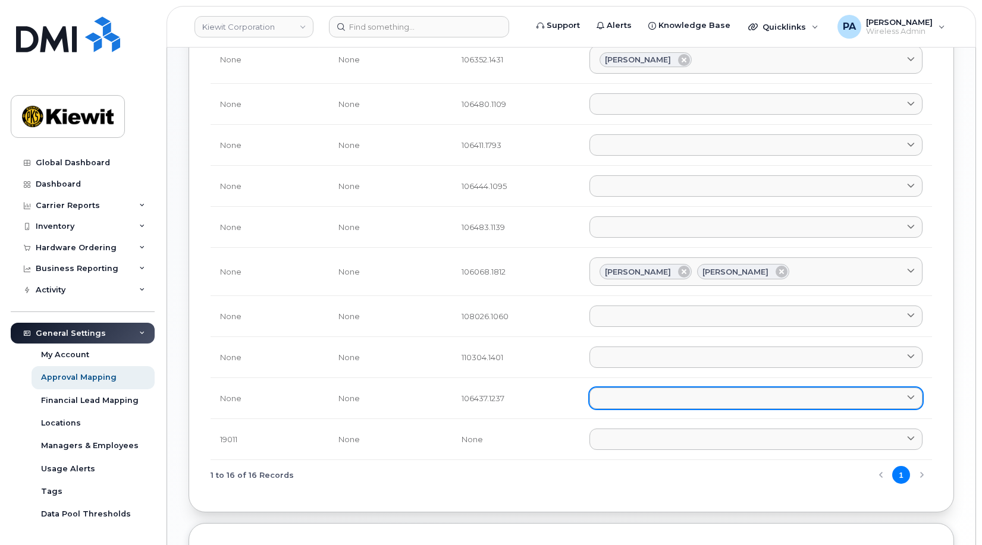
click at [629, 401] on link at bounding box center [755, 398] width 333 height 21
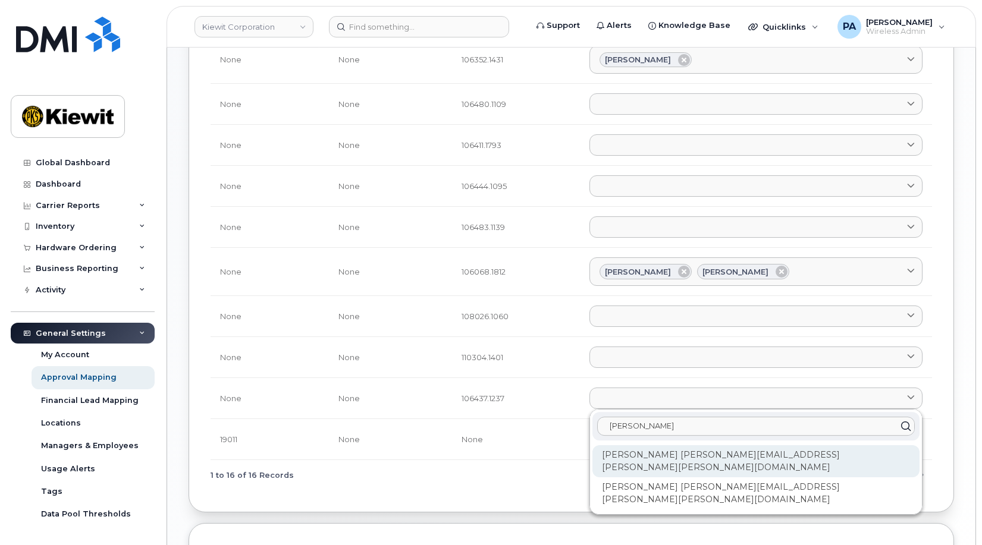
type input "preston"
click at [647, 451] on div "Preston Norris [EMAIL_ADDRESS][PERSON_NAME][PERSON_NAME][DOMAIN_NAME]" at bounding box center [755, 461] width 327 height 32
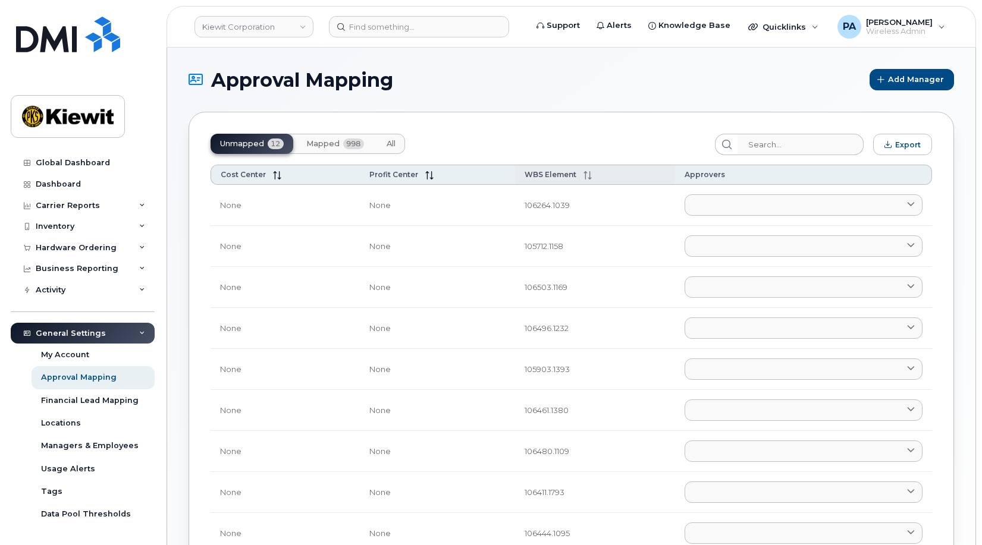
click at [537, 169] on th "WBS Element" at bounding box center [595, 175] width 161 height 20
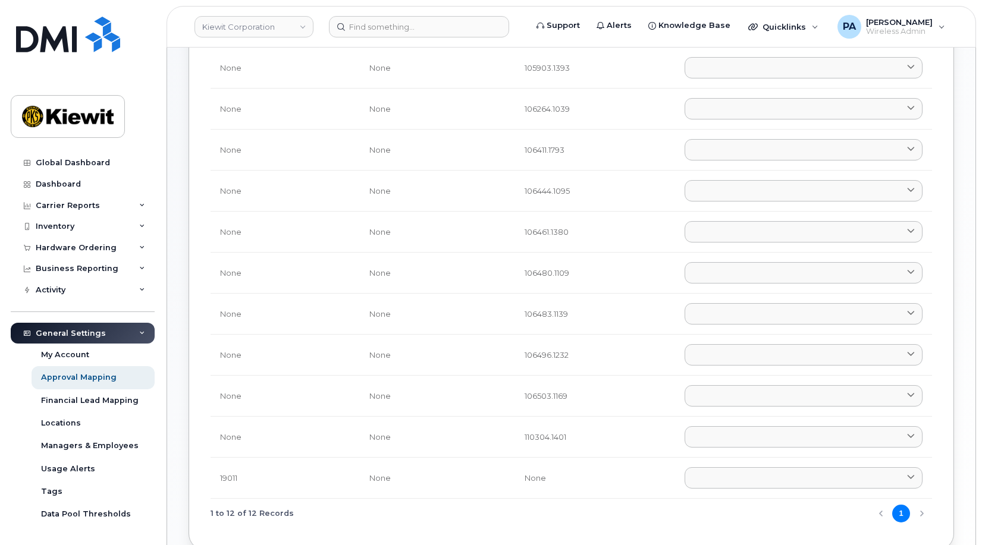
scroll to position [238, 0]
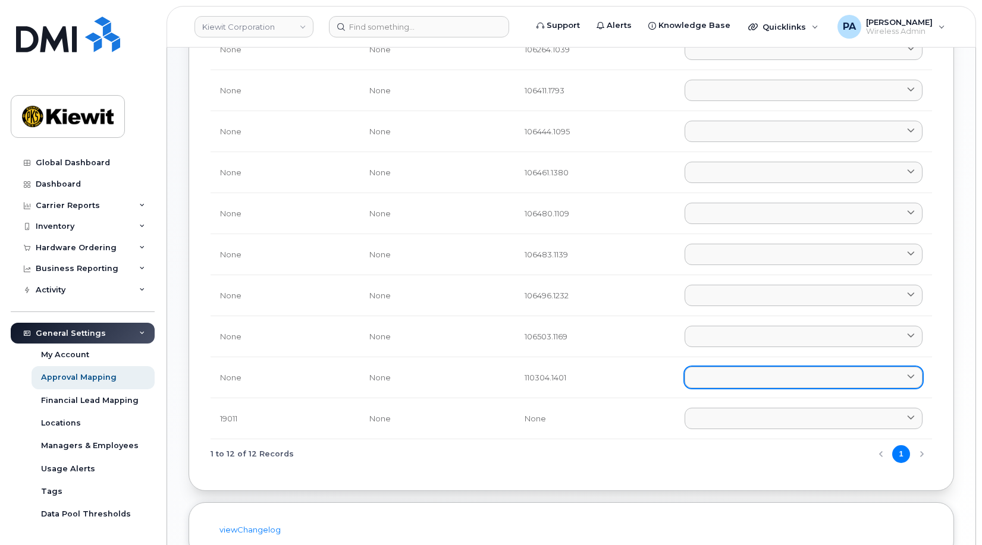
click at [766, 374] on link at bounding box center [803, 377] width 238 height 21
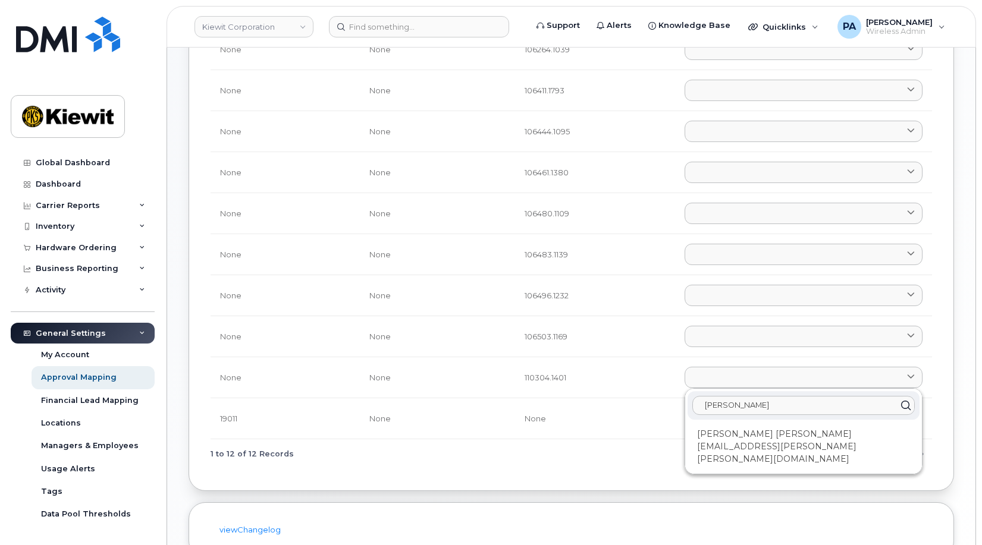
type input "rachel"
click at [719, 444] on div "rachel Rachel Van Fleet RACHEL.VANFLEET@KIEWIT.COM" at bounding box center [803, 431] width 237 height 85
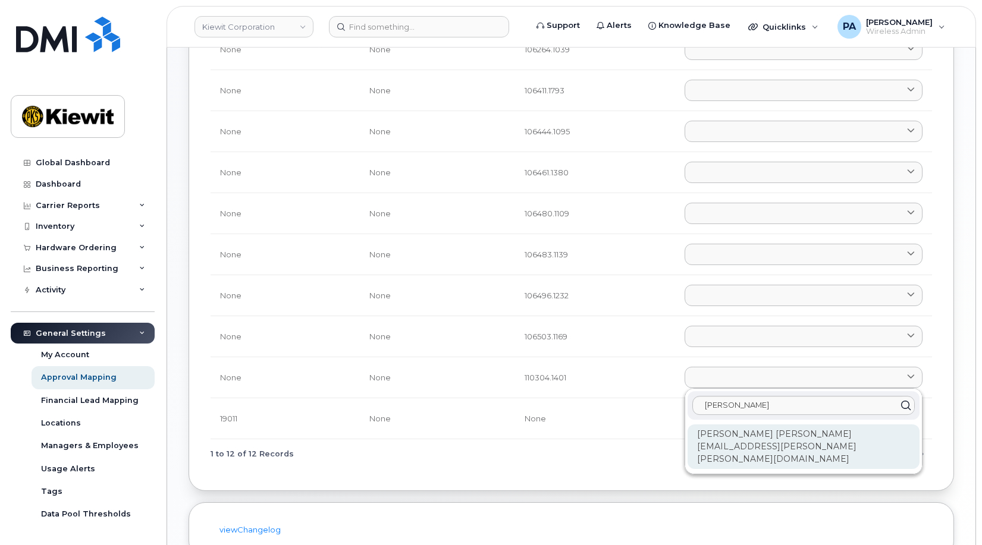
click at [719, 438] on div "[PERSON_NAME] [PERSON_NAME][EMAIL_ADDRESS][PERSON_NAME][PERSON_NAME][DOMAIN_NAM…" at bounding box center [803, 447] width 232 height 45
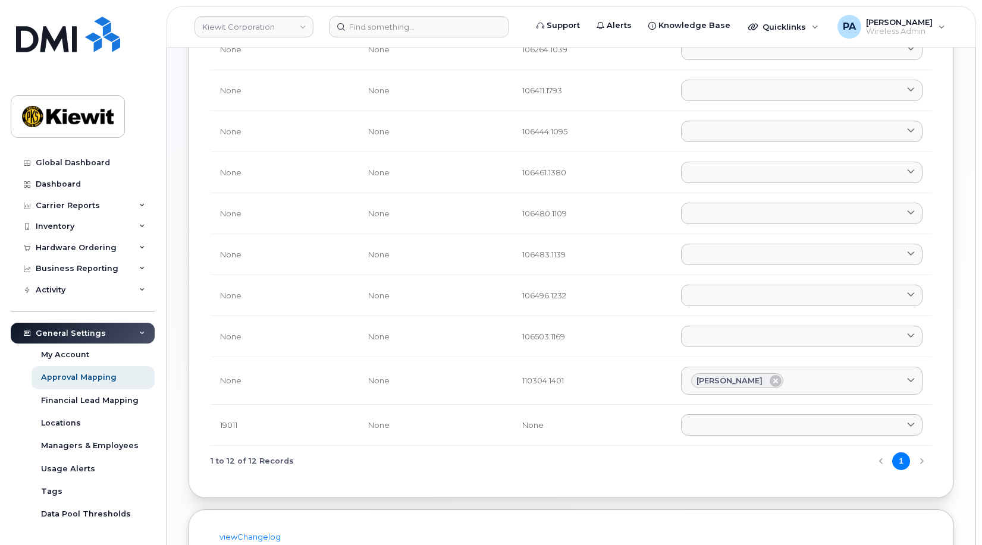
scroll to position [0, 0]
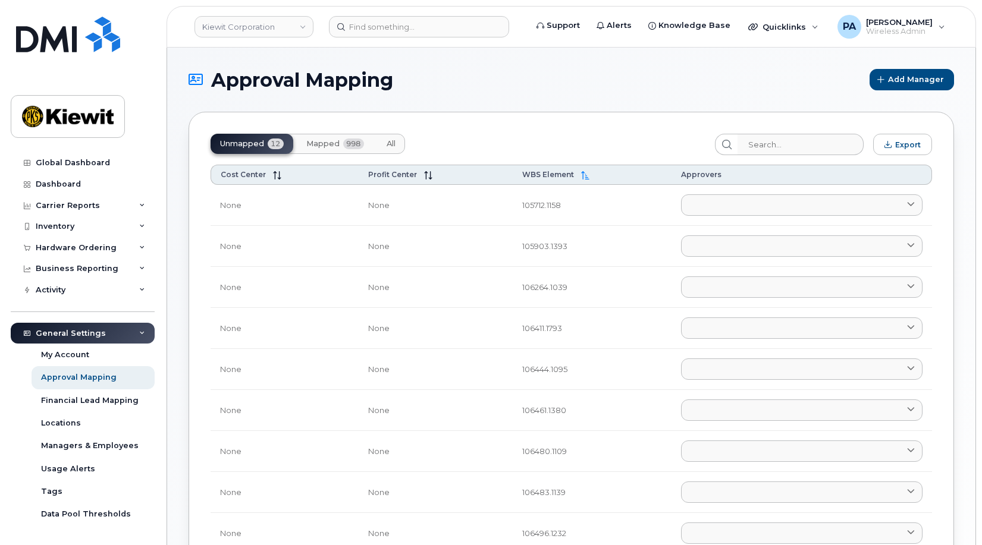
drag, startPoint x: 388, startPoint y: 143, endPoint x: 834, endPoint y: 185, distance: 447.3
click at [388, 143] on span "All" at bounding box center [390, 144] width 9 height 10
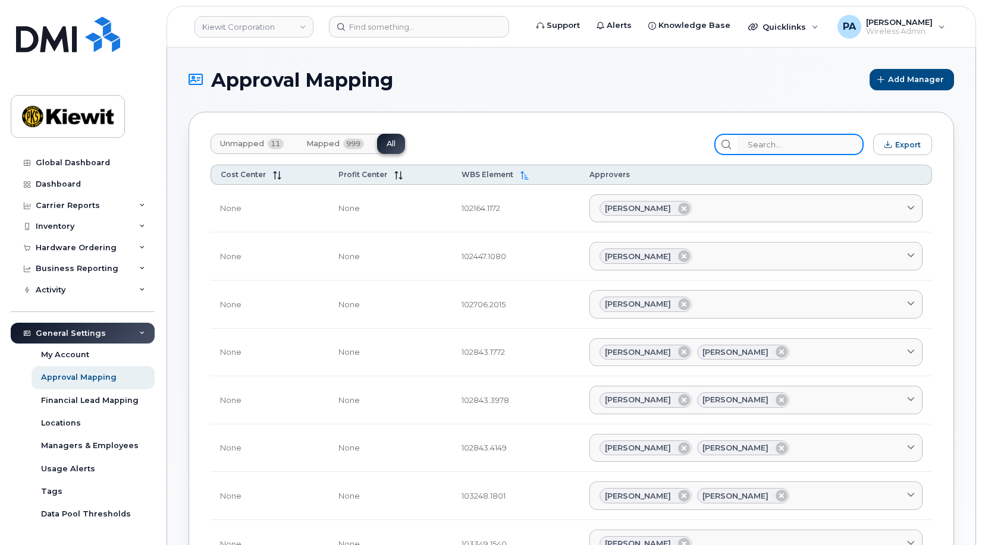
click at [798, 146] on input "search" at bounding box center [800, 144] width 127 height 21
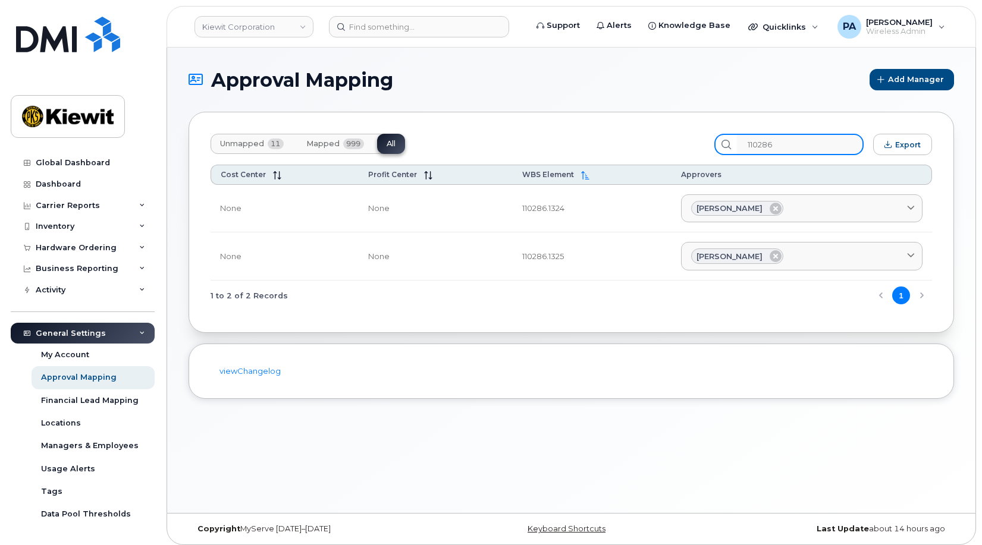
drag, startPoint x: 797, startPoint y: 143, endPoint x: 628, endPoint y: 134, distance: 169.1
click at [628, 134] on div "Unmapped 11 Mapped 999 All 110286 Export" at bounding box center [570, 144] width 721 height 21
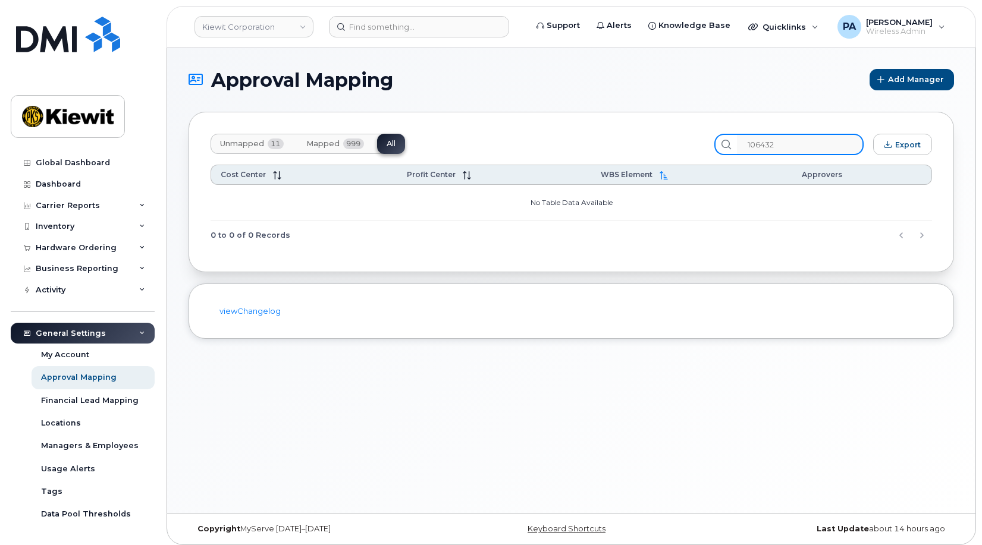
drag, startPoint x: 779, startPoint y: 144, endPoint x: 634, endPoint y: 142, distance: 144.5
click at [636, 142] on div "Unmapped 11 Mapped 999 All 106432 Export" at bounding box center [570, 144] width 721 height 21
type input "10466"
click at [235, 143] on span "Unmapped" at bounding box center [242, 144] width 44 height 10
drag, startPoint x: 802, startPoint y: 139, endPoint x: 631, endPoint y: 129, distance: 170.9
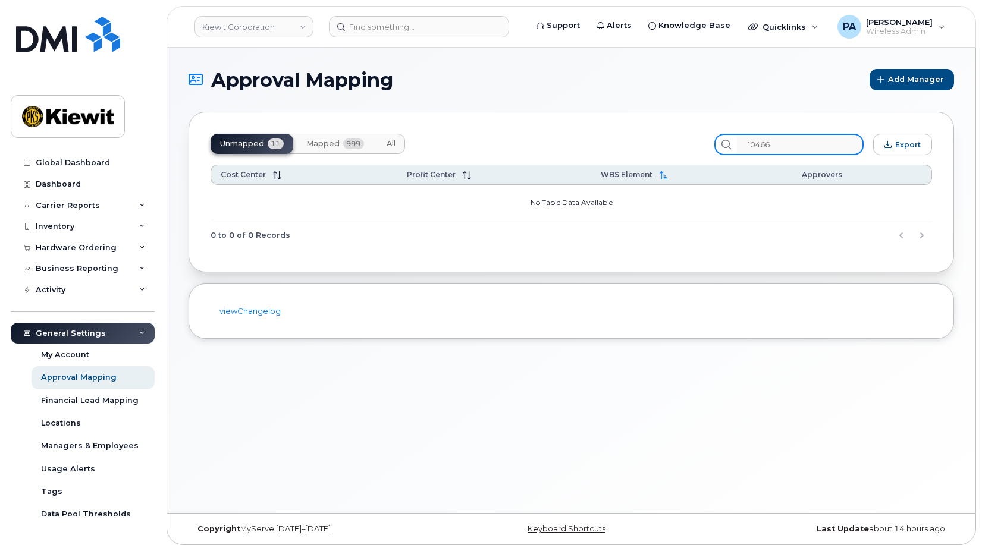
click at [631, 129] on div "Unmapped 11 Mapped 999 All 10466 Export Cost Center Profit Center WBS Element A…" at bounding box center [570, 192] width 765 height 161
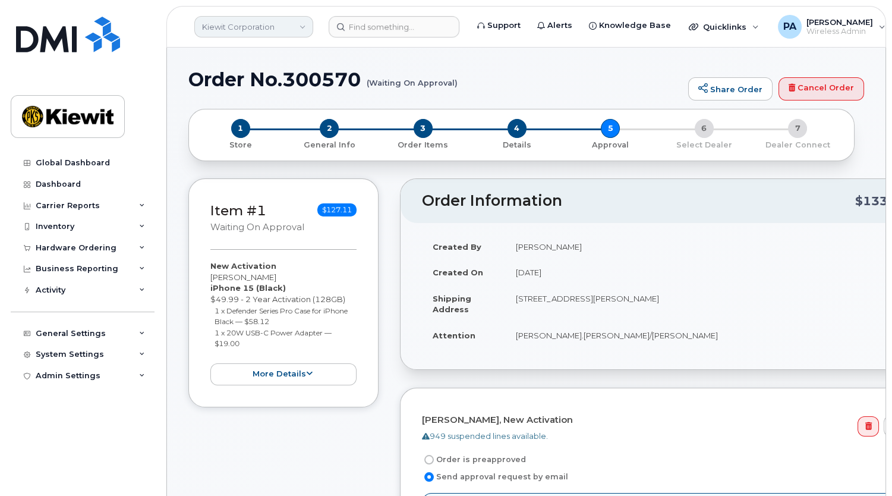
click at [216, 28] on link "Kiewit Corporation" at bounding box center [253, 26] width 119 height 21
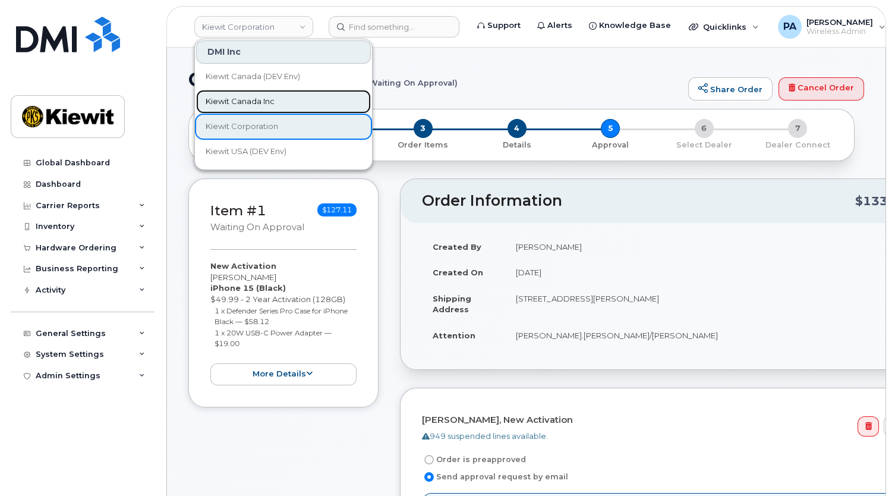
click at [230, 98] on span "Kiewit Canada Inc" at bounding box center [240, 102] width 69 height 12
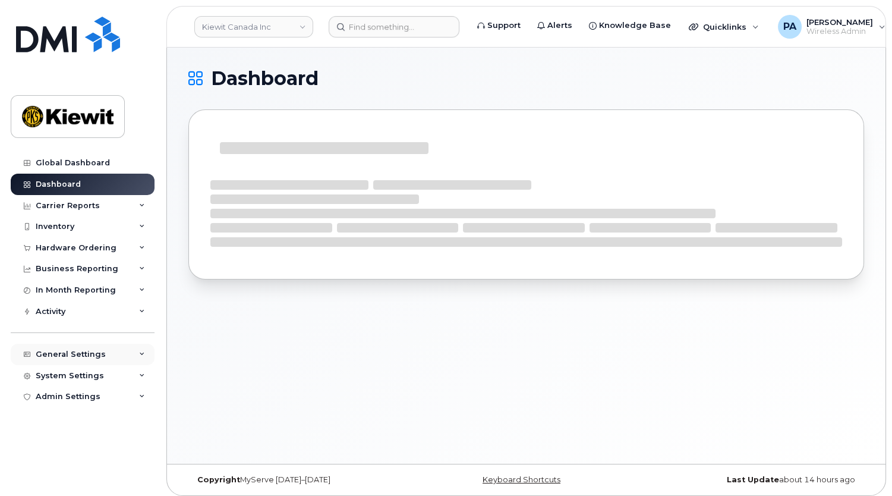
click at [65, 358] on div "General Settings" at bounding box center [71, 355] width 70 height 10
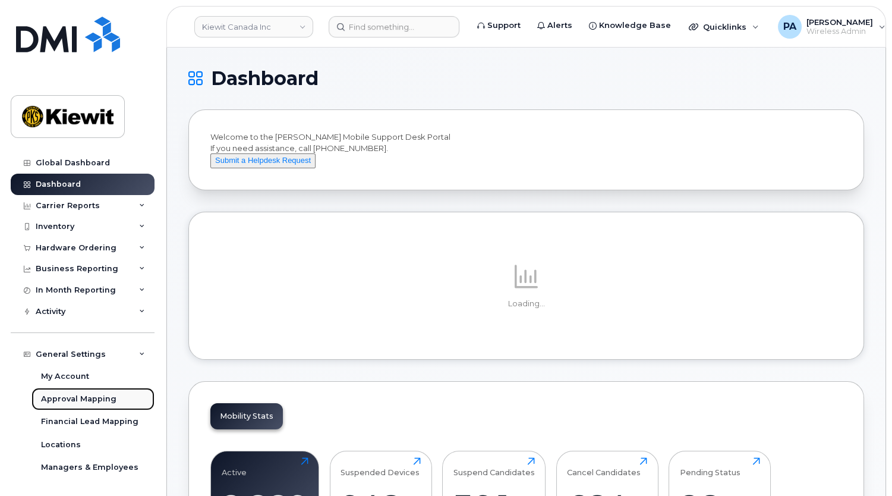
click at [65, 397] on div "Approval Mapping" at bounding box center [79, 399] width 76 height 11
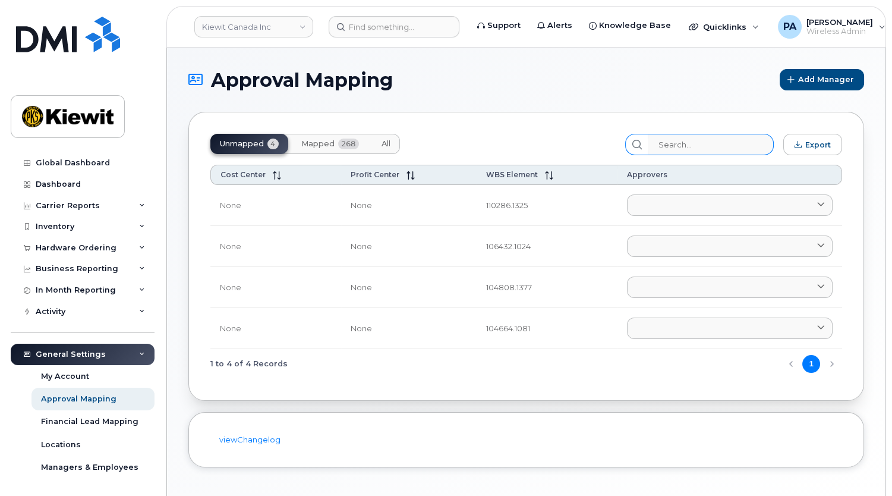
drag, startPoint x: 382, startPoint y: 142, endPoint x: 653, endPoint y: 139, distance: 271.1
click at [382, 142] on span "All" at bounding box center [386, 144] width 9 height 10
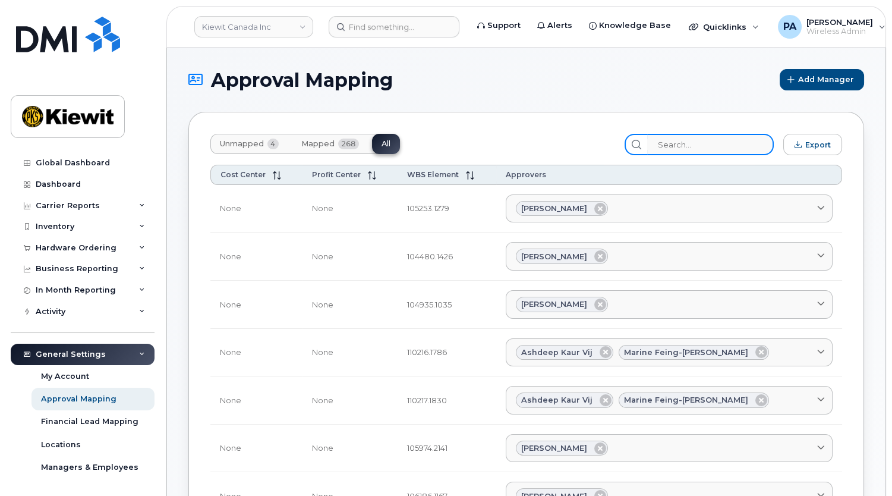
click at [697, 146] on input "search" at bounding box center [710, 144] width 127 height 21
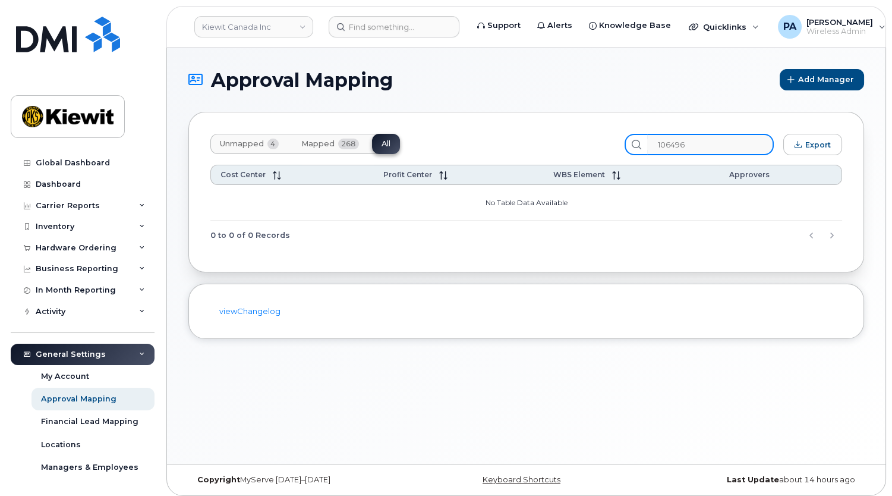
click at [719, 145] on input "106496" at bounding box center [710, 144] width 127 height 21
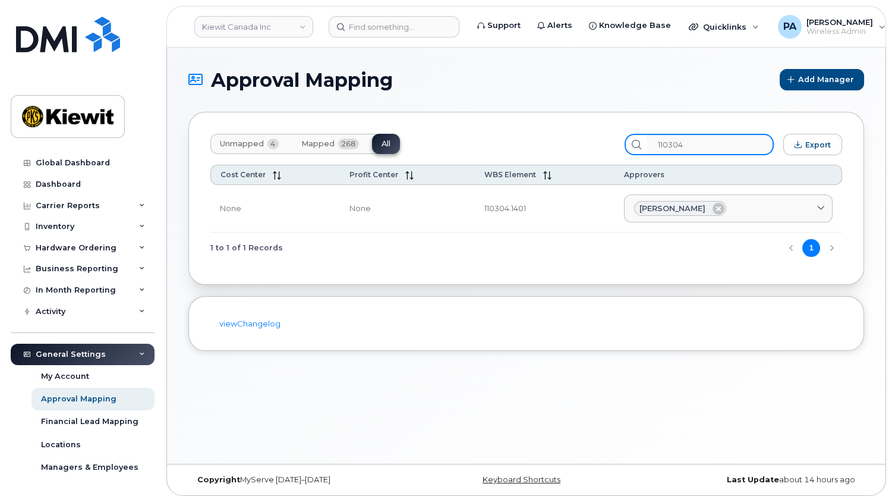
type input "110304"
click at [261, 142] on span "Unmapped" at bounding box center [242, 144] width 44 height 10
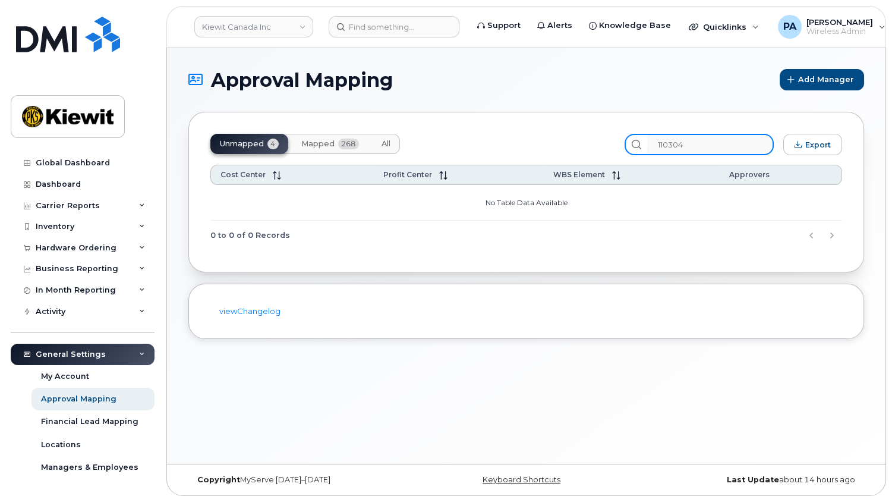
drag, startPoint x: 715, startPoint y: 142, endPoint x: 517, endPoint y: 150, distance: 198.2
click at [529, 154] on div "Unmapped 4 Mapped 268 All 110304 Export" at bounding box center [526, 144] width 632 height 21
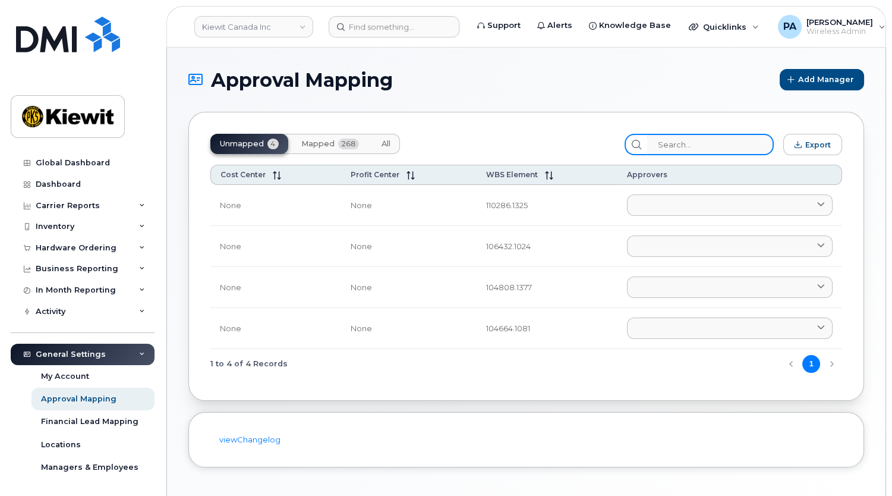
click at [680, 144] on input "search" at bounding box center [710, 144] width 127 height 21
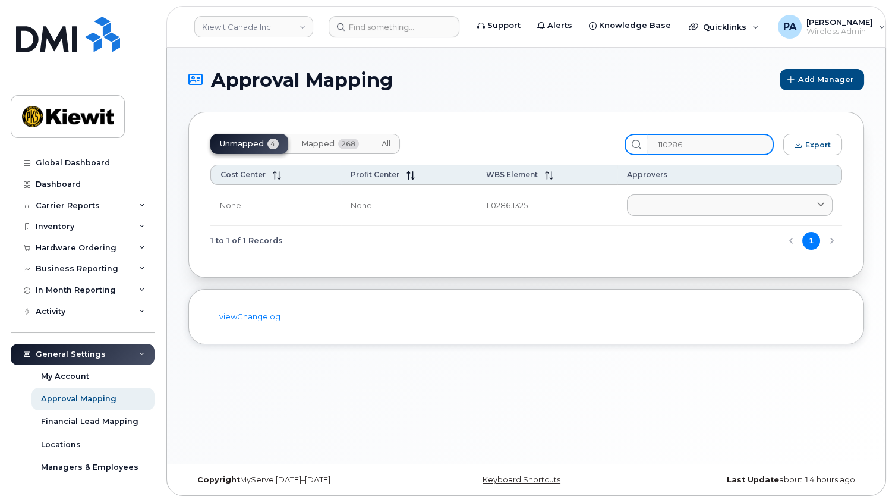
type input "110286"
click at [375, 146] on button "All" at bounding box center [386, 144] width 28 height 20
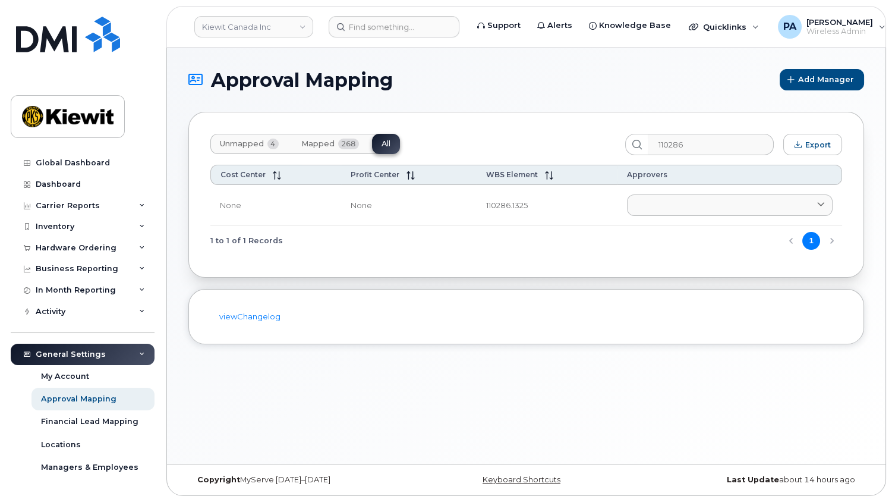
click at [381, 146] on div "Unmapped 4 Mapped 268 All" at bounding box center [305, 144] width 190 height 20
click at [661, 208] on link at bounding box center [730, 204] width 206 height 21
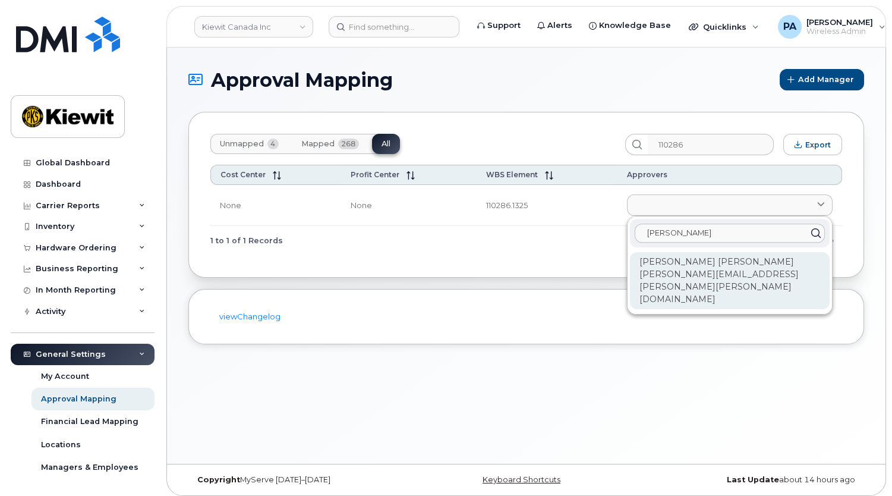
type input "emil"
click at [683, 261] on div "Emilio Alejandro Gutierrez EMILIO.GUTIERREZ@KIEWIT.COM" at bounding box center [730, 280] width 200 height 57
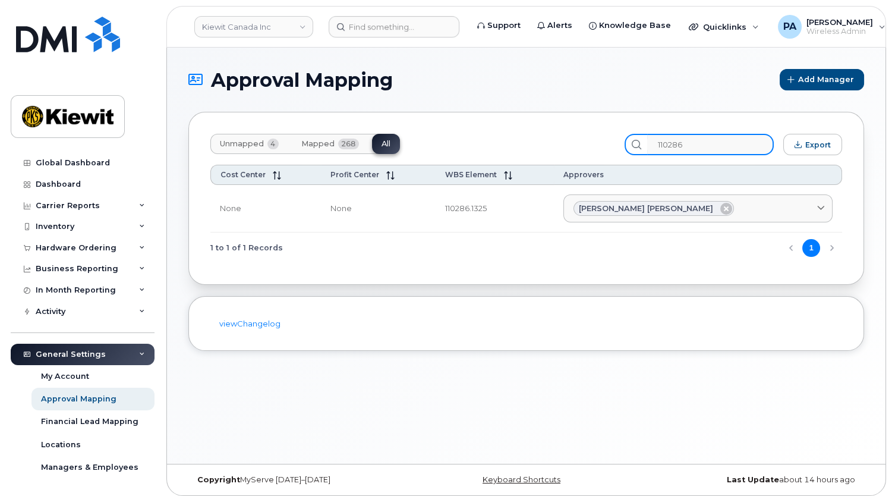
drag, startPoint x: 694, startPoint y: 142, endPoint x: 532, endPoint y: 139, distance: 162.3
click at [538, 139] on div "Unmapped 4 Mapped 268 All 110286 Export" at bounding box center [526, 144] width 632 height 21
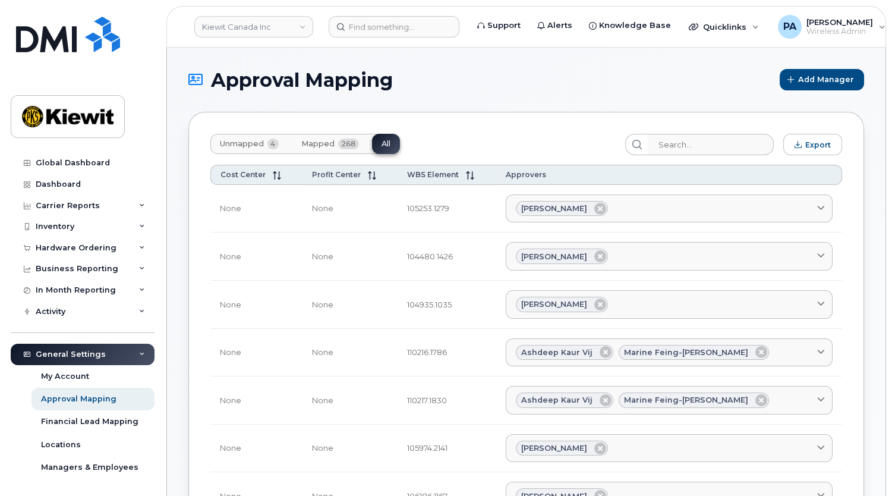
click at [244, 142] on span "Unmapped" at bounding box center [242, 144] width 44 height 10
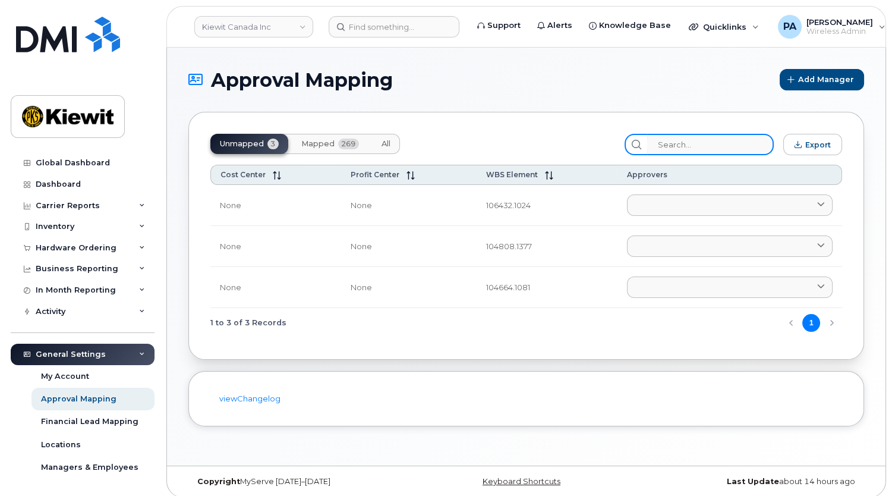
click at [720, 154] on input "search" at bounding box center [710, 144] width 127 height 21
click at [713, 144] on input "search" at bounding box center [710, 144] width 127 height 21
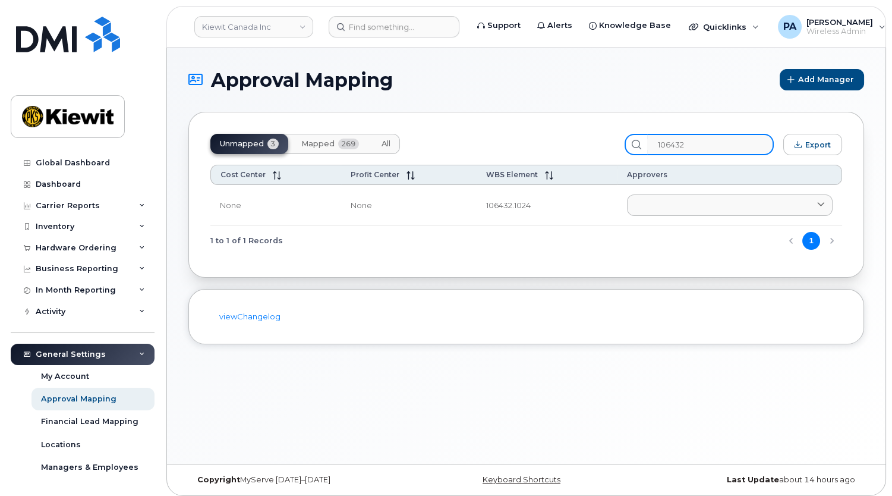
type input "106432"
drag, startPoint x: 715, startPoint y: 141, endPoint x: 523, endPoint y: 132, distance: 192.8
click at [523, 133] on div "Unmapped 3 Mapped 269 All 106432 Export Cost Center Profit Center WBS Element A…" at bounding box center [526, 195] width 676 height 166
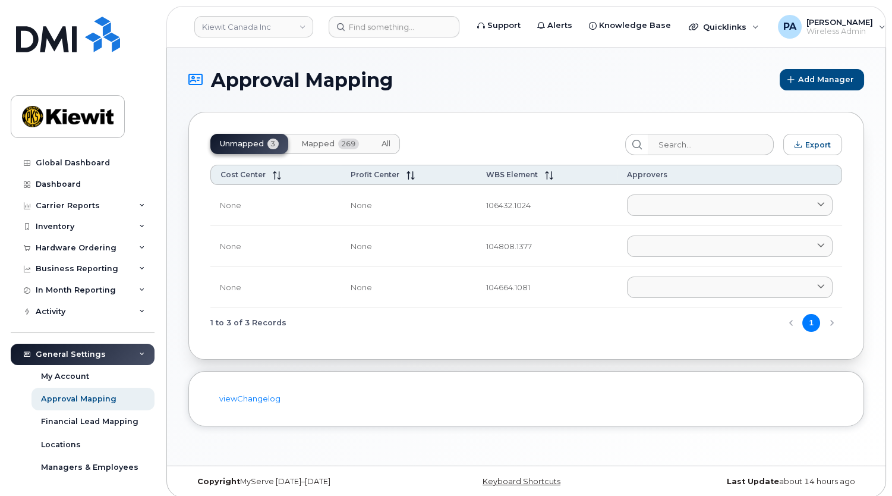
click at [542, 106] on section "Approval Mapping Add Manager Unmapped 3 Mapped 269 All Export Cost Center Profi…" at bounding box center [526, 247] width 676 height 357
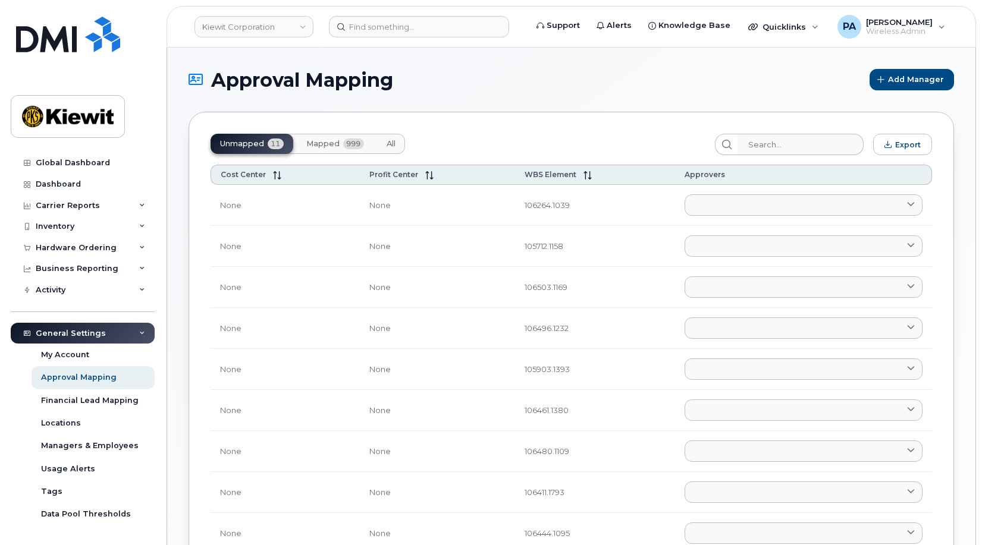
click at [394, 144] on span "All" at bounding box center [390, 144] width 9 height 10
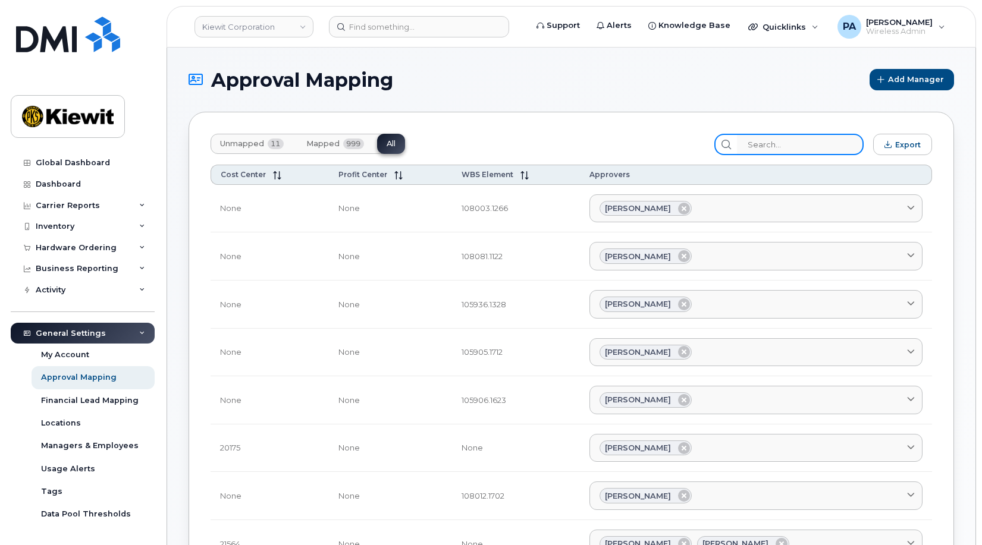
click at [784, 146] on input "search" at bounding box center [800, 144] width 127 height 21
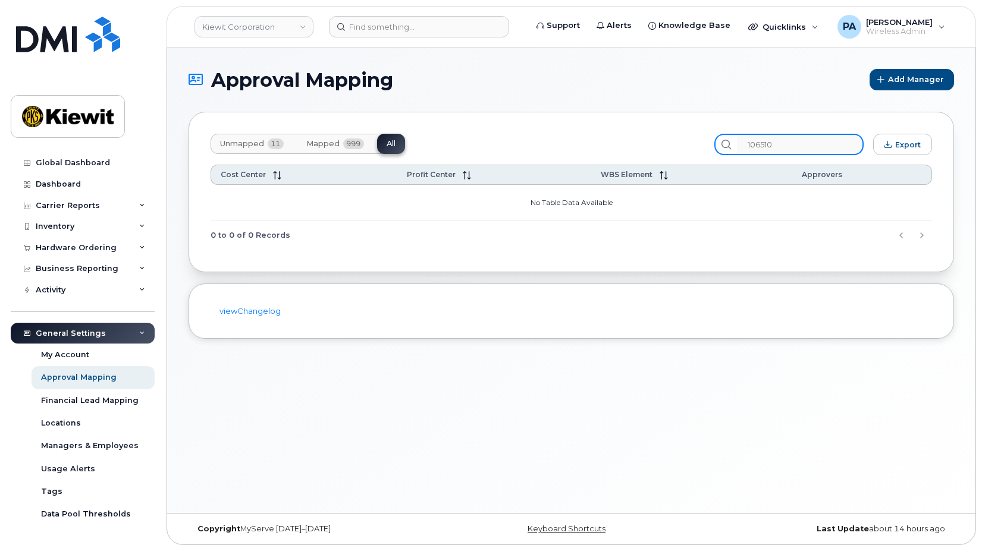
type input "106510"
drag, startPoint x: 817, startPoint y: 141, endPoint x: 402, endPoint y: 120, distance: 415.5
click at [793, 139] on input "106510" at bounding box center [800, 144] width 127 height 21
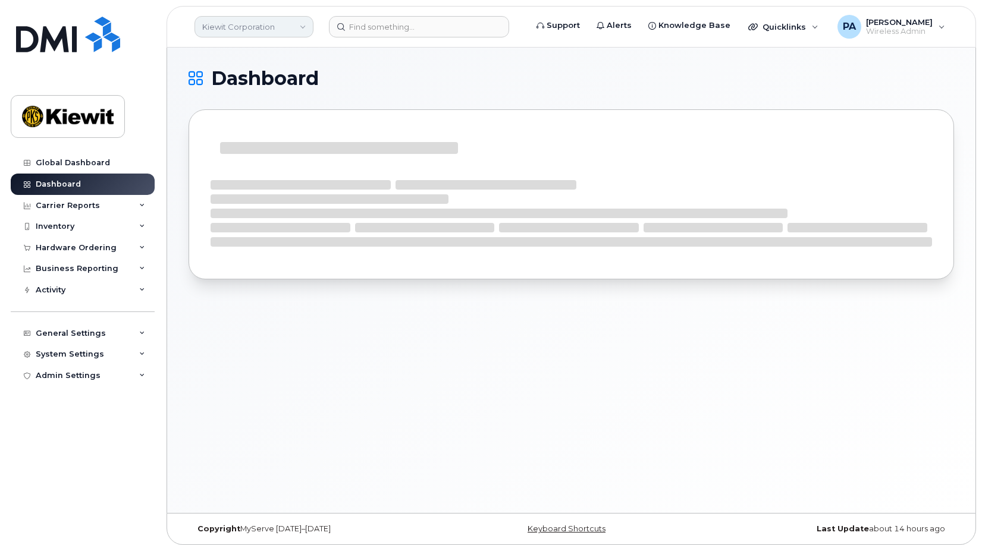
click at [272, 27] on link "Kiewit Corporation" at bounding box center [253, 26] width 119 height 21
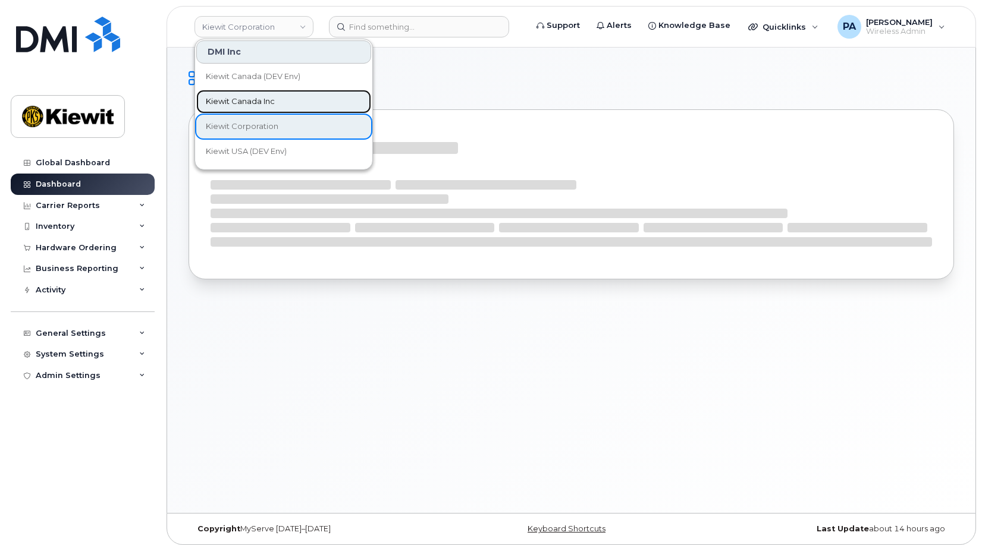
click at [255, 99] on span "Kiewit Canada Inc" at bounding box center [240, 102] width 69 height 12
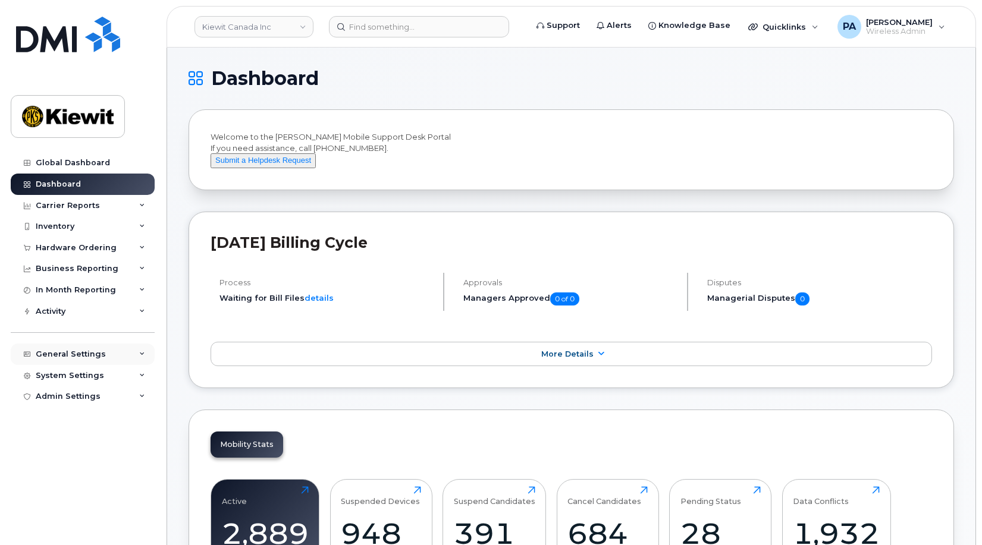
click at [75, 354] on div "General Settings" at bounding box center [71, 355] width 70 height 10
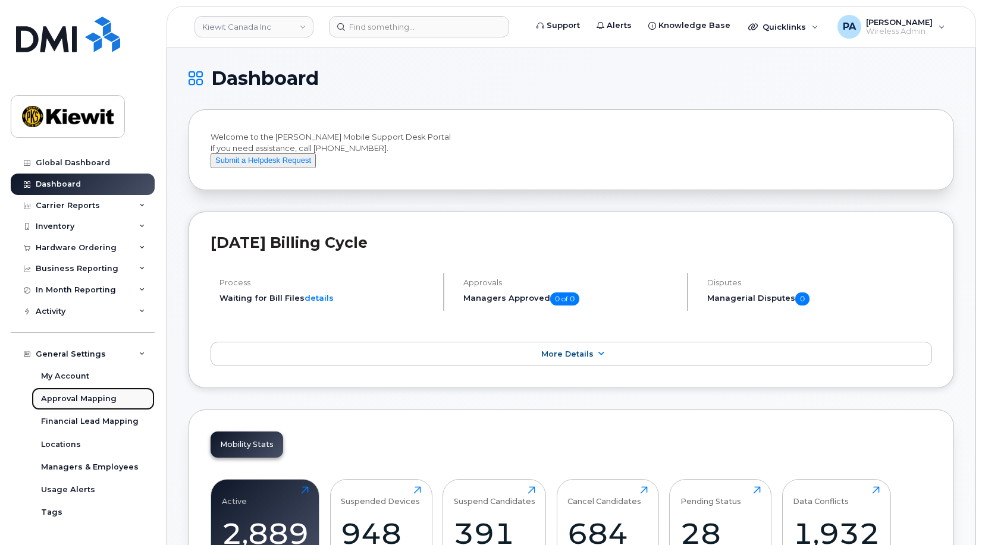
click at [77, 399] on div "Approval Mapping" at bounding box center [79, 399] width 76 height 11
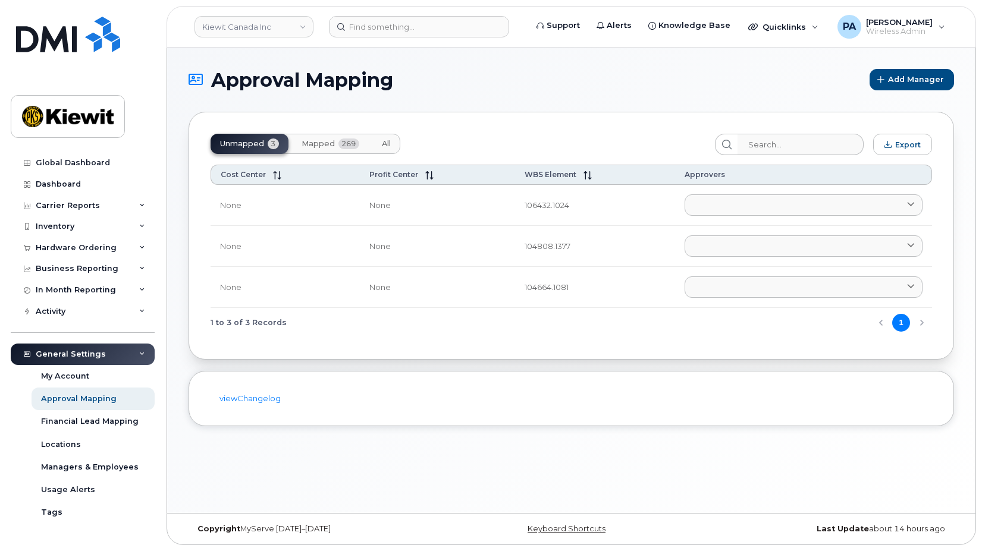
click at [386, 144] on span "All" at bounding box center [386, 144] width 9 height 10
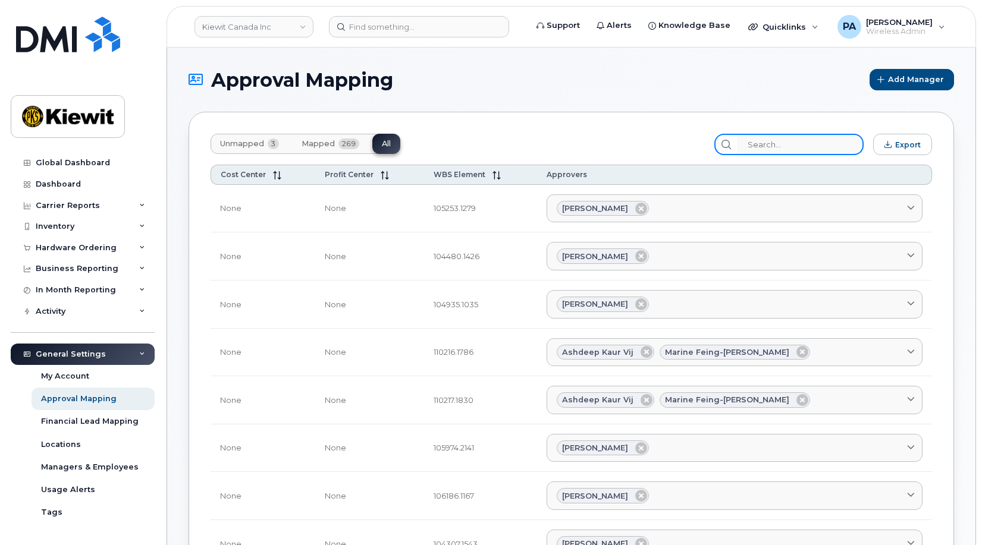
click at [797, 144] on input "search" at bounding box center [800, 144] width 127 height 21
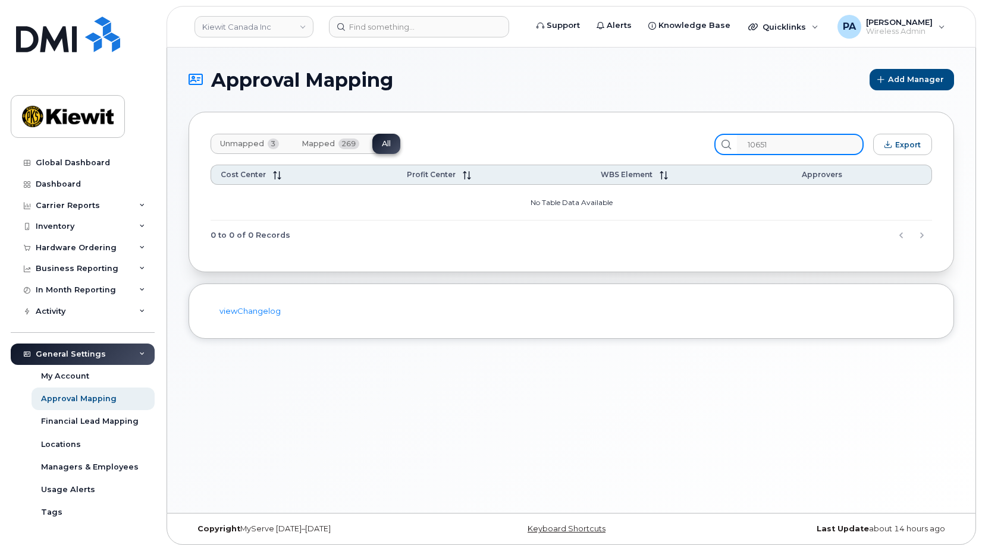
type input "106510"
drag, startPoint x: 819, startPoint y: 143, endPoint x: 689, endPoint y: 146, distance: 129.7
click at [689, 146] on div "Unmapped 3 Mapped 269 All 106510 Export" at bounding box center [570, 144] width 721 height 21
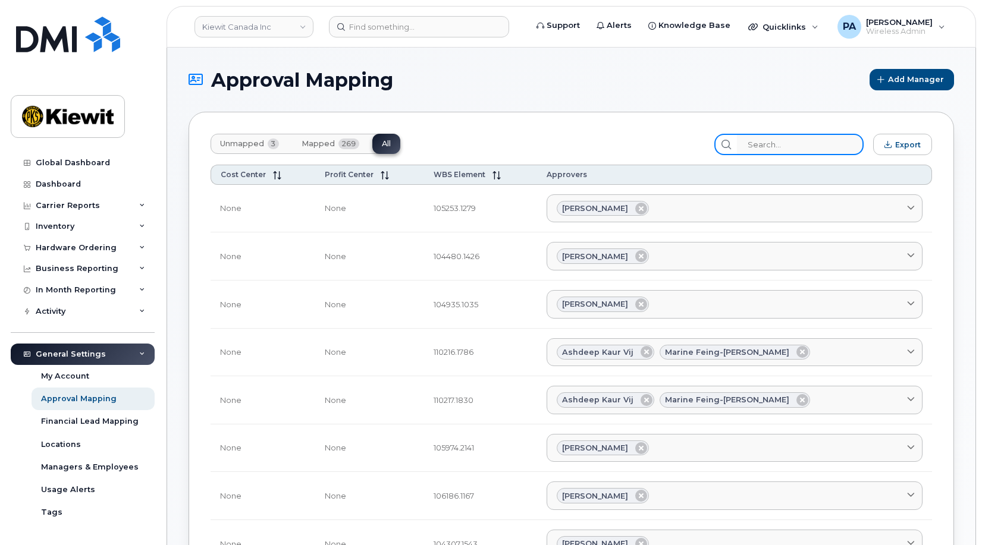
click at [777, 142] on input "search" at bounding box center [800, 144] width 127 height 21
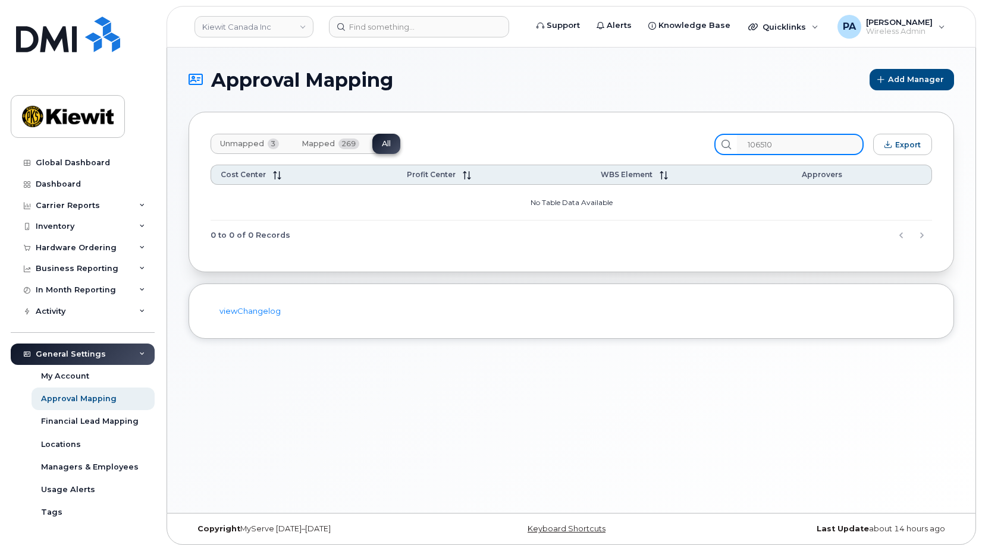
type input "106510"
click at [92, 350] on div "General Settings" at bounding box center [71, 355] width 70 height 10
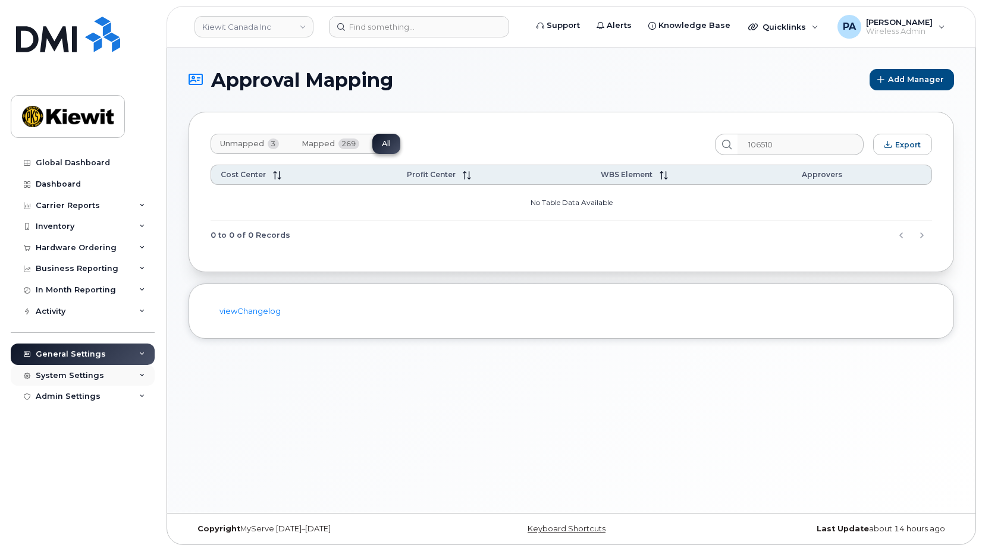
click at [94, 373] on div "System Settings" at bounding box center [70, 376] width 68 height 10
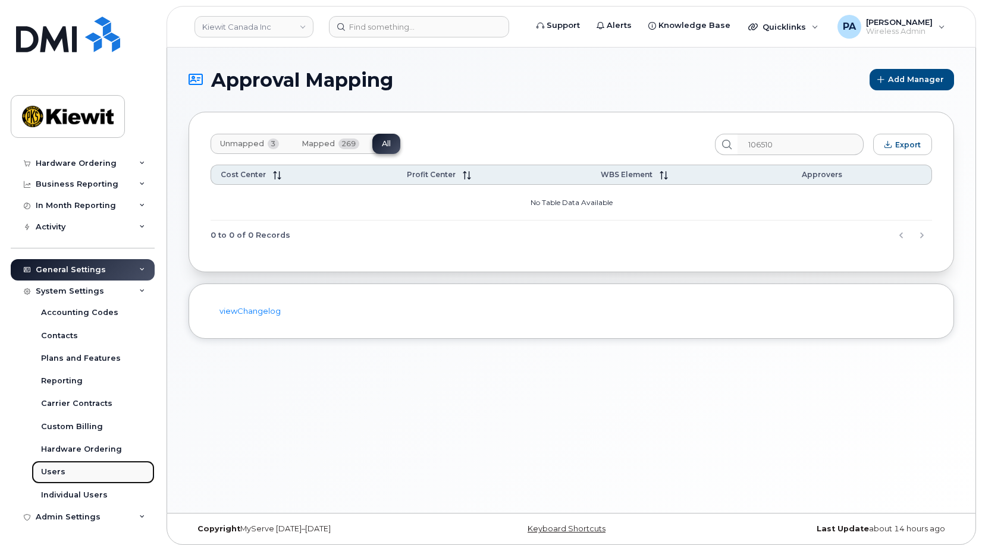
click at [61, 473] on div "Users" at bounding box center [53, 472] width 24 height 11
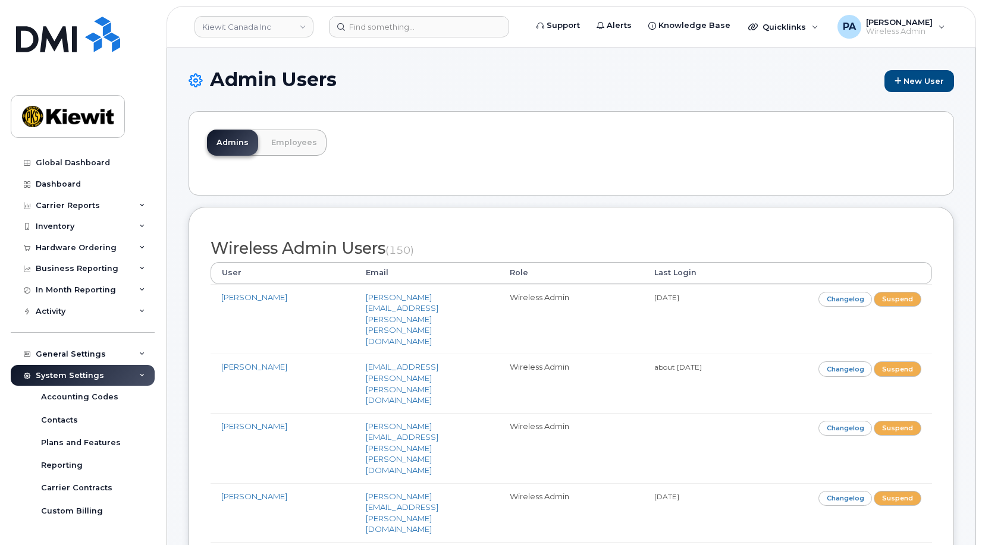
scroll to position [3668, 0]
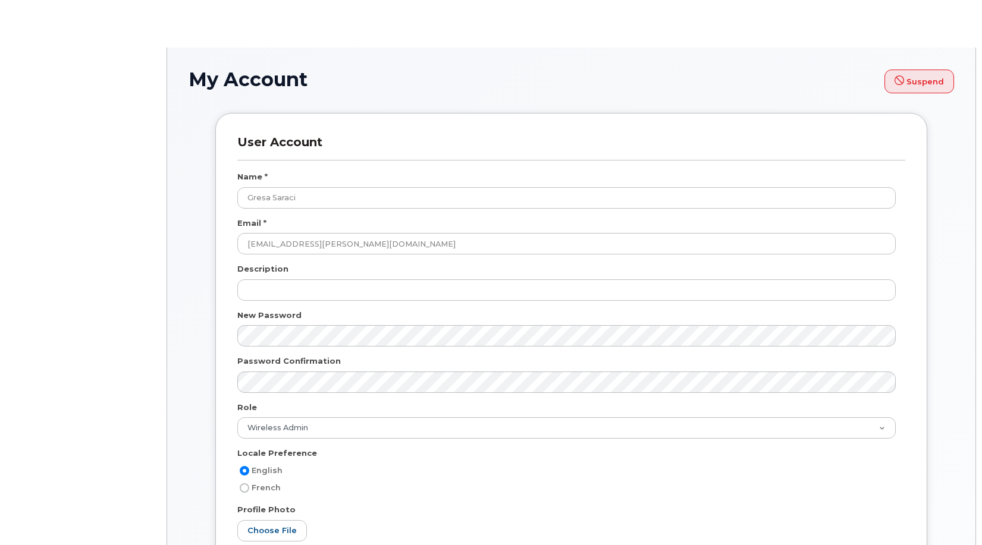
select select
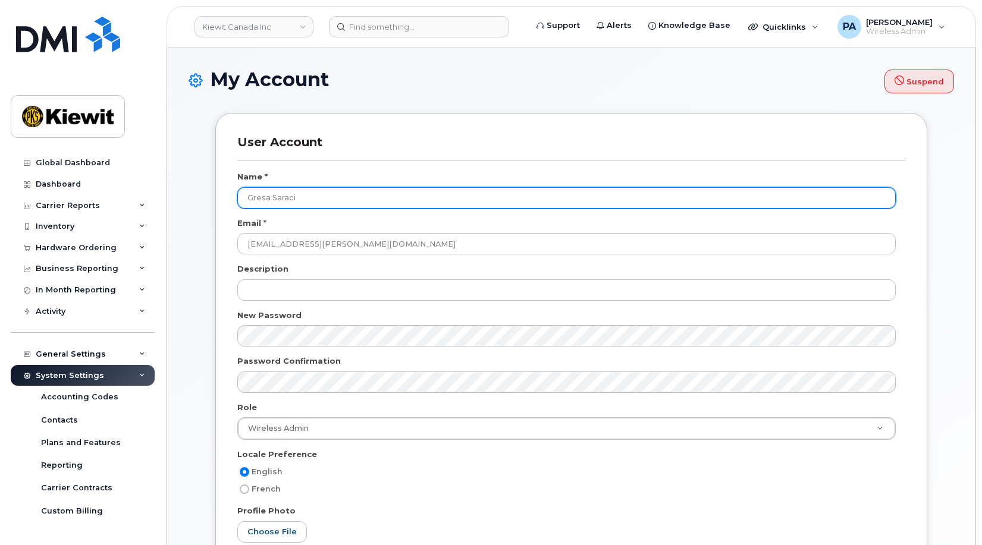
scroll to position [416, 0]
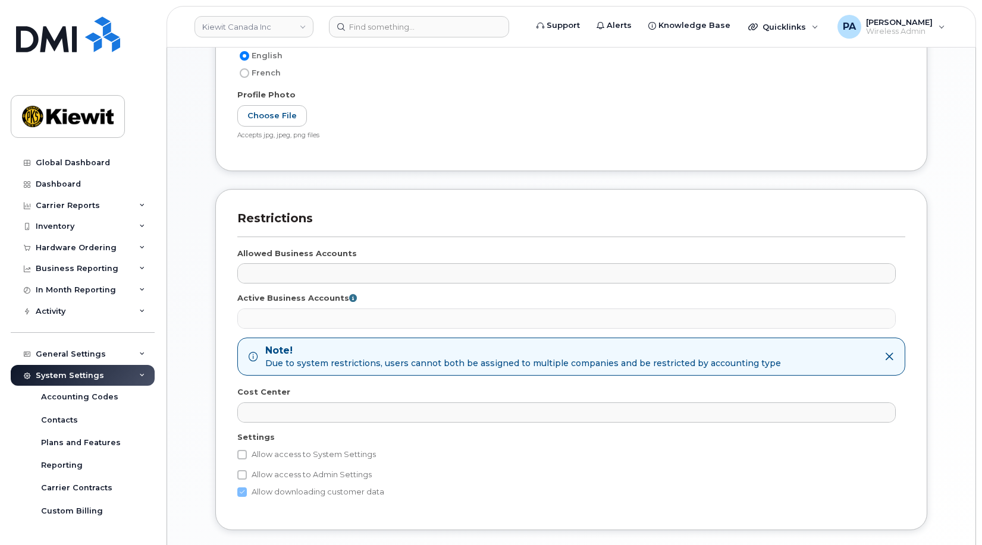
click at [327, 457] on label "Allow access to System Settings" at bounding box center [306, 455] width 139 height 14
click at [247, 457] on input "Allow access to System Settings" at bounding box center [242, 455] width 10 height 10
checkbox input "true"
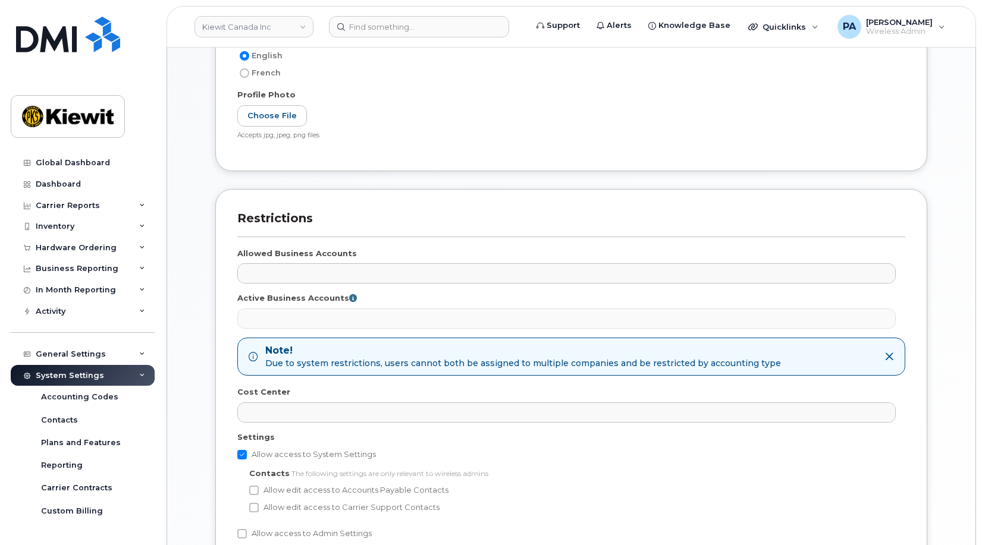
scroll to position [560, 0]
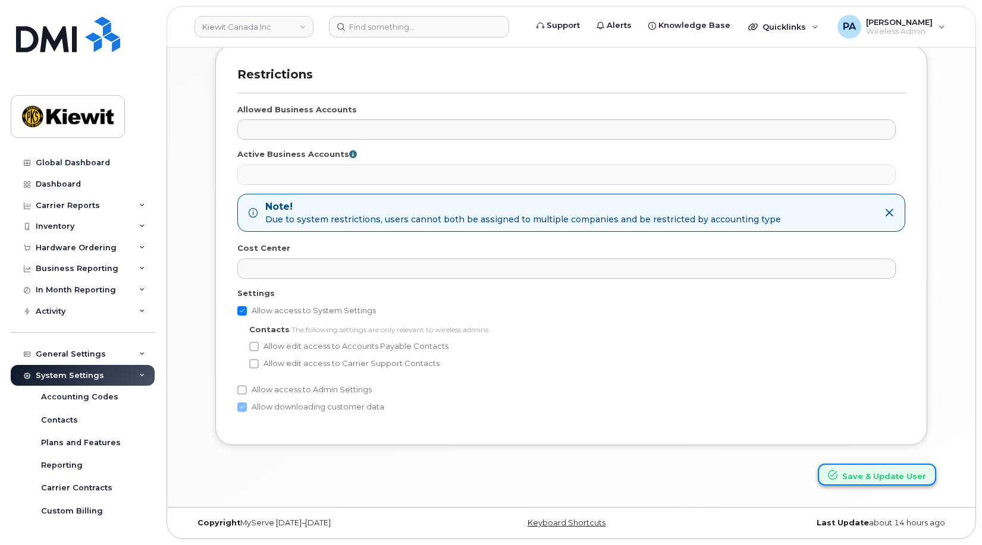
click at [866, 472] on button "Save & Update User" at bounding box center [877, 475] width 118 height 22
